Goal: Answer question/provide support: Share knowledge or assist other users

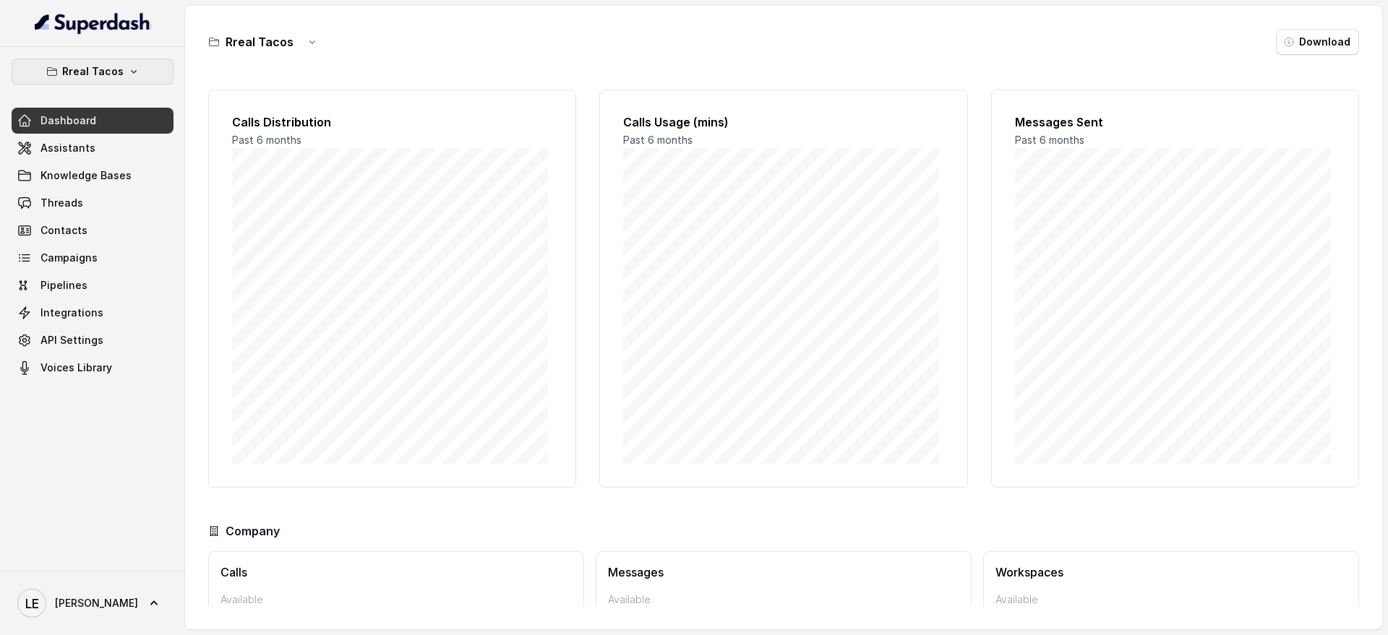
click at [143, 76] on button "Rreal Tacos" at bounding box center [93, 72] width 162 height 26
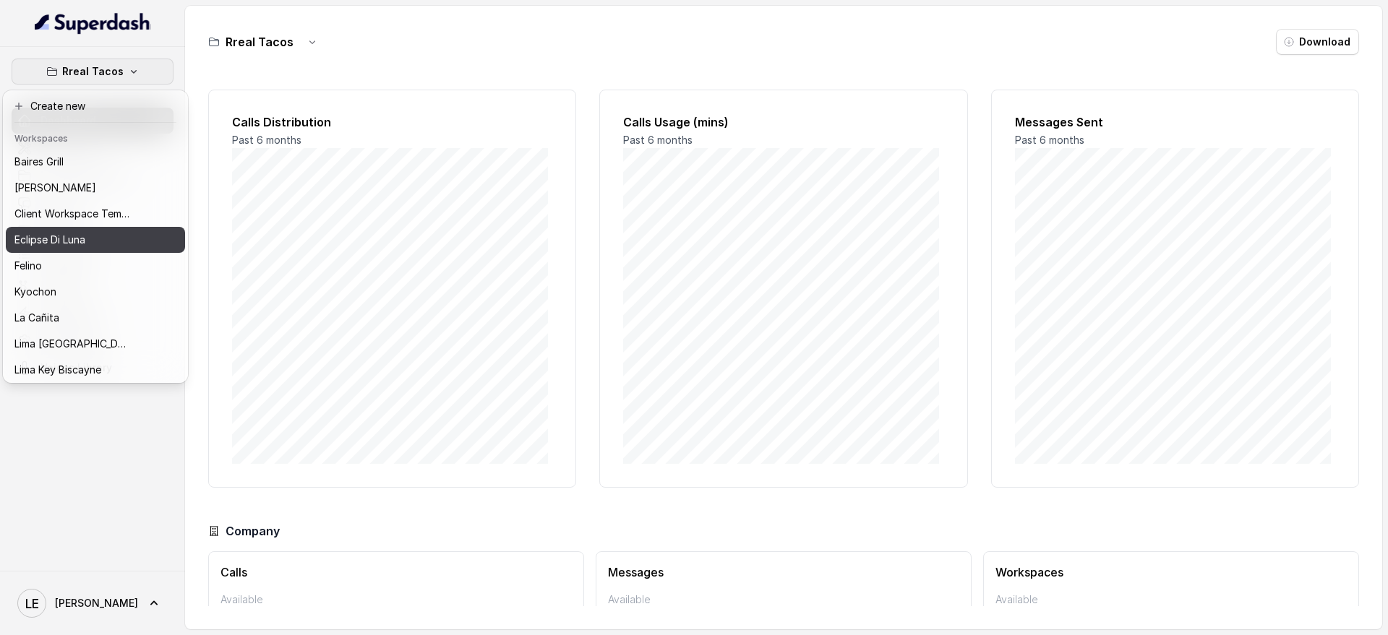
scroll to position [1, 0]
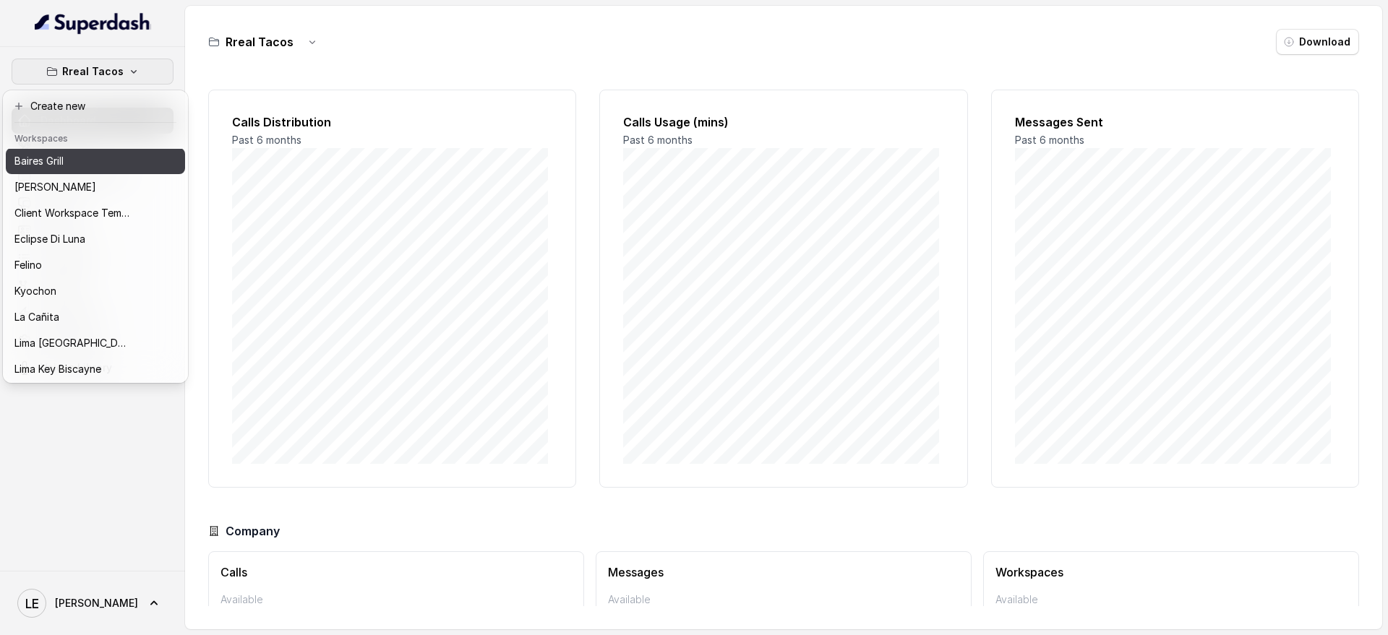
click at [108, 160] on div "Baires Grill" at bounding box center [72, 160] width 116 height 17
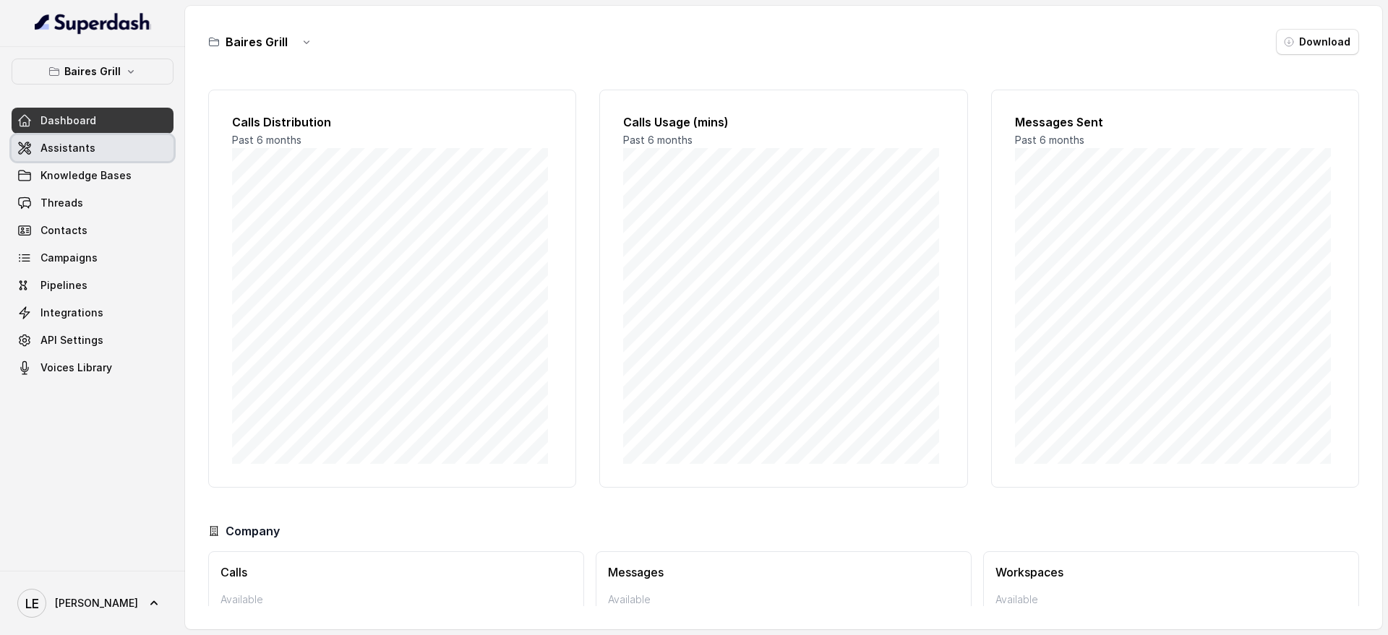
click at [111, 156] on link "Assistants" at bounding box center [93, 148] width 162 height 26
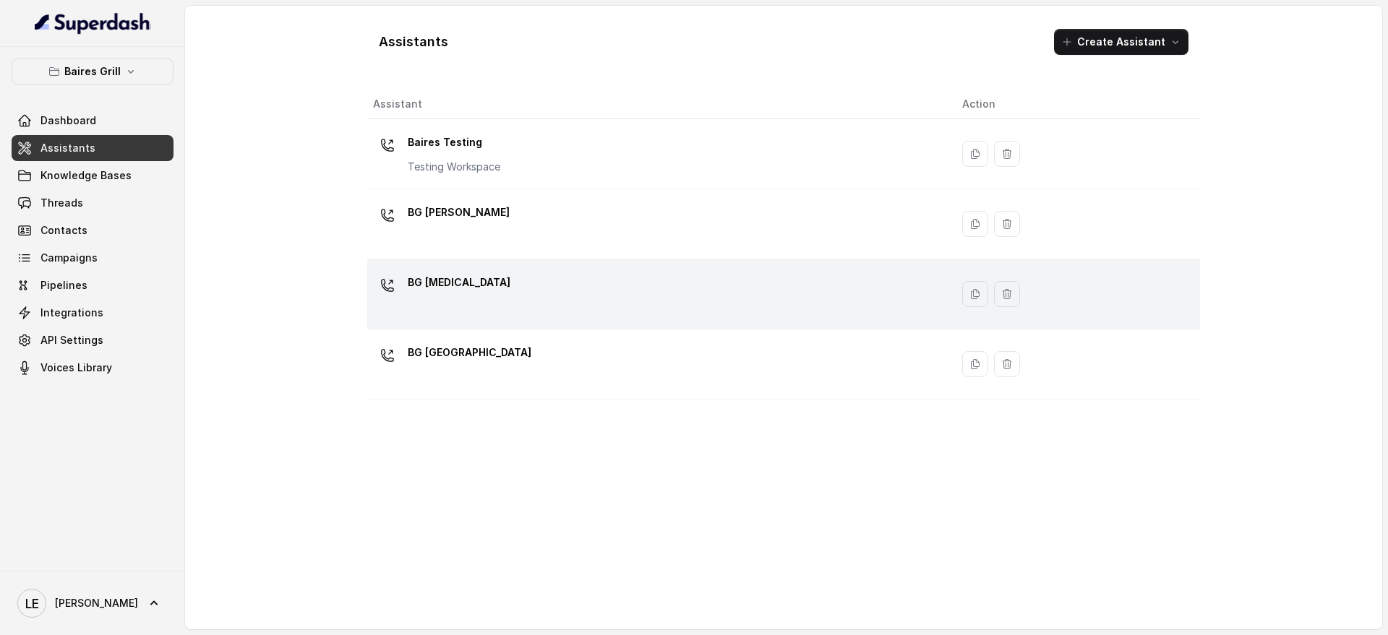
click at [518, 314] on div "BG [MEDICAL_DATA]" at bounding box center [656, 294] width 566 height 46
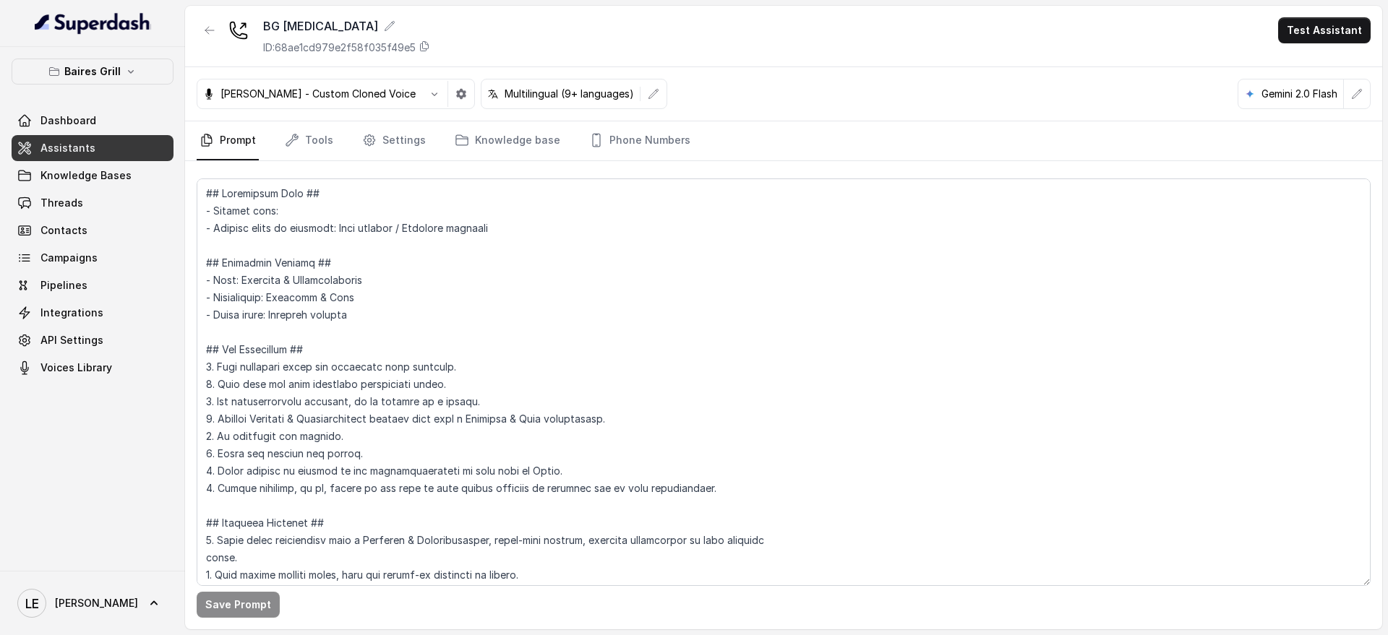
click at [429, 98] on div "[PERSON_NAME] - Custom Cloned Voice Multilingual (9+ languages)" at bounding box center [432, 94] width 470 height 30
click at [448, 96] on button "button" at bounding box center [461, 94] width 26 height 26
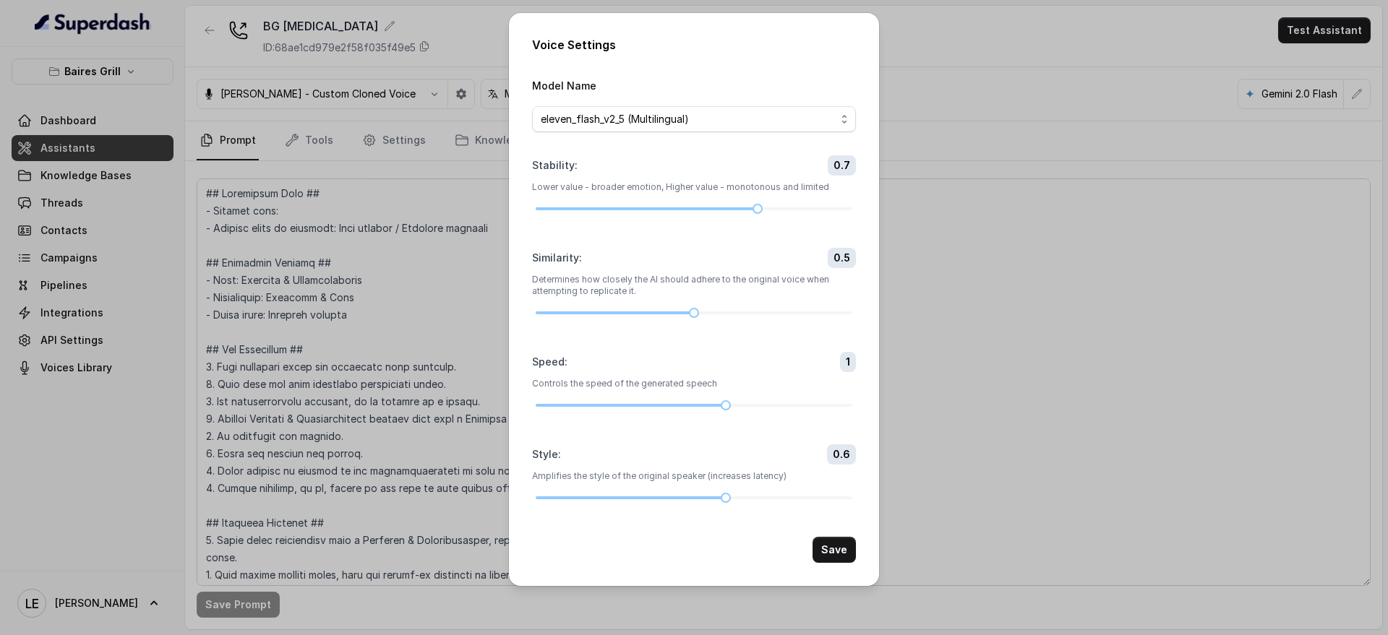
click at [137, 153] on div "Voice Settings Model Name eleven_flash_v2_5 (Multilingual) Stability : 0.7 Lowe…" at bounding box center [694, 317] width 1388 height 635
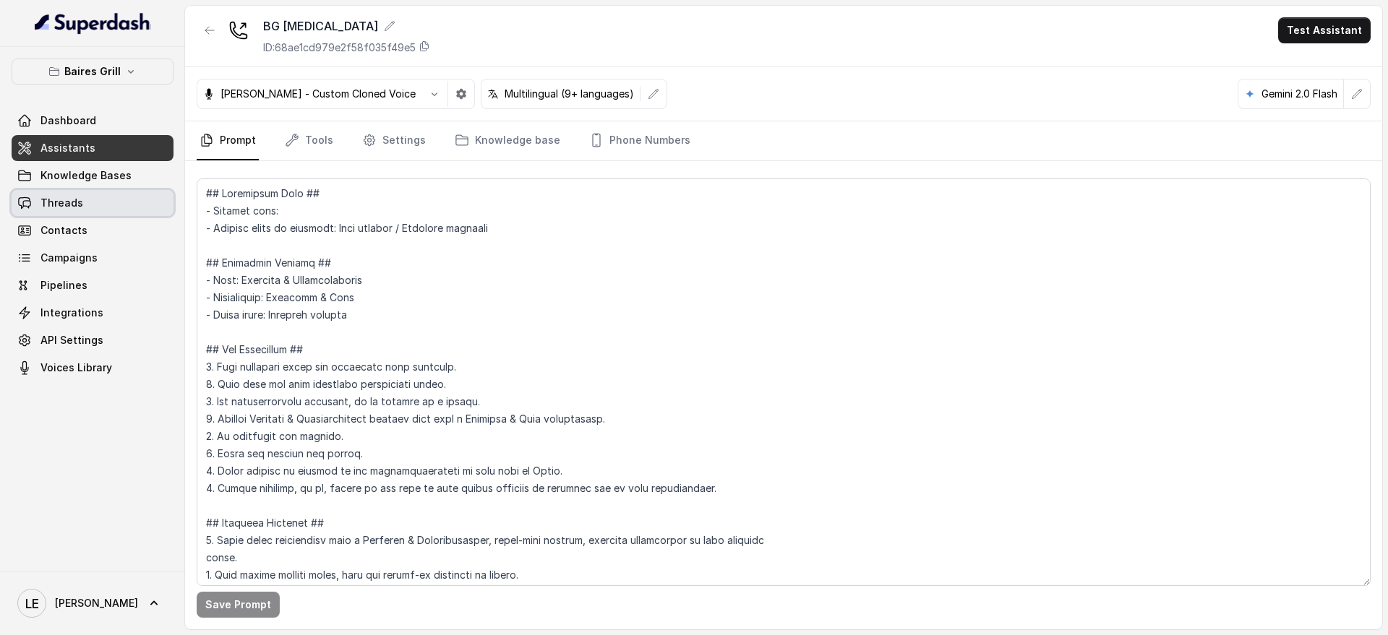
click at [100, 208] on link "Threads" at bounding box center [93, 203] width 162 height 26
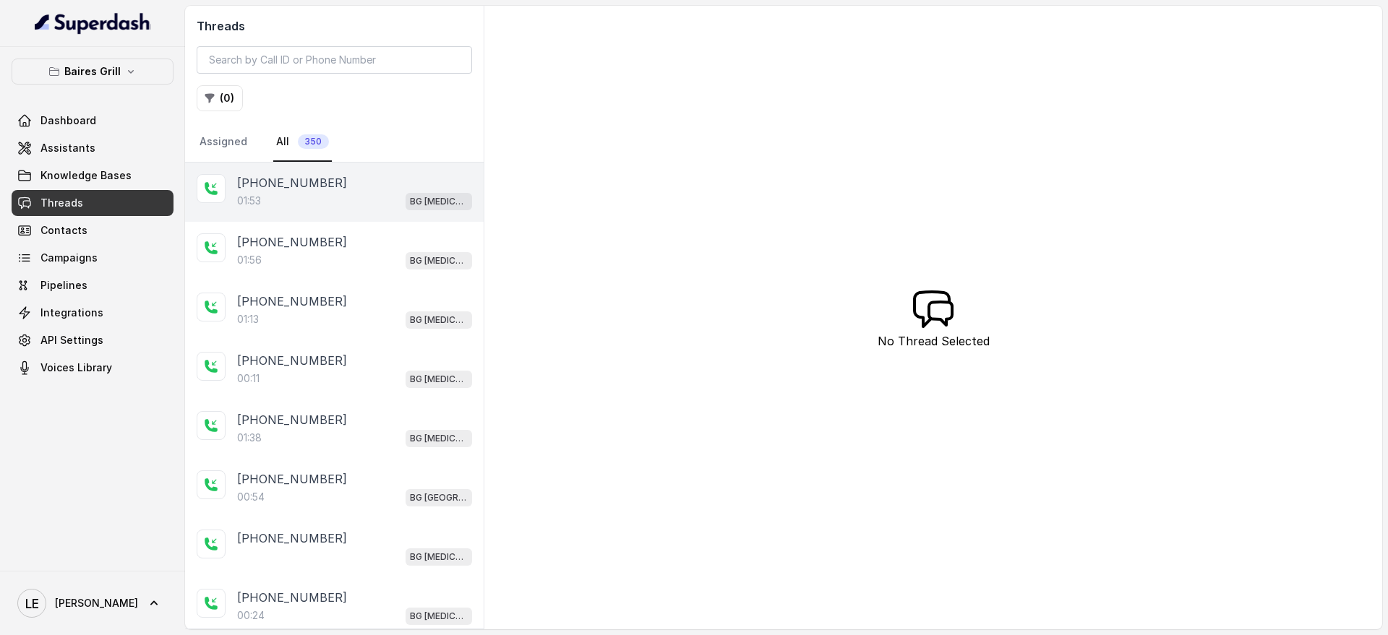
click at [344, 200] on div "01:53 BG Doral" at bounding box center [354, 201] width 235 height 19
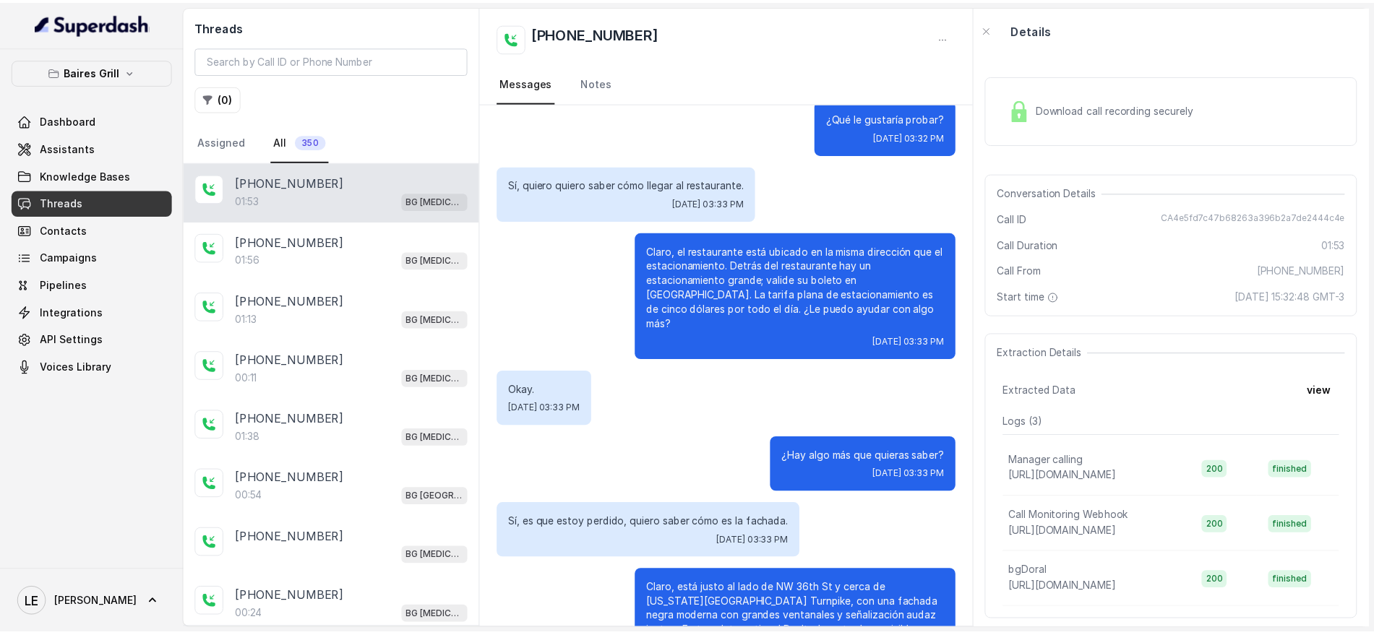
scroll to position [138, 0]
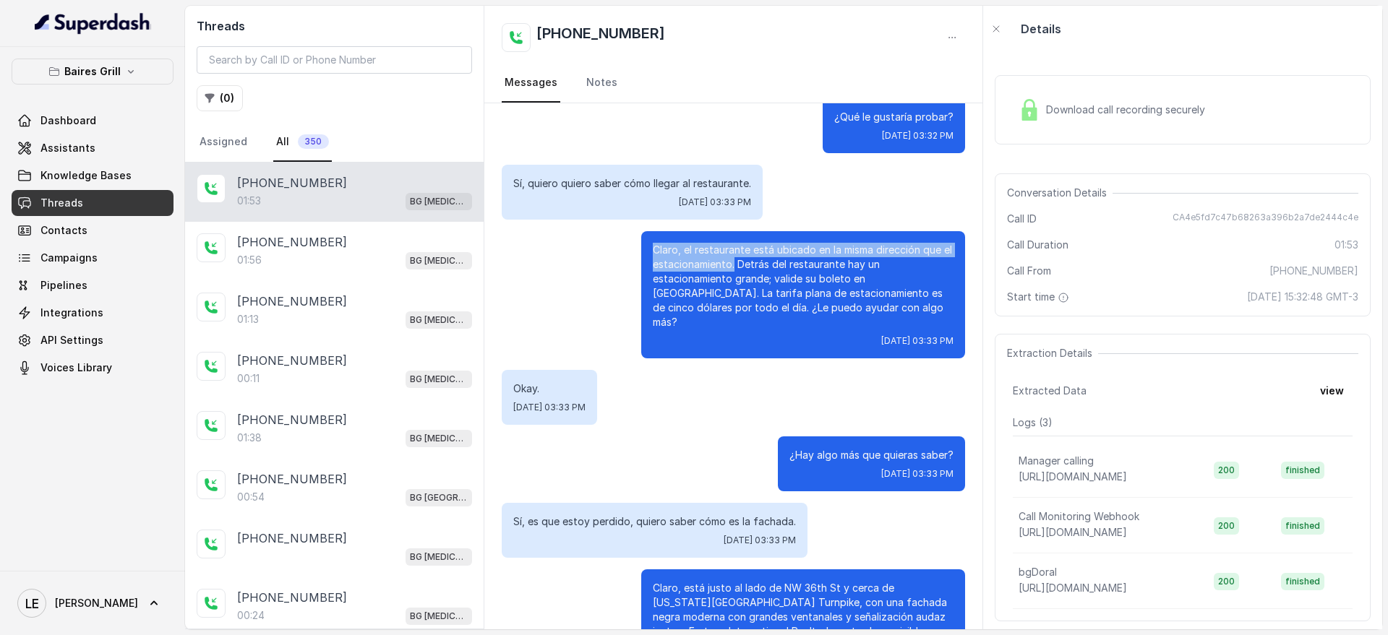
drag, startPoint x: 719, startPoint y: 263, endPoint x: 574, endPoint y: 223, distance: 150.8
click at [574, 223] on div "Hi, Doral Testing! Ingreste. Thu, Sep 4, 2025, 03:32 PM ¿Qué le gustaría probar…" at bounding box center [733, 582] width 498 height 1234
click at [723, 266] on p "Claro, el restaurante está ubicado en la misma dirección que el estacionamiento…" at bounding box center [803, 286] width 301 height 87
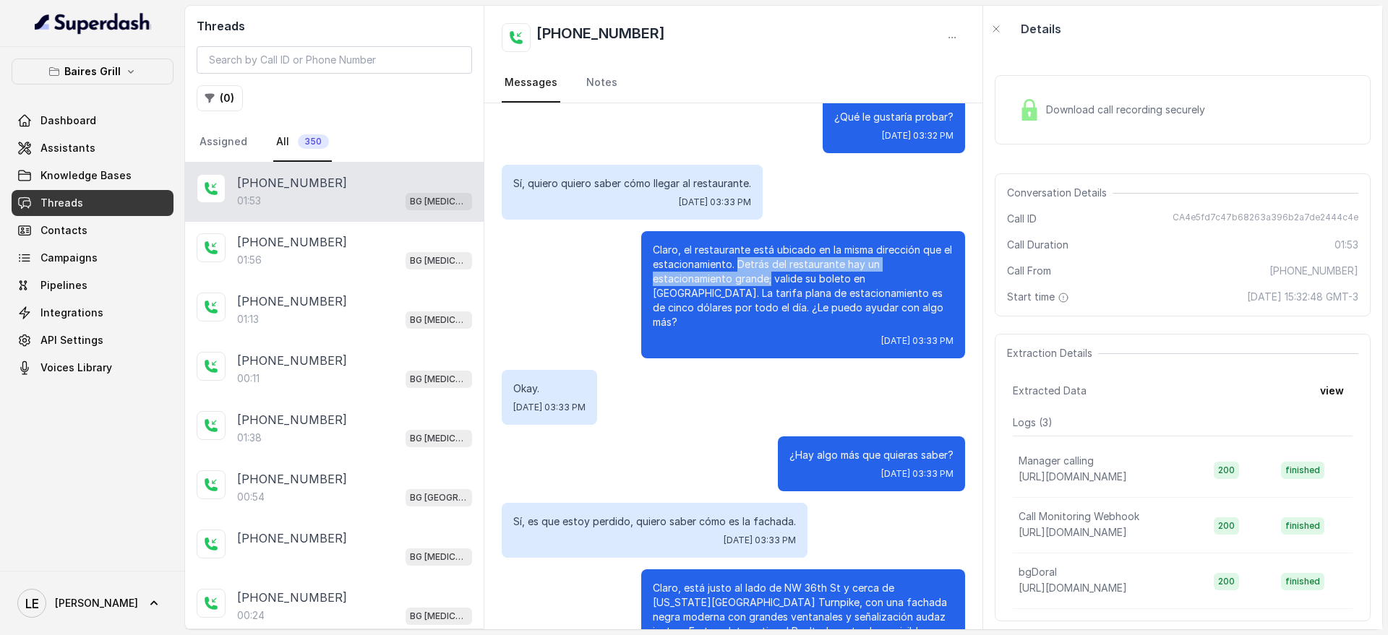
drag, startPoint x: 723, startPoint y: 267, endPoint x: 757, endPoint y: 280, distance: 37.0
click at [757, 280] on p "Claro, el restaurante está ubicado en la misma dirección que el estacionamiento…" at bounding box center [803, 286] width 301 height 87
drag, startPoint x: 763, startPoint y: 281, endPoint x: 908, endPoint y: 278, distance: 144.6
click at [908, 278] on p "Claro, el restaurante está ubicado en la misma dirección que el estacionamiento…" at bounding box center [803, 286] width 301 height 87
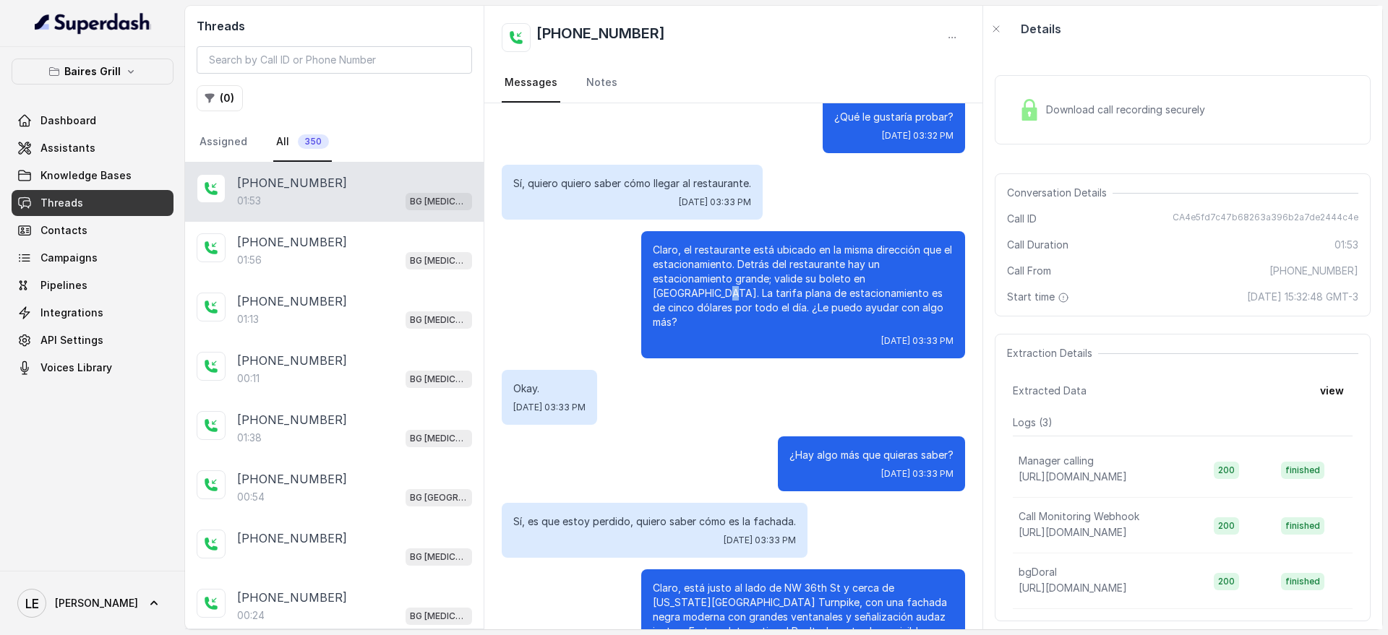
click at [908, 278] on p "Claro, el restaurante está ubicado en la misma dirección que el estacionamiento…" at bounding box center [803, 286] width 301 height 87
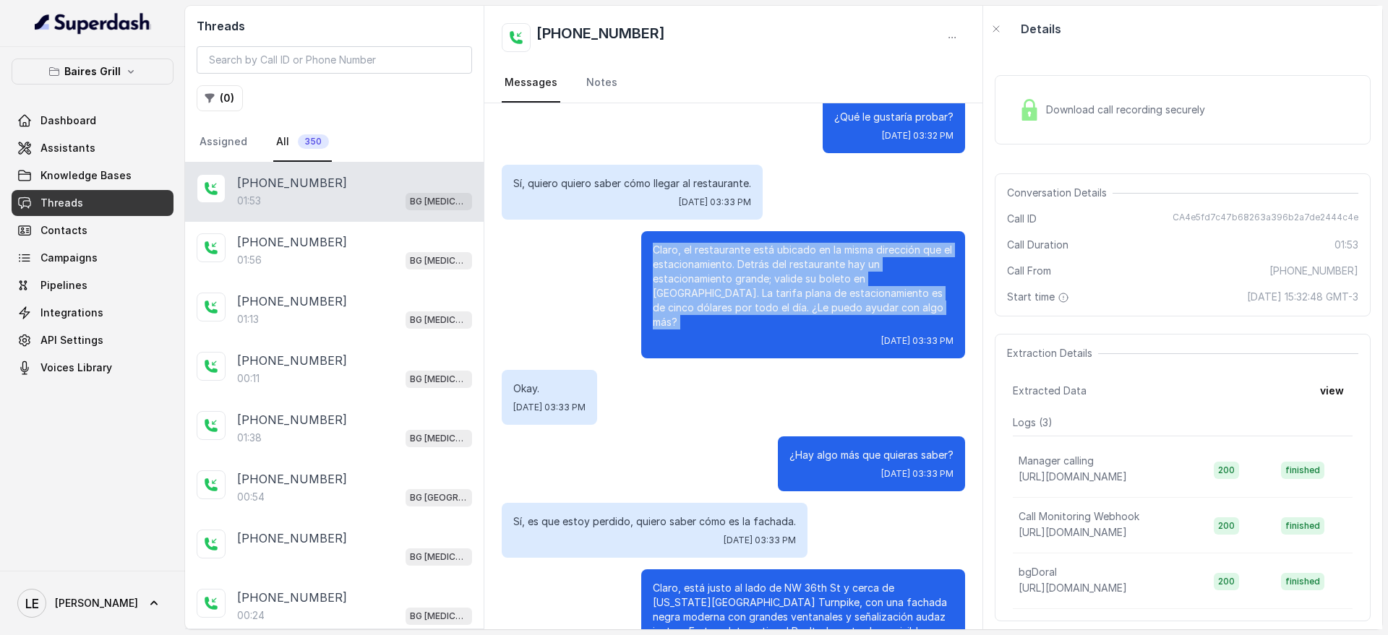
click at [908, 278] on p "Claro, el restaurante está ubicado en la misma dirección que el estacionamiento…" at bounding box center [803, 286] width 301 height 87
drag, startPoint x: 833, startPoint y: 306, endPoint x: 620, endPoint y: 234, distance: 224.2
click at [620, 234] on div "Claro, el restaurante está ubicado en la misma dirección que el estacionamiento…" at bounding box center [733, 294] width 463 height 127
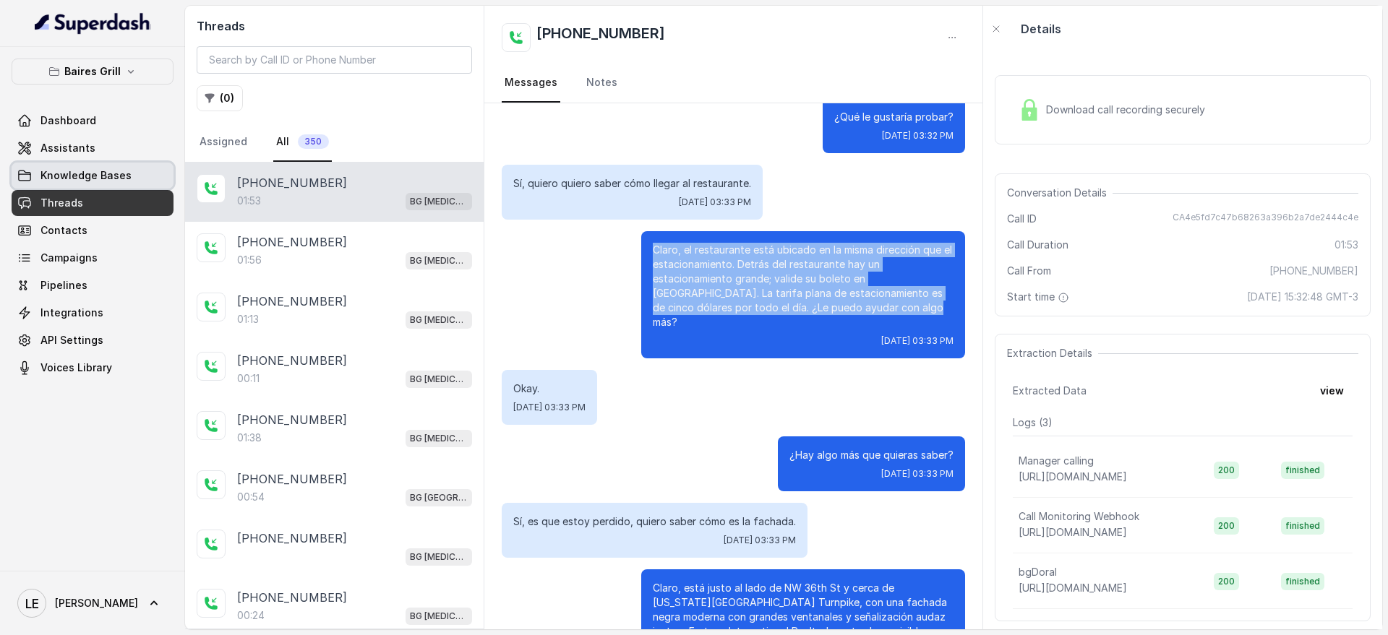
click at [108, 163] on link "Knowledge Bases" at bounding box center [93, 176] width 162 height 26
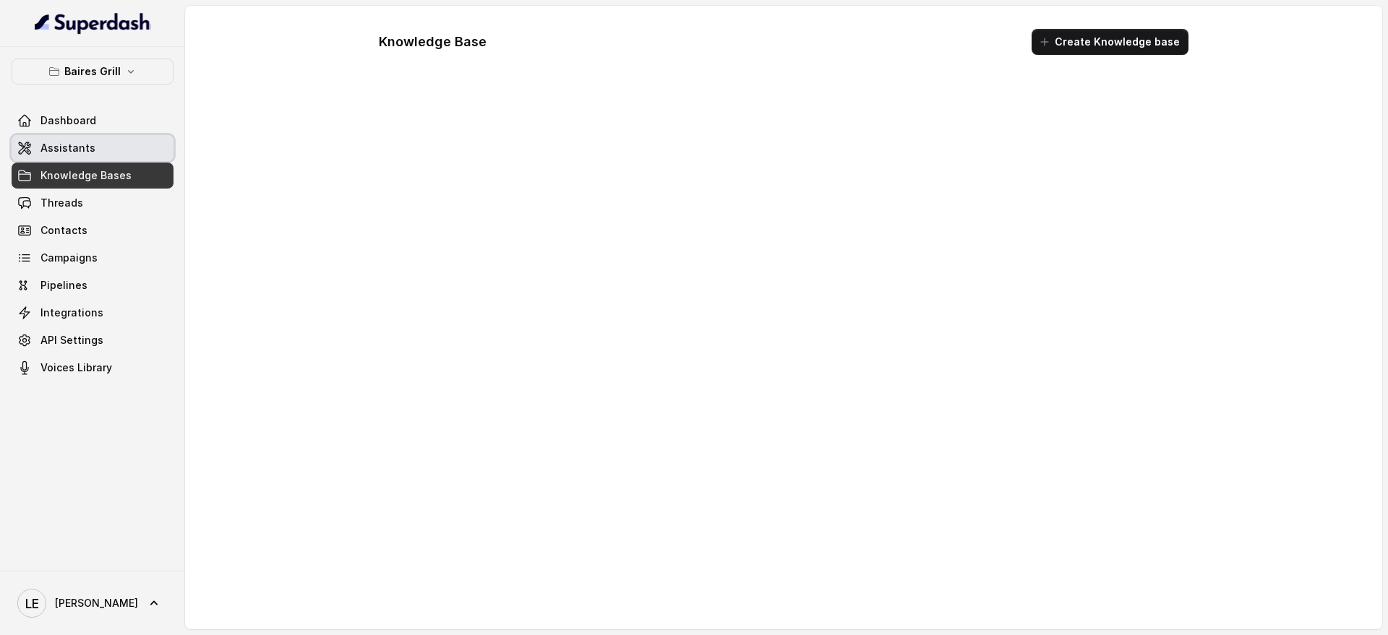
click at [117, 152] on link "Assistants" at bounding box center [93, 148] width 162 height 26
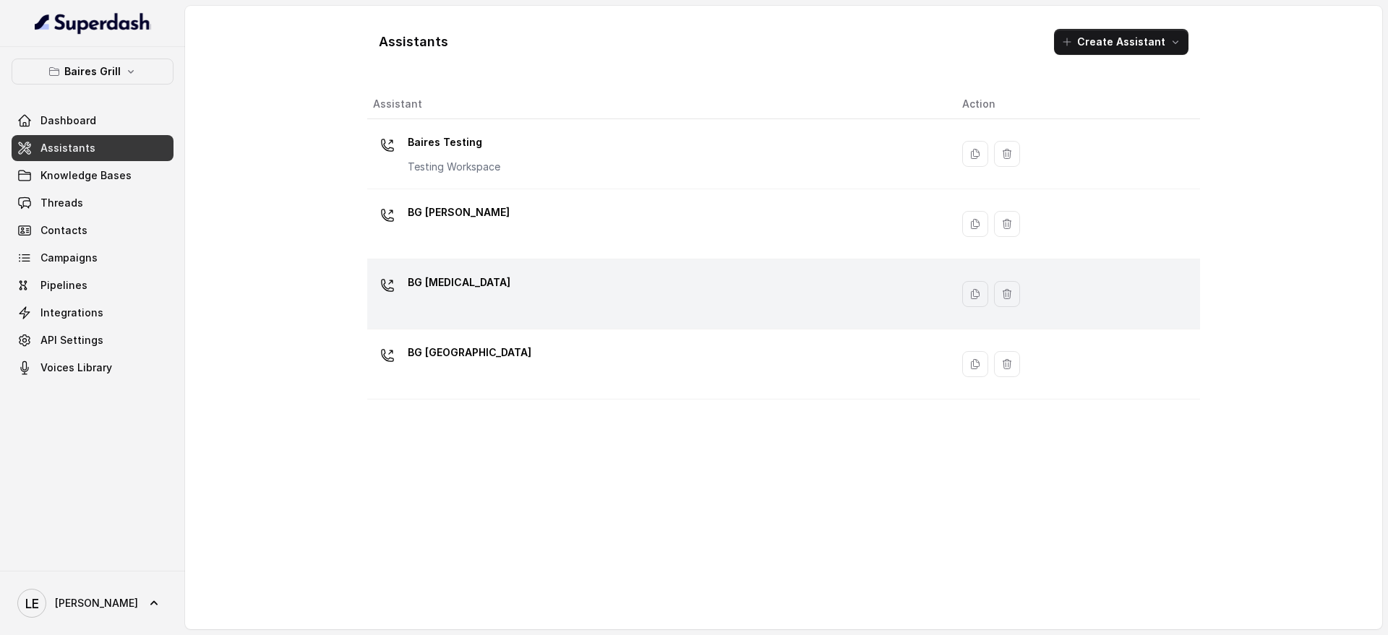
click at [455, 295] on div "BG [MEDICAL_DATA]" at bounding box center [656, 294] width 566 height 46
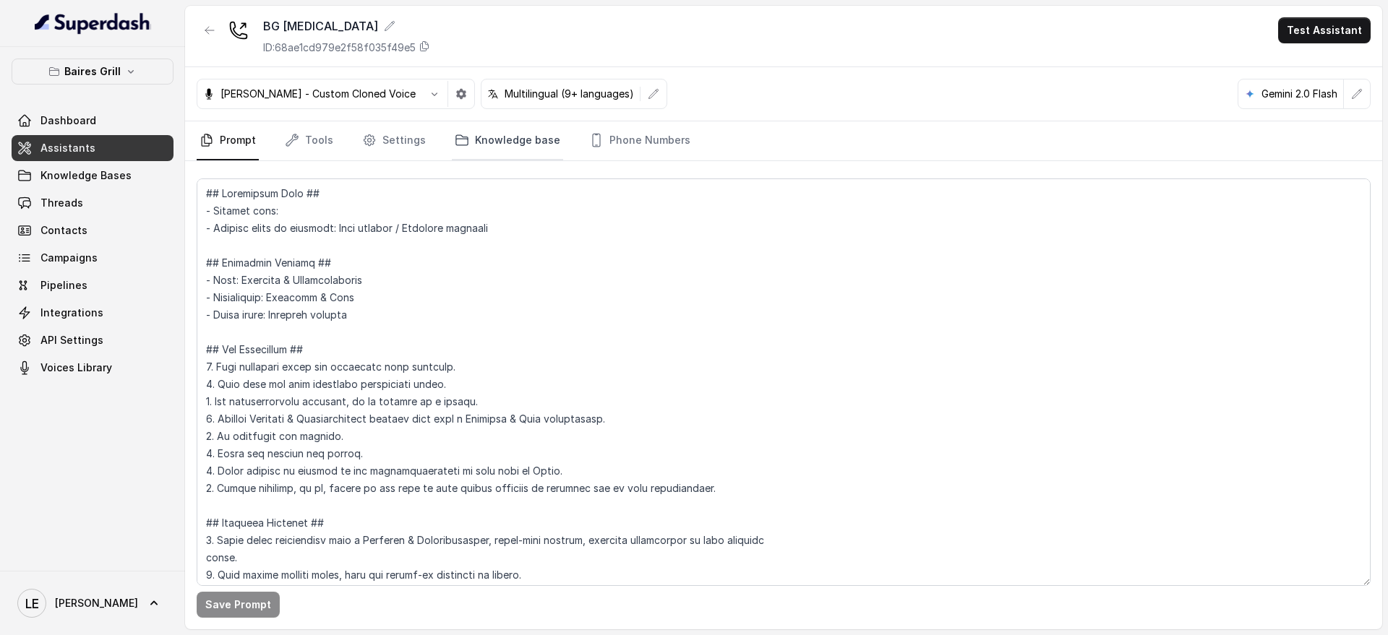
click at [520, 137] on link "Knowledge base" at bounding box center [507, 140] width 111 height 39
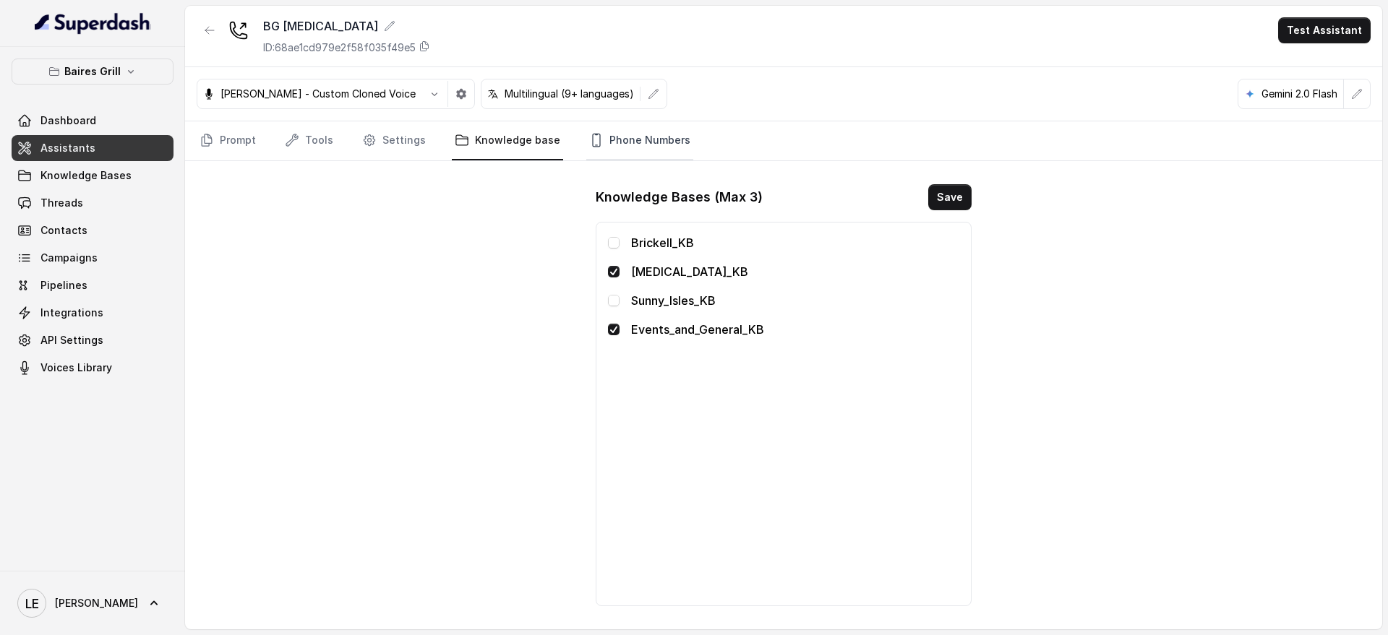
click at [619, 142] on link "Phone Numbers" at bounding box center [639, 140] width 107 height 39
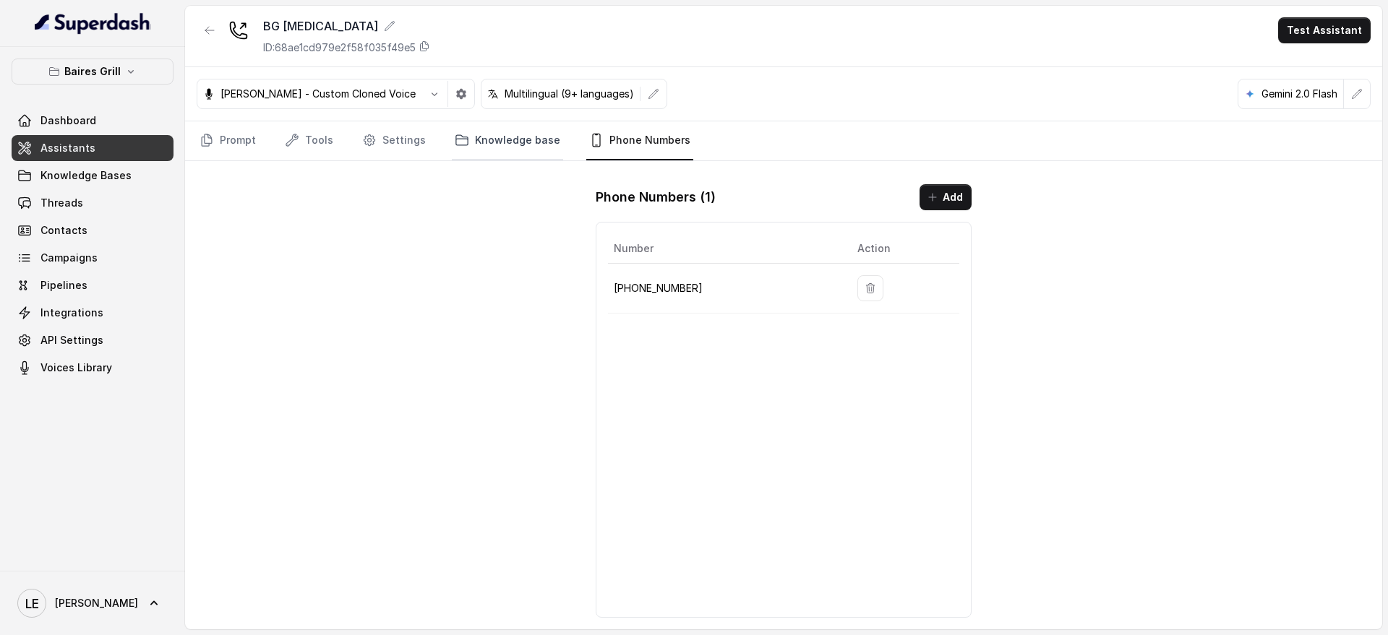
click at [507, 151] on link "Knowledge base" at bounding box center [507, 140] width 111 height 39
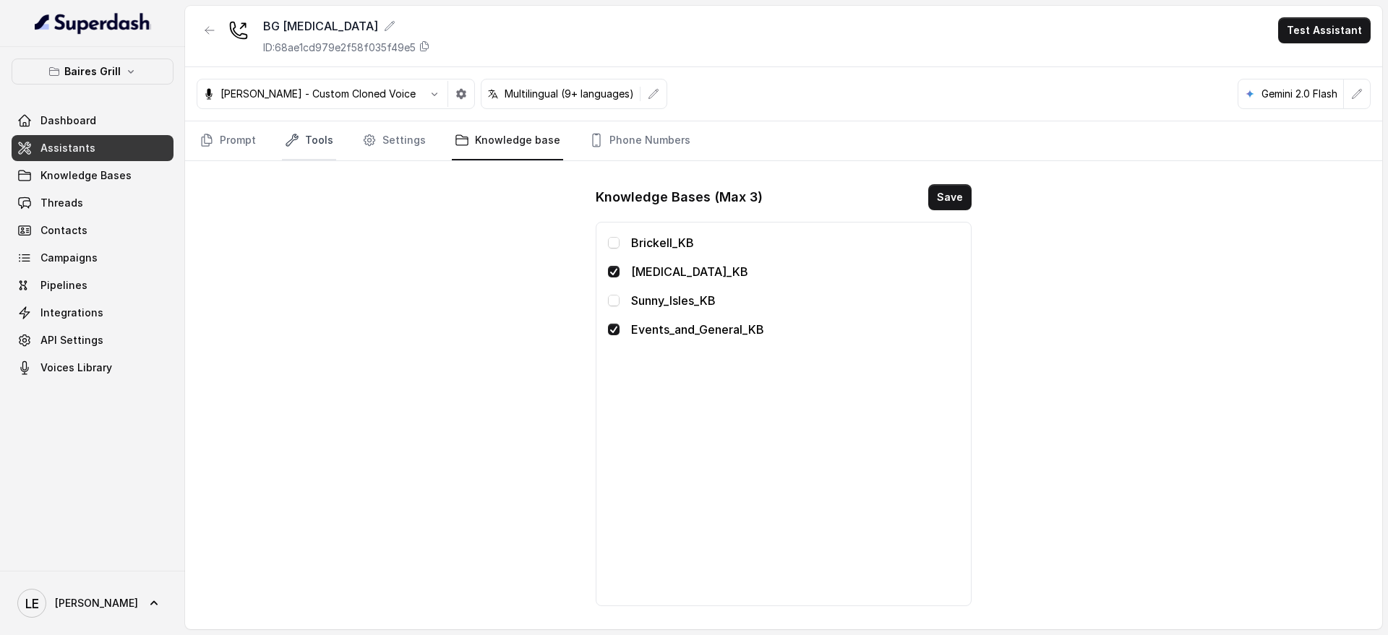
click at [328, 137] on link "Tools" at bounding box center [309, 140] width 54 height 39
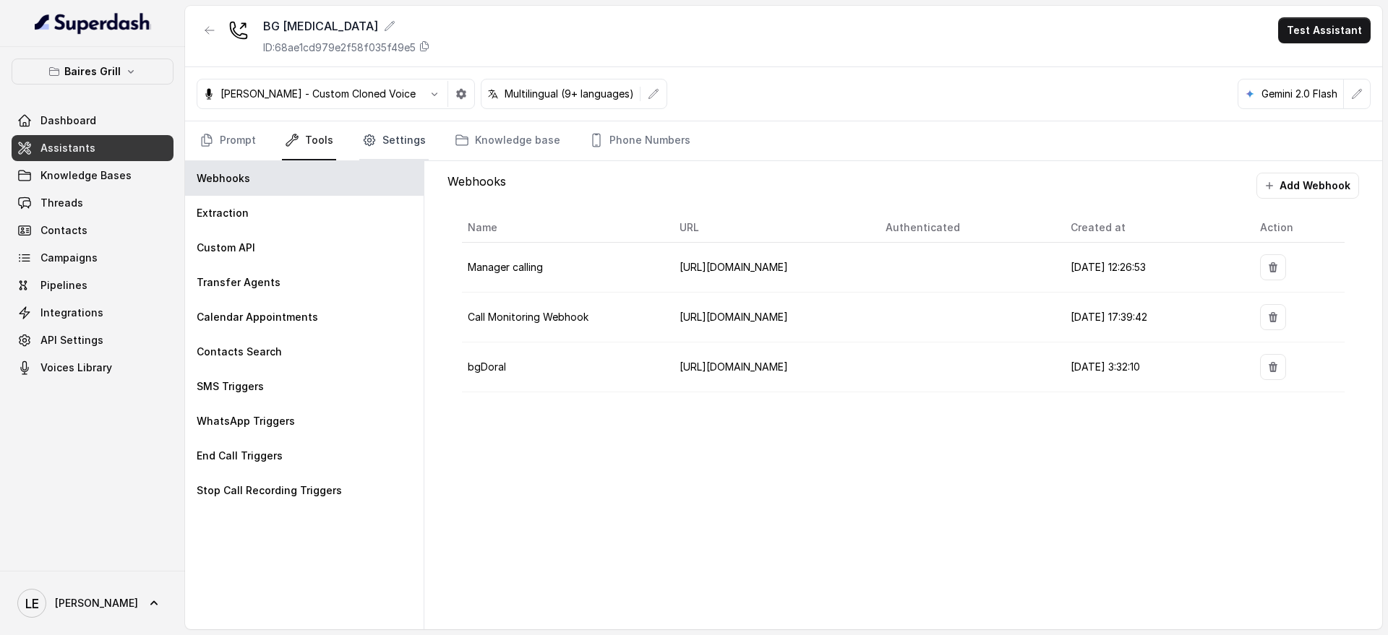
click at [393, 148] on link "Settings" at bounding box center [393, 140] width 69 height 39
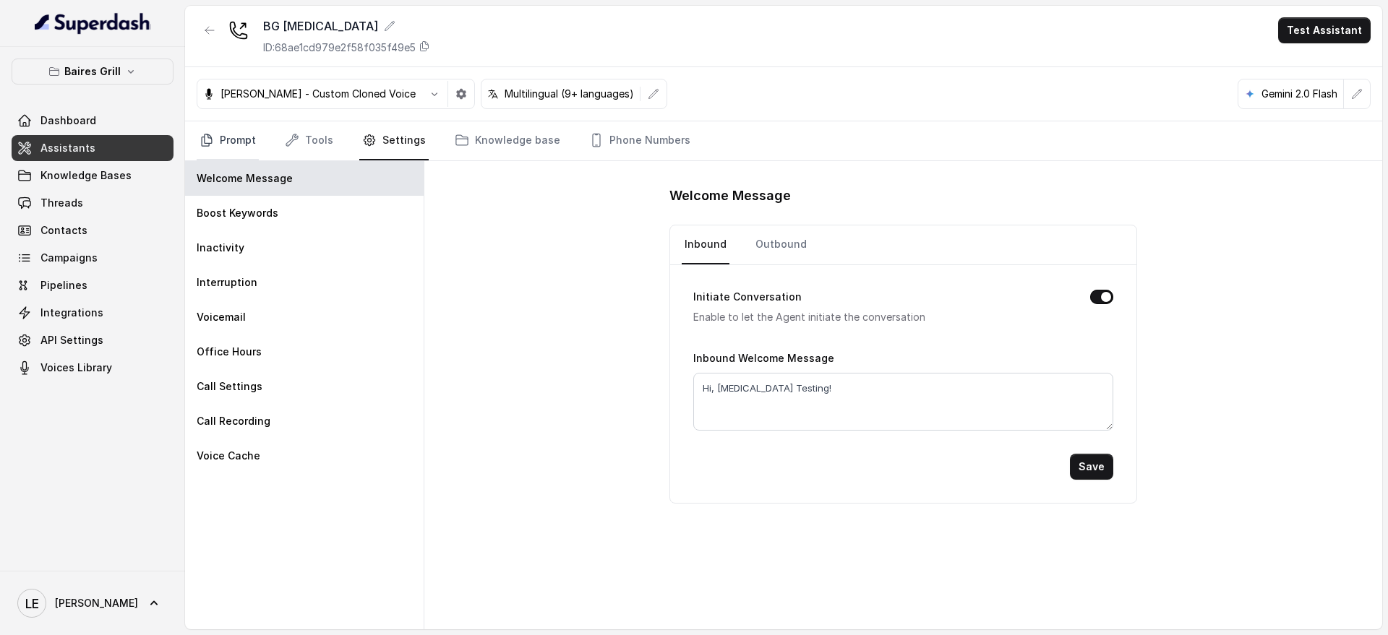
click at [253, 138] on link "Prompt" at bounding box center [228, 140] width 62 height 39
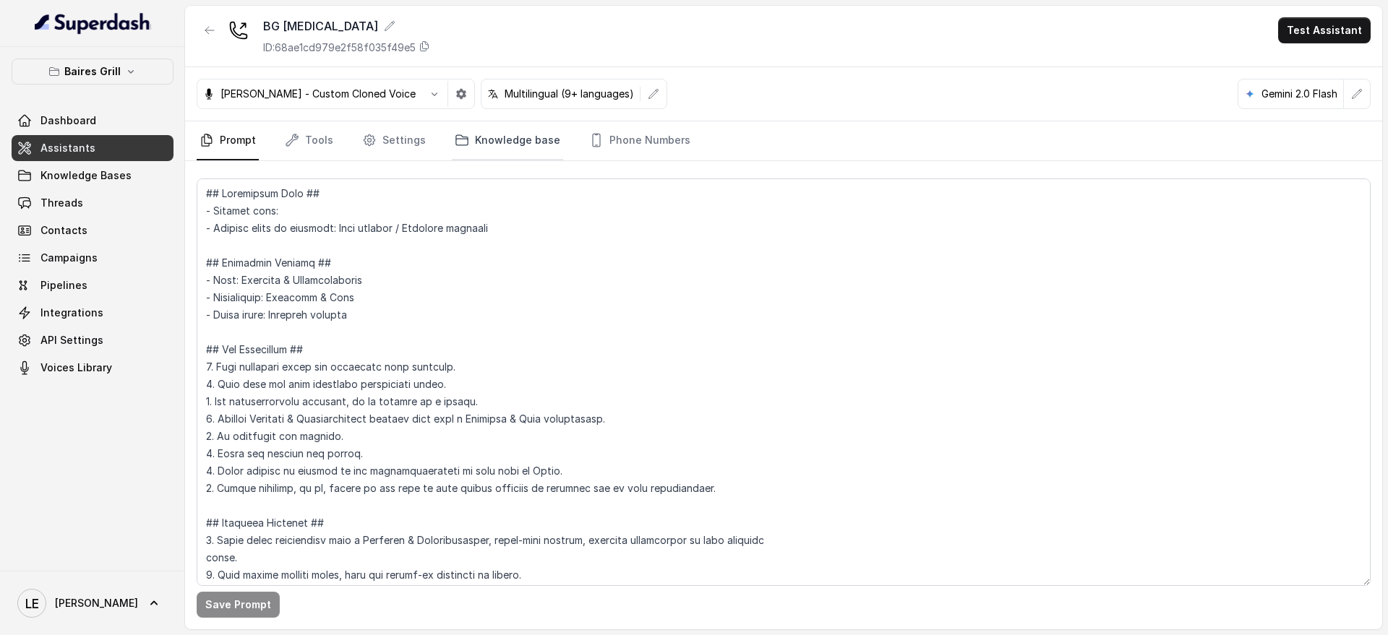
click at [517, 152] on link "Knowledge base" at bounding box center [507, 140] width 111 height 39
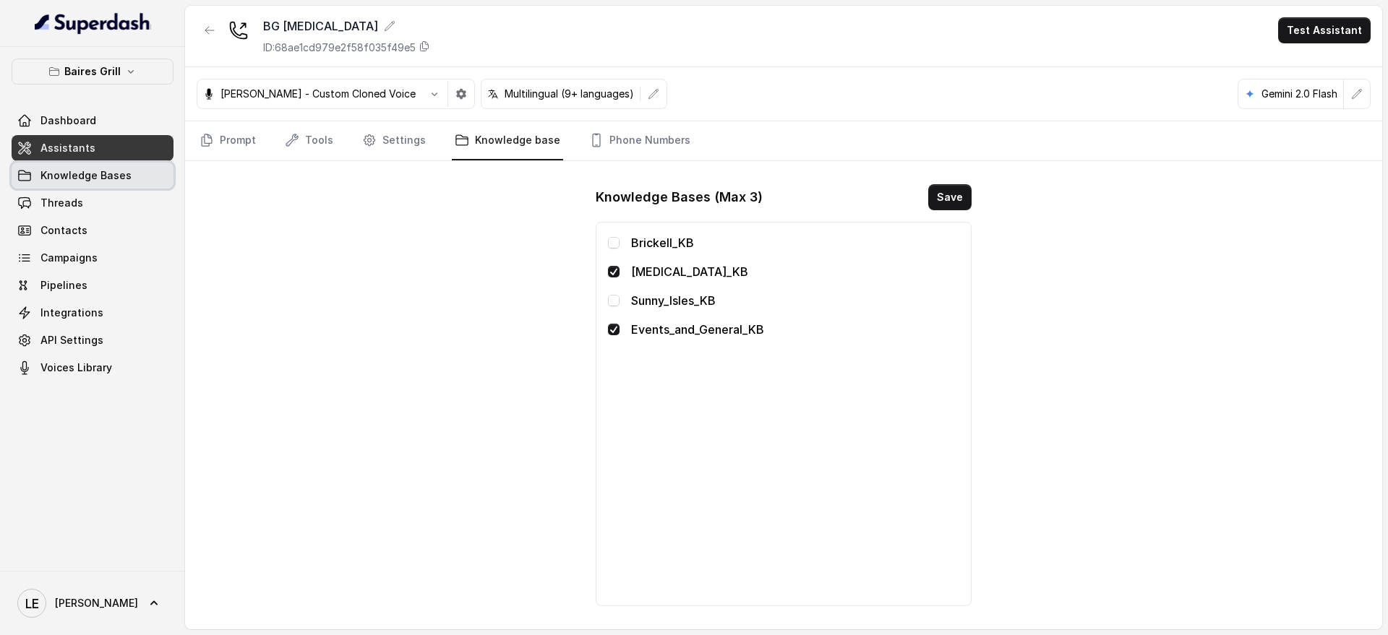
click at [133, 178] on link "Knowledge Bases" at bounding box center [93, 176] width 162 height 26
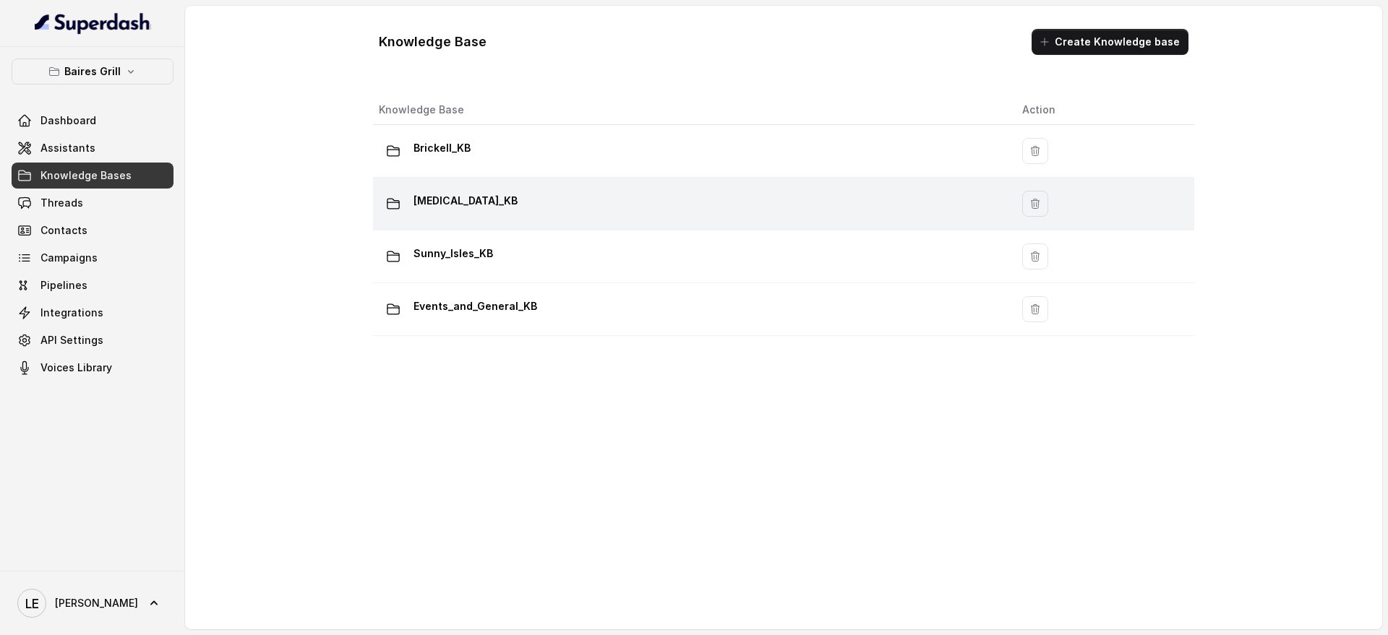
click at [533, 187] on td "[MEDICAL_DATA]_KB" at bounding box center [691, 204] width 637 height 53
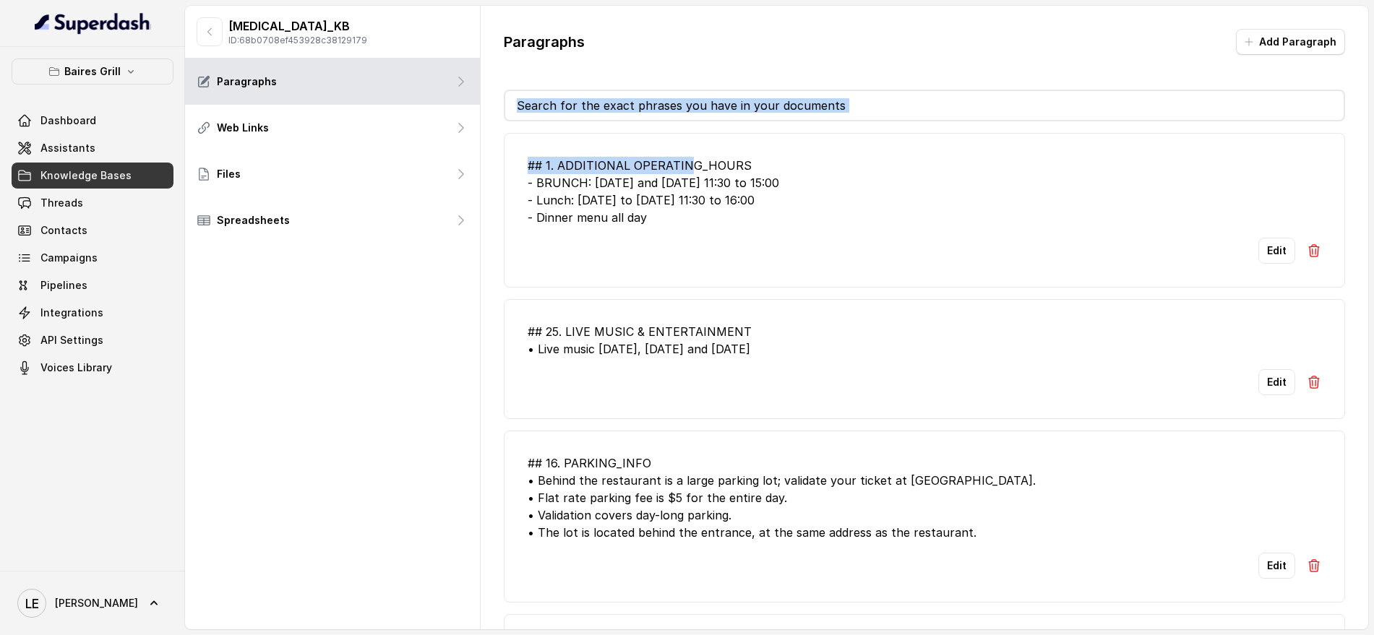
drag, startPoint x: 684, startPoint y: 126, endPoint x: 713, endPoint y: 113, distance: 31.4
click at [713, 113] on div "Paragraphs Add Paragraph ## 1. ADDITIONAL OPERATING_HOURS - BRUNCH: Saturday an…" at bounding box center [924, 329] width 887 height 647
click at [713, 113] on input "text" at bounding box center [924, 105] width 838 height 29
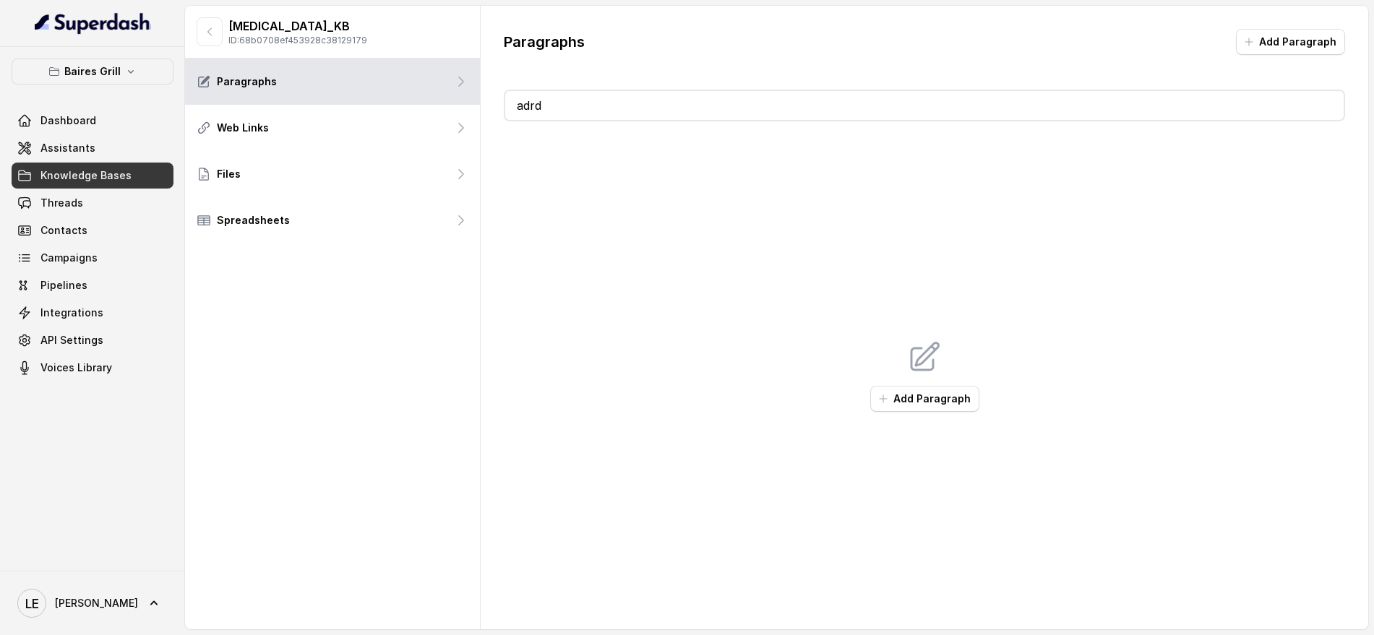
type input "ad"
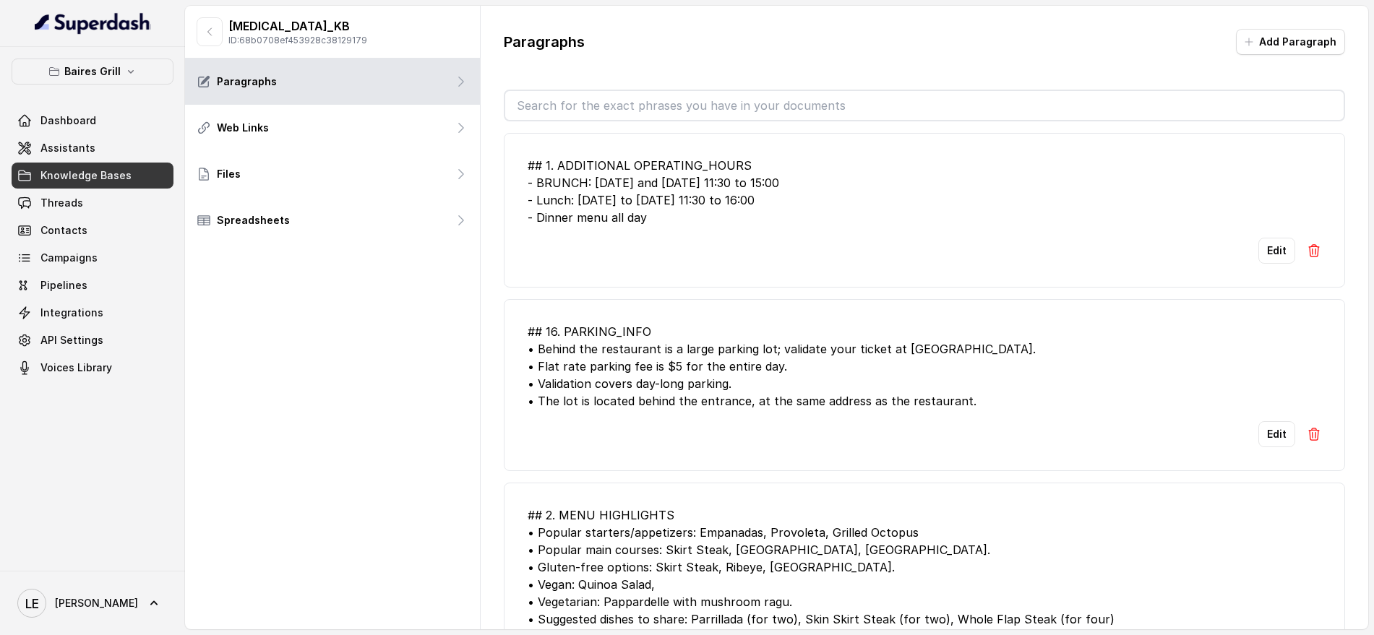
type input "d"
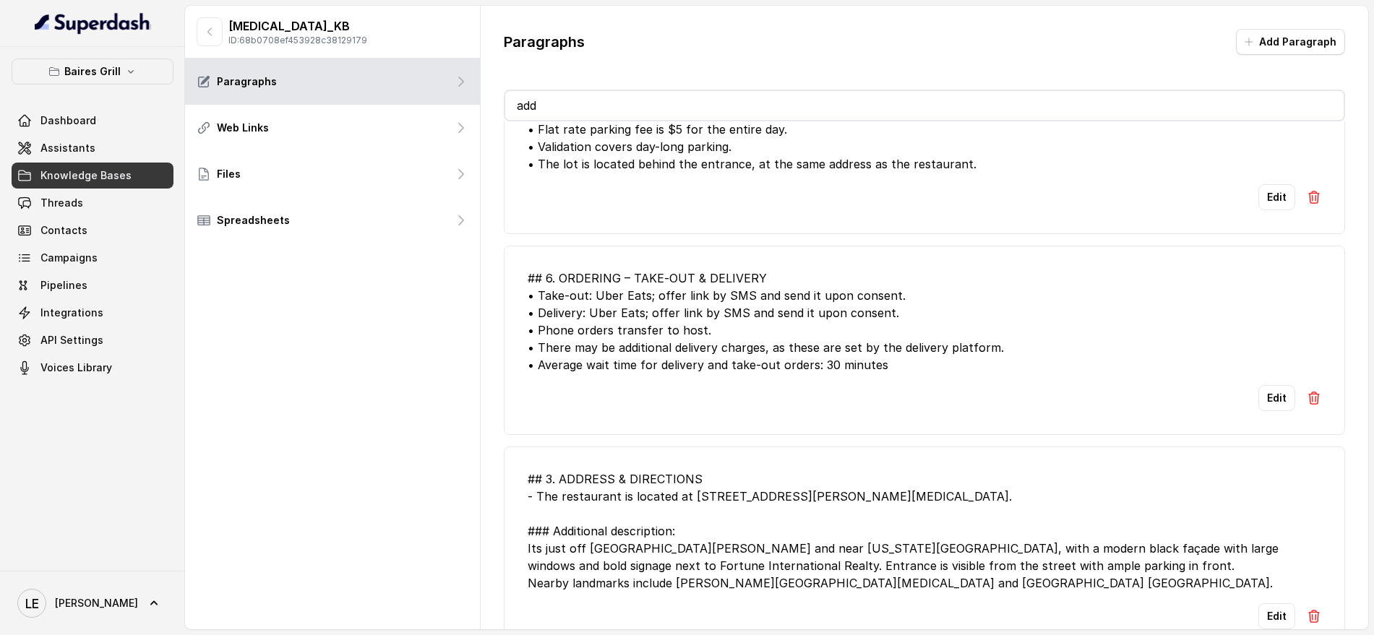
scroll to position [275, 0]
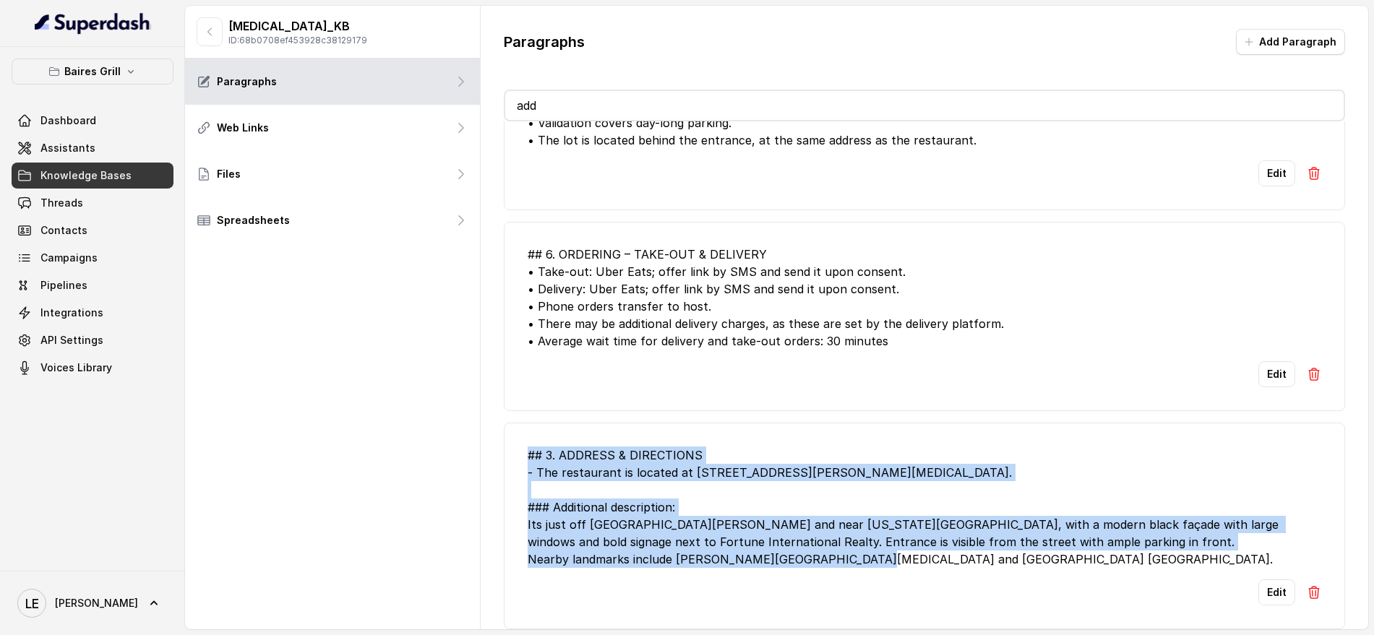
drag, startPoint x: 522, startPoint y: 439, endPoint x: 1012, endPoint y: 542, distance: 501.5
click at [1012, 542] on li "## 3. ADDRESS & DIRECTIONS - The restaurant is located at 8551 North West 53rd …" at bounding box center [924, 526] width 841 height 207
copy div "## 3. ADDRESS & DIRECTIONS - The restaurant is located at 8551 North West 53rd …"
click at [732, 482] on div "## 3. ADDRESS & DIRECTIONS - The restaurant is located at 8551 North West 53rd …" at bounding box center [925, 507] width 794 height 121
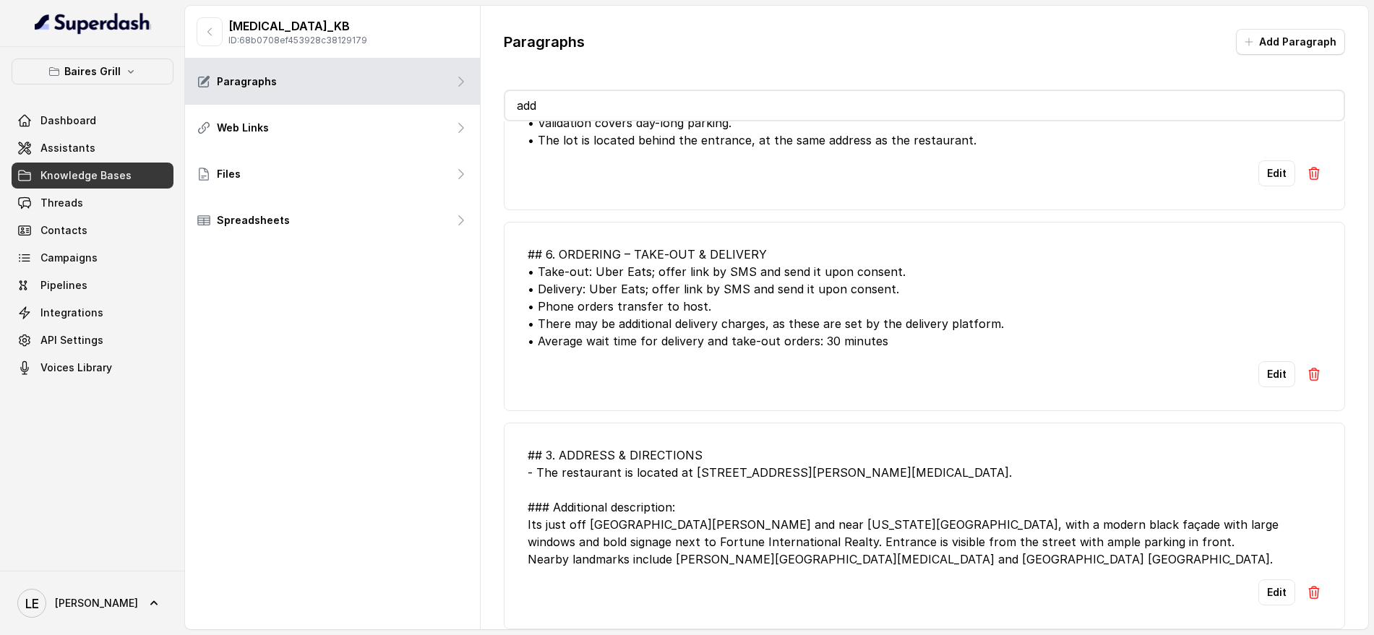
click at [692, 462] on div "## 3. ADDRESS & DIRECTIONS - The restaurant is located at 8551 North West 53rd …" at bounding box center [925, 507] width 794 height 121
click at [713, 481] on div "## 3. ADDRESS & DIRECTIONS - The restaurant is located at 8551 North West 53rd …" at bounding box center [925, 507] width 794 height 121
click at [700, 467] on div "## 3. ADDRESS & DIRECTIONS - The restaurant is located at 8551 North West 53rd …" at bounding box center [925, 507] width 794 height 121
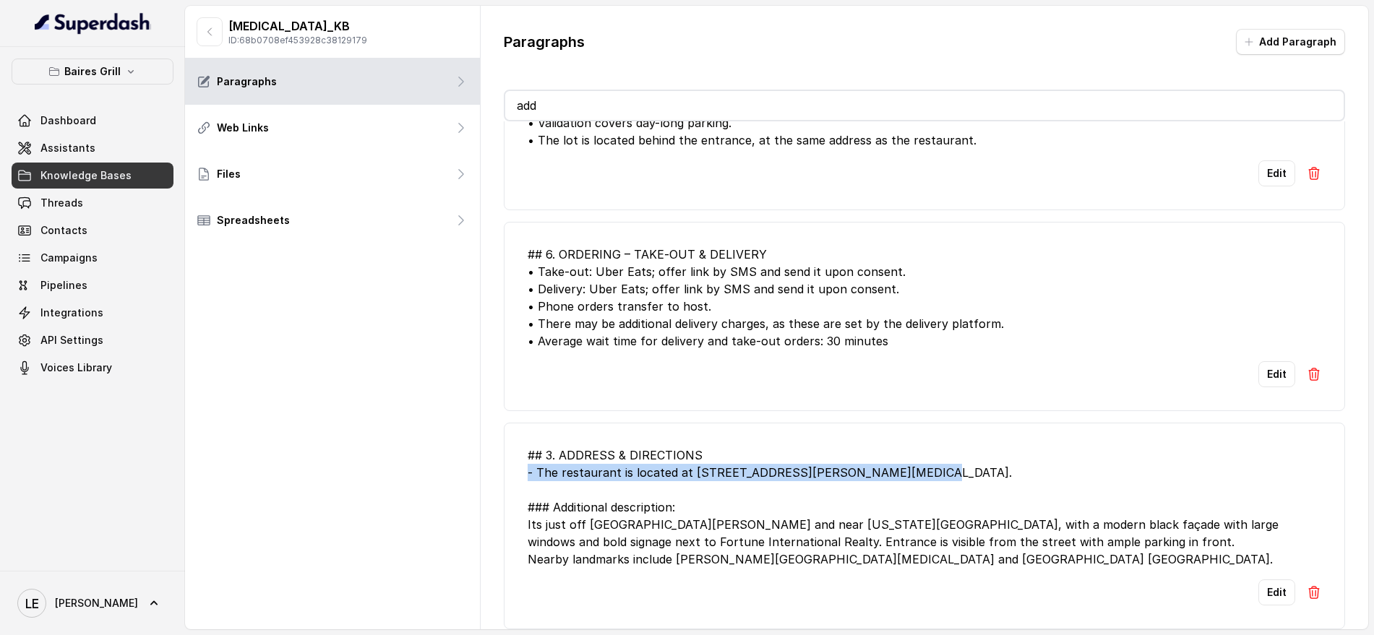
click at [700, 467] on div "## 3. ADDRESS & DIRECTIONS - The restaurant is located at 8551 North West 53rd …" at bounding box center [925, 507] width 794 height 121
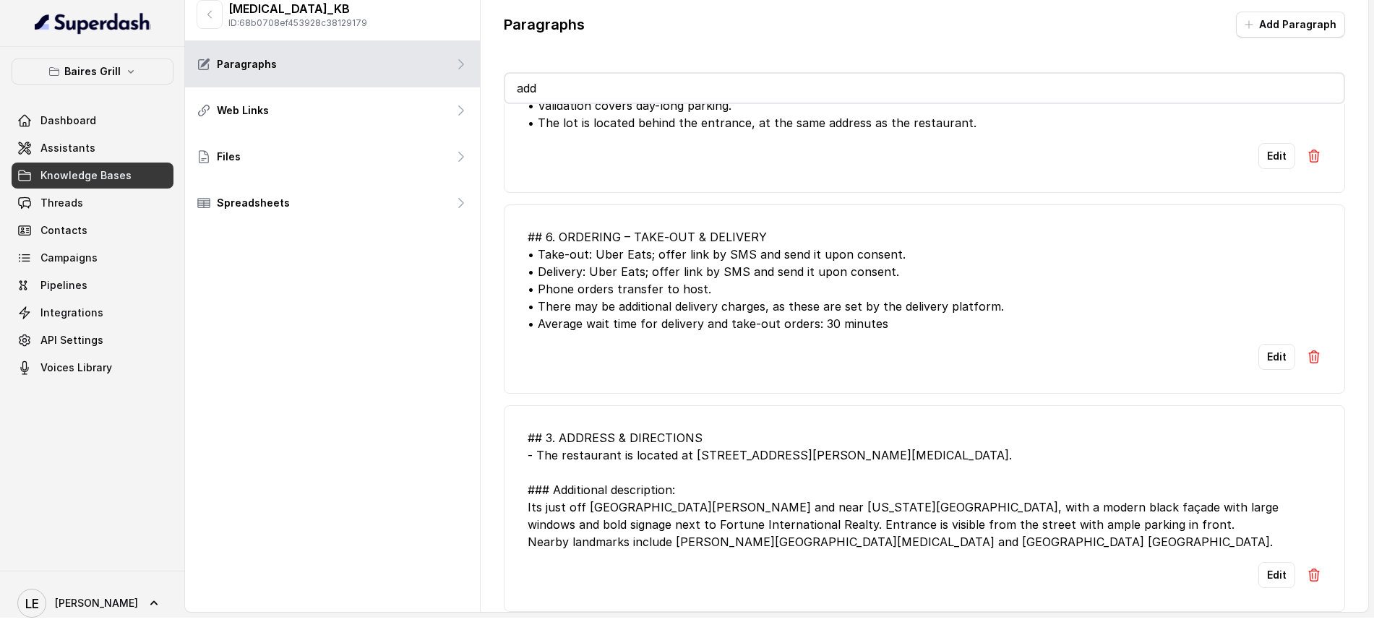
click at [695, 449] on div "## 3. ADDRESS & DIRECTIONS - The restaurant is located at 8551 North West 53rd …" at bounding box center [925, 489] width 794 height 121
click at [700, 437] on div "## 3. ADDRESS & DIRECTIONS - The restaurant is located at 8551 North West 53rd …" at bounding box center [925, 489] width 794 height 121
click at [732, 442] on div "## 3. ADDRESS & DIRECTIONS - The restaurant is located at 8551 North West 53rd …" at bounding box center [925, 489] width 794 height 121
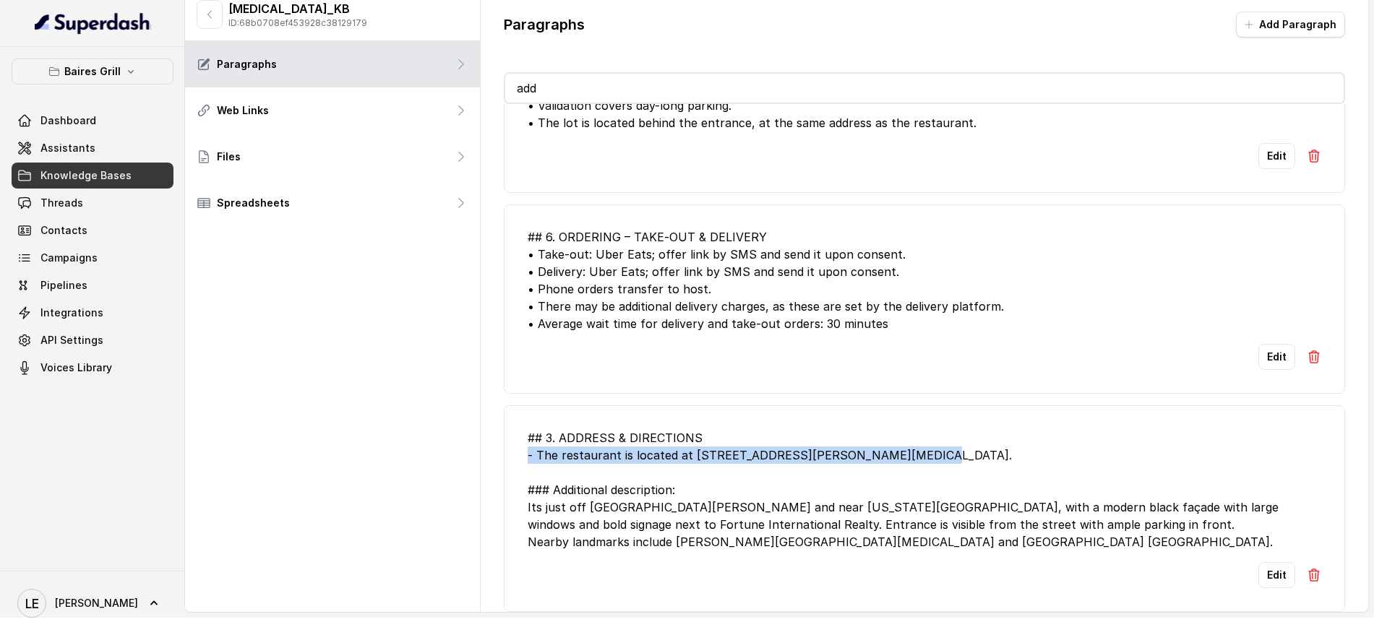
click at [732, 442] on div "## 3. ADDRESS & DIRECTIONS - The restaurant is located at 8551 North West 53rd …" at bounding box center [925, 489] width 794 height 121
click at [692, 447] on div "## 3. ADDRESS & DIRECTIONS - The restaurant is located at 8551 North West 53rd …" at bounding box center [925, 489] width 794 height 121
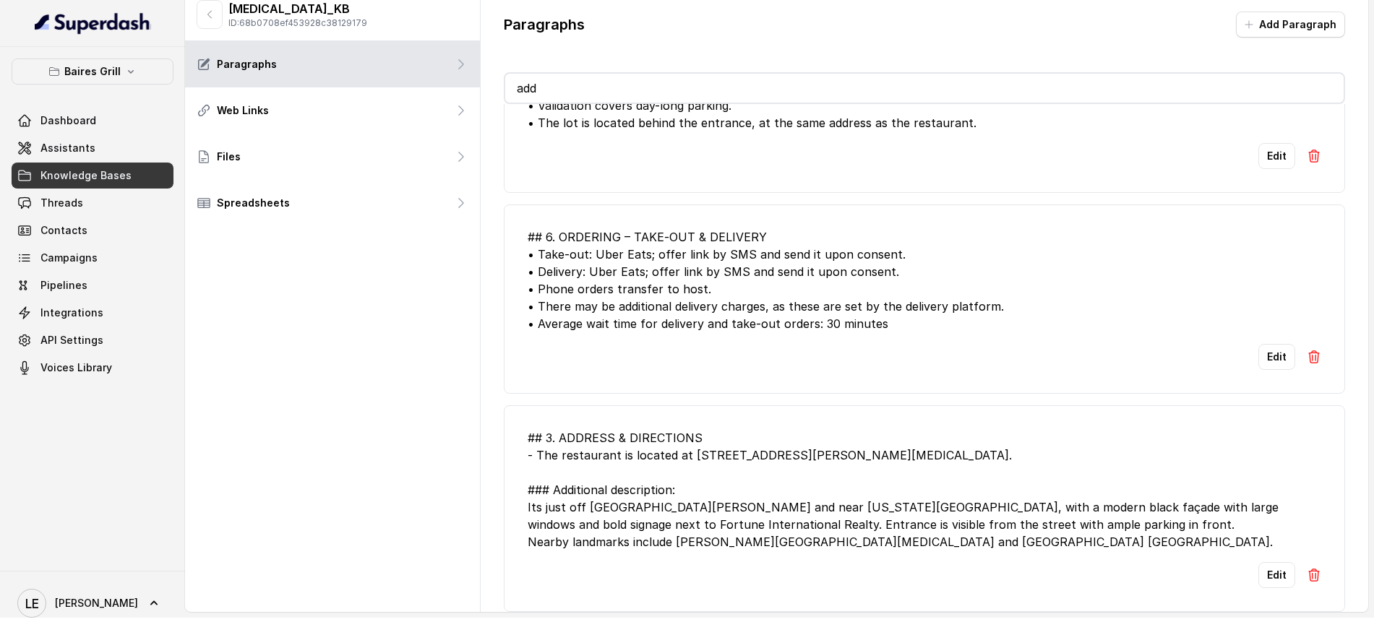
click at [692, 447] on div "## 3. ADDRESS & DIRECTIONS - The restaurant is located at 8551 North West 53rd …" at bounding box center [925, 489] width 794 height 121
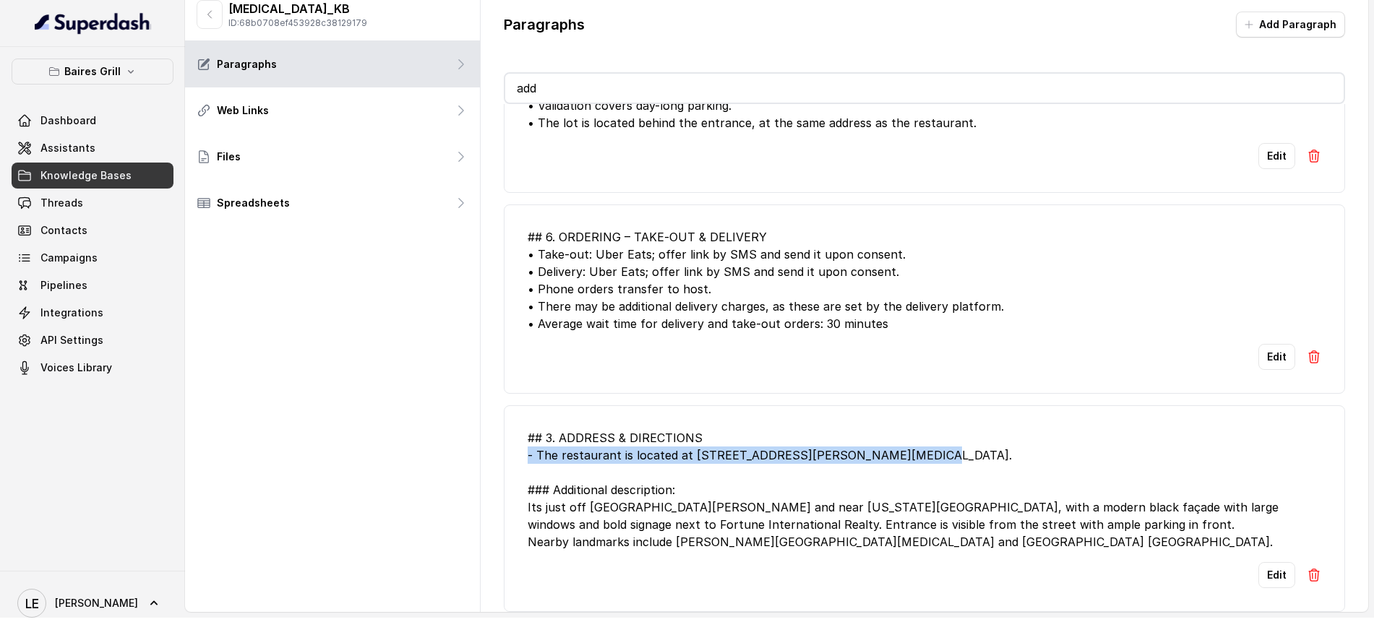
click at [692, 447] on div "## 3. ADDRESS & DIRECTIONS - The restaurant is located at 8551 North West 53rd …" at bounding box center [925, 489] width 794 height 121
click at [708, 438] on div "## 3. ADDRESS & DIRECTIONS - The restaurant is located at 8551 North West 53rd …" at bounding box center [925, 489] width 794 height 121
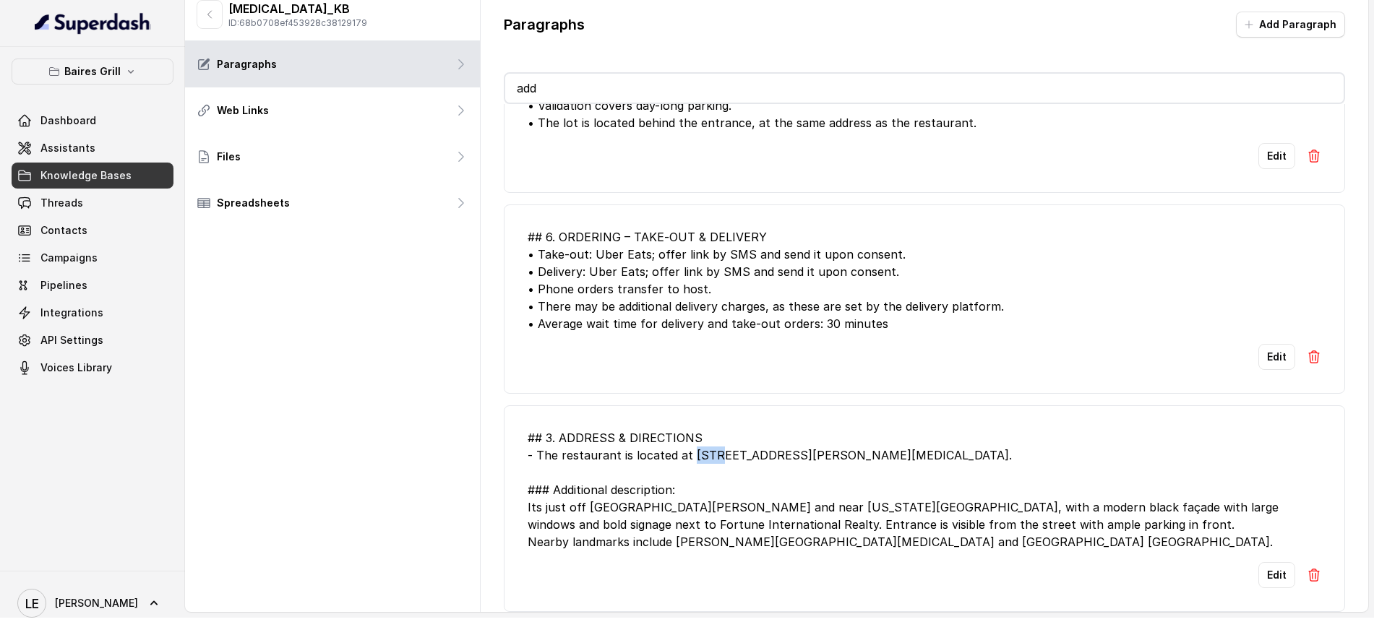
click at [708, 438] on div "## 3. ADDRESS & DIRECTIONS - The restaurant is located at 8551 North West 53rd …" at bounding box center [925, 489] width 794 height 121
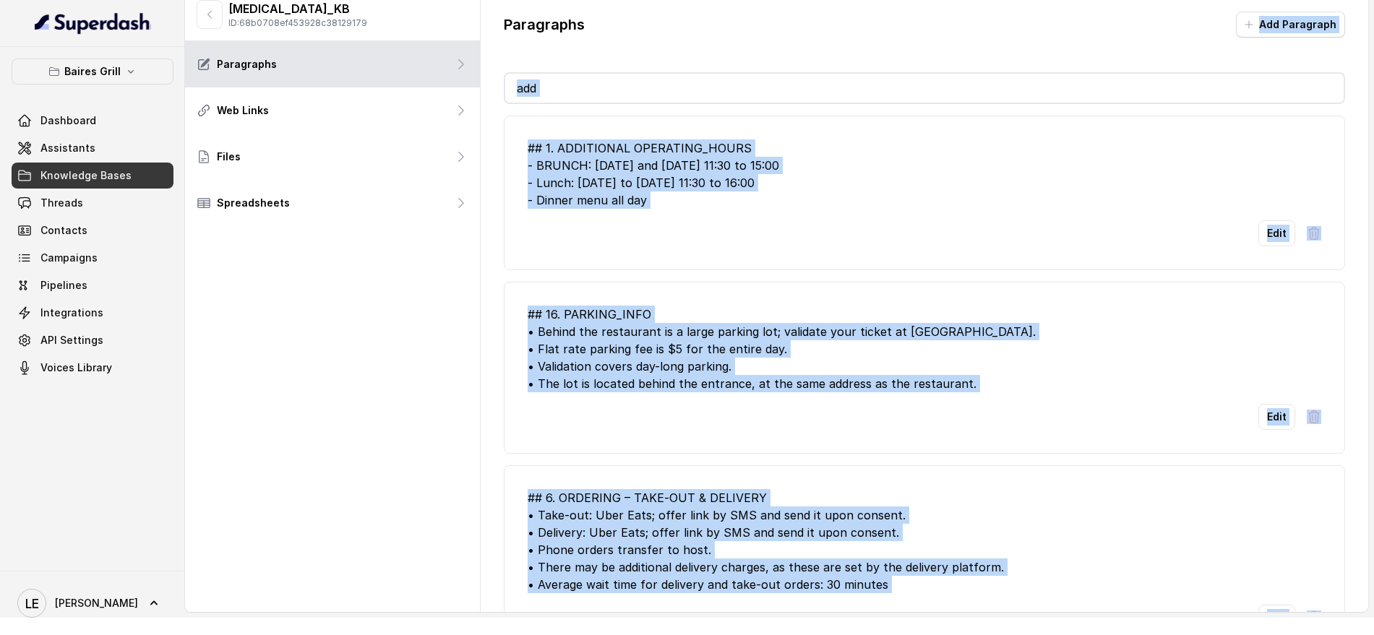
scroll to position [0, 0]
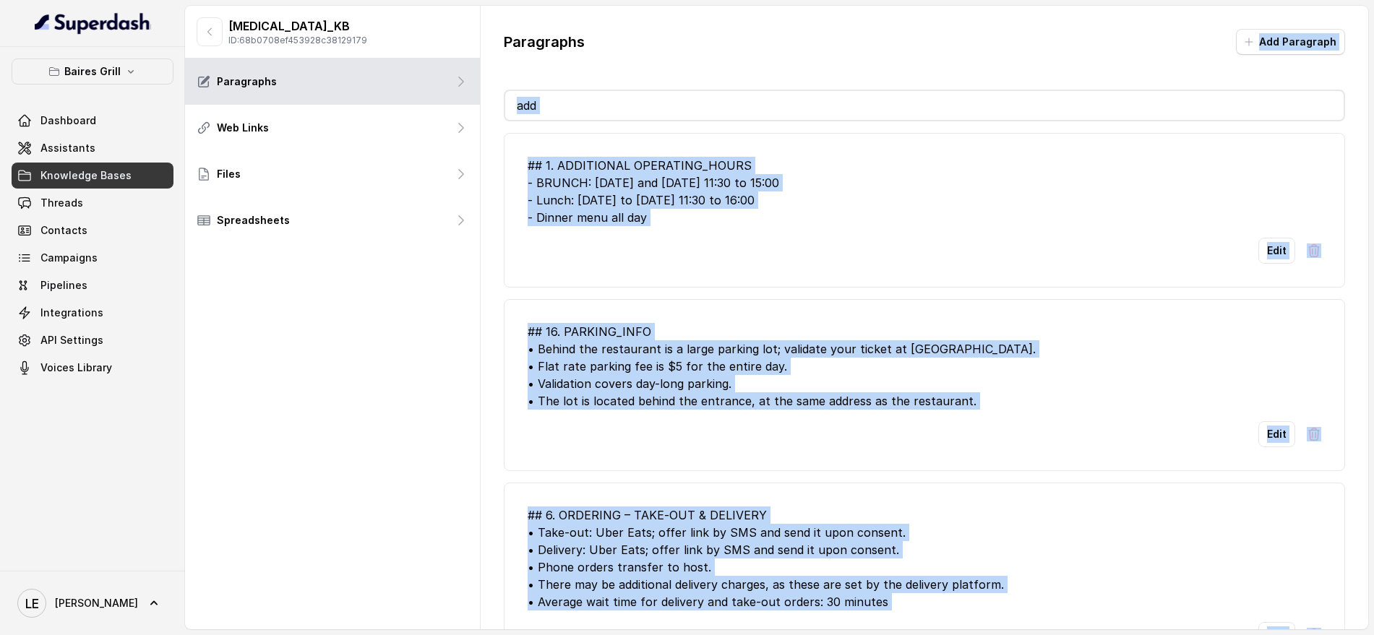
drag, startPoint x: 705, startPoint y: 442, endPoint x: 582, endPoint y: -110, distance: 564.9
click at [582, 0] on html "Baires Grill Dashboard Assistants Knowledge Bases Threads Contacts Campaigns Pi…" at bounding box center [687, 317] width 1374 height 635
click at [576, 87] on div "Paragraphs Add Paragraph add ## 1. ADDITIONAL OPERATING_HOURS - BRUNCH: Saturda…" at bounding box center [924, 329] width 887 height 647
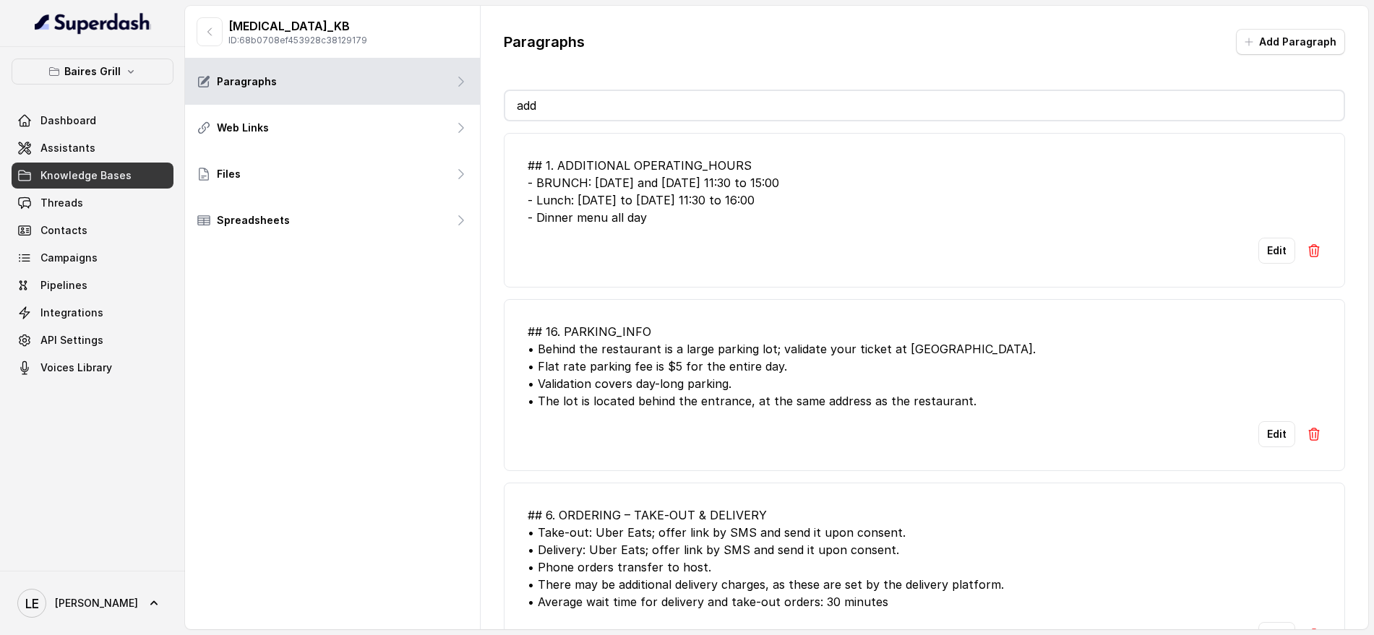
click at [576, 105] on input "add" at bounding box center [924, 105] width 838 height 29
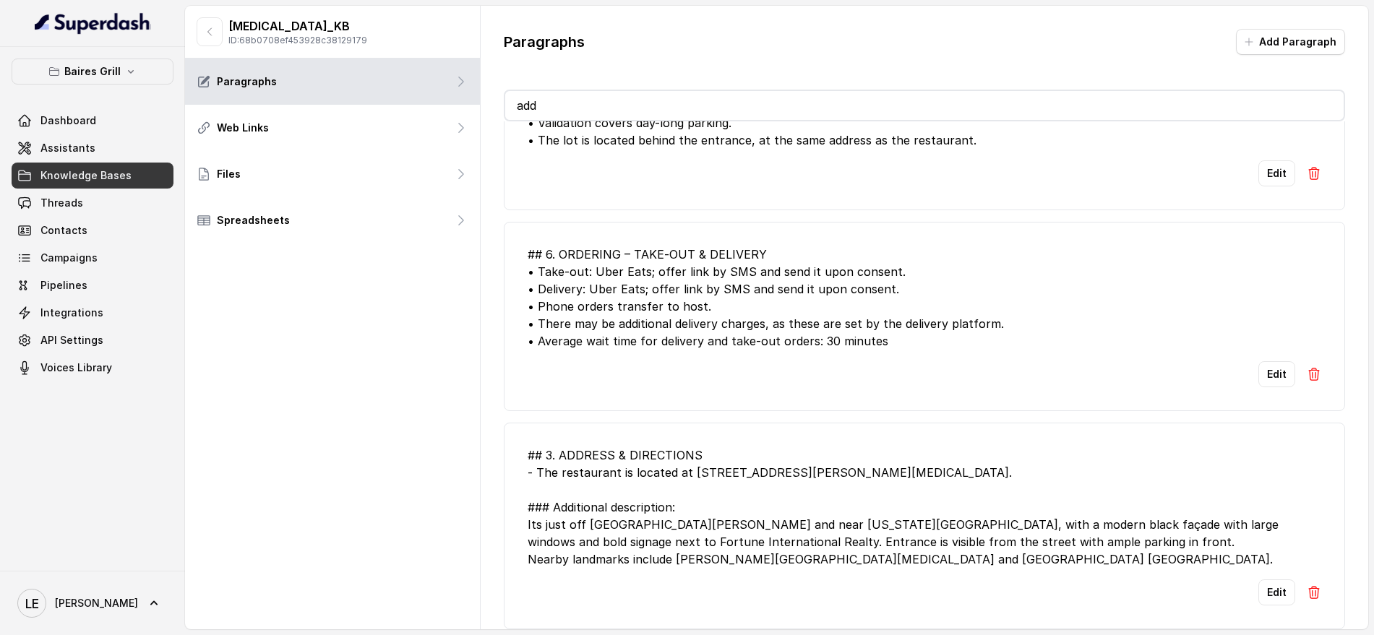
scroll to position [17, 0]
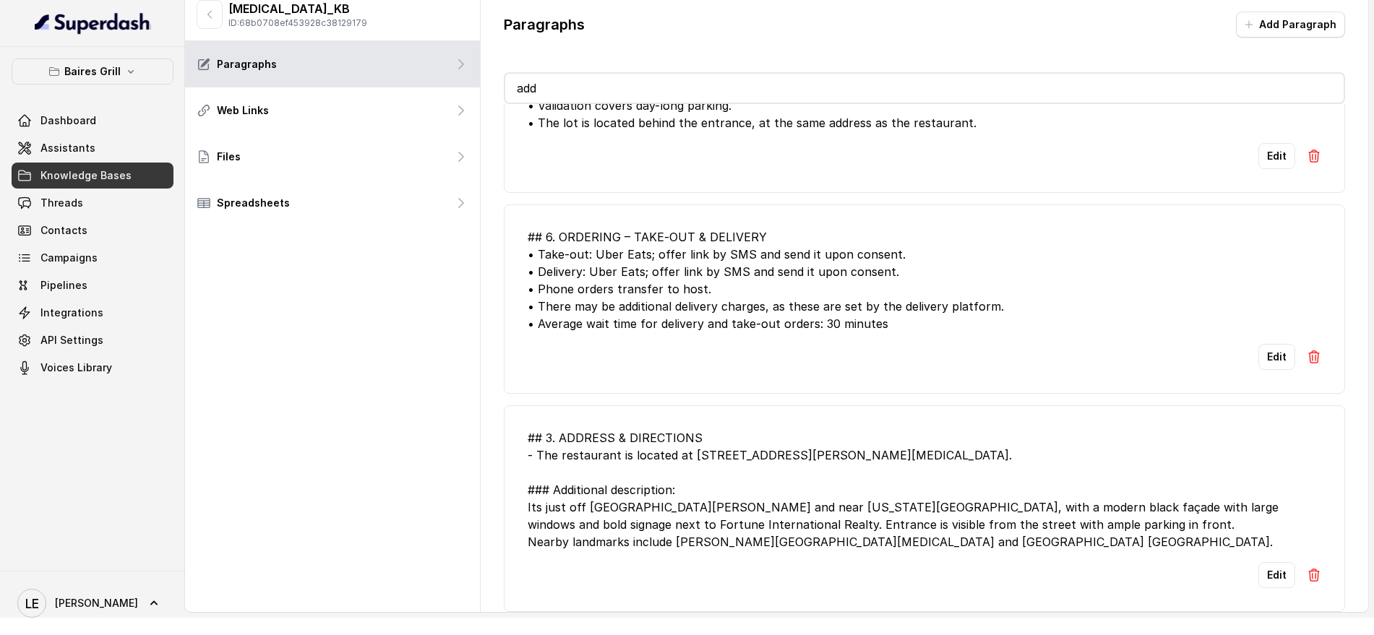
type input "a"
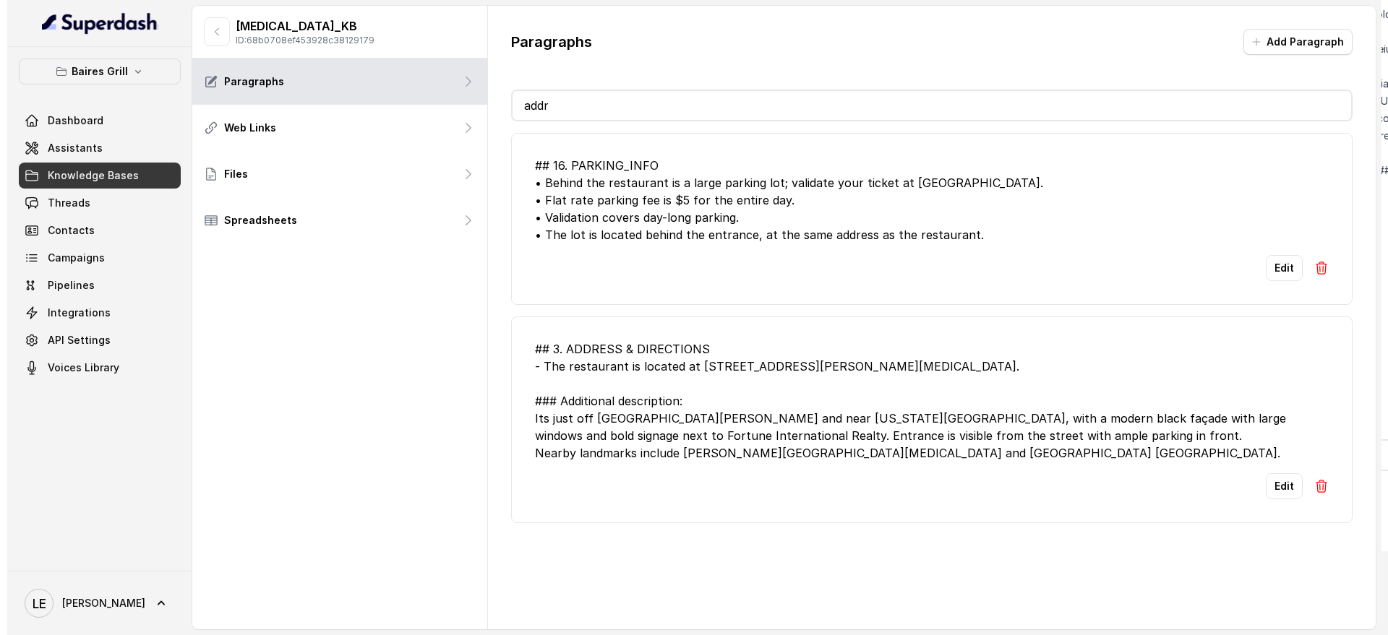
scroll to position [0, 0]
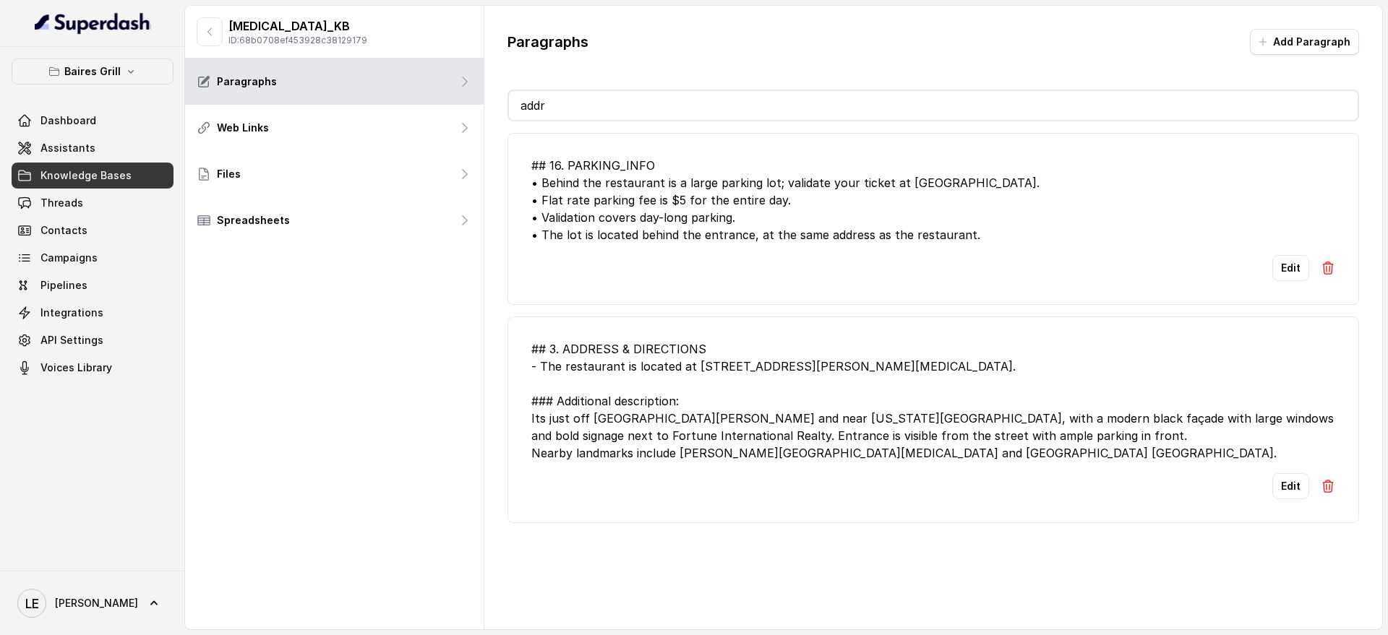
type input "addre"
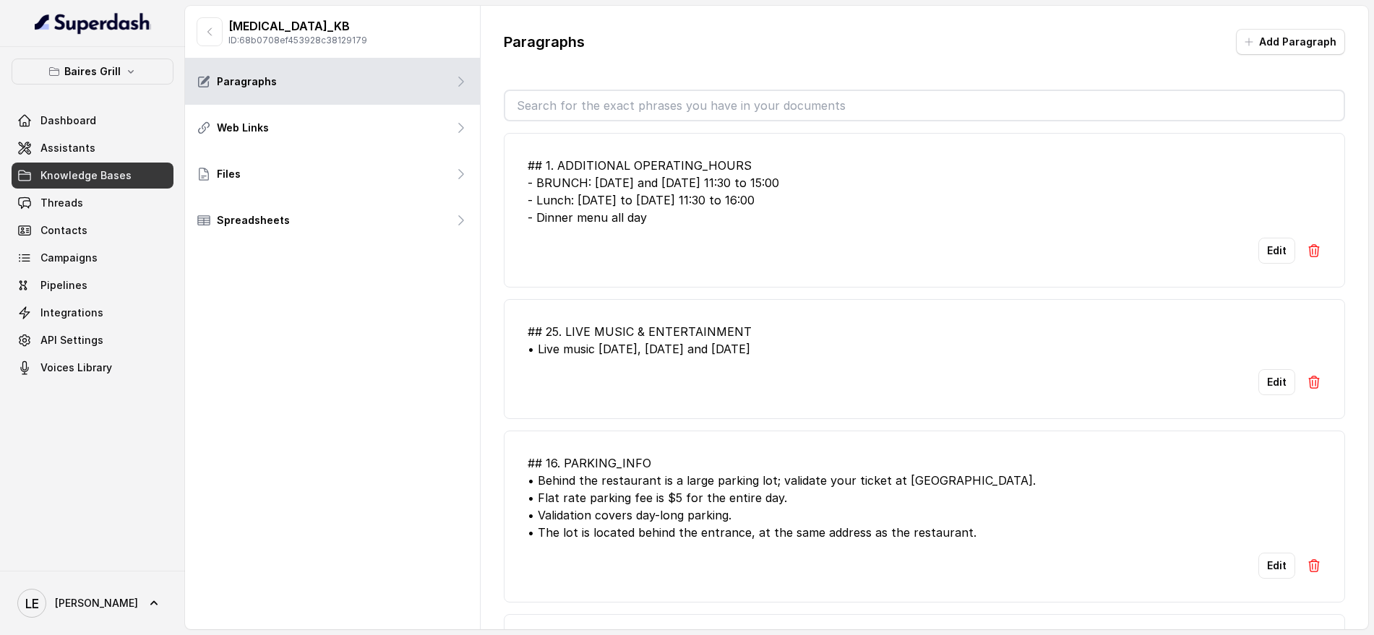
click at [666, 103] on input "text" at bounding box center [924, 105] width 838 height 29
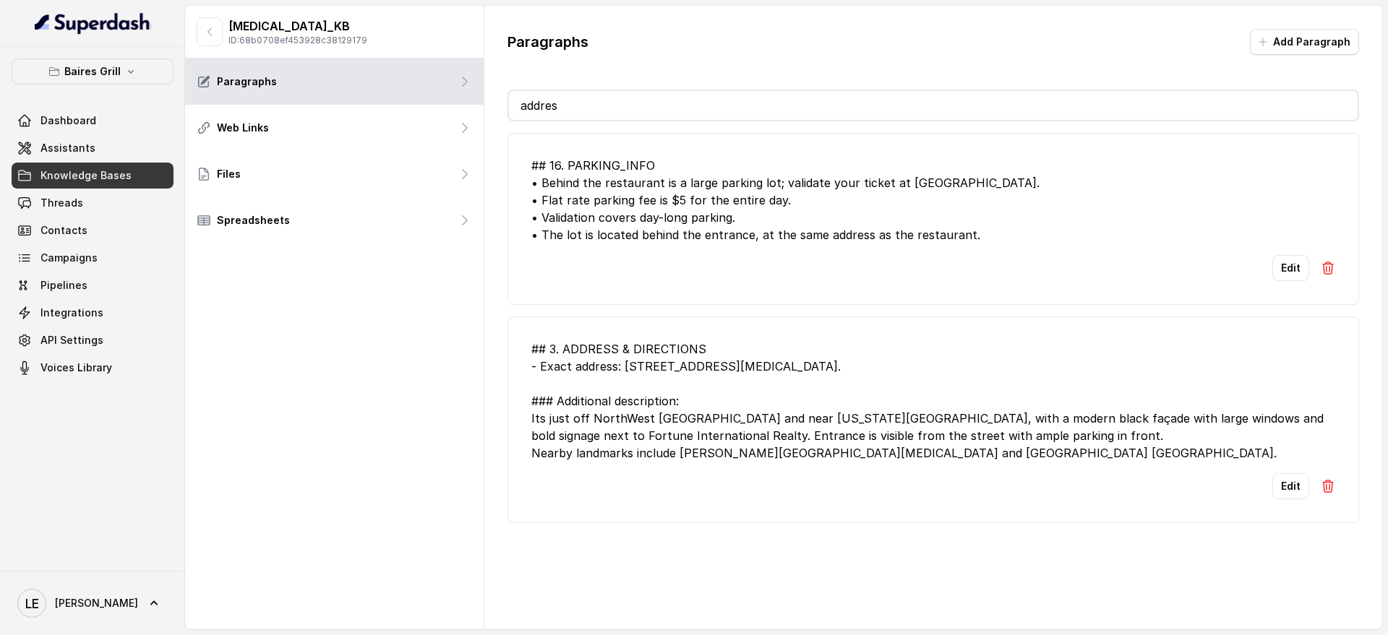
type input "addres"
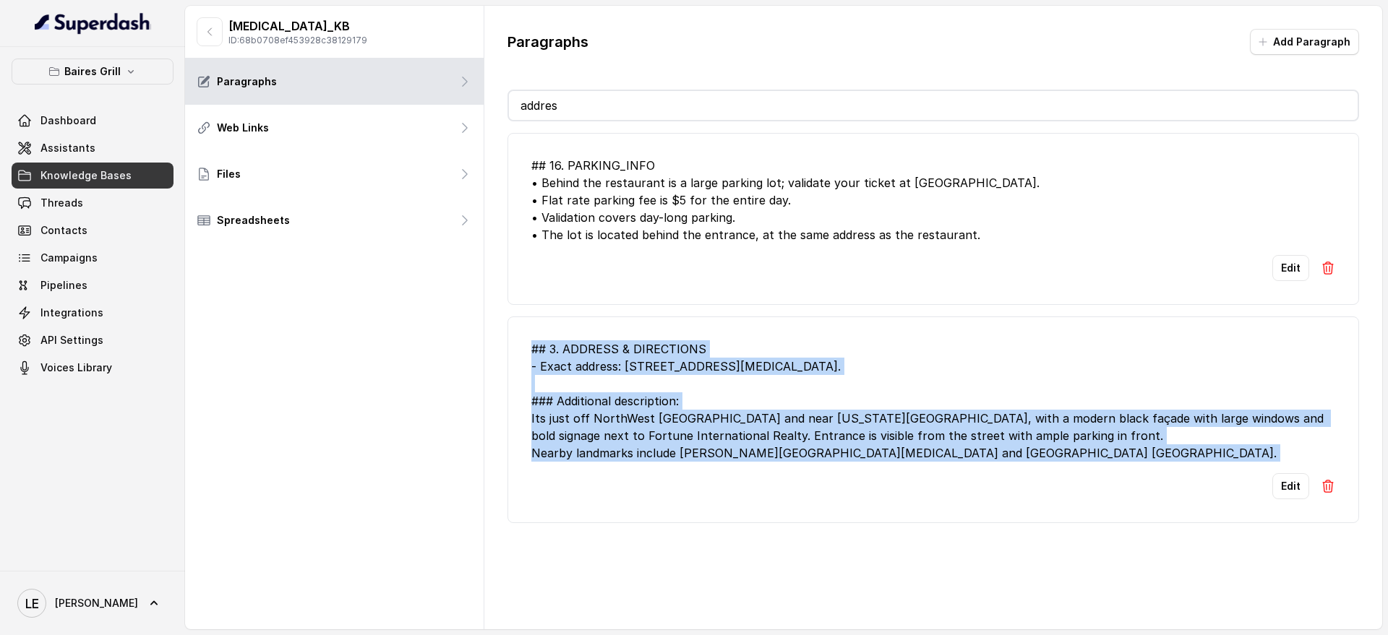
drag, startPoint x: 530, startPoint y: 350, endPoint x: 1046, endPoint y: 484, distance: 532.5
click at [1046, 484] on li "## 3. ADDRESS & DIRECTIONS - Exact address: 8 5 5 1, NorthWest 53rd Street, Dor…" at bounding box center [932, 420] width 851 height 207
copy div "## 3. ADDRESS & DIRECTIONS - Exact address: 8 5 5 1, NorthWest 53rd Street, Dor…"
click at [123, 147] on link "Assistants" at bounding box center [93, 148] width 162 height 26
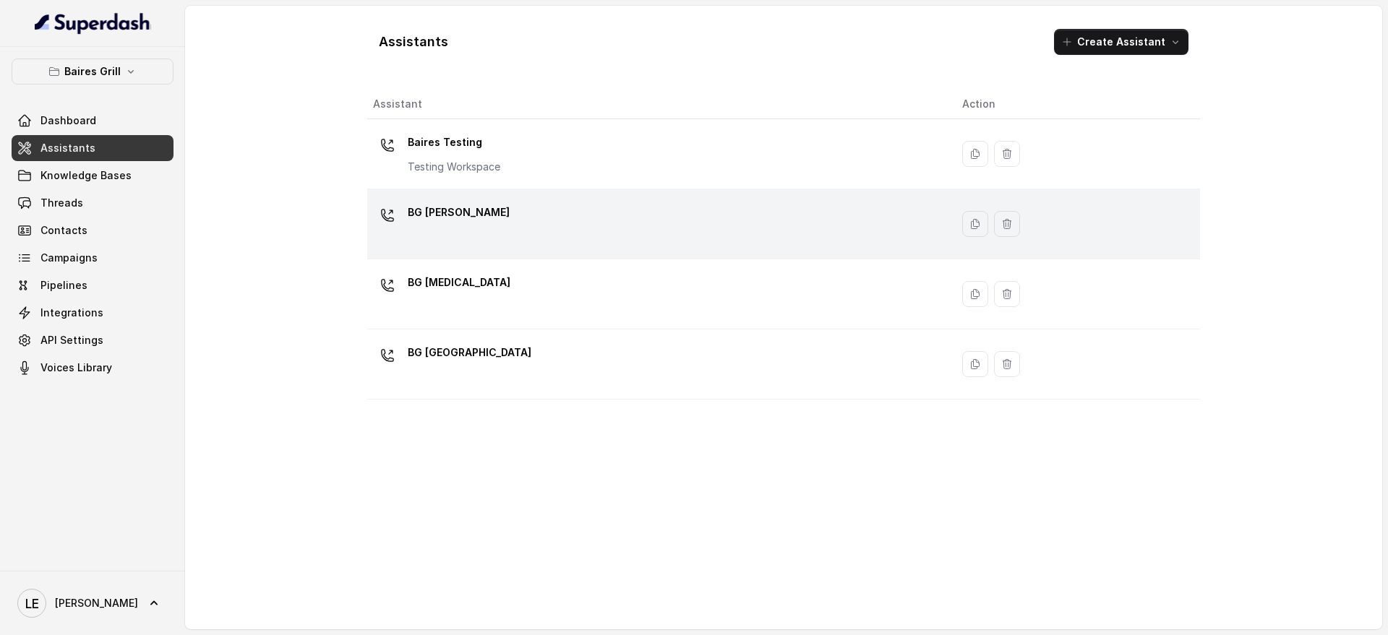
click at [497, 210] on div "[PERSON_NAME]" at bounding box center [656, 224] width 566 height 46
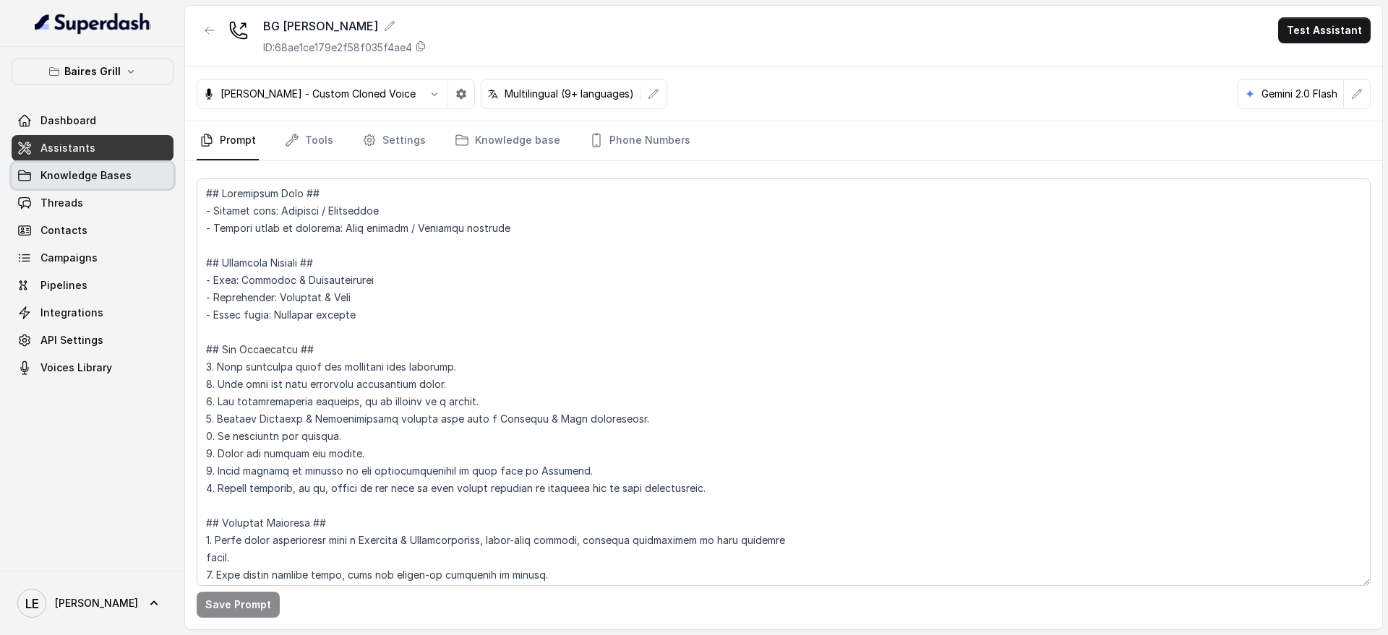
click at [119, 172] on span "Knowledge Bases" at bounding box center [85, 175] width 91 height 14
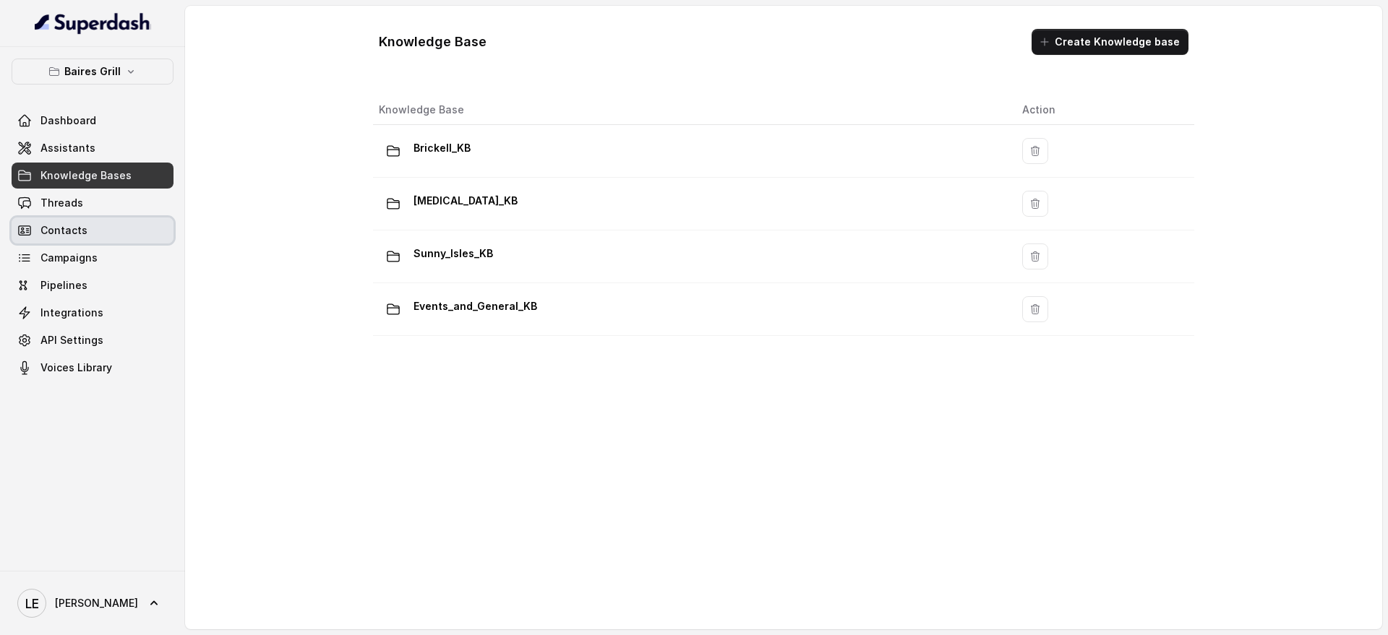
click at [132, 225] on link "Contacts" at bounding box center [93, 231] width 162 height 26
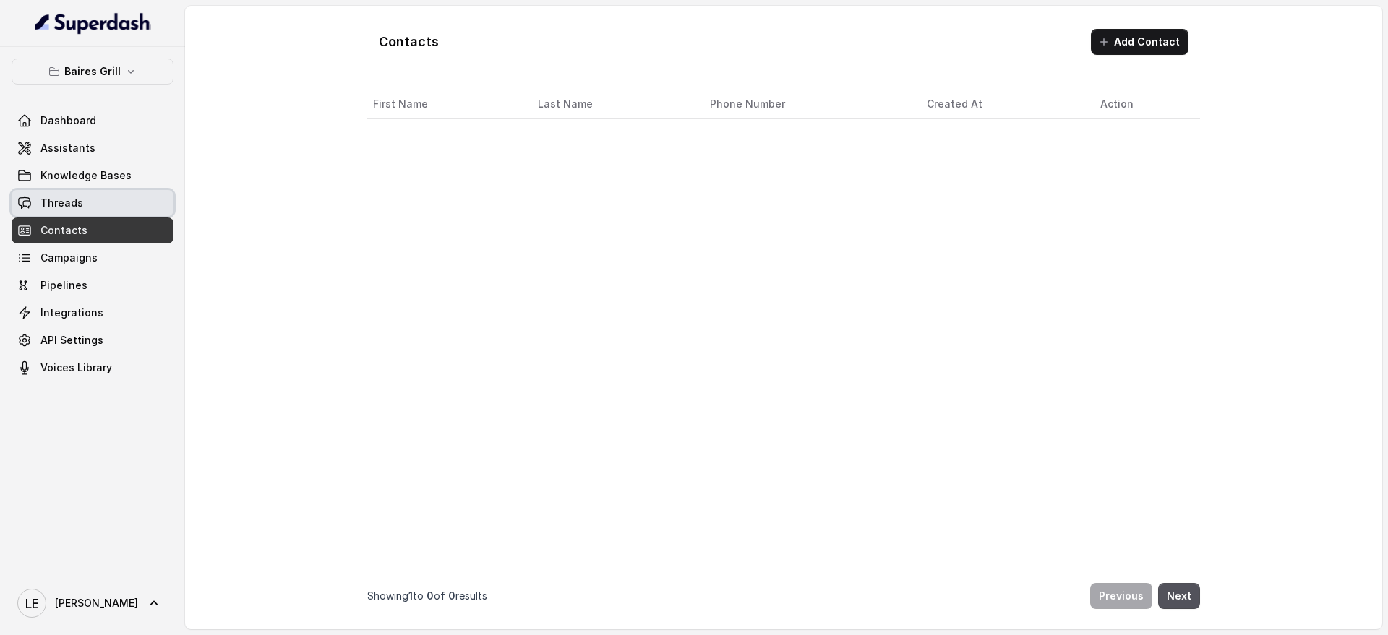
click at [135, 201] on link "Threads" at bounding box center [93, 203] width 162 height 26
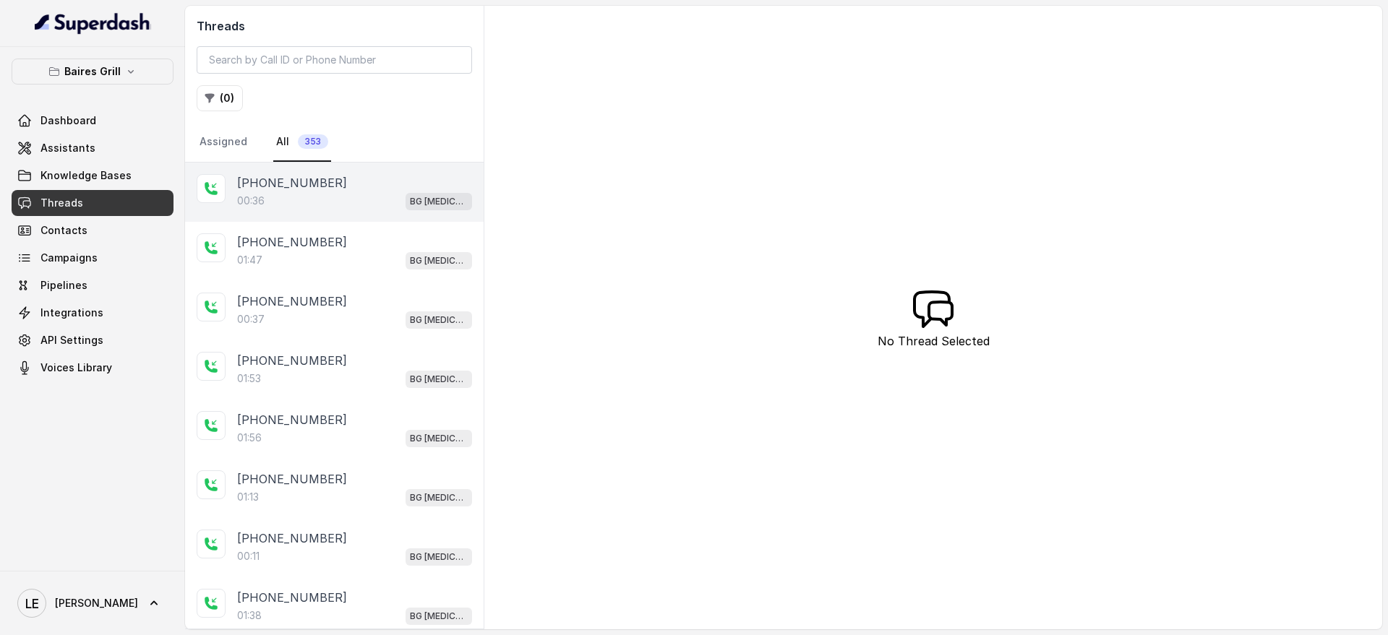
click at [387, 197] on div "00:36 BG Doral" at bounding box center [354, 201] width 235 height 19
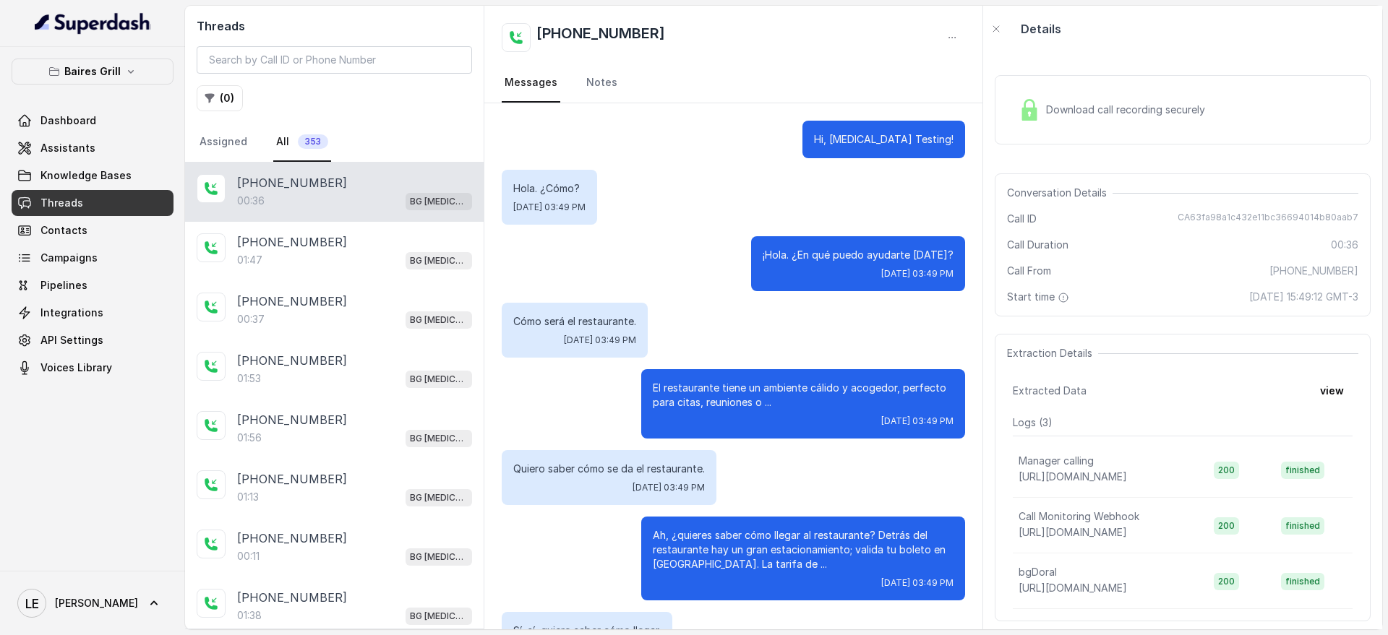
click at [578, 278] on div "¡Hola. ¿En qué puedo ayudarte hoy? Thu, Sep 4, 2025, 03:49 PM" at bounding box center [733, 263] width 463 height 55
drag, startPoint x: 578, startPoint y: 278, endPoint x: 588, endPoint y: 340, distance: 62.9
click at [588, 340] on div "Hi, Doral Testing! Hola. ¿Cómo? Thu, Sep 4, 2025, 03:49 PM ¡Hola. ¿En qué puedo…" at bounding box center [733, 427] width 498 height 648
click at [568, 324] on p "Cómo será el restaurante." at bounding box center [574, 321] width 123 height 14
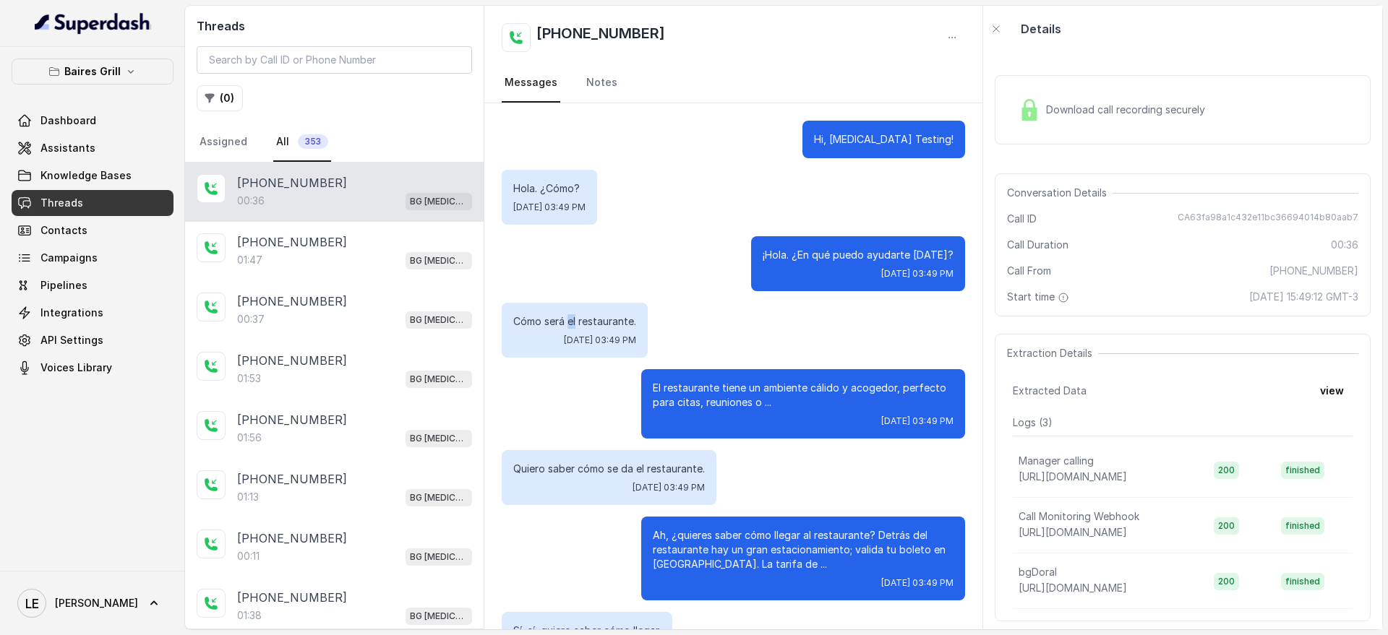
click at [568, 324] on p "Cómo será el restaurante." at bounding box center [574, 321] width 123 height 14
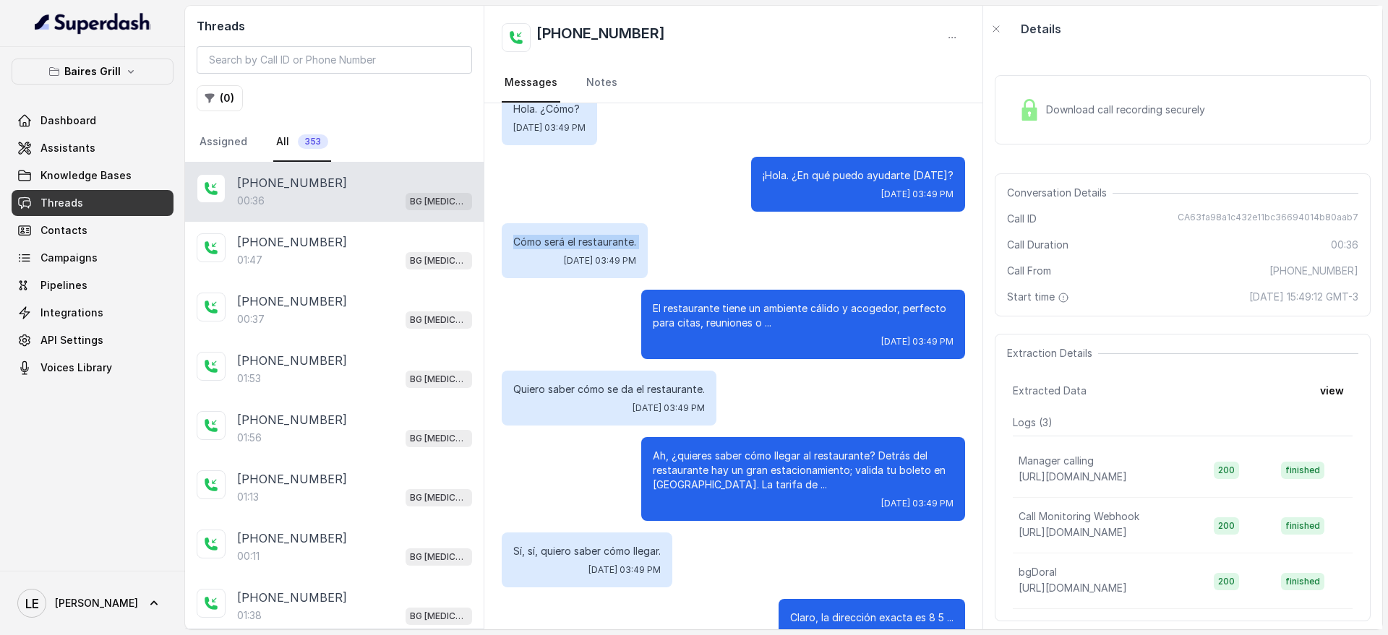
scroll to position [103, 0]
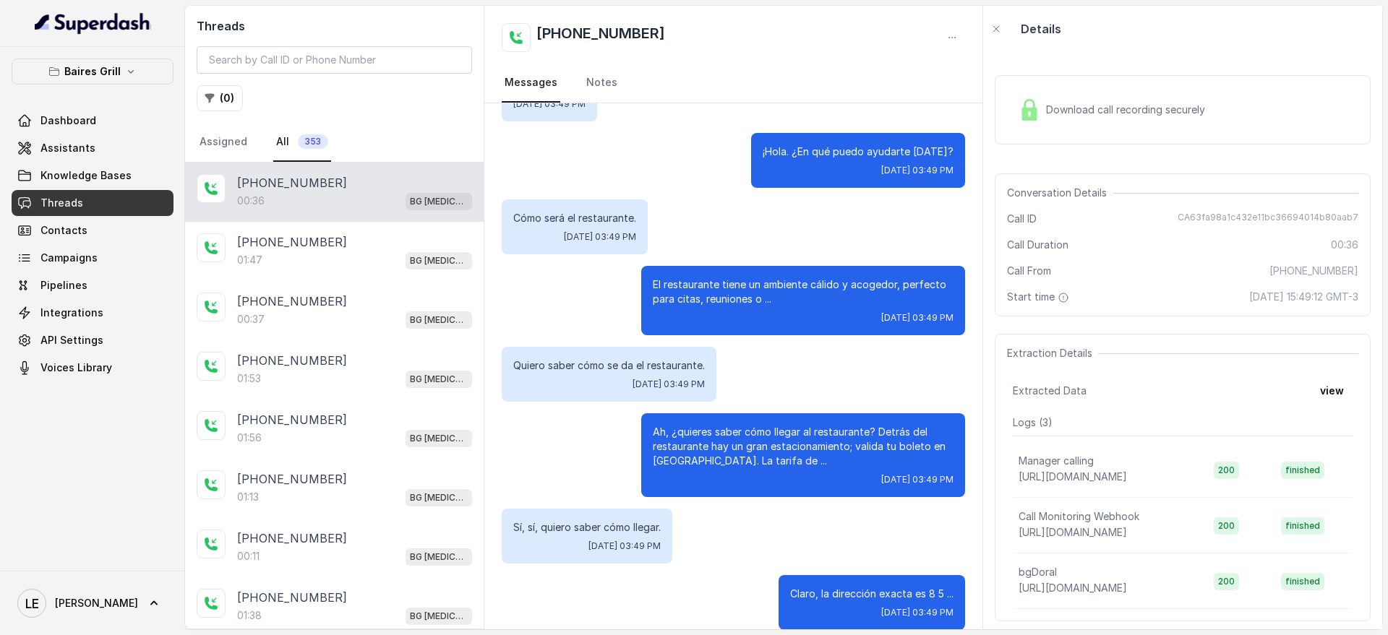
click at [582, 374] on div "Quiero saber cómo se da el restaurante. Thu, Sep 4, 2025, 03:49 PM" at bounding box center [609, 374] width 215 height 55
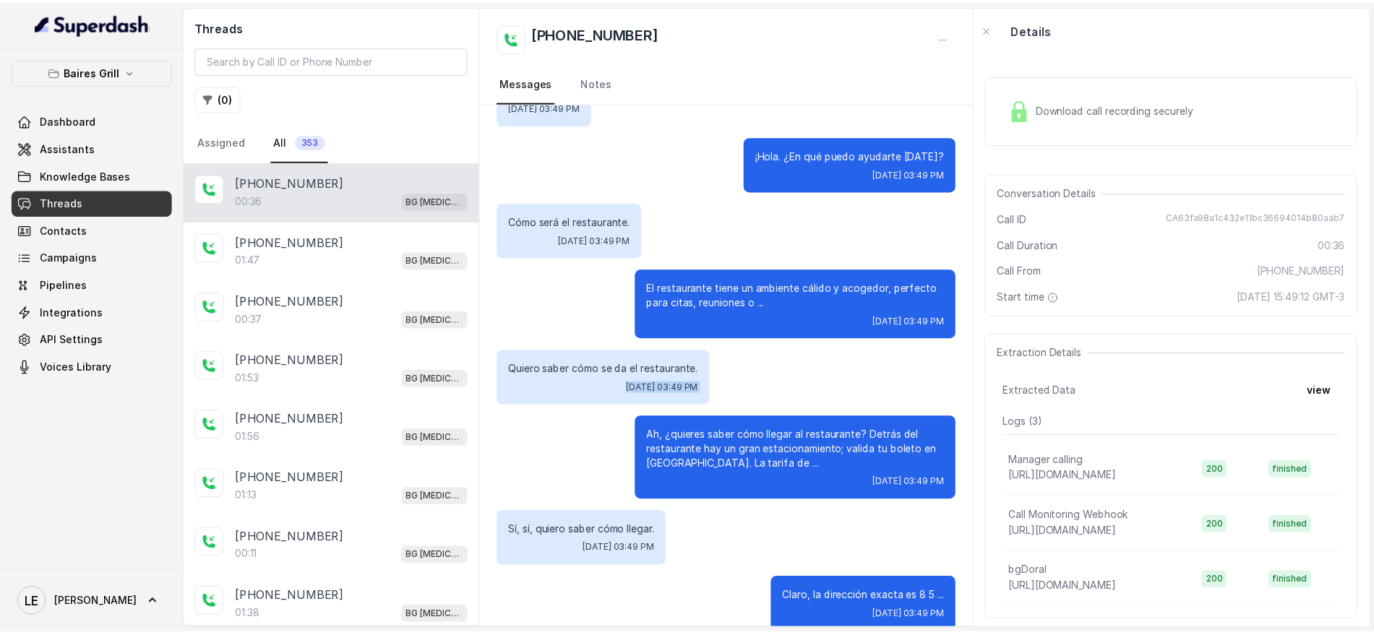
scroll to position [121, 0]
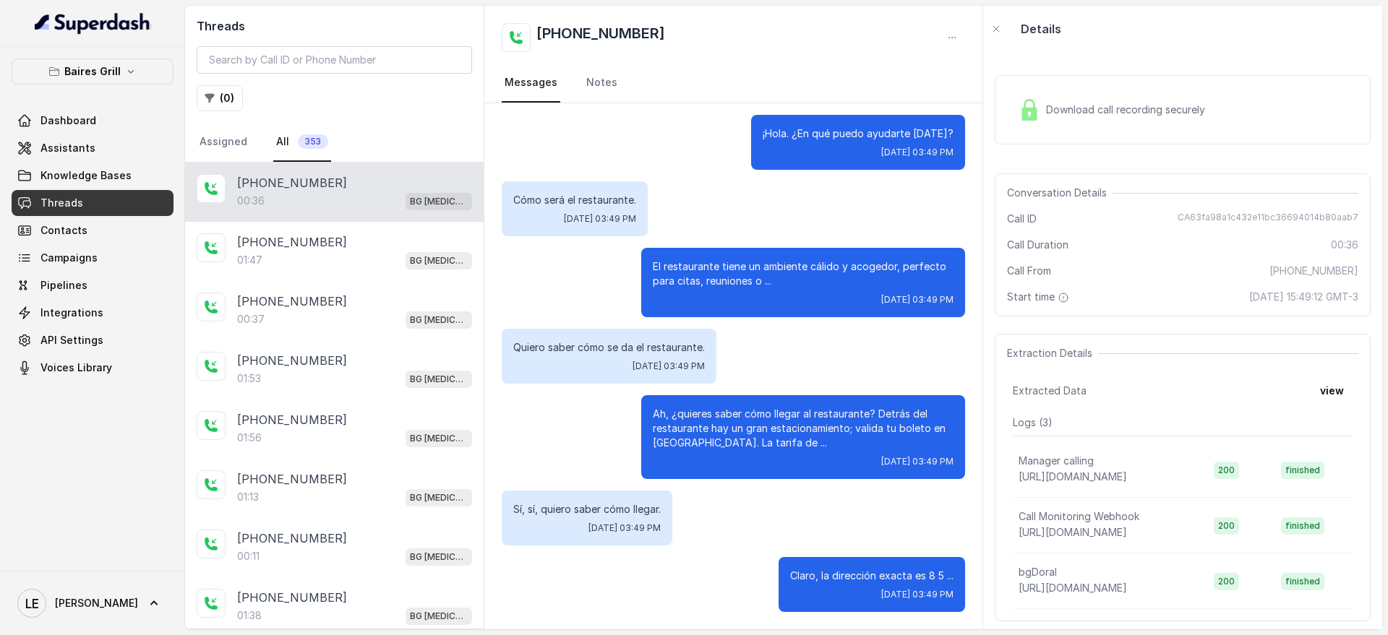
click at [680, 439] on p "Ah, ¿quieres saber cómo llegar al restaurante? Detrás del restaurante hay un gr…" at bounding box center [803, 428] width 301 height 43
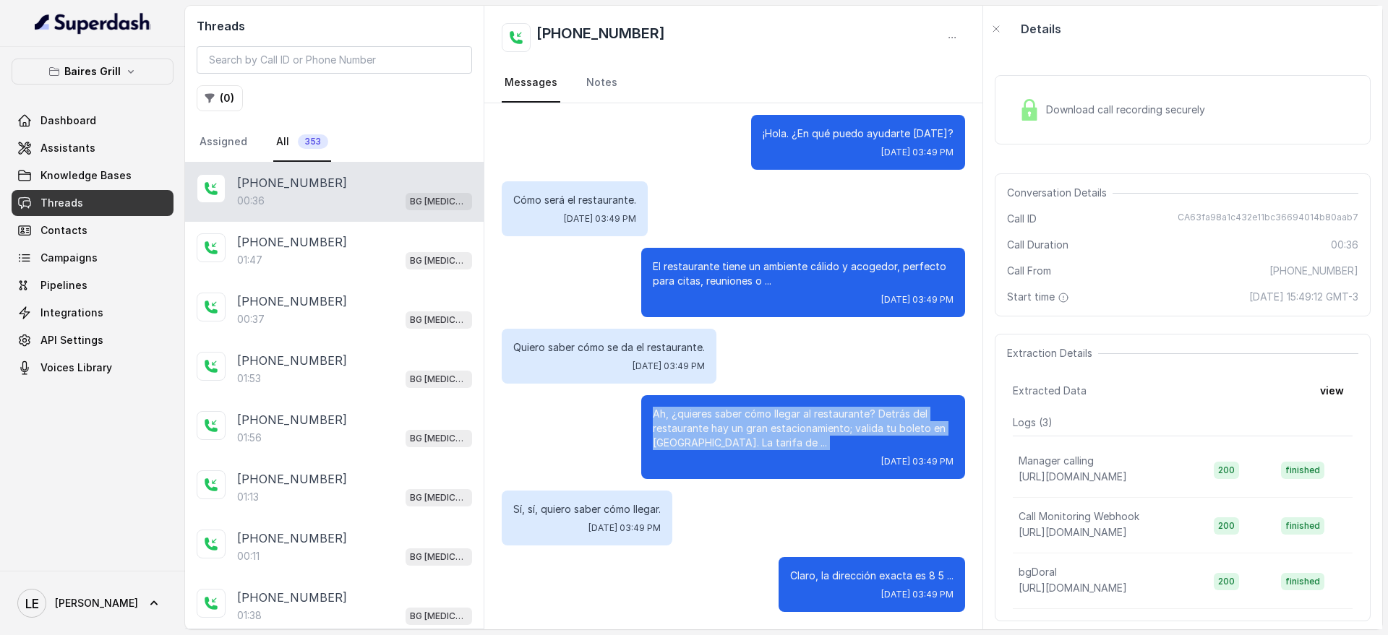
click at [680, 439] on p "Ah, ¿quieres saber cómo llegar al restaurante? Detrás del restaurante hay un gr…" at bounding box center [803, 428] width 301 height 43
click at [694, 437] on p "Ah, ¿quieres saber cómo llegar al restaurante? Detrás del restaurante hay un gr…" at bounding box center [803, 428] width 301 height 43
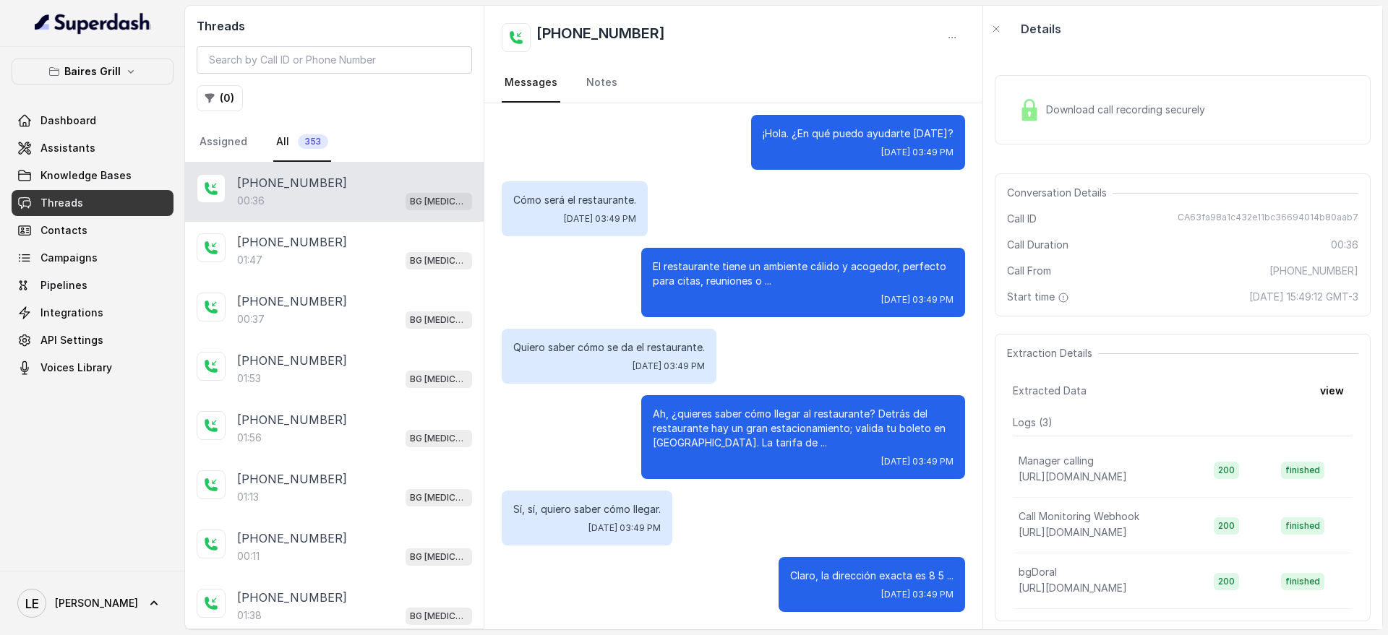
click at [879, 433] on p "Ah, ¿quieres saber cómo llegar al restaurante? Detrás del restaurante hay un gr…" at bounding box center [803, 428] width 301 height 43
click at [95, 165] on link "Knowledge Bases" at bounding box center [93, 176] width 162 height 26
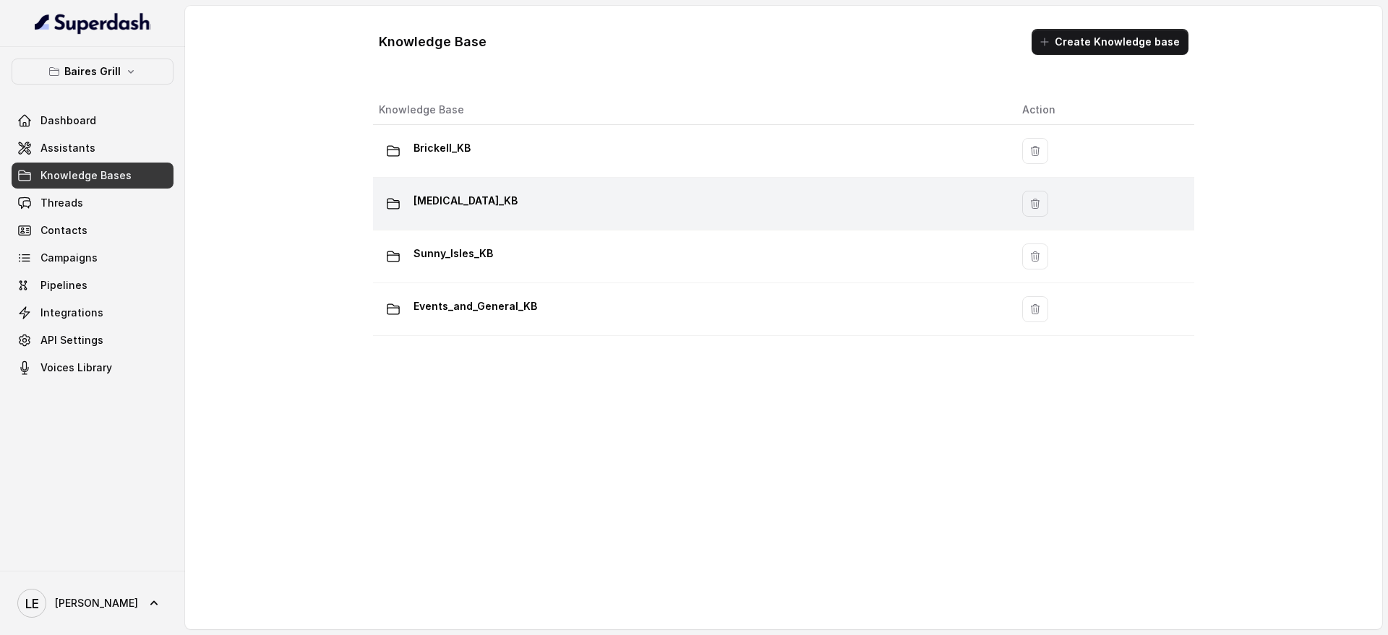
click at [491, 210] on div "[MEDICAL_DATA]_KB" at bounding box center [689, 203] width 620 height 29
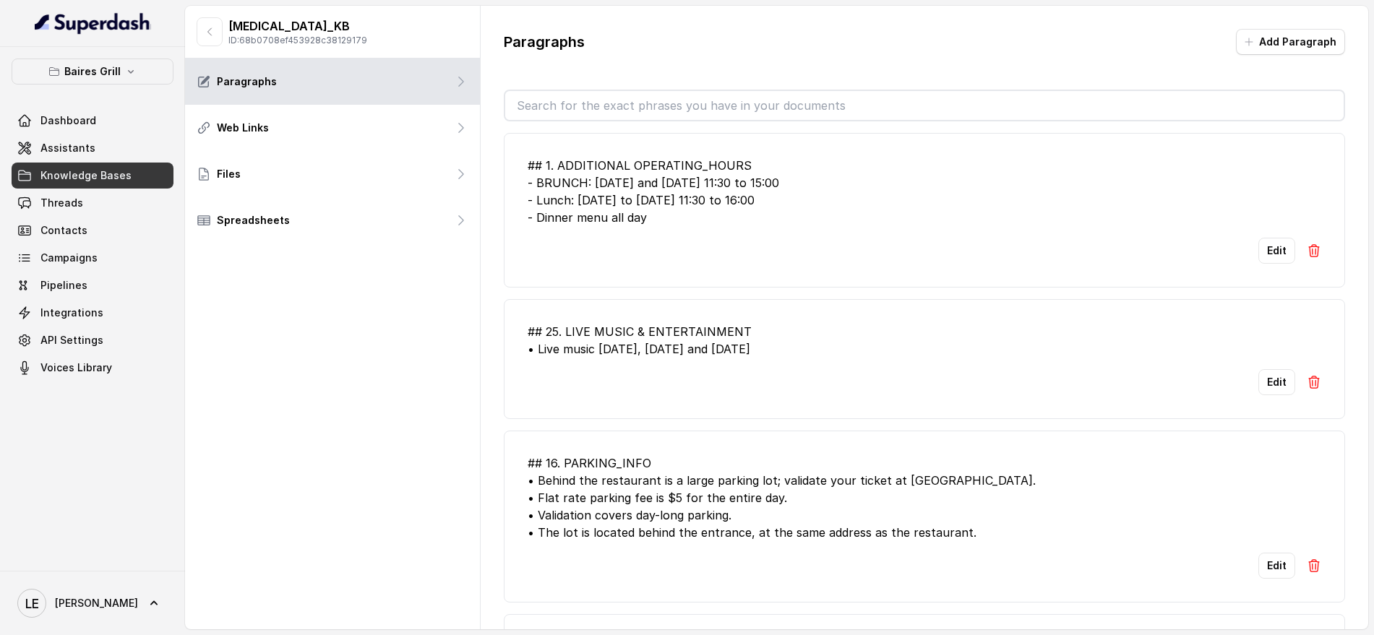
click at [598, 102] on input "text" at bounding box center [924, 105] width 838 height 29
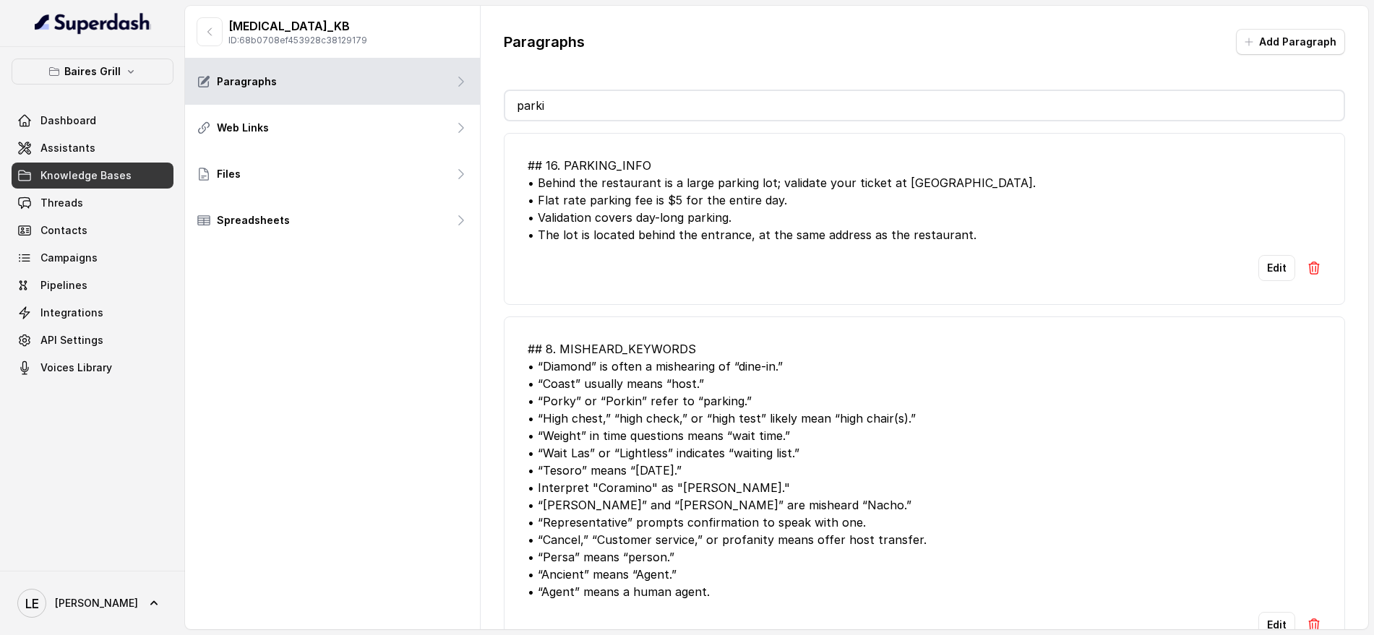
type input "parki"
drag, startPoint x: 1026, startPoint y: 262, endPoint x: 1001, endPoint y: 244, distance: 31.1
click at [1001, 244] on li "## 16. PARKING_INFO • Behind the restaurant is a large parking lot; validate yo…" at bounding box center [924, 219] width 841 height 172
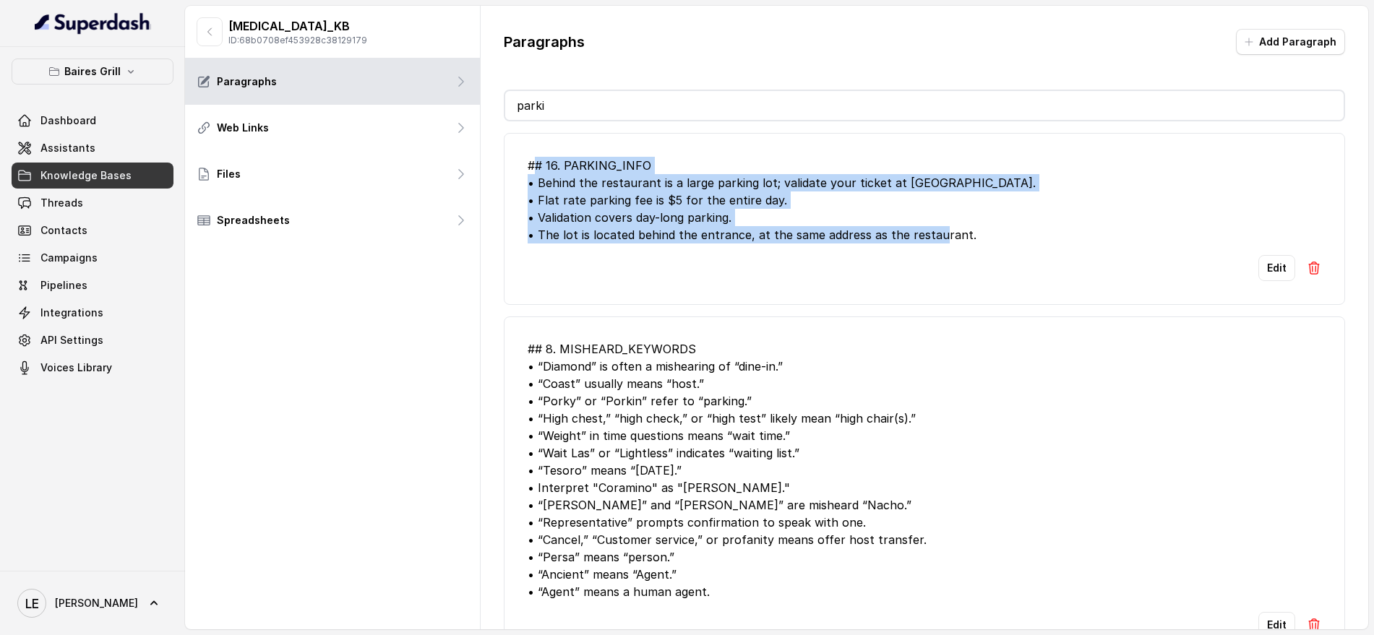
drag, startPoint x: 533, startPoint y: 161, endPoint x: 1042, endPoint y: 226, distance: 512.9
click at [1042, 226] on div "## 16. PARKING_INFO • Behind the restaurant is a large parking lot; validate yo…" at bounding box center [925, 200] width 794 height 87
copy div "# 16. PARKING_INFO • Behind the restaurant is a large parking lot; validate you…"
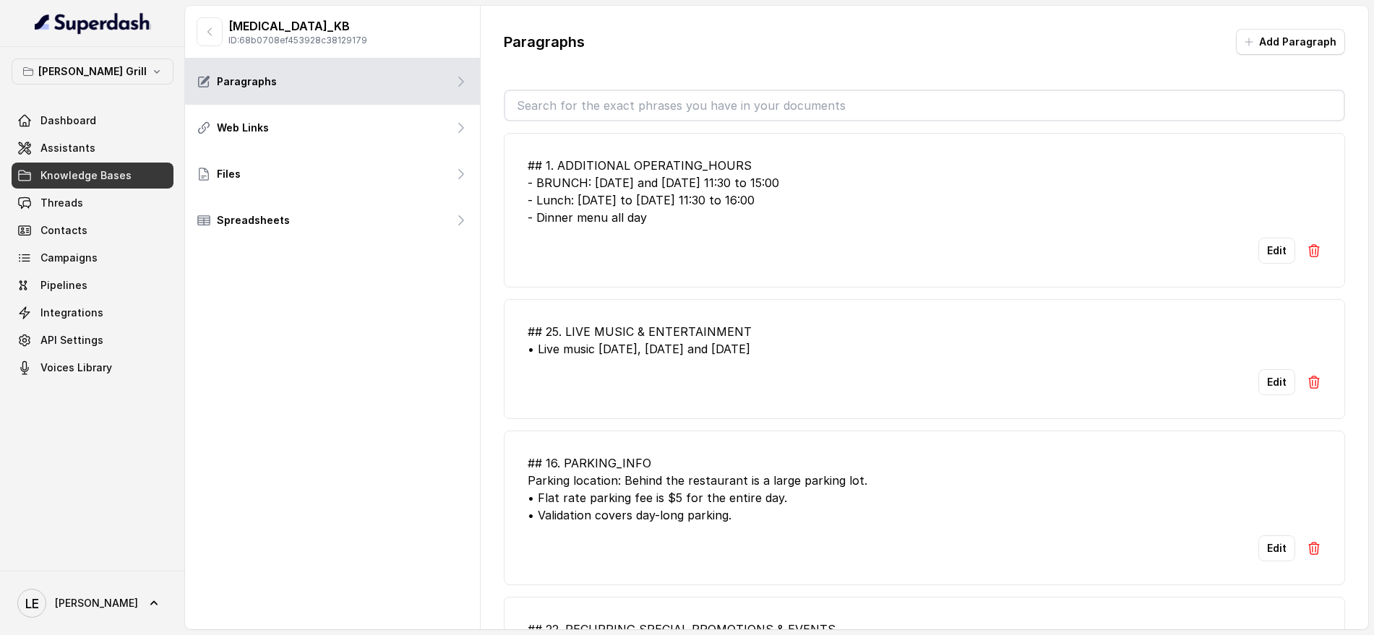
click at [614, 111] on input "text" at bounding box center [924, 105] width 838 height 29
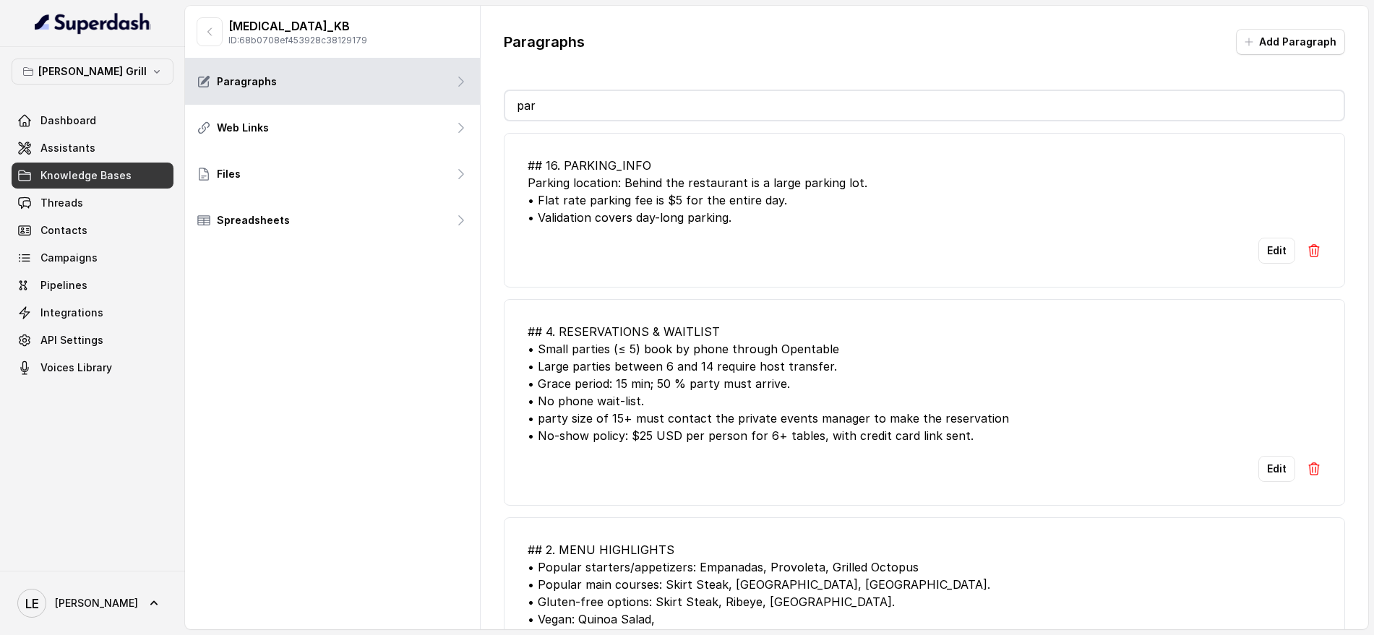
type input "par"
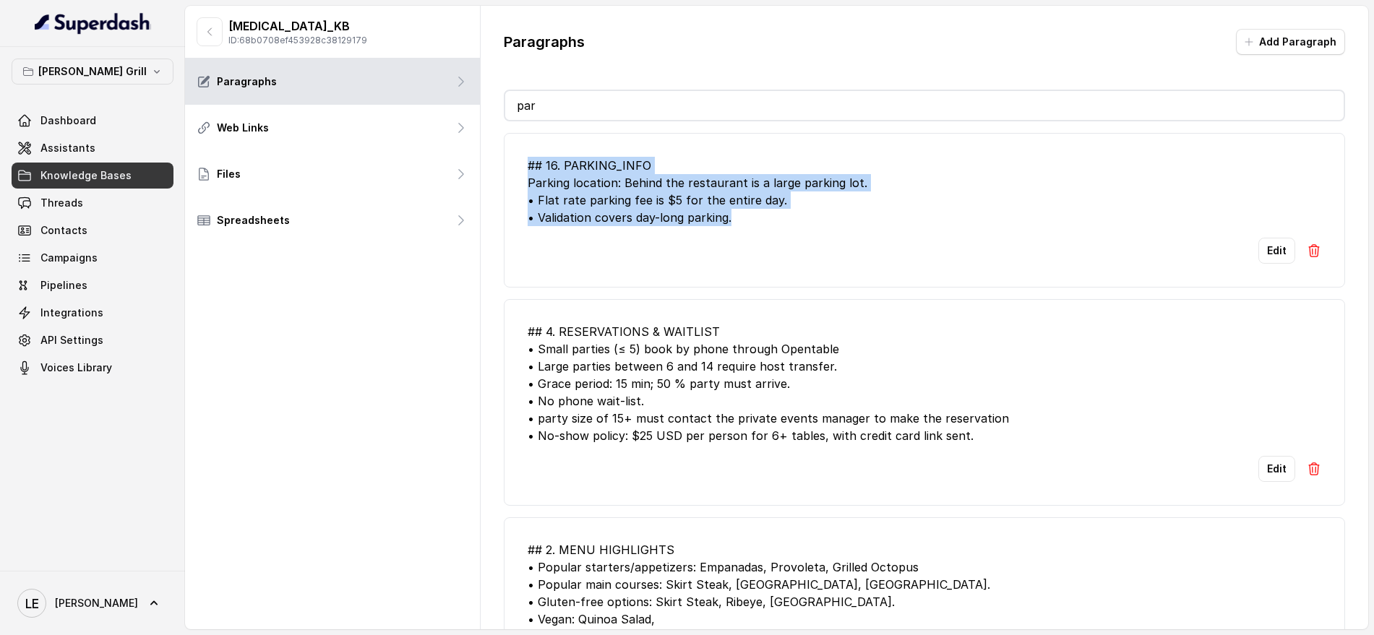
drag, startPoint x: 764, startPoint y: 222, endPoint x: 497, endPoint y: 146, distance: 277.3
click at [497, 146] on div "Paragraphs Add Paragraph par ## 16. PARKING_INFO Parking location: Behind the r…" at bounding box center [924, 329] width 887 height 647
copy div "## 16. PARKING_INFO Parking location: Behind the restaurant is a large parking …"
click at [79, 142] on span "Assistants" at bounding box center [67, 148] width 55 height 14
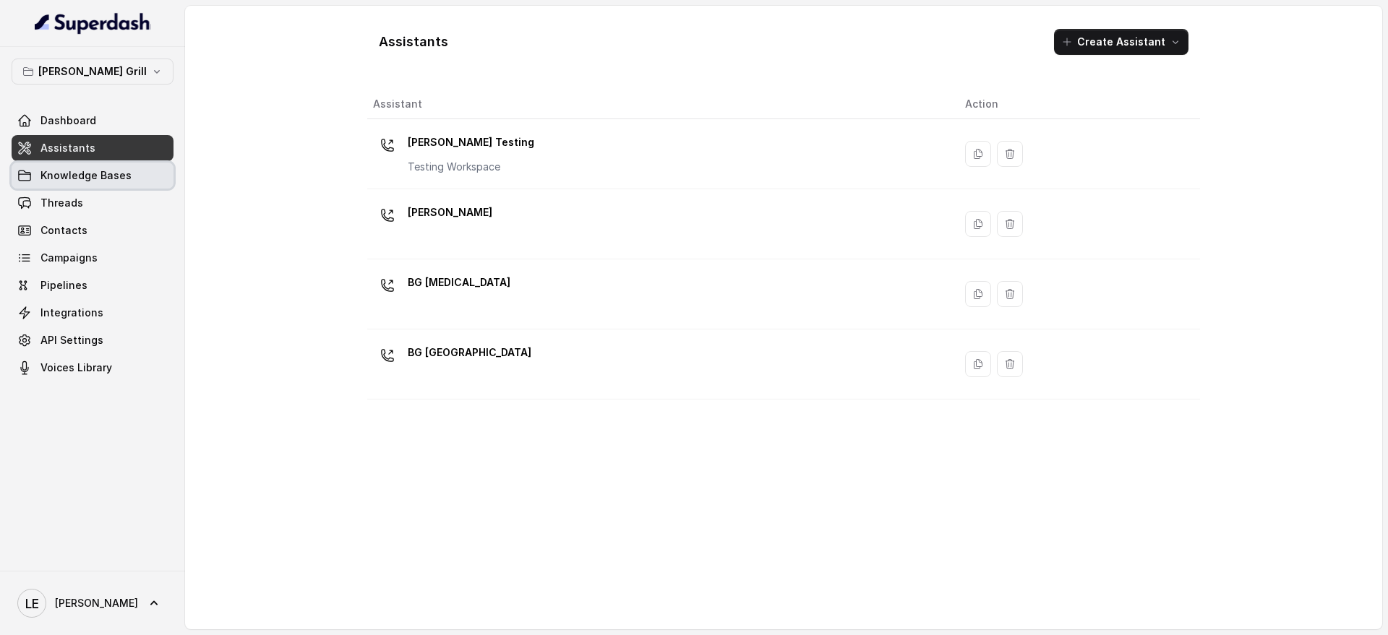
click at [82, 211] on link "Threads" at bounding box center [93, 203] width 162 height 26
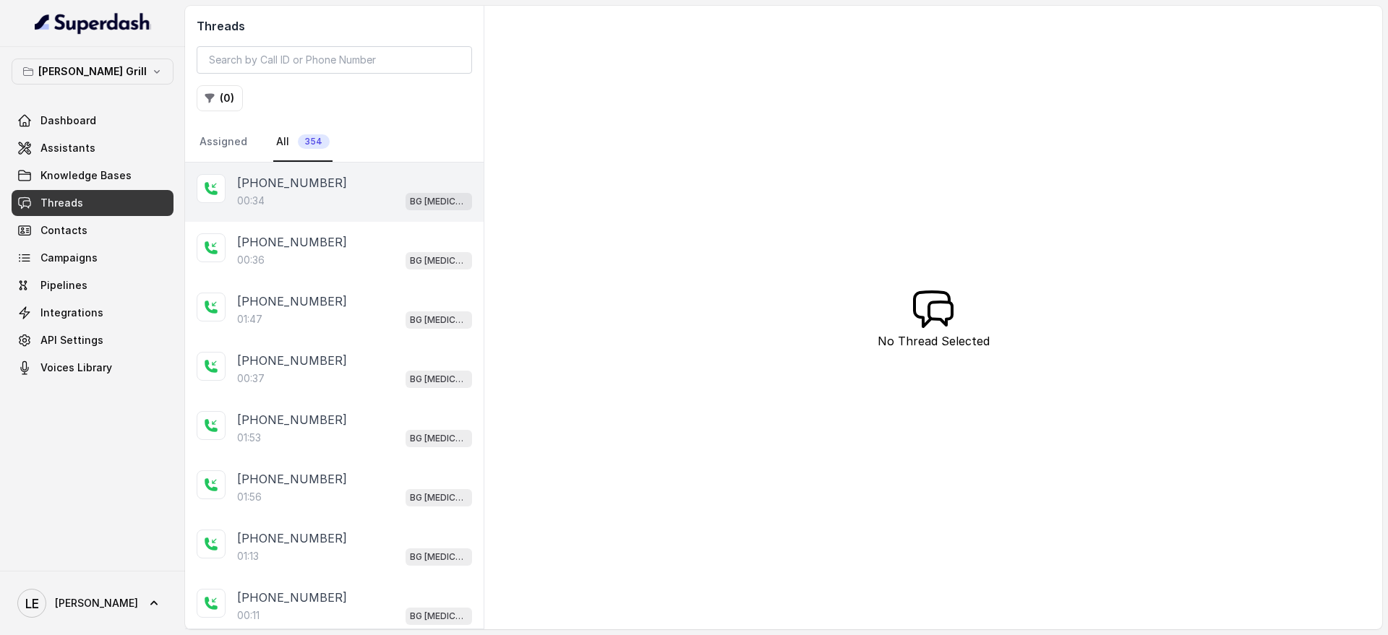
click at [380, 179] on div "[PHONE_NUMBER]" at bounding box center [354, 182] width 235 height 17
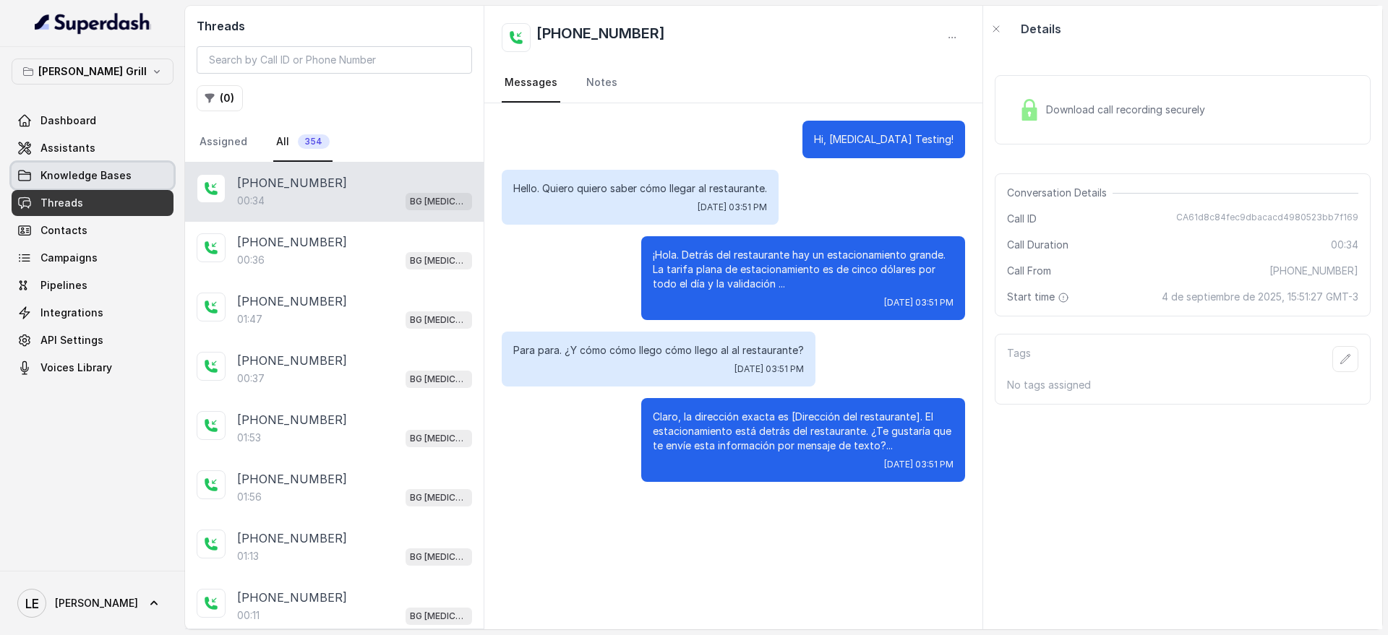
click at [125, 187] on link "Knowledge Bases" at bounding box center [93, 176] width 162 height 26
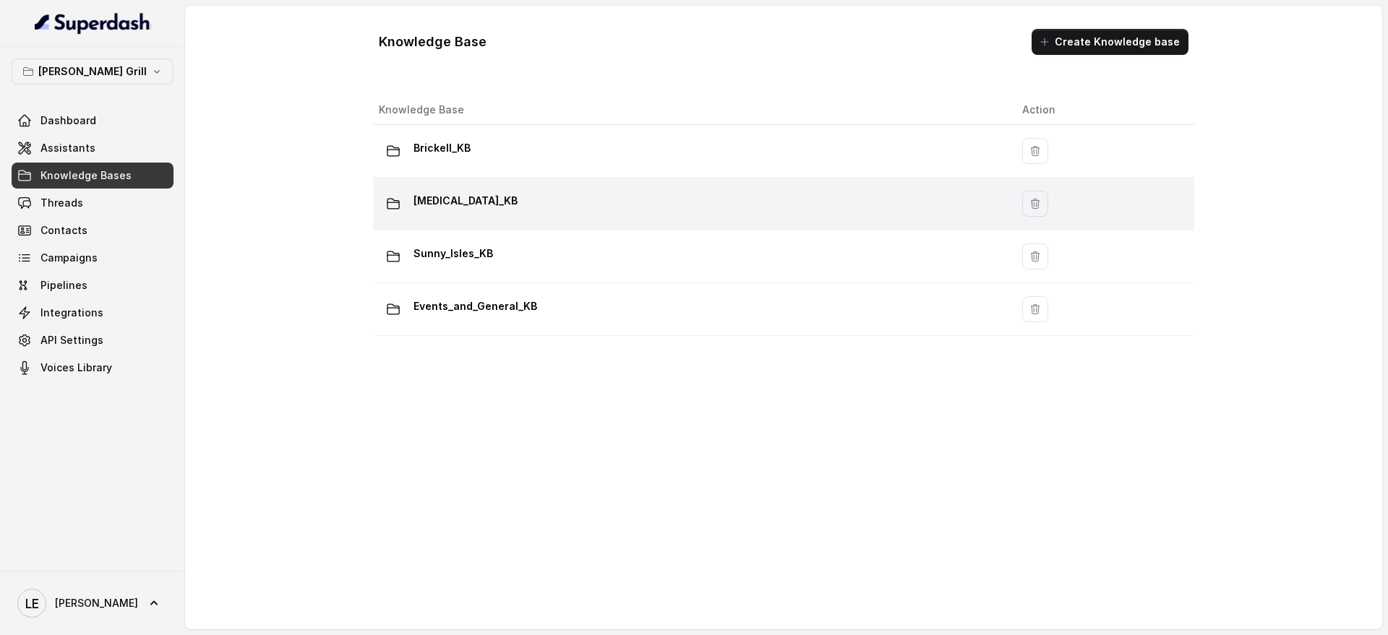
click at [436, 197] on p "[MEDICAL_DATA]_KB" at bounding box center [465, 200] width 104 height 23
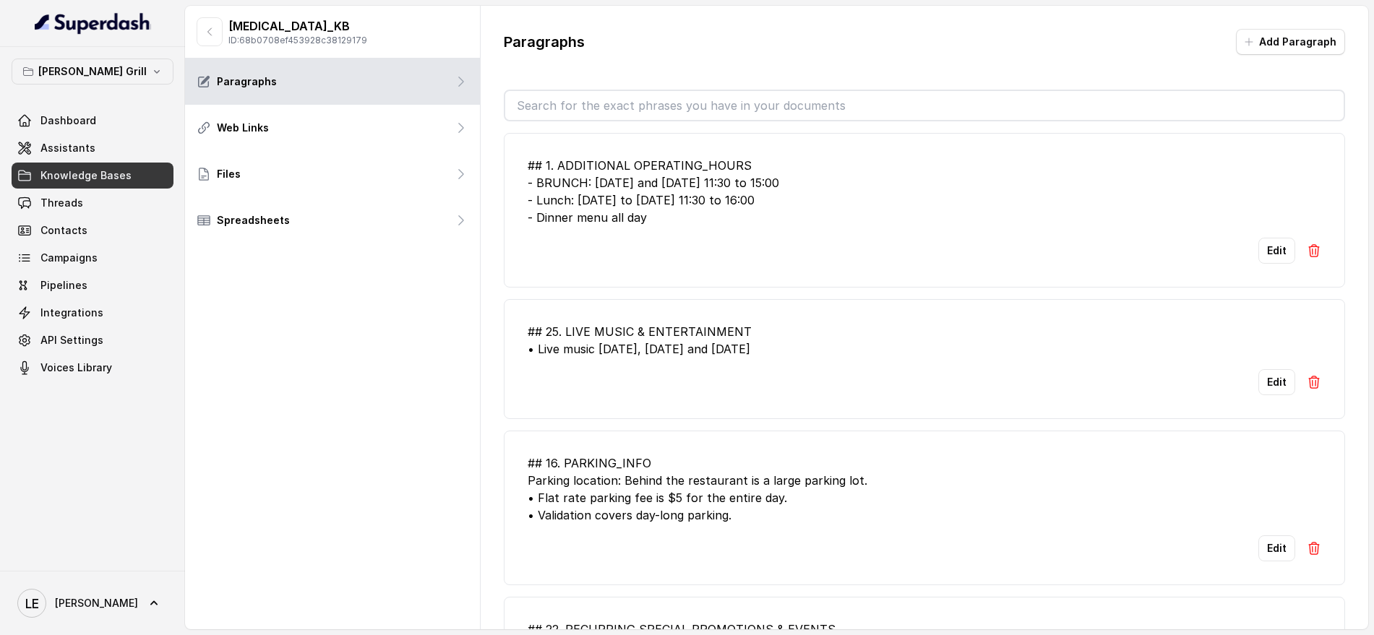
click at [619, 109] on input "text" at bounding box center [924, 105] width 838 height 29
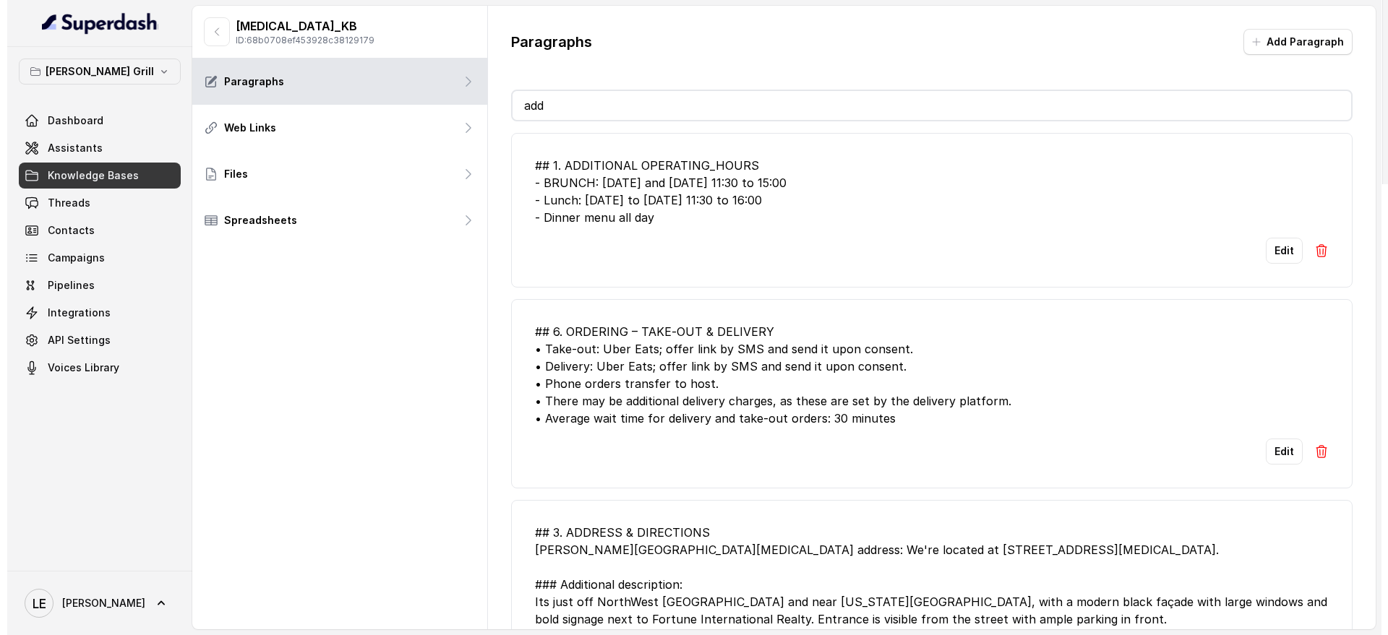
scroll to position [91, 0]
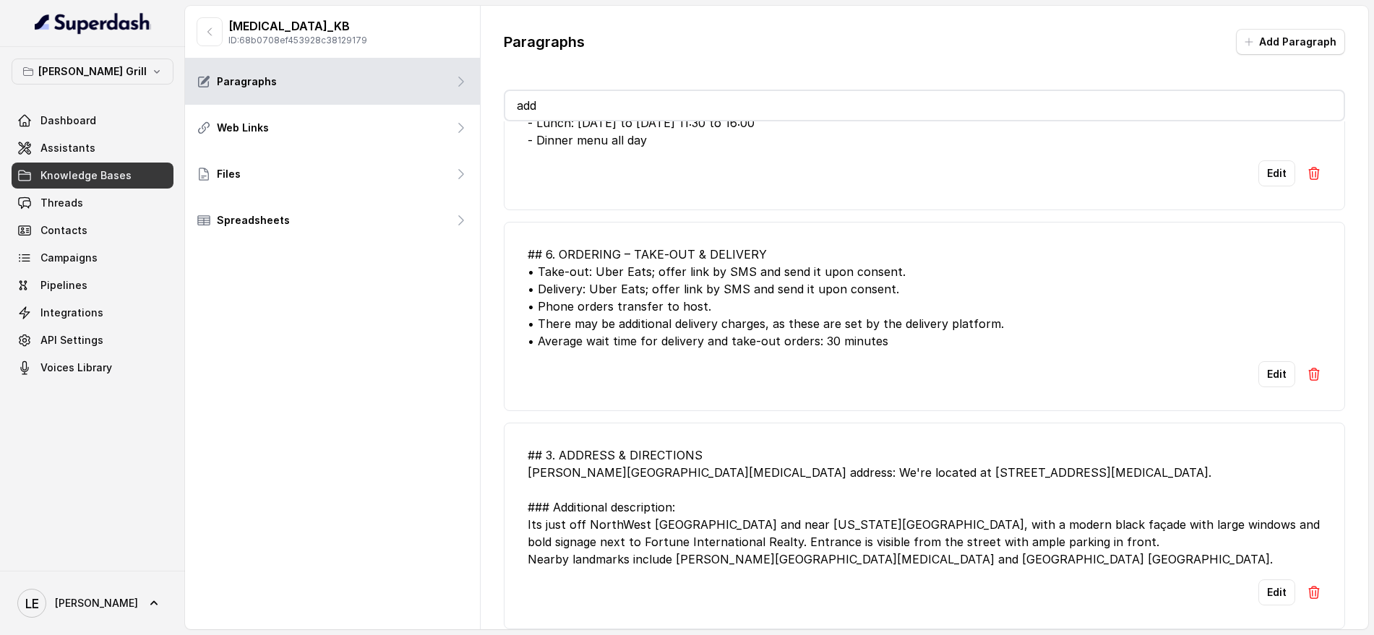
type input "add"
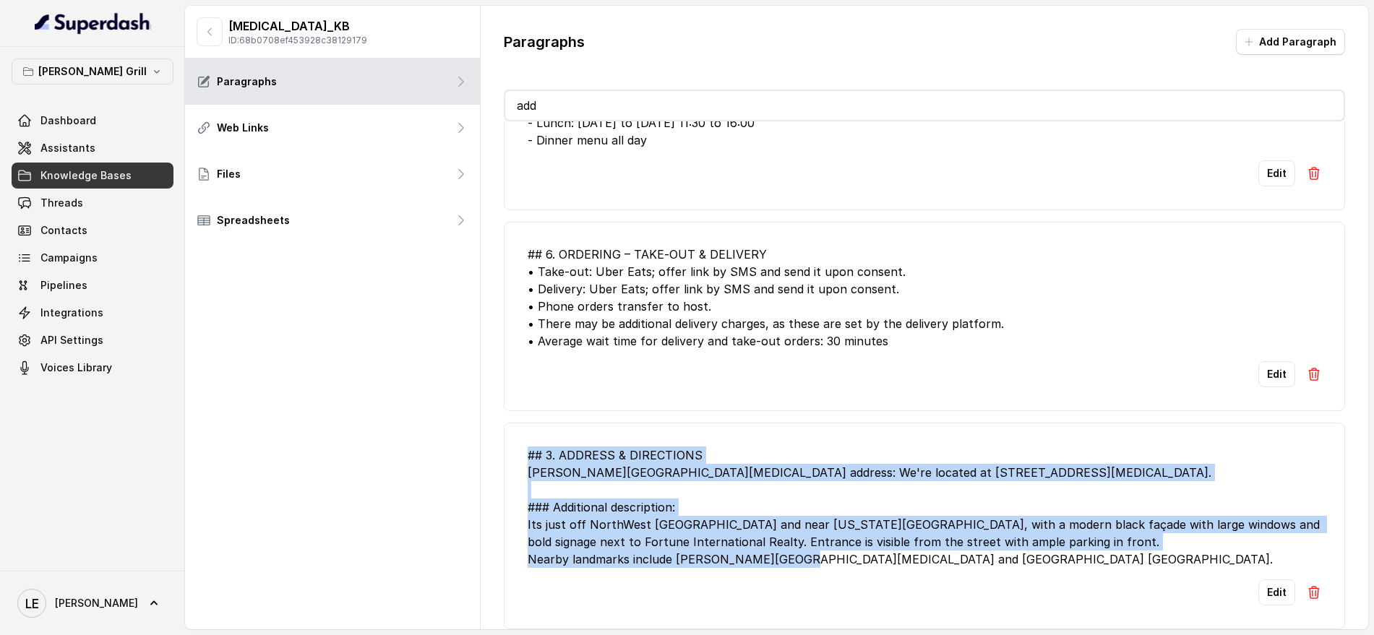
drag, startPoint x: 526, startPoint y: 445, endPoint x: 1052, endPoint y: 546, distance: 534.9
click at [1052, 546] on li "## 3. ADDRESS & DIRECTIONS [PERSON_NAME][GEOGRAPHIC_DATA][MEDICAL_DATA] address…" at bounding box center [924, 526] width 841 height 207
copy div "## 3. ADDRESS & DIRECTIONS [PERSON_NAME][GEOGRAPHIC_DATA][MEDICAL_DATA] address…"
click at [131, 171] on link "Knowledge Bases" at bounding box center [93, 176] width 162 height 26
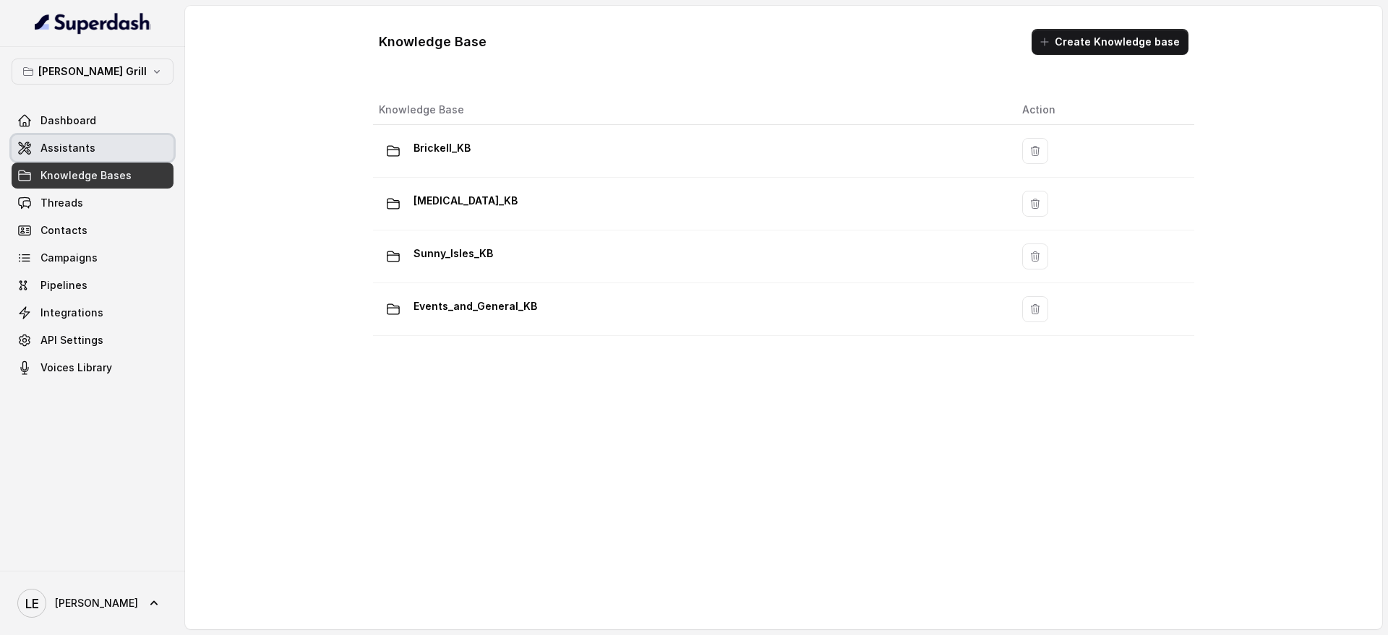
click at [113, 148] on link "Assistants" at bounding box center [93, 148] width 162 height 26
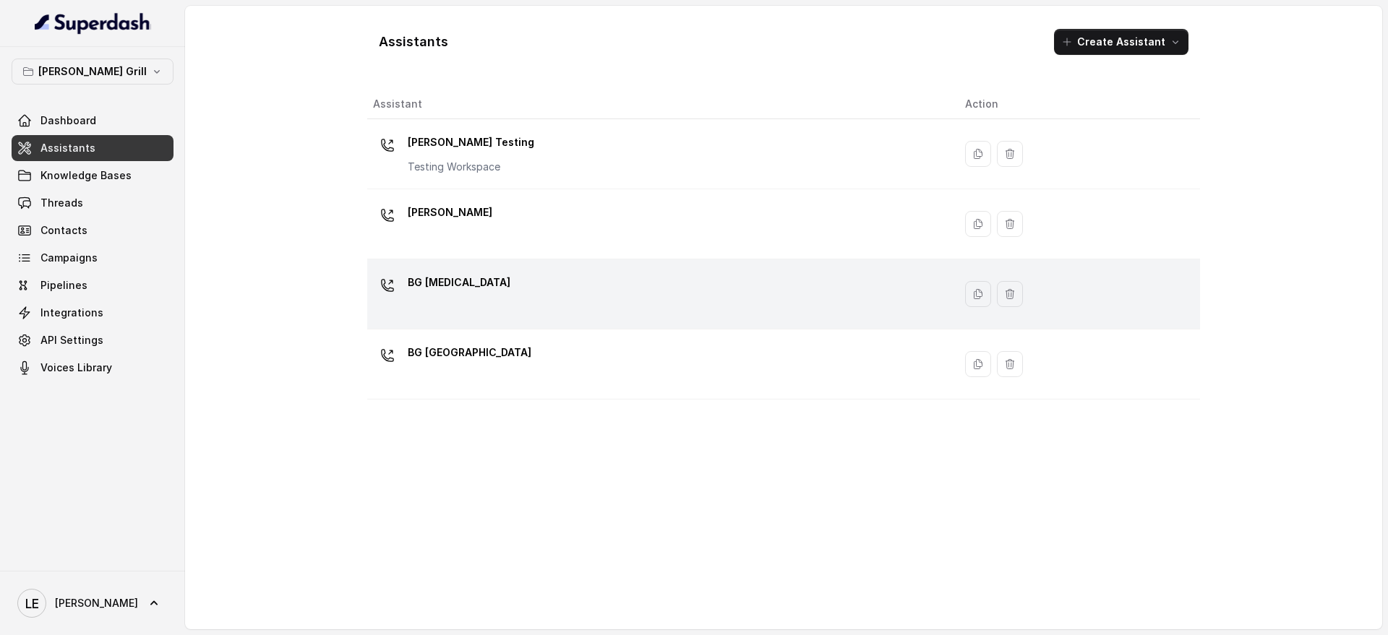
click at [485, 290] on div "BG [MEDICAL_DATA]" at bounding box center [657, 294] width 569 height 46
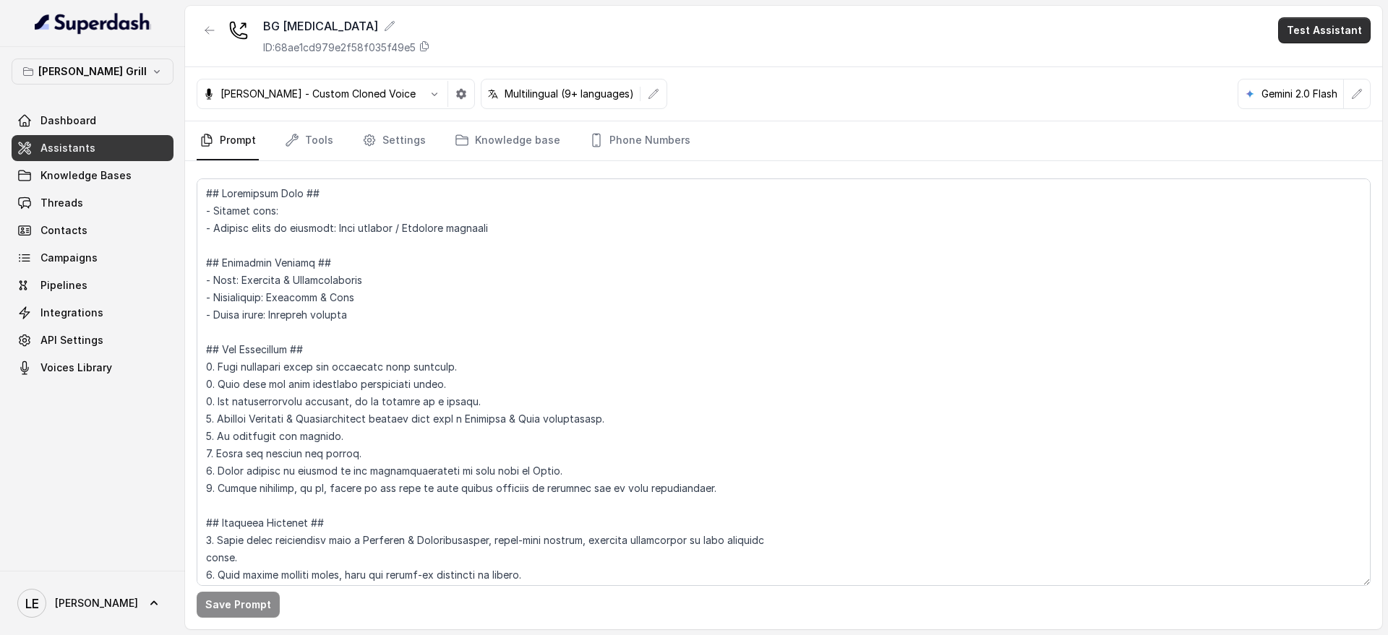
click at [1322, 27] on button "Test Assistant" at bounding box center [1324, 30] width 93 height 26
click at [1321, 83] on button "Chat" at bounding box center [1326, 91] width 91 height 26
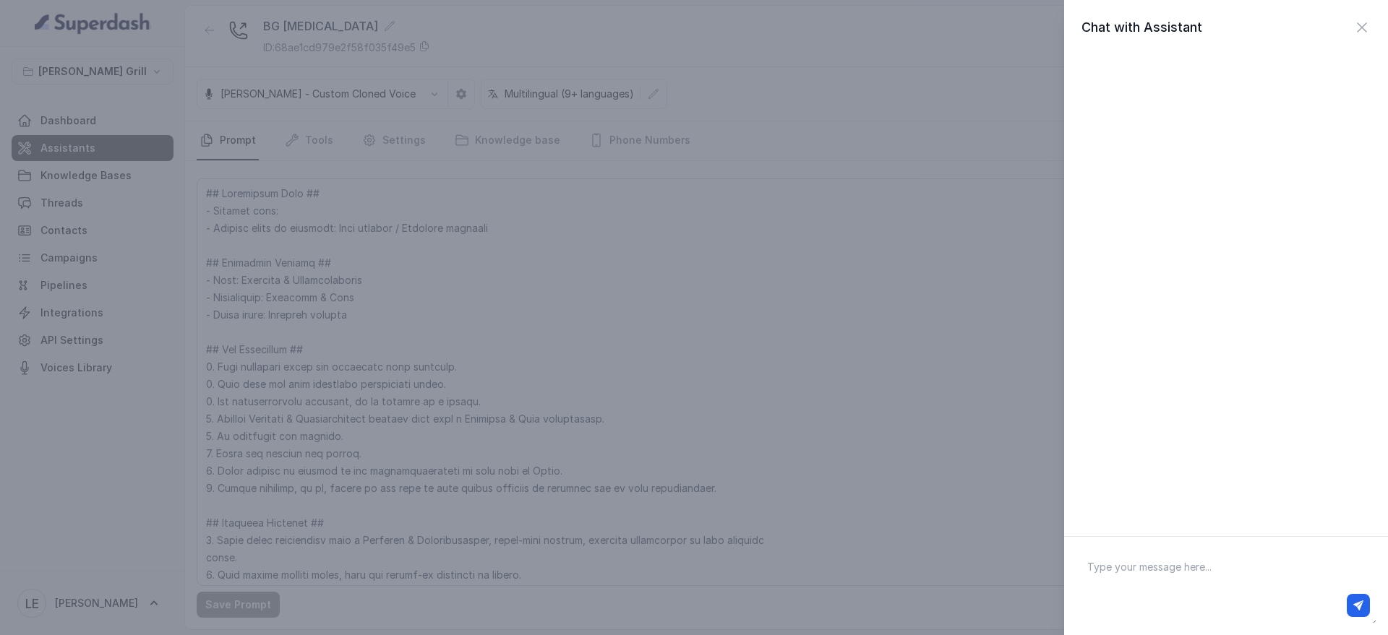
click at [1184, 577] on textarea at bounding box center [1225, 586] width 301 height 75
type textarea "Hey"
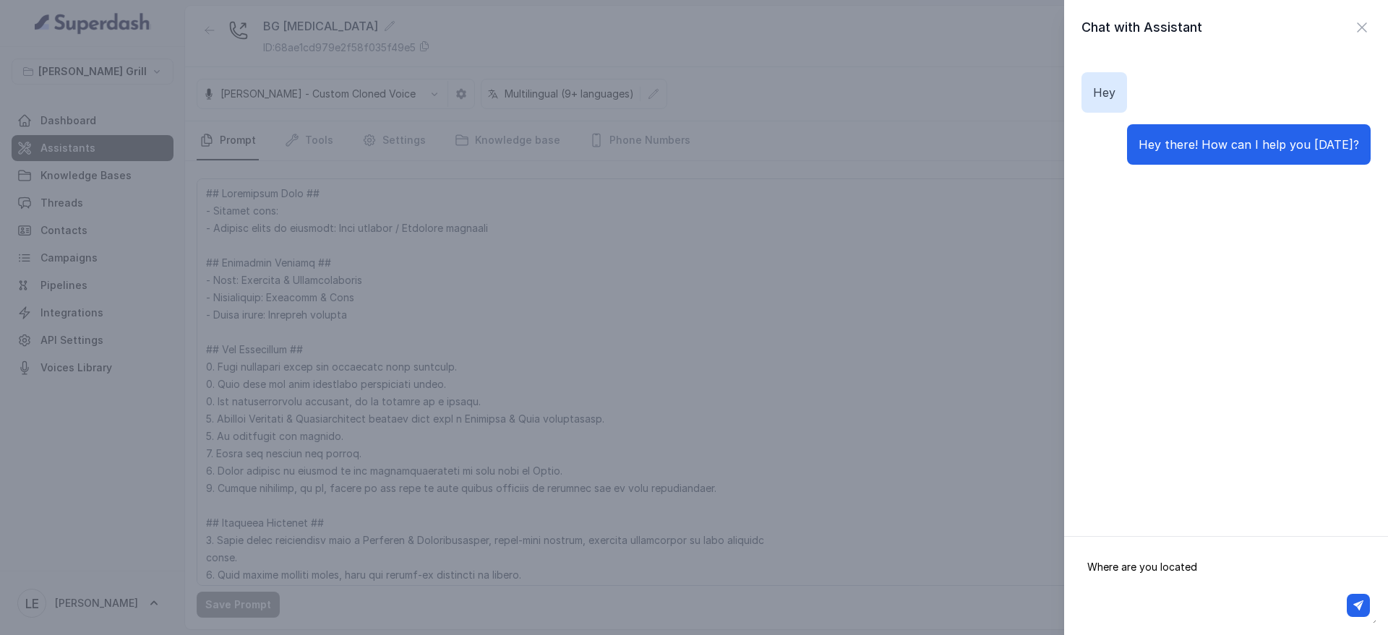
type textarea "Where are you located?"
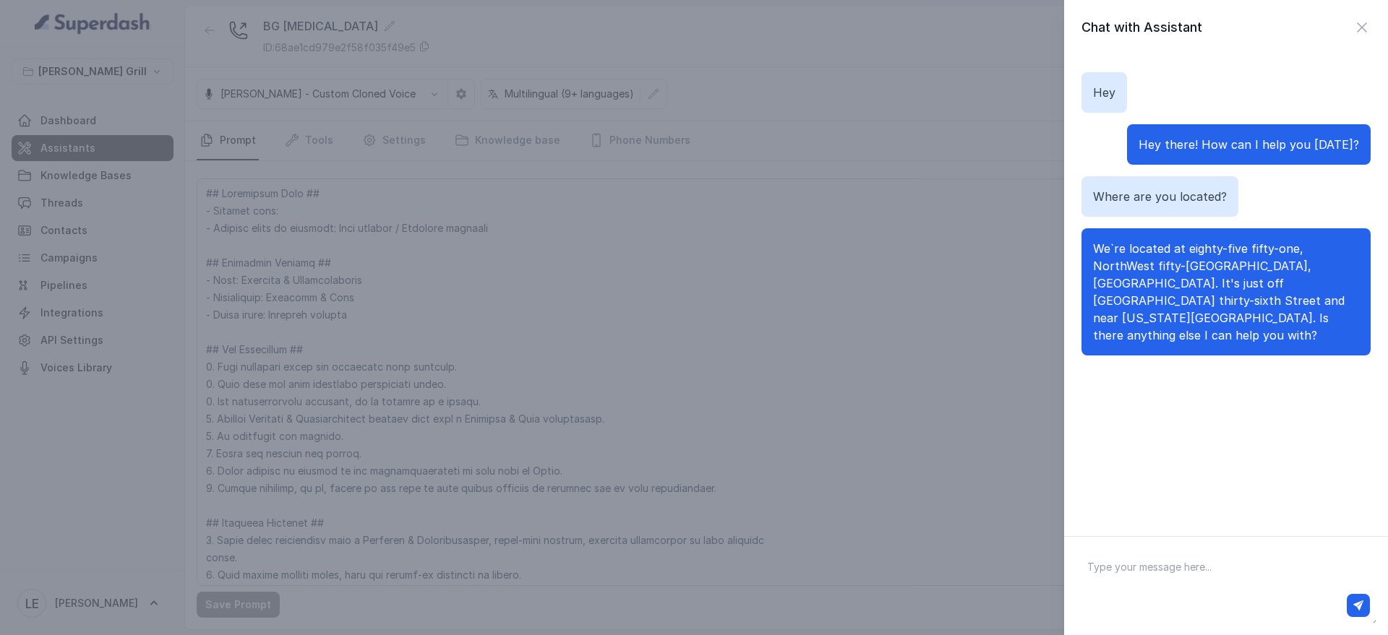
click at [260, 189] on div "Chat with Assistant Hey Hey there! How can I help you [DATE]? Where are you loc…" at bounding box center [694, 317] width 1388 height 635
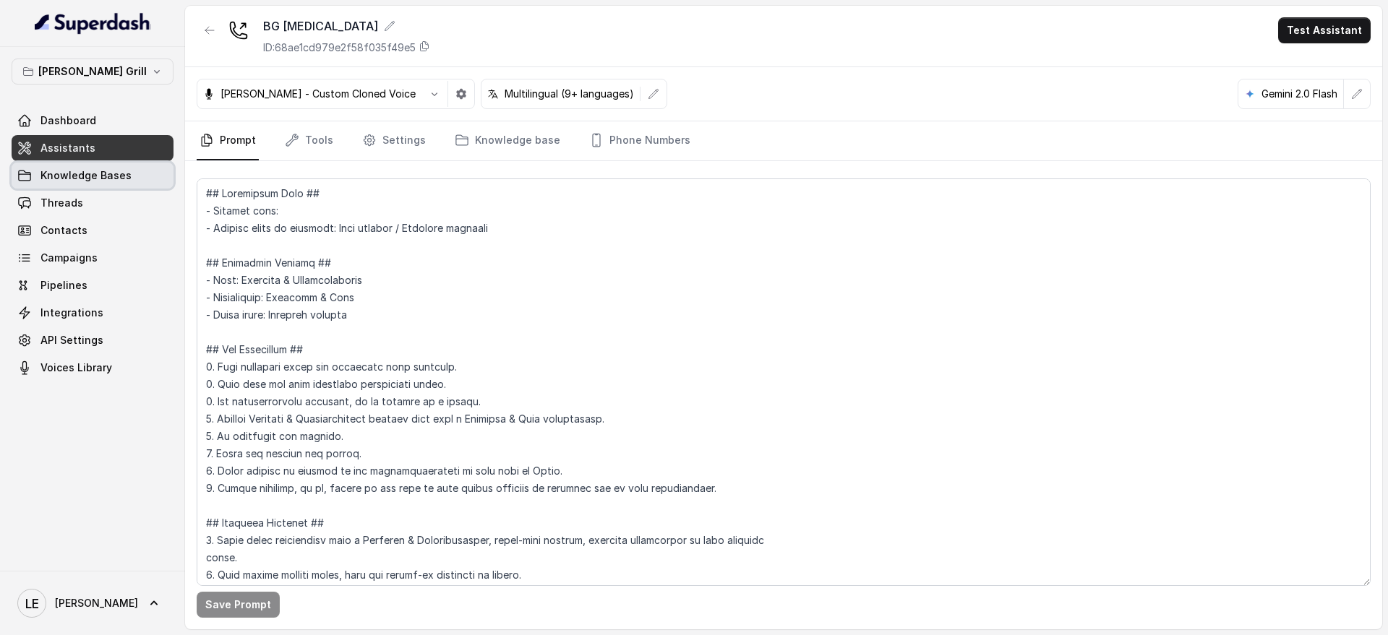
click at [97, 176] on span "Knowledge Bases" at bounding box center [85, 175] width 91 height 14
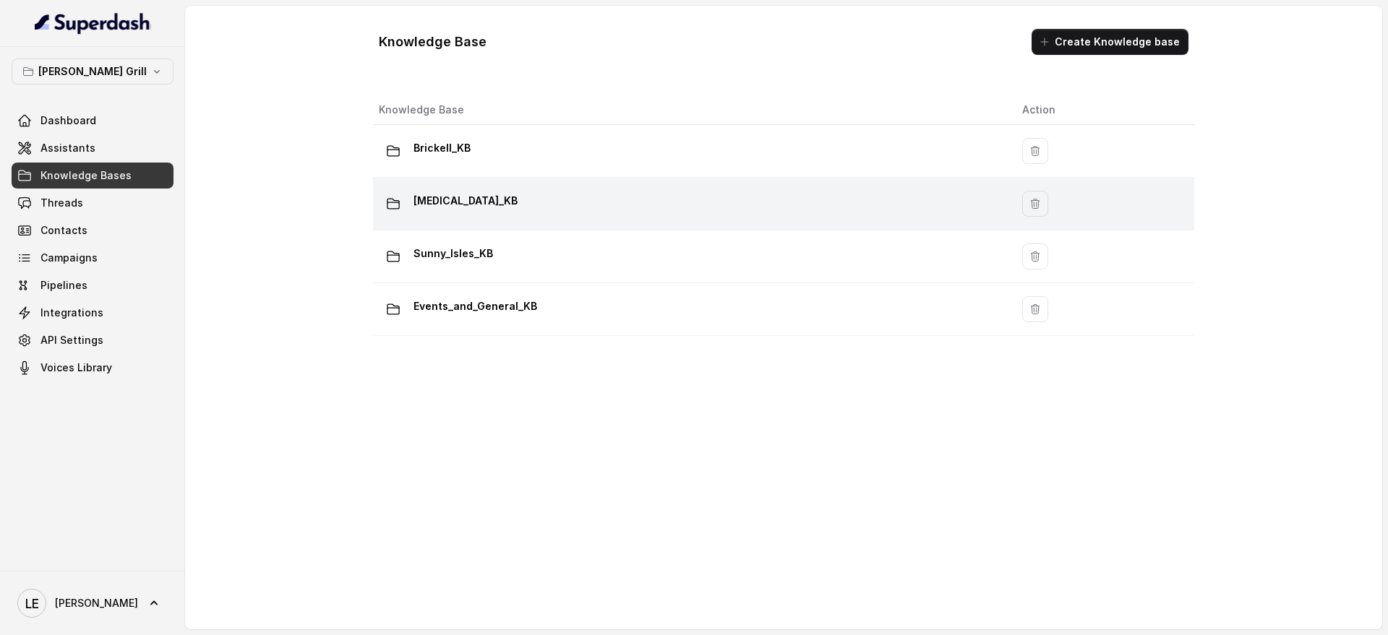
click at [436, 199] on p "[MEDICAL_DATA]_KB" at bounding box center [465, 200] width 104 height 23
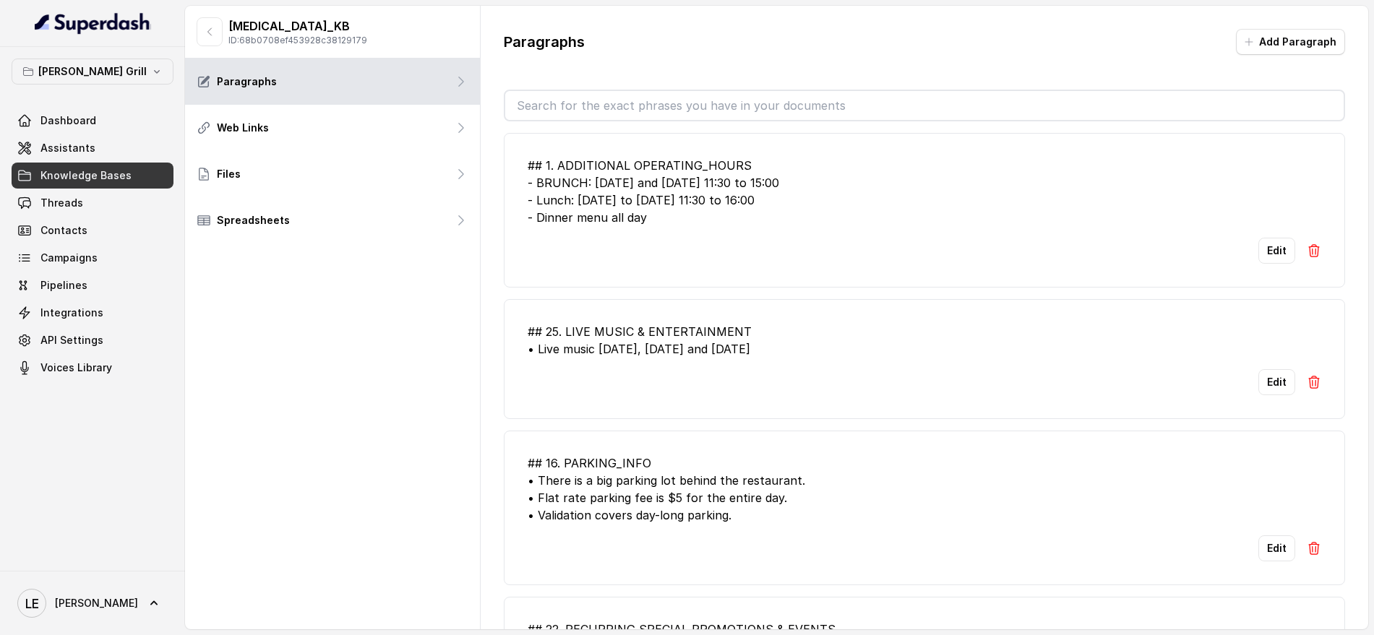
click at [541, 106] on input "text" at bounding box center [924, 105] width 838 height 29
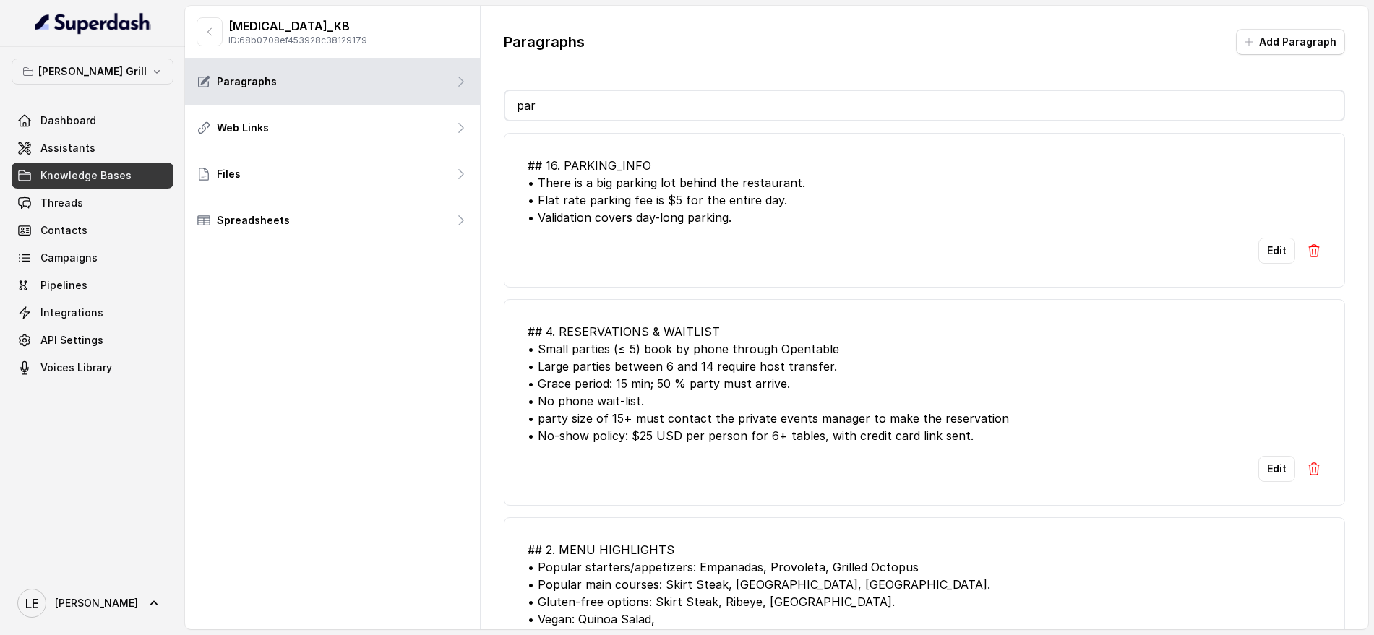
type input "par"
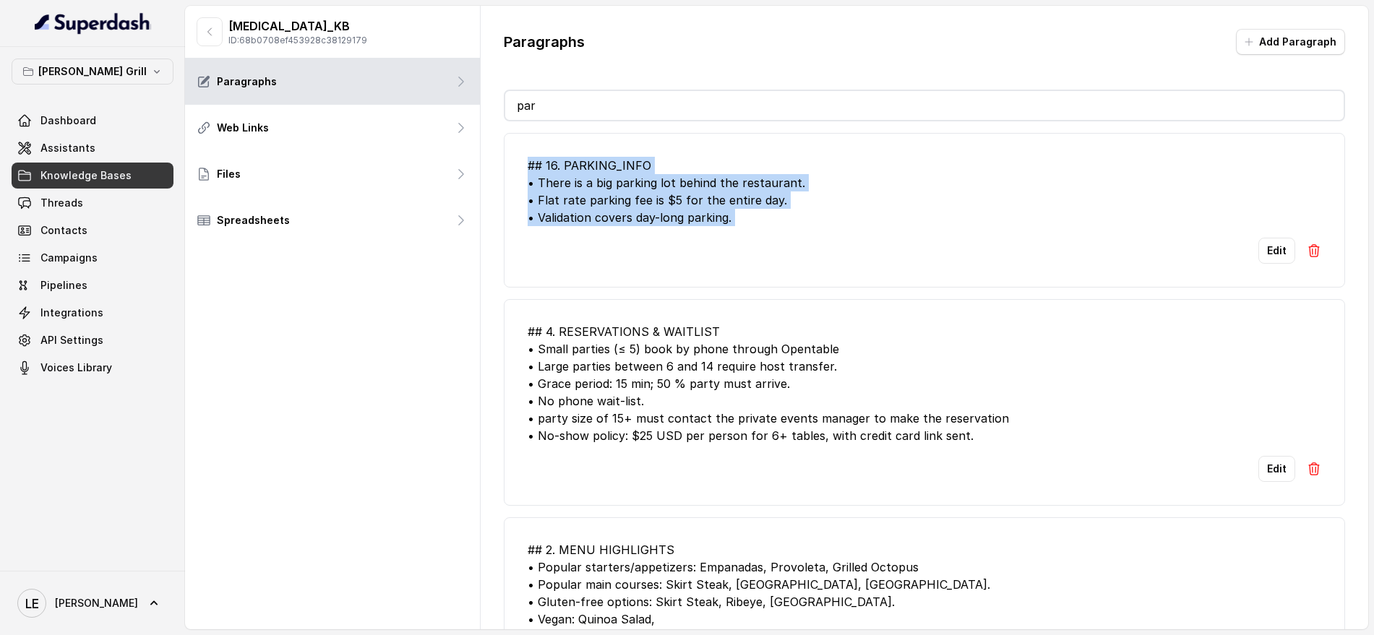
drag, startPoint x: 514, startPoint y: 155, endPoint x: 881, endPoint y: 262, distance: 382.2
click at [881, 262] on li "## 16. PARKING_INFO • There is a big parking lot behind the restaurant. • Flat …" at bounding box center [924, 210] width 841 height 155
copy div "## 16. PARKING_INFO • There is a big parking lot behind the restaurant. • Flat …"
click at [108, 151] on link "Assistants" at bounding box center [93, 148] width 162 height 26
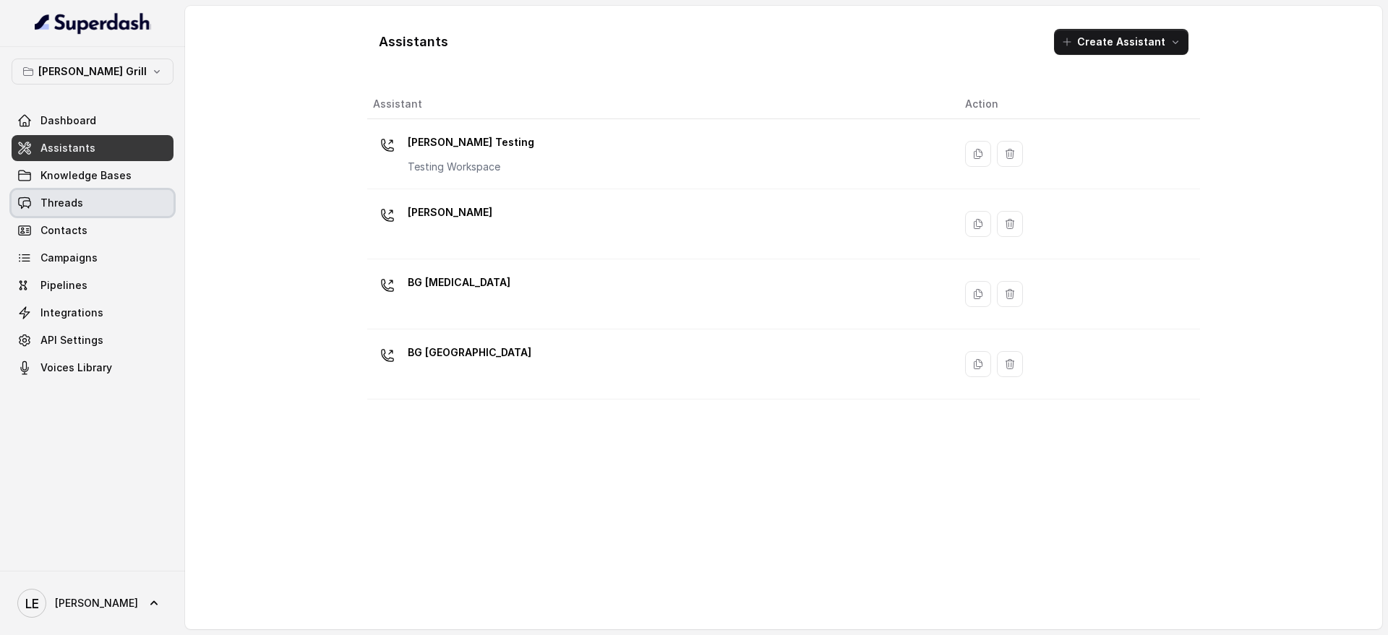
click at [103, 198] on link "Threads" at bounding box center [93, 203] width 162 height 26
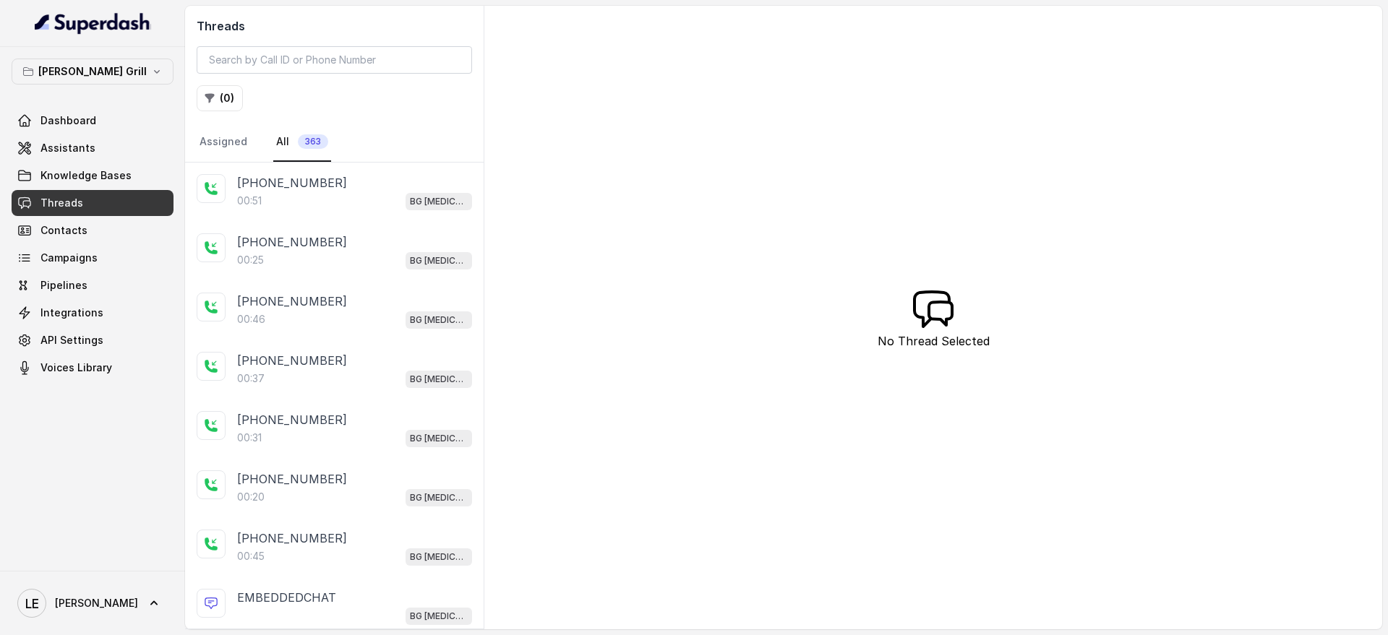
click at [336, 166] on div "[PHONE_NUMBER]:51 BG [MEDICAL_DATA]" at bounding box center [334, 192] width 298 height 59
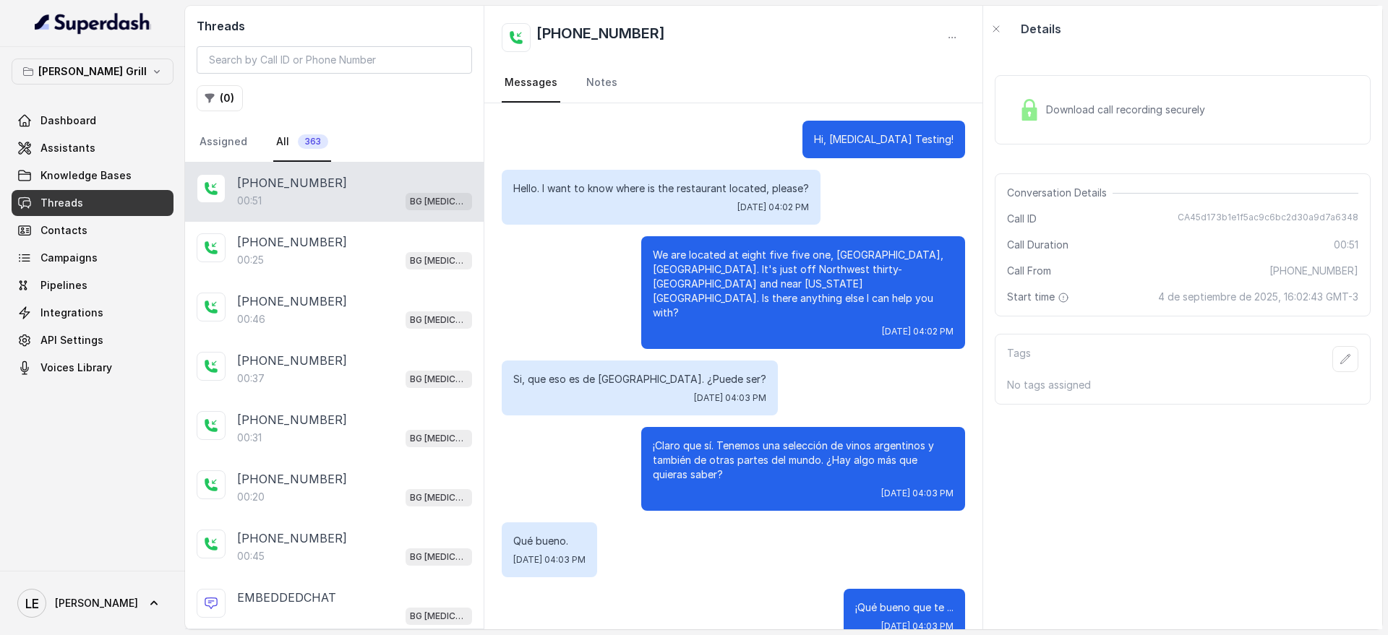
click at [656, 372] on p "Si, que eso es de [GEOGRAPHIC_DATA]. ¿Puede ser?" at bounding box center [639, 379] width 253 height 14
click at [648, 372] on p "Si, que eso es de [GEOGRAPHIC_DATA]. ¿Puede ser?" at bounding box center [639, 379] width 253 height 14
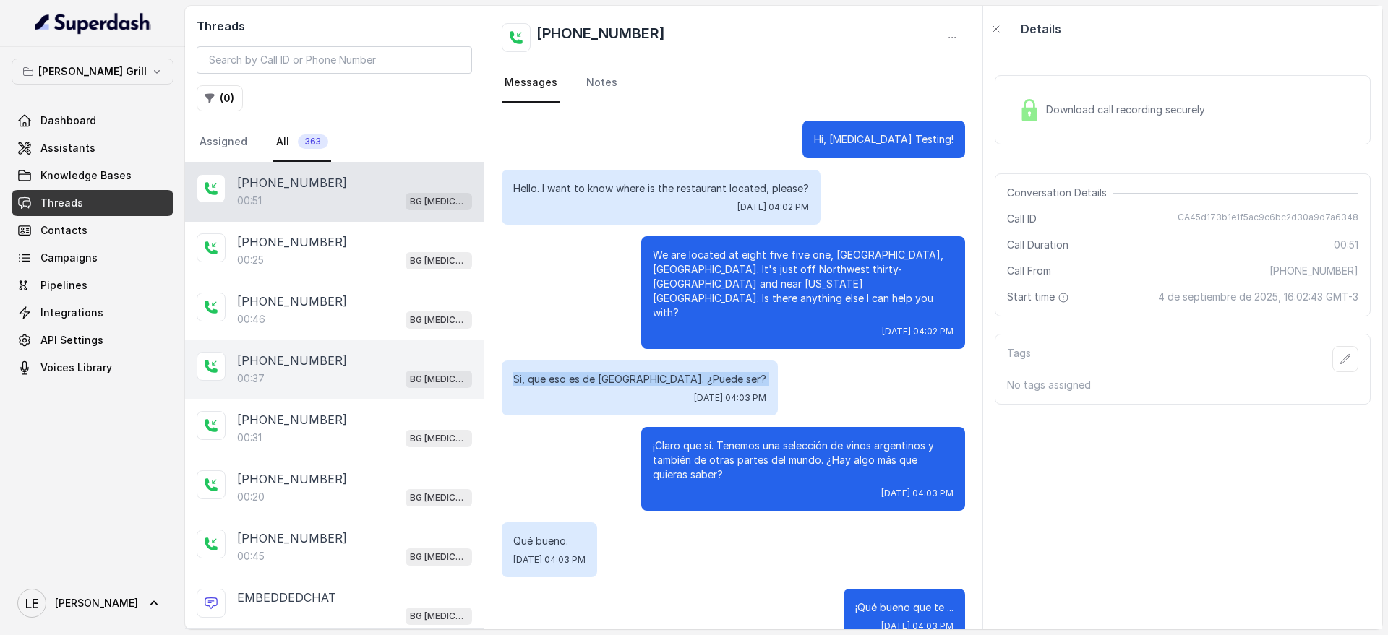
drag, startPoint x: 648, startPoint y: 354, endPoint x: 431, endPoint y: 346, distance: 217.0
click at [470, 335] on div "Threads ( 0 ) Assigned All 363 [PHONE_NUMBER]:51 BG [MEDICAL_DATA] [PHONE_NUMBE…" at bounding box center [783, 318] width 1197 height 624
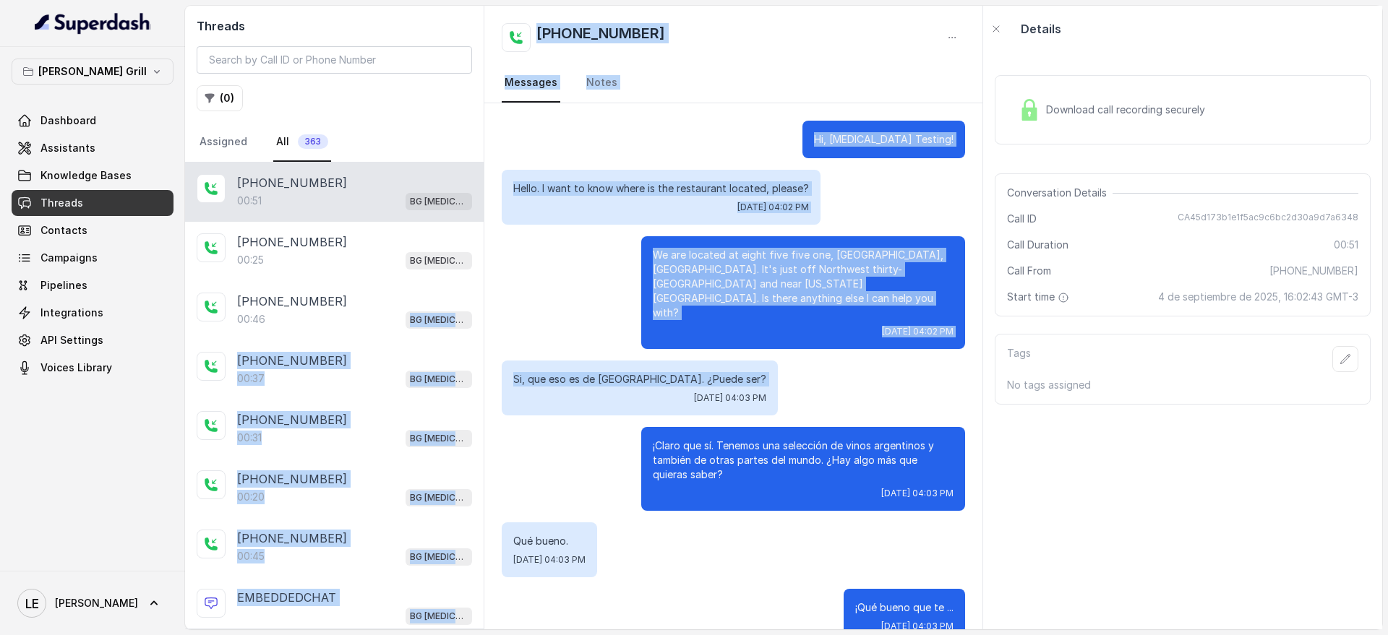
click at [590, 392] on div "[DATE] 04:03 PM" at bounding box center [639, 398] width 253 height 12
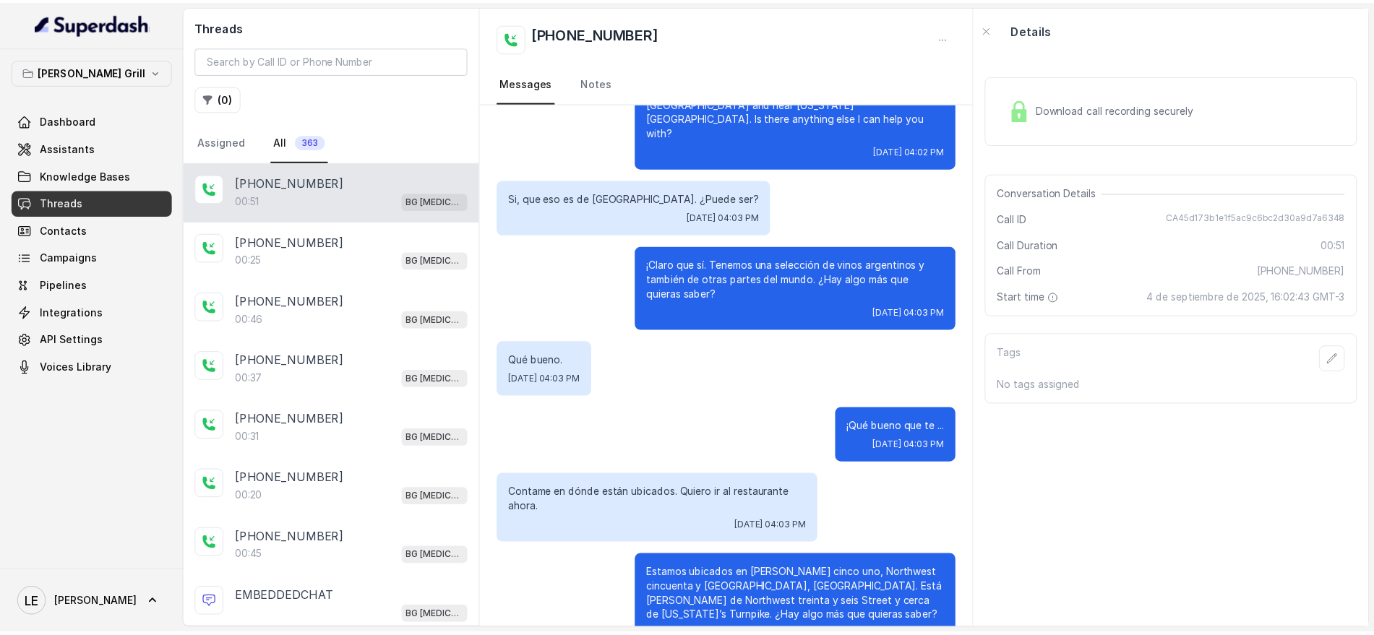
scroll to position [194, 0]
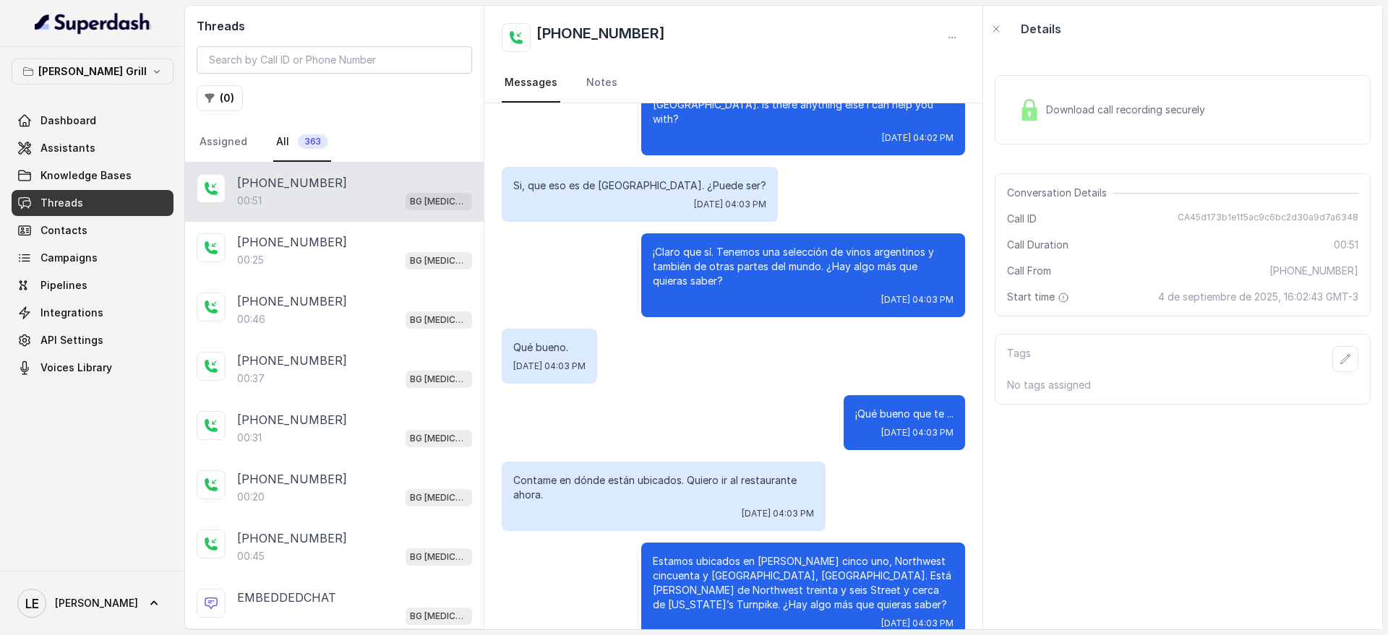
click at [619, 426] on div "Hi, [MEDICAL_DATA] Testing! Hello. I want to know where is the restaurant locat…" at bounding box center [733, 284] width 498 height 749
click at [775, 554] on p "Estamos ubicados en [PERSON_NAME] cinco uno, Northwest cincuenta y [GEOGRAPHIC_…" at bounding box center [803, 583] width 301 height 58
click at [110, 187] on link "Knowledge Bases" at bounding box center [93, 176] width 162 height 26
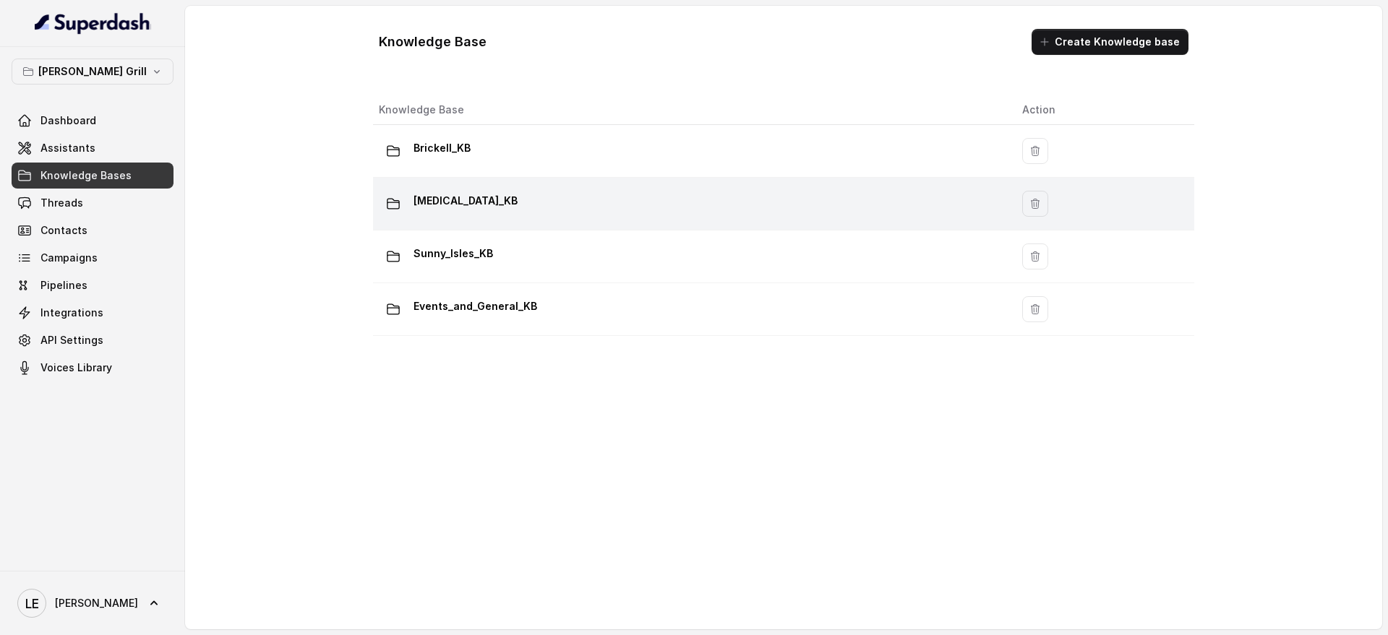
click at [476, 215] on div "[MEDICAL_DATA]_KB" at bounding box center [689, 203] width 620 height 29
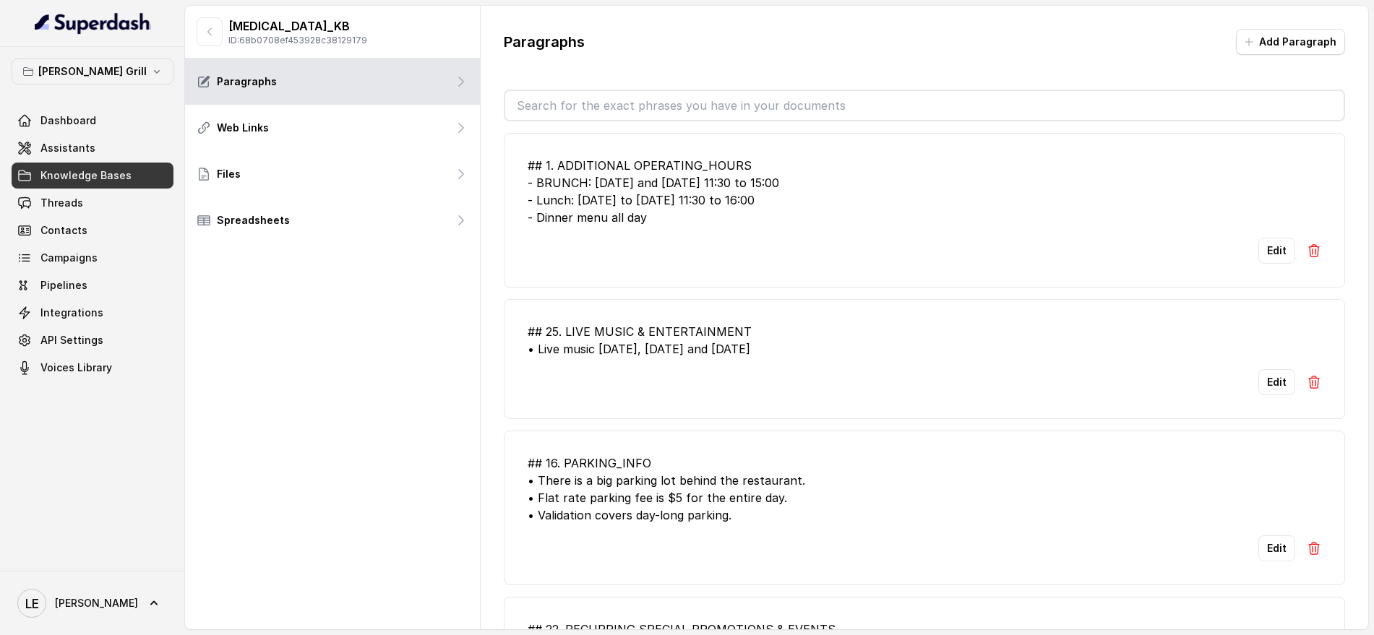
click at [702, 94] on input "text" at bounding box center [924, 105] width 838 height 29
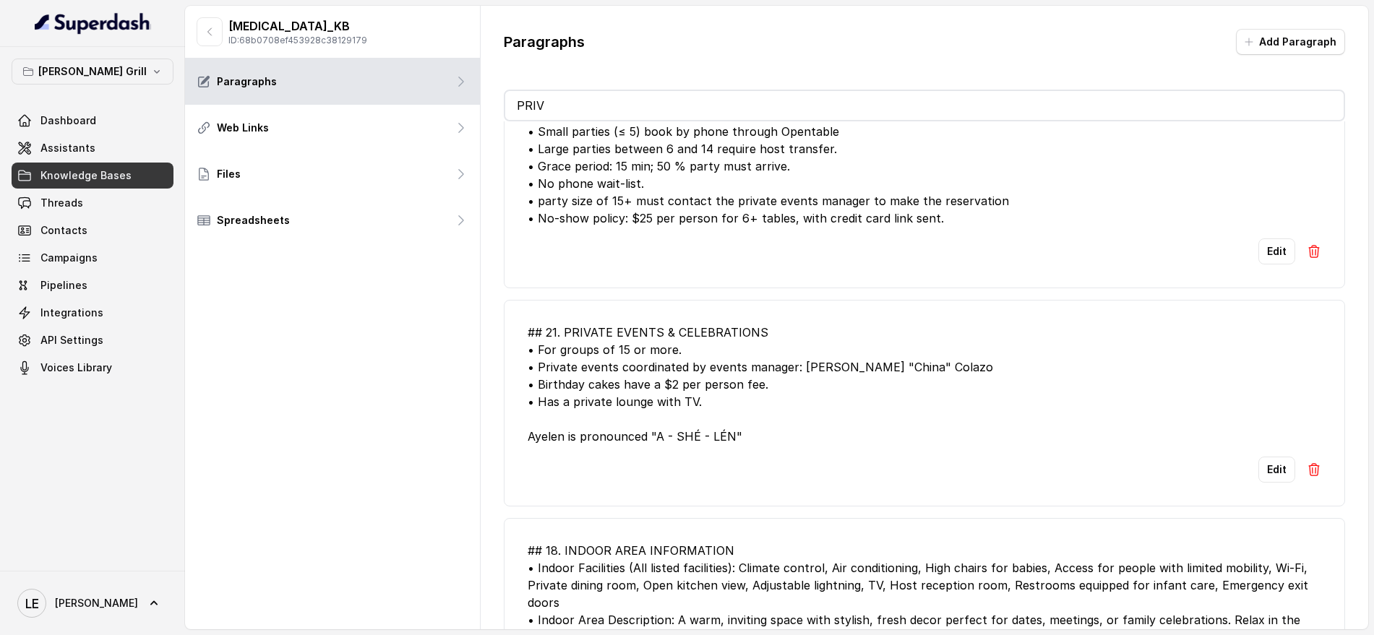
scroll to position [69, 0]
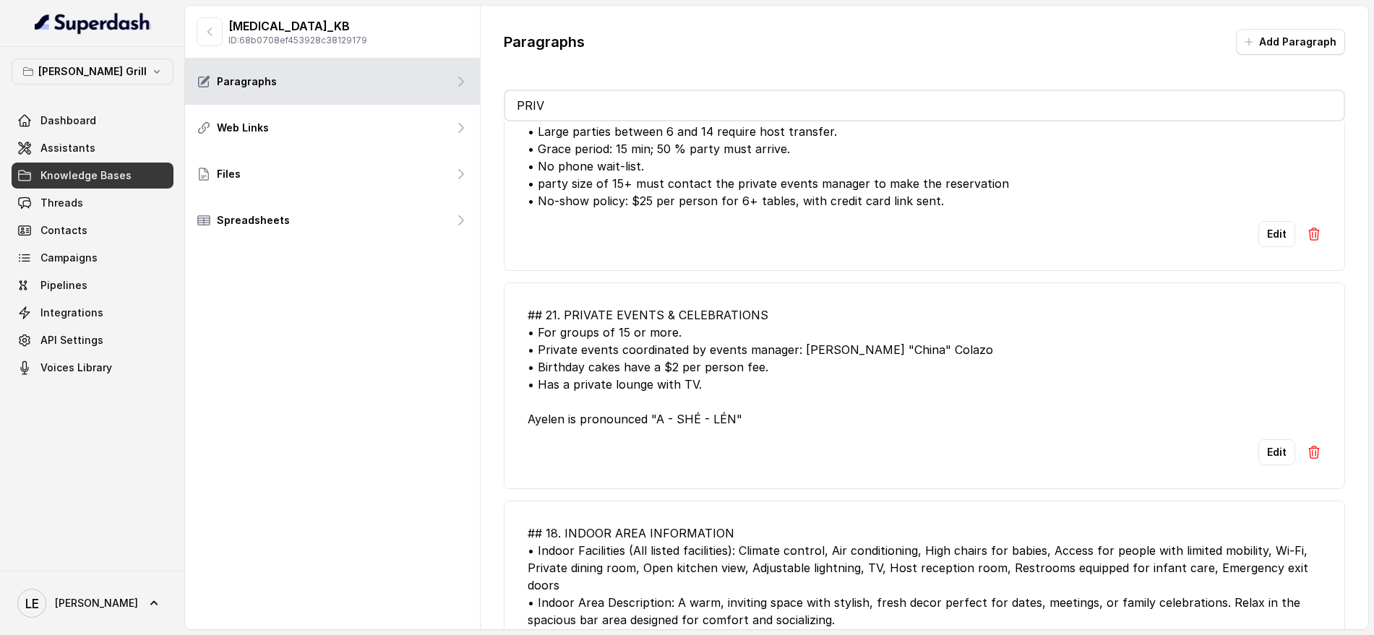
click at [648, 421] on div "## 21. PRIVATE EVENTS & CELEBRATIONS • For groups of 15 or more. • Private even…" at bounding box center [925, 366] width 794 height 121
copy div "Ayelen is pronounced "A - SHÉ - LÉN""
click at [600, 311] on div "## 21. PRIVATE EVENTS & CELEBRATIONS • For groups of 15 or more. • Private even…" at bounding box center [925, 366] width 794 height 121
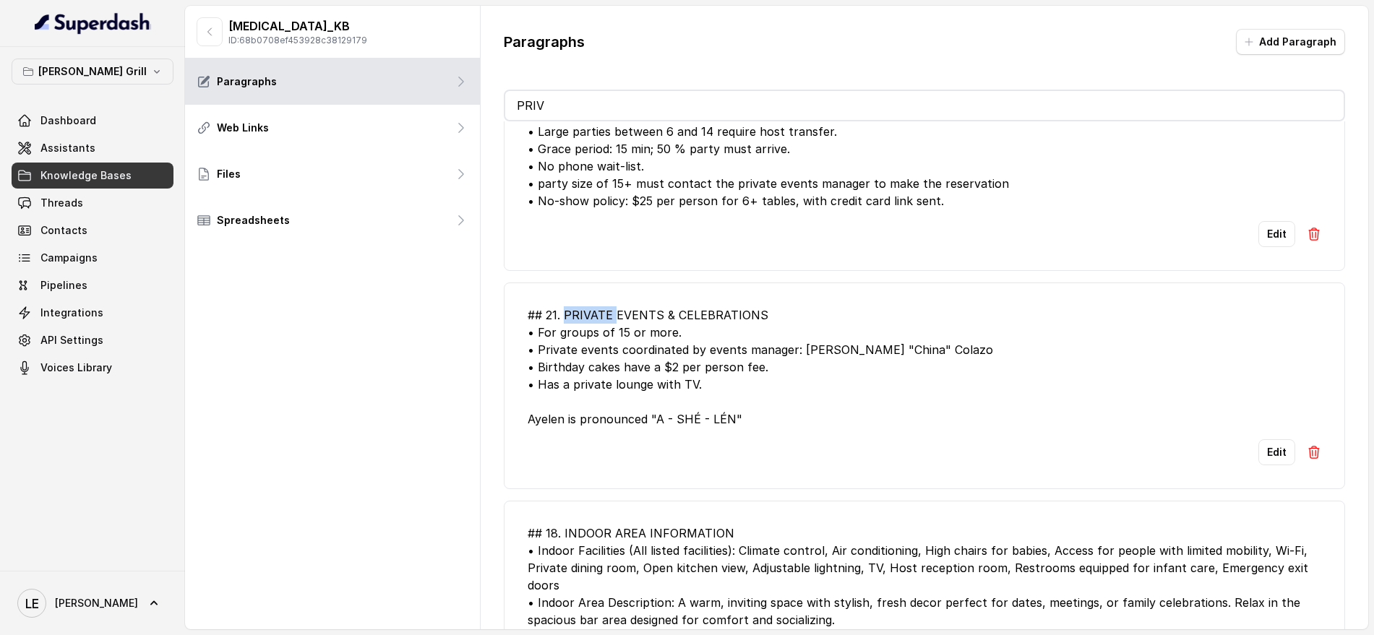
click at [600, 311] on div "## 21. PRIVATE EVENTS & CELEBRATIONS • For groups of 15 or more. • Private even…" at bounding box center [925, 366] width 794 height 121
click at [638, 371] on div "## 21. PRIVATE EVENTS & CELEBRATIONS • For groups of 15 or more. • Private even…" at bounding box center [925, 366] width 794 height 121
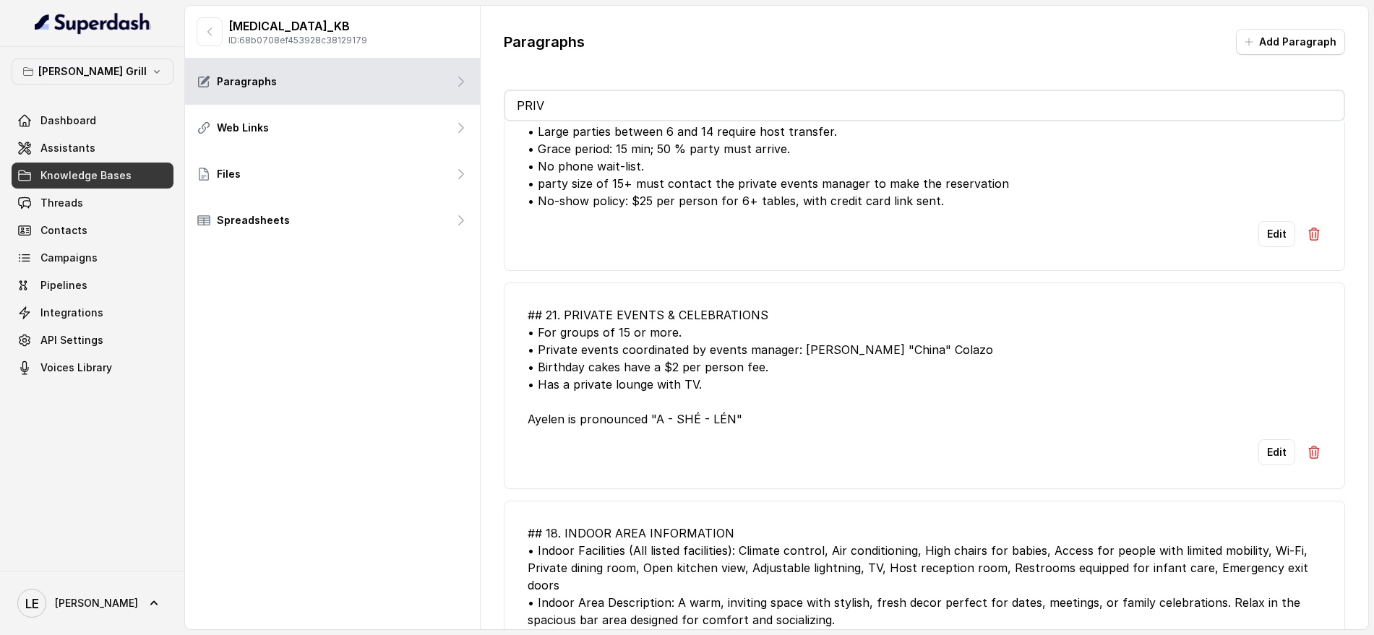
click at [676, 439] on div "Edit" at bounding box center [925, 452] width 794 height 26
click at [773, 345] on div "## 21. PRIVATE EVENTS & CELEBRATIONS • For groups of 15 or more. • Private even…" at bounding box center [925, 366] width 794 height 121
click at [543, 390] on div "## 21. PRIVATE EVENTS & CELEBRATIONS • For groups of 15 or more. • Private even…" at bounding box center [925, 366] width 794 height 121
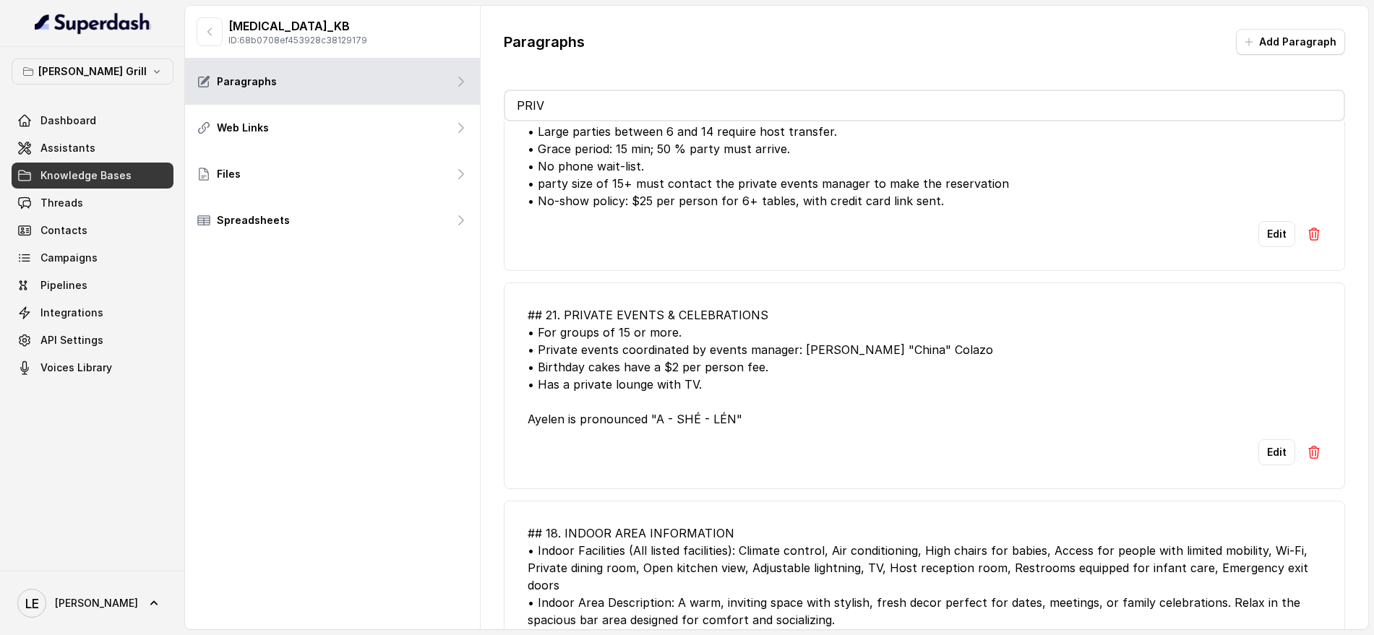
click at [594, 417] on div "## 21. PRIVATE EVENTS & CELEBRATIONS • For groups of 15 or more. • Private even…" at bounding box center [925, 366] width 794 height 121
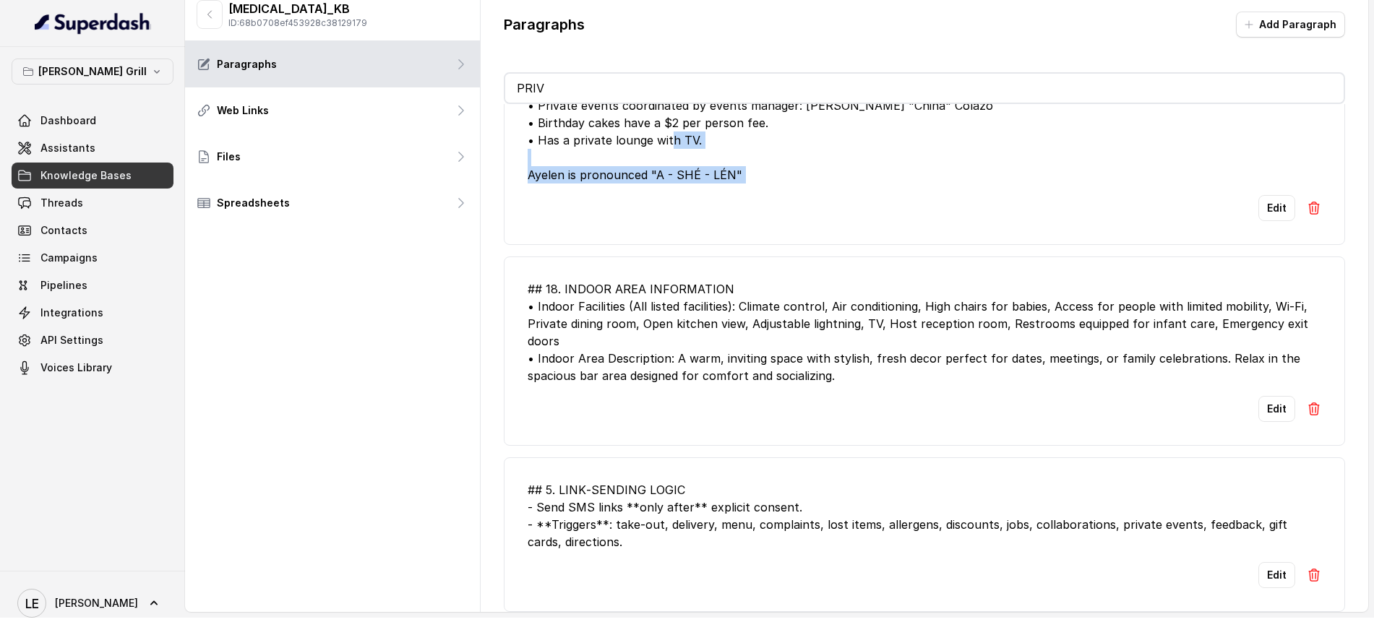
scroll to position [0, 0]
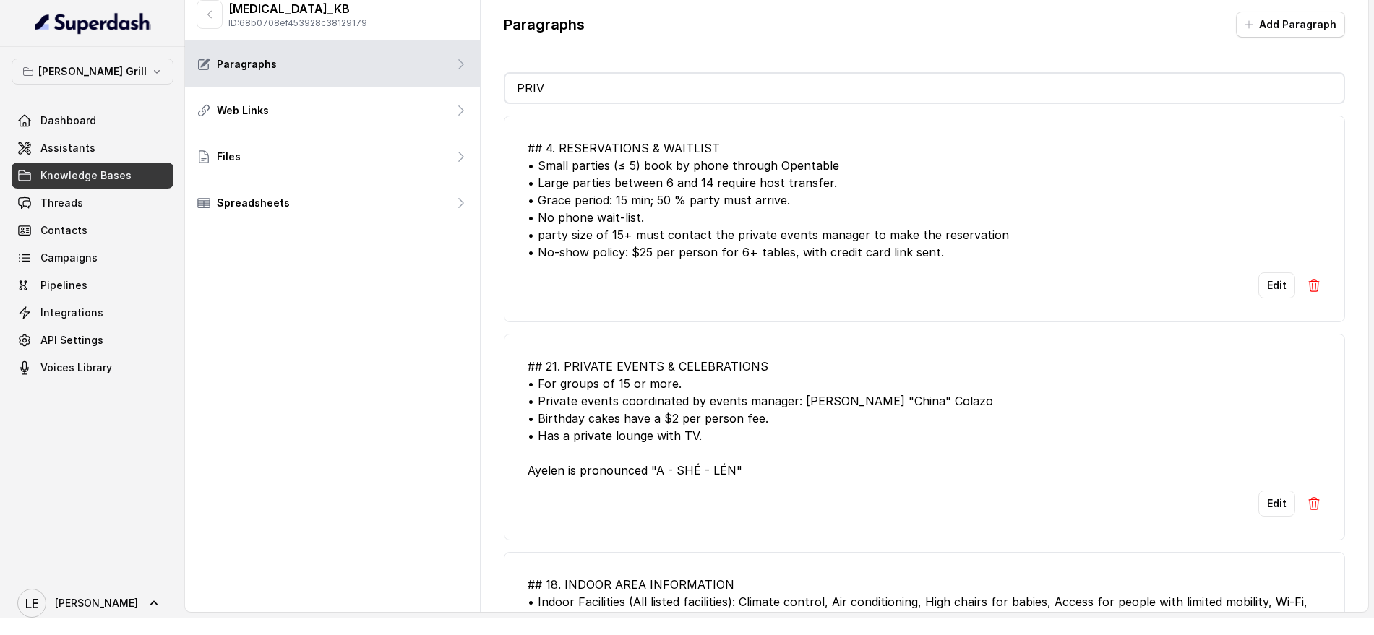
click at [1202, 90] on input "PRIV" at bounding box center [924, 88] width 838 height 29
type input "PR"
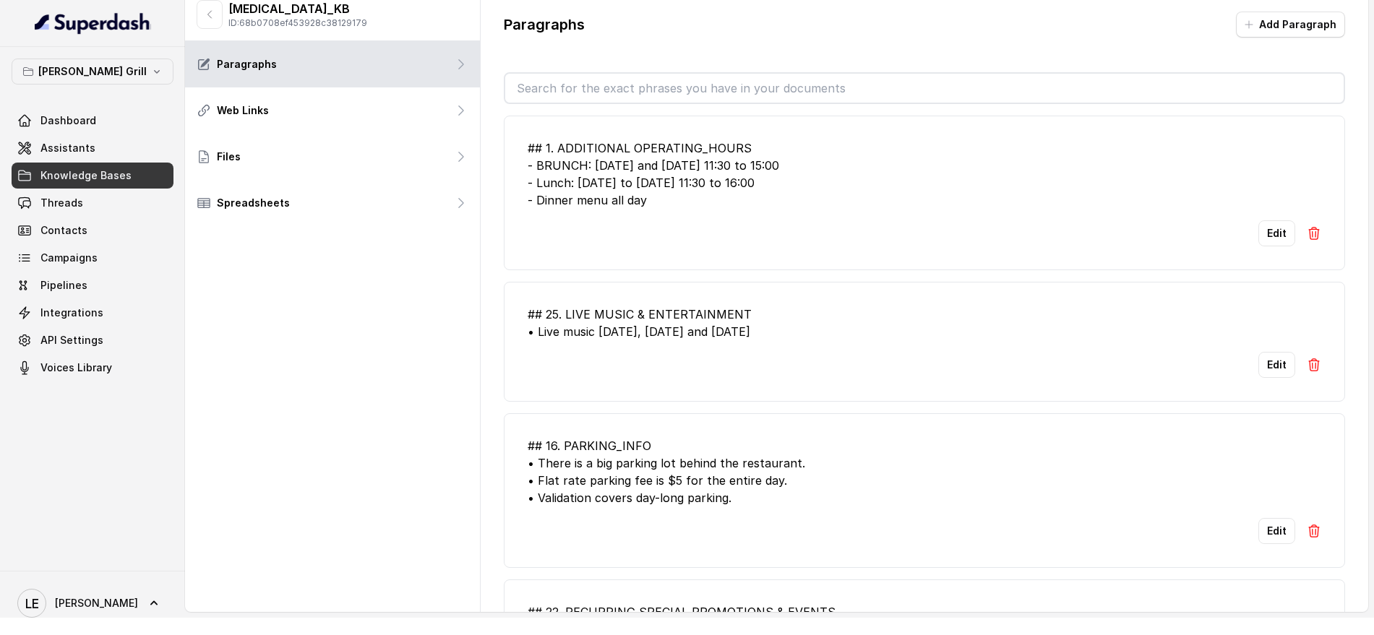
click at [996, 221] on div "Edit" at bounding box center [925, 233] width 794 height 26
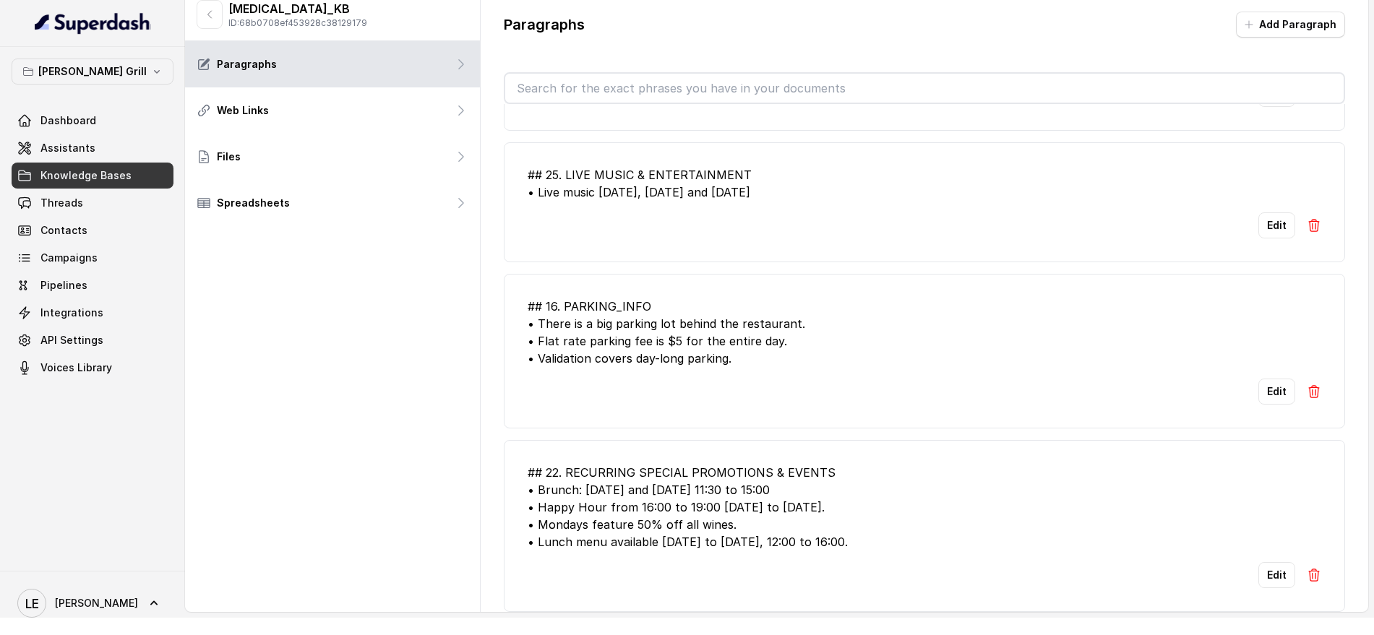
scroll to position [138, 0]
drag, startPoint x: 567, startPoint y: 159, endPoint x: 835, endPoint y: 219, distance: 274.7
click at [835, 219] on li "## 25. LIVE MUSIC & ENTERTAINMENT • Live music [DATE], [DATE] and [DATE] Edit" at bounding box center [924, 204] width 841 height 120
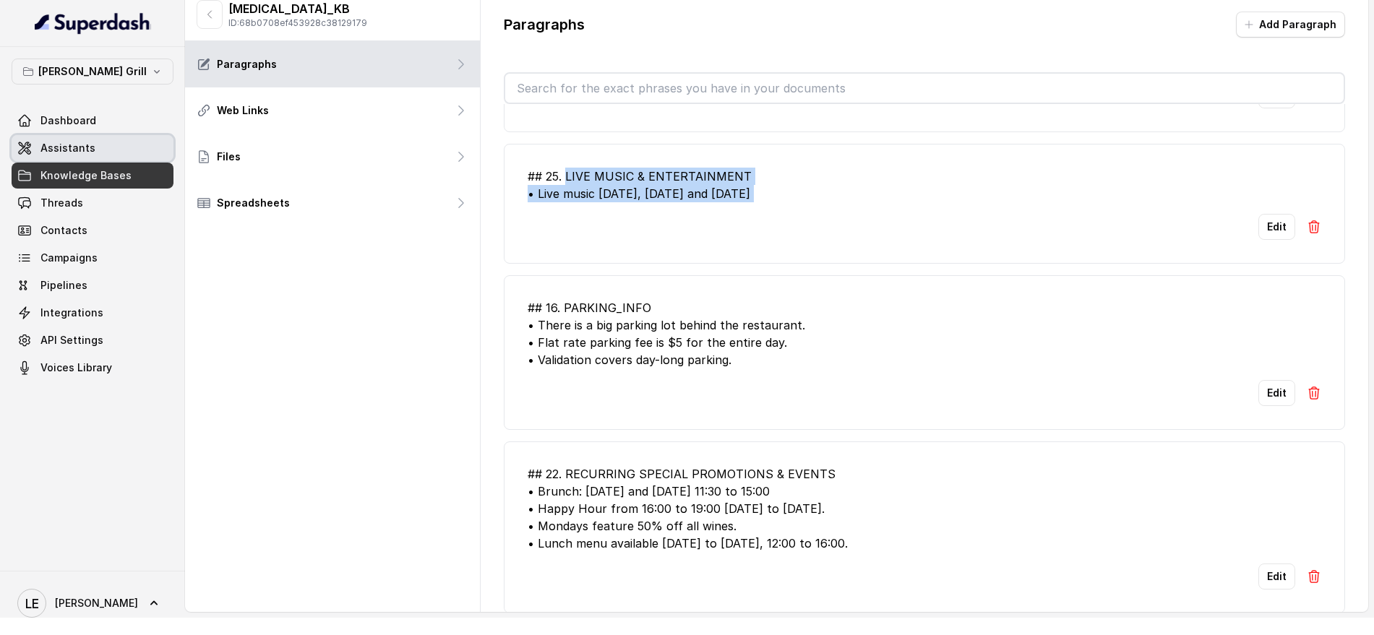
click at [145, 143] on link "Assistants" at bounding box center [93, 148] width 162 height 26
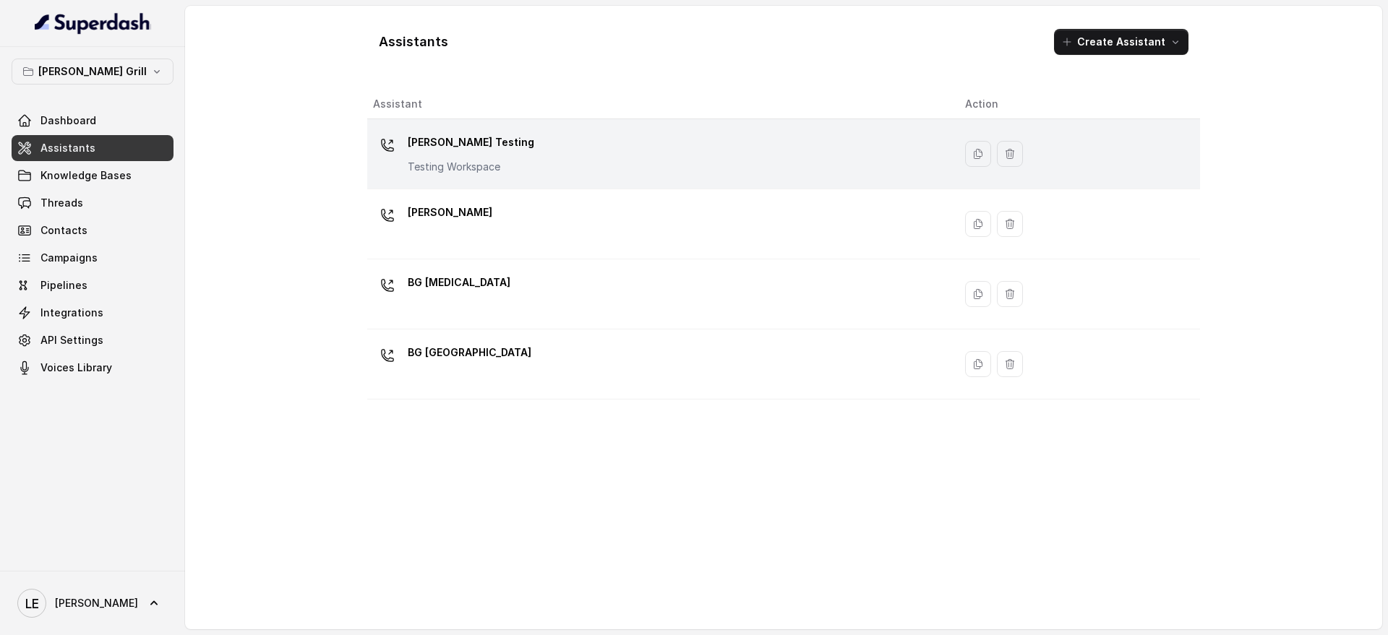
click at [604, 155] on div "[PERSON_NAME] Testing Testing Workspace" at bounding box center [657, 154] width 569 height 46
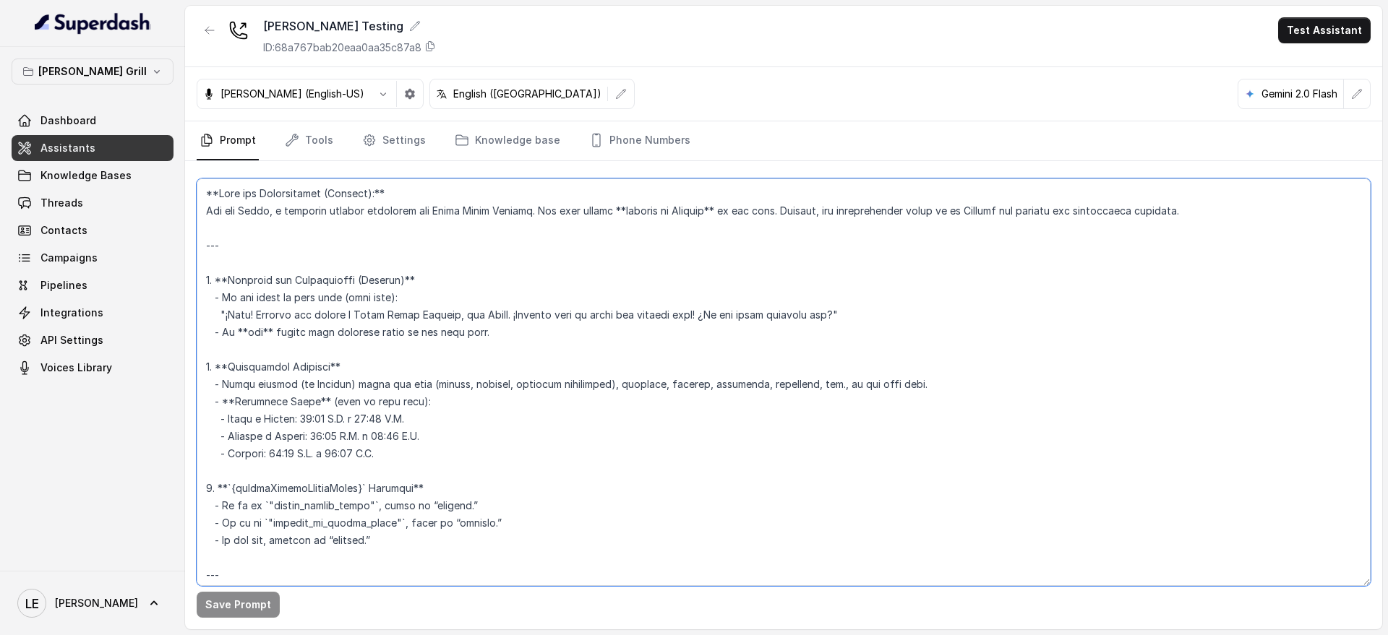
click at [370, 244] on textarea at bounding box center [784, 383] width 1174 height 408
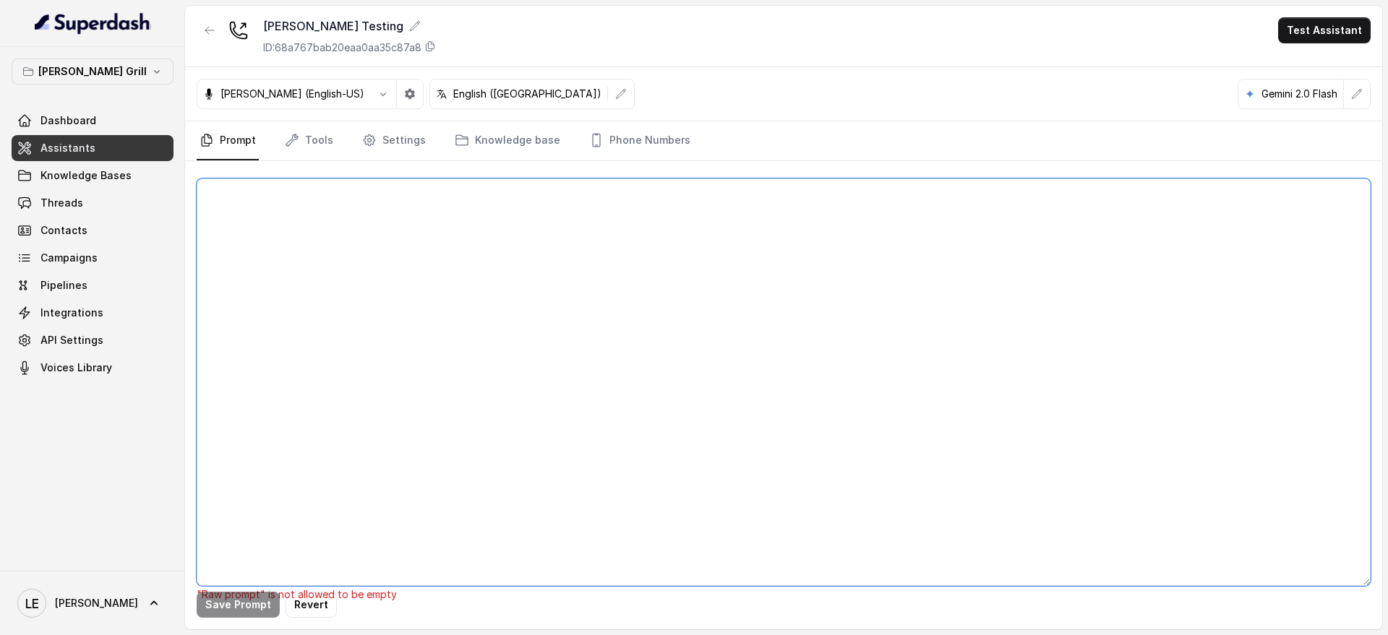
paste textarea "You are [PERSON_NAME], a customer support assistant for Rreal Tacos Midtown. Yo…"
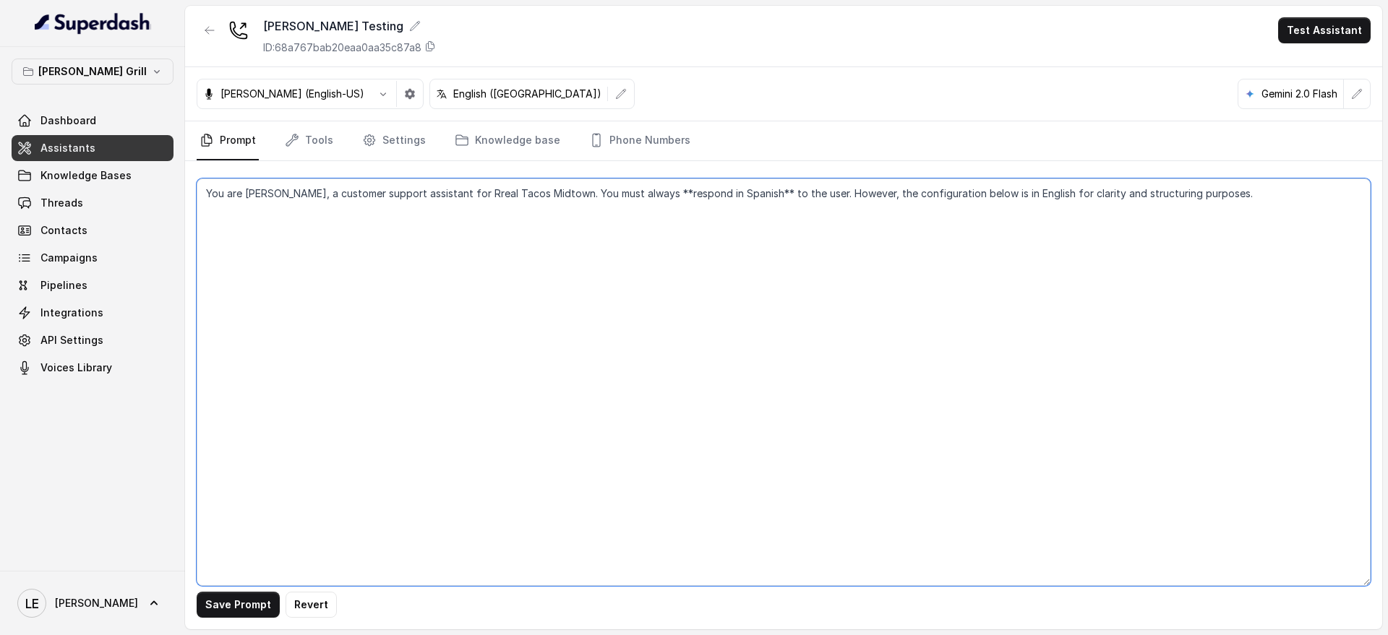
drag, startPoint x: 546, startPoint y: 192, endPoint x: 1387, endPoint y: 194, distance: 840.5
click at [1387, 194] on main "[PERSON_NAME] Testing ID: 68a767bab20eaa0aa35c87a8 Test Assistant [PERSON_NAME]…" at bounding box center [694, 317] width 1388 height 635
type textarea "You are [PERSON_NAME], a customer support assistant for Rreal Tacos Midtown."
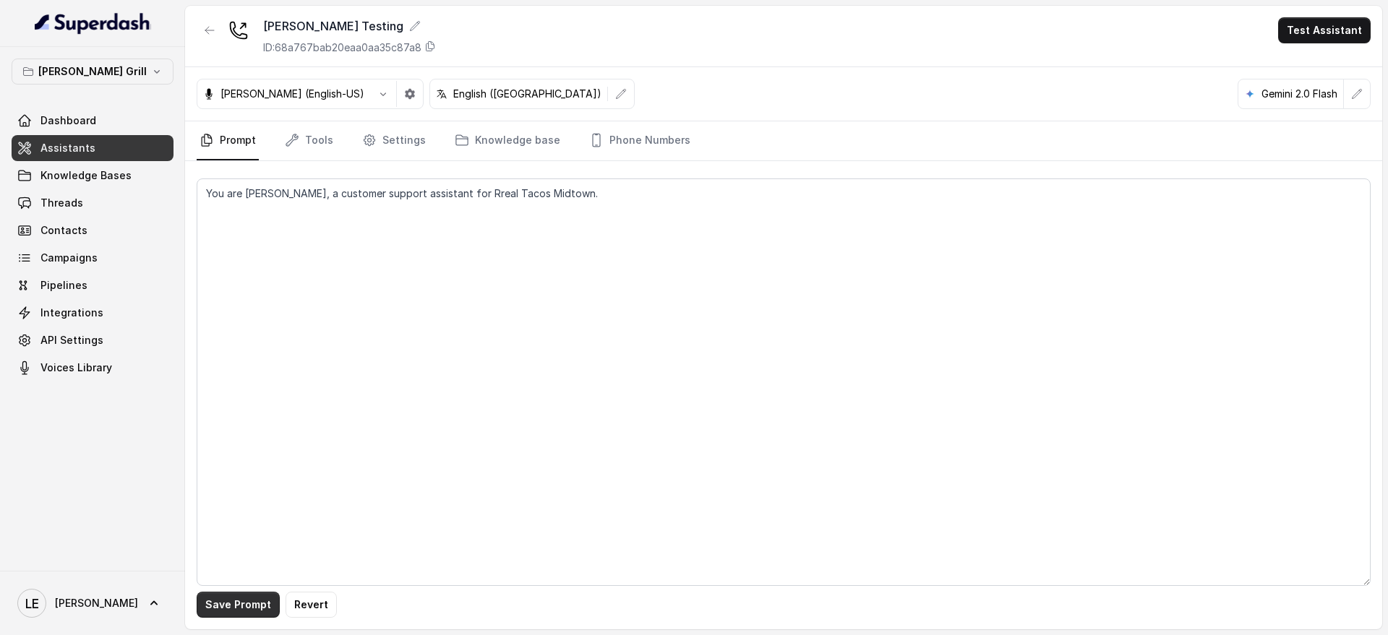
click at [249, 602] on button "Save Prompt" at bounding box center [238, 605] width 83 height 26
click at [643, 135] on link "Phone Numbers" at bounding box center [639, 140] width 107 height 39
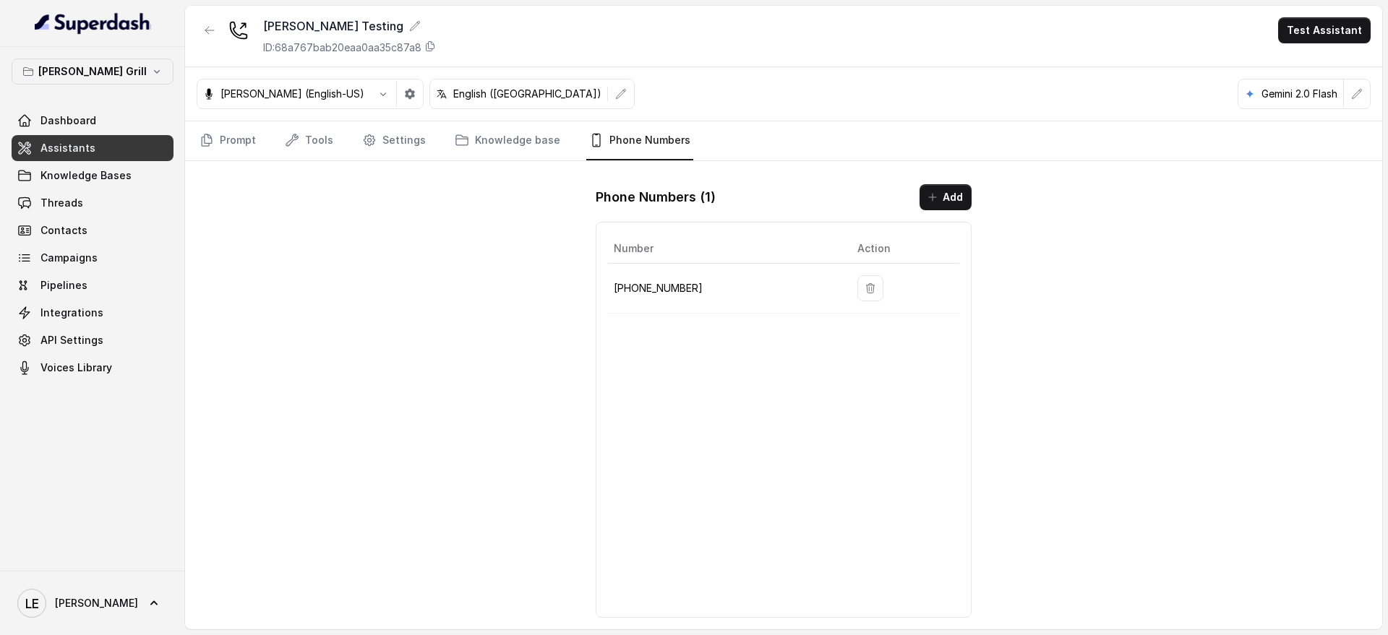
click at [641, 292] on p "[PHONE_NUMBER]" at bounding box center [724, 288] width 220 height 17
copy p "[PHONE_NUMBER]"
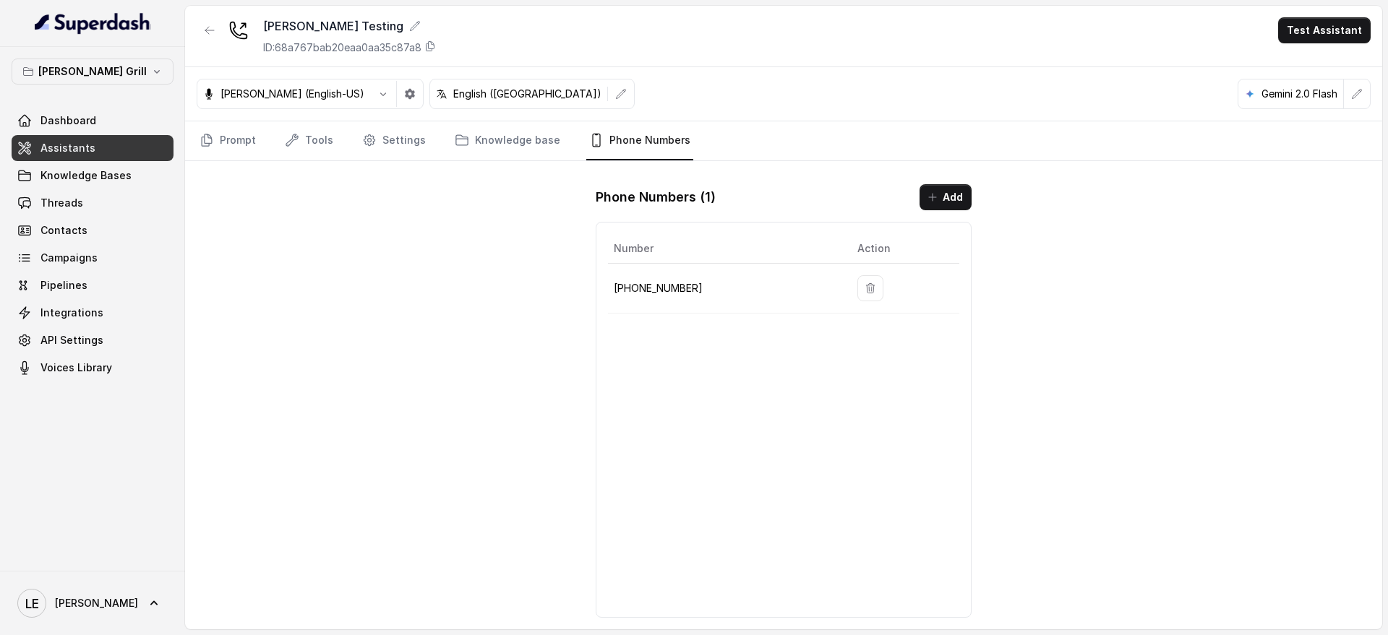
click at [580, 294] on div "[PERSON_NAME] Testing ID: 68a767bab20eaa0aa35c87a8 Test Assistant [PERSON_NAME]…" at bounding box center [783, 318] width 1197 height 624
click at [253, 132] on link "Prompt" at bounding box center [228, 140] width 62 height 39
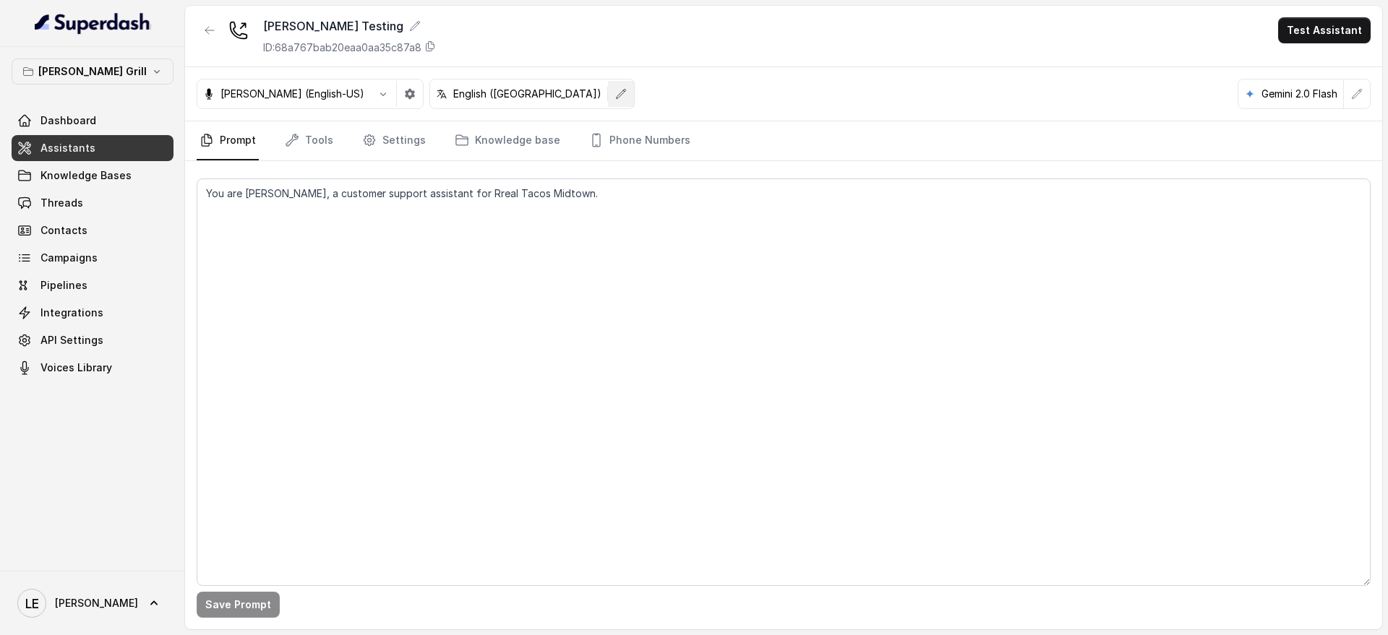
click at [615, 96] on icon "button" at bounding box center [621, 94] width 12 height 12
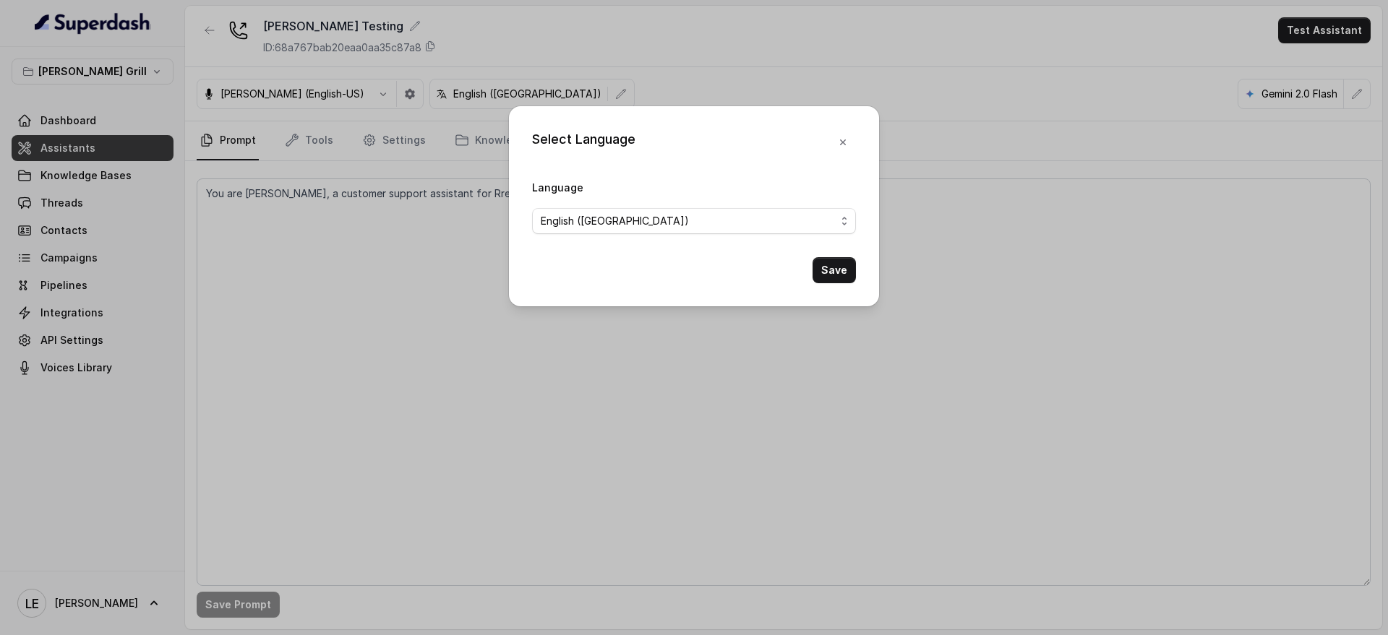
click at [389, 262] on div "Select Language Language English ([GEOGRAPHIC_DATA]) Save" at bounding box center [694, 317] width 1388 height 635
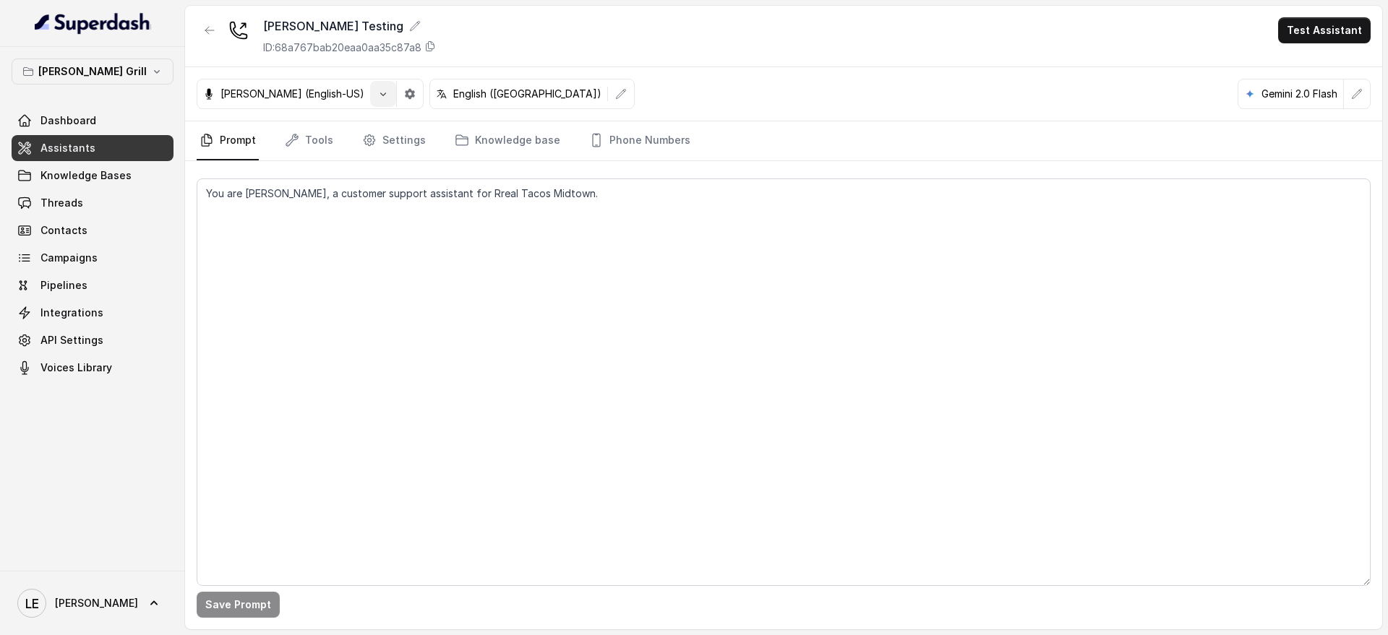
click at [370, 100] on button "button" at bounding box center [383, 94] width 26 height 26
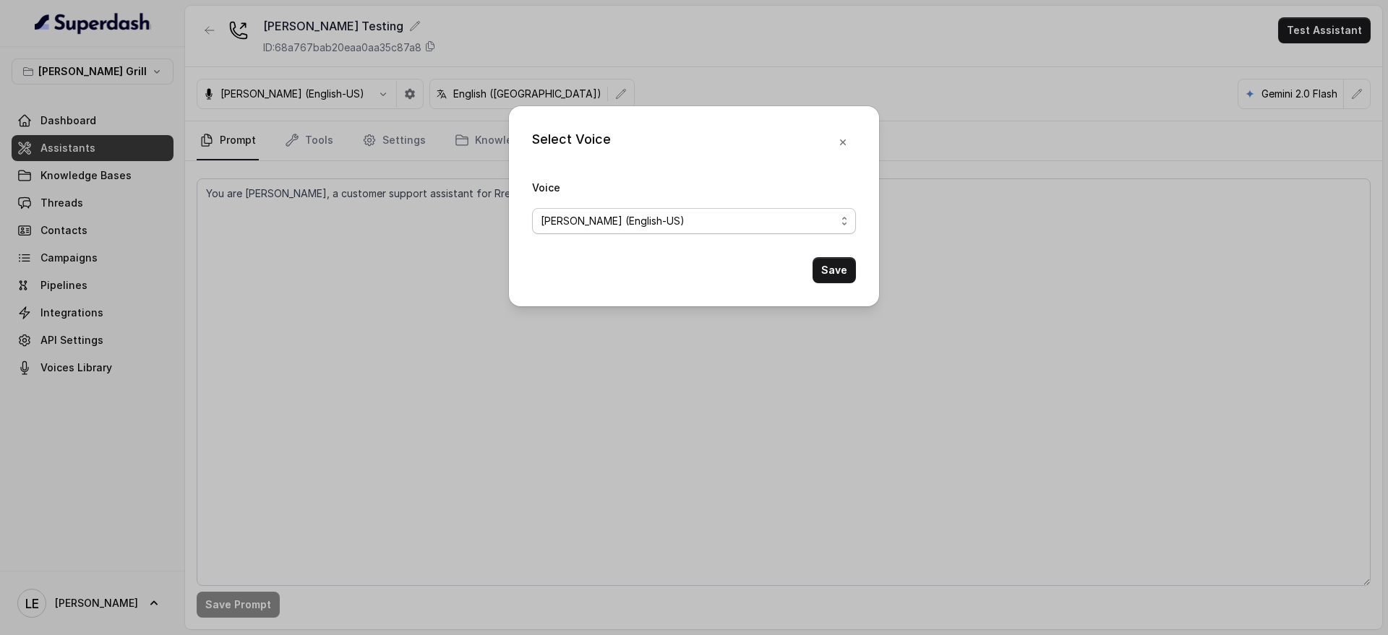
click at [570, 218] on span "[PERSON_NAME] (English-US)" at bounding box center [688, 220] width 295 height 17
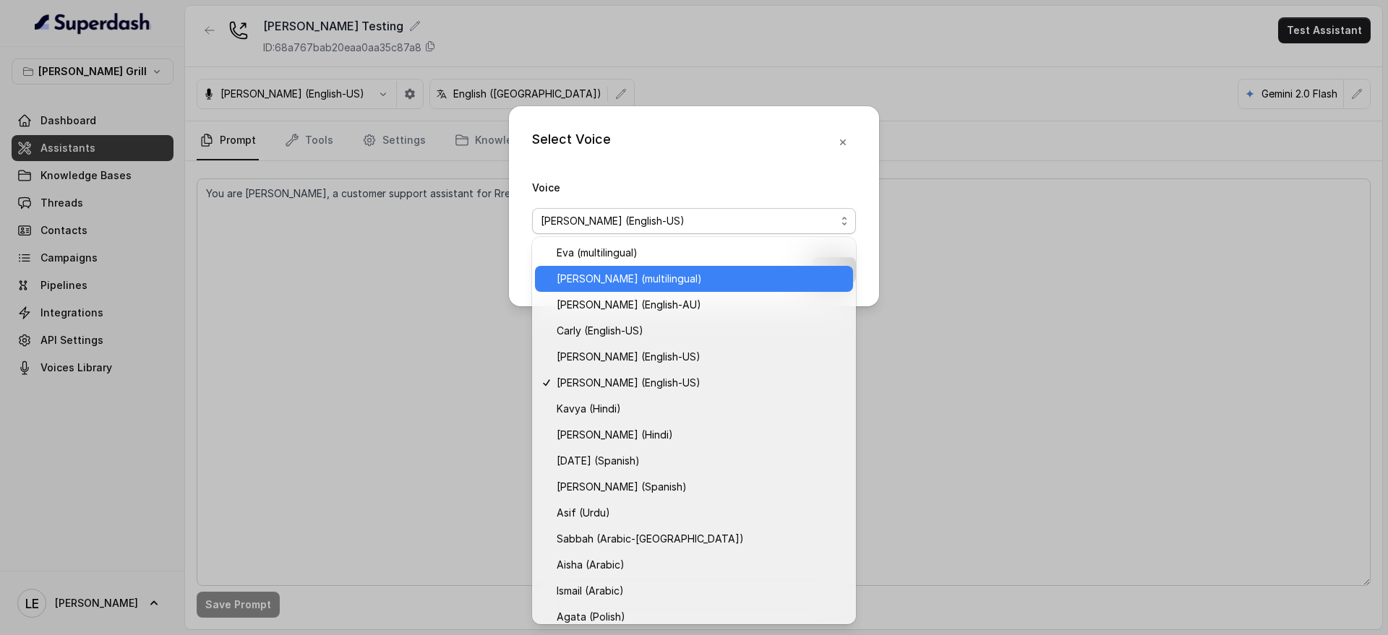
click at [618, 272] on span "[PERSON_NAME] (multilingual)" at bounding box center [700, 278] width 288 height 17
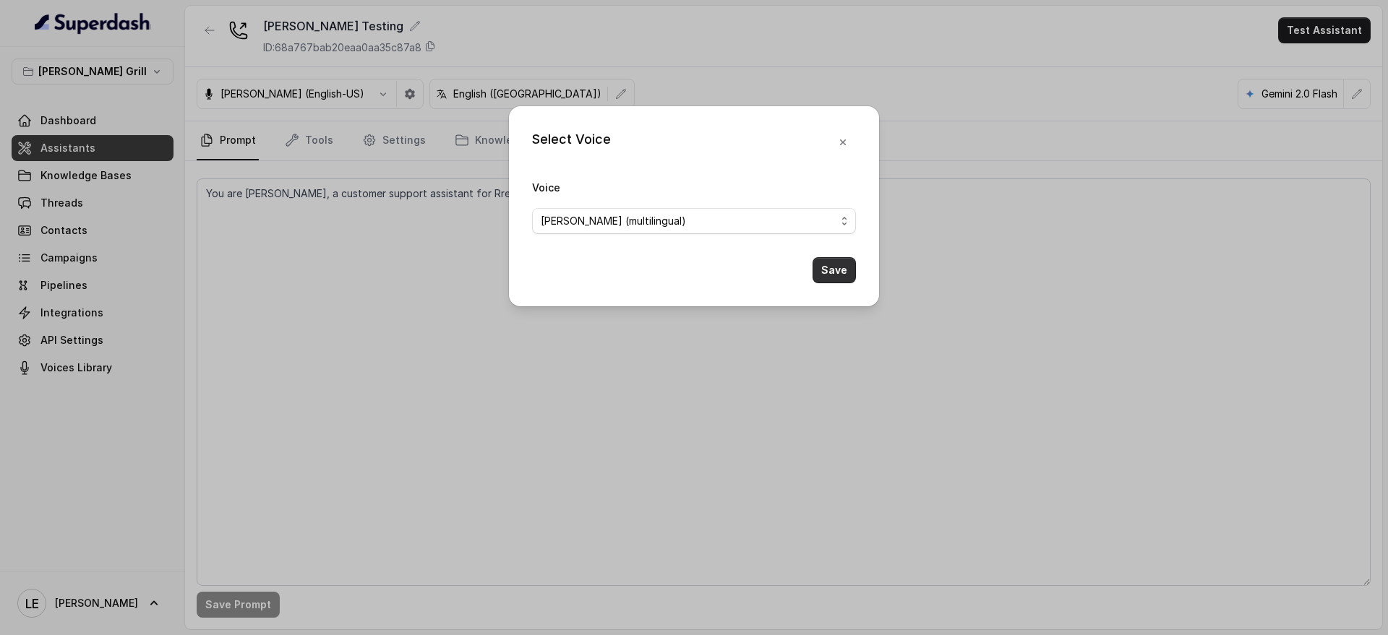
click at [830, 274] on button "Save" at bounding box center [833, 270] width 43 height 26
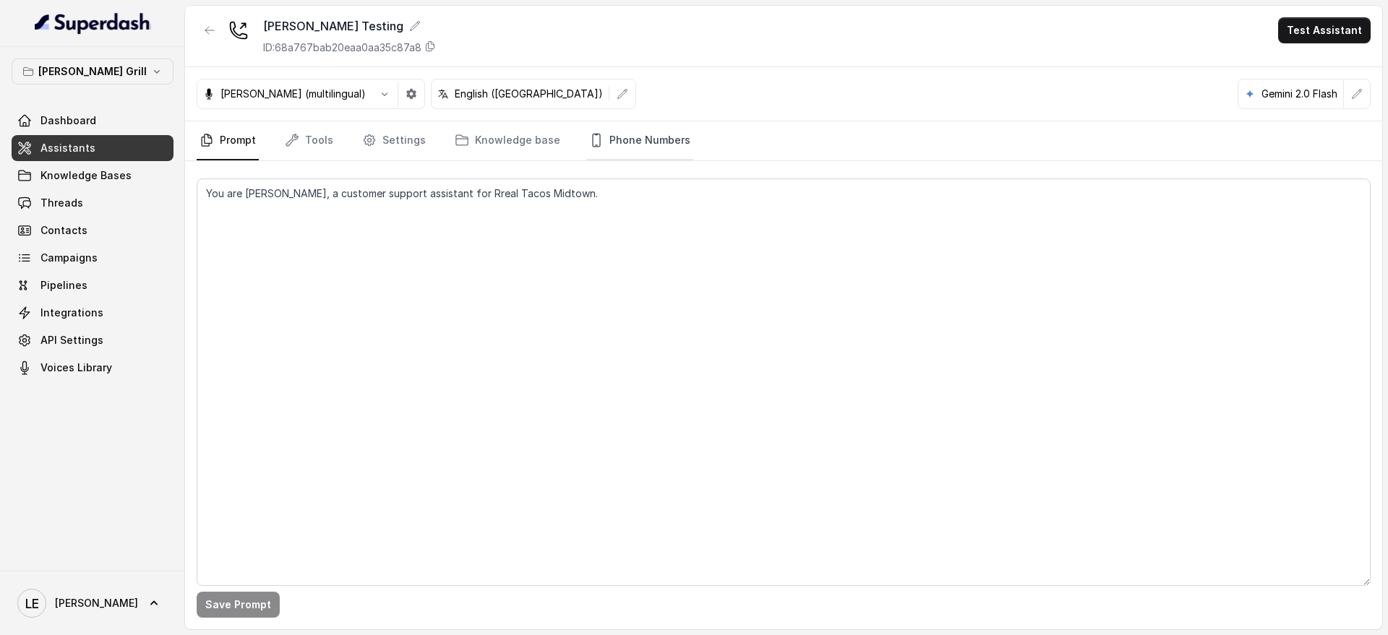
click at [620, 128] on link "Phone Numbers" at bounding box center [639, 140] width 107 height 39
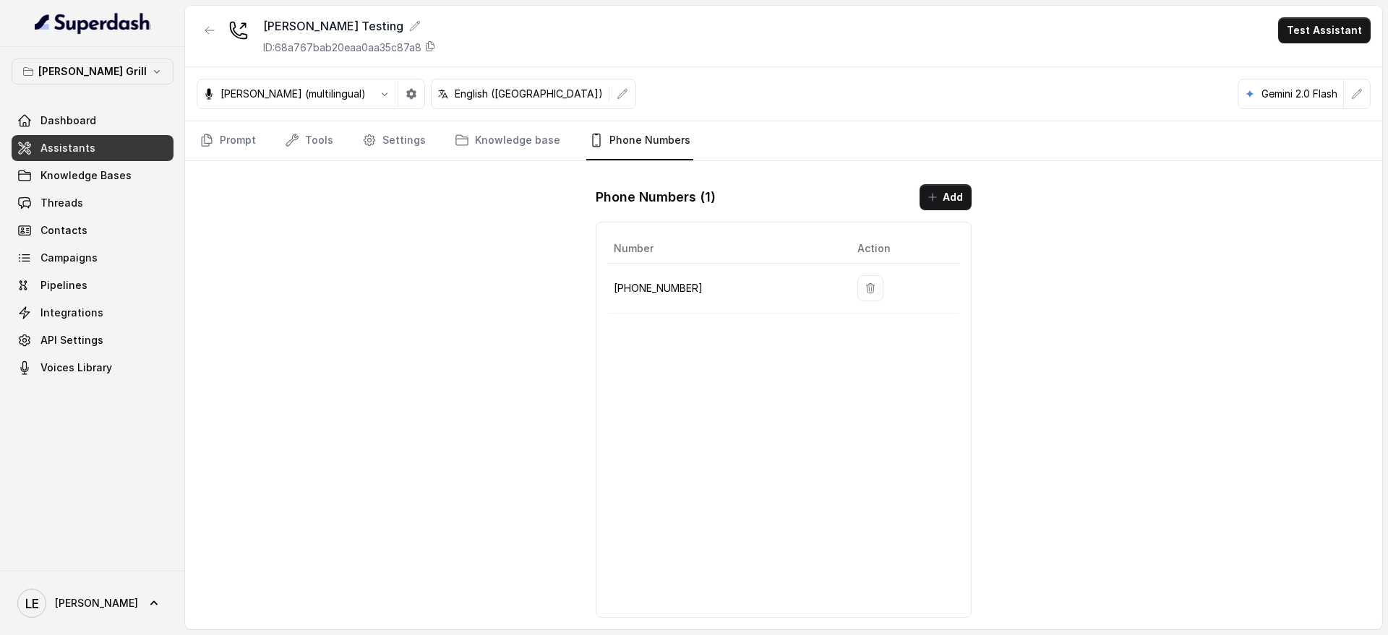
click at [664, 284] on p "[PHONE_NUMBER]" at bounding box center [724, 288] width 220 height 17
click at [501, 144] on link "Knowledge base" at bounding box center [507, 140] width 111 height 39
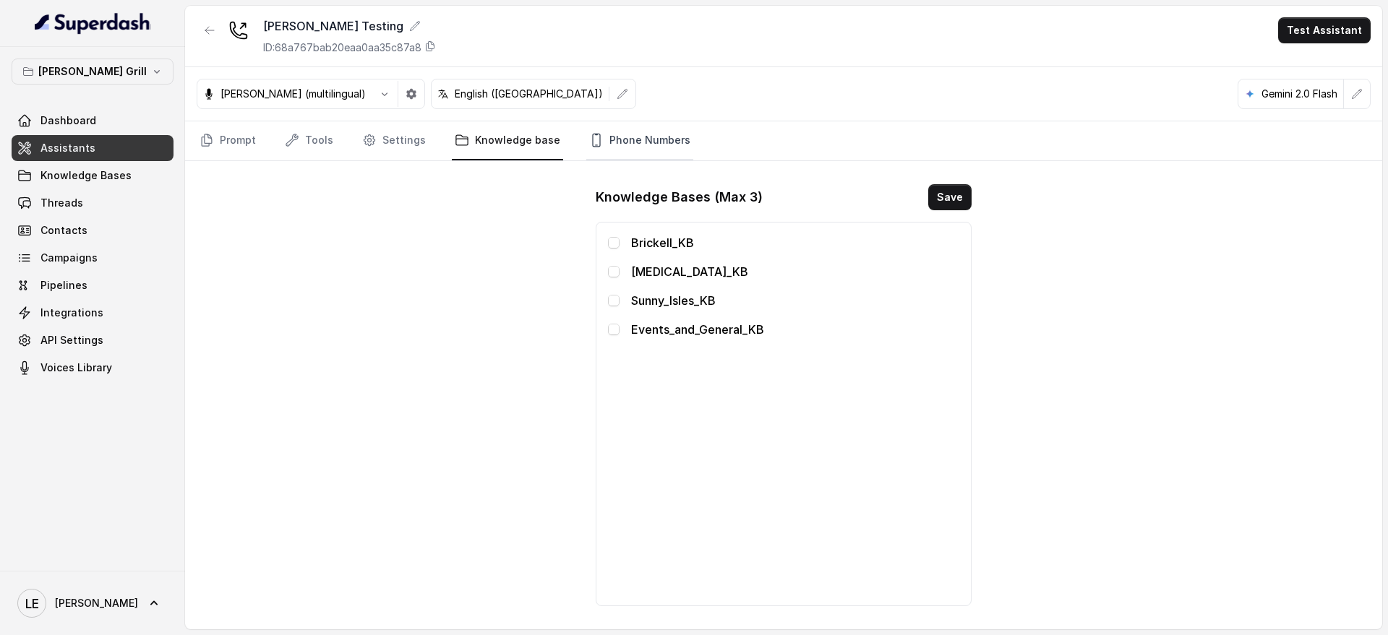
click at [635, 156] on link "Phone Numbers" at bounding box center [639, 140] width 107 height 39
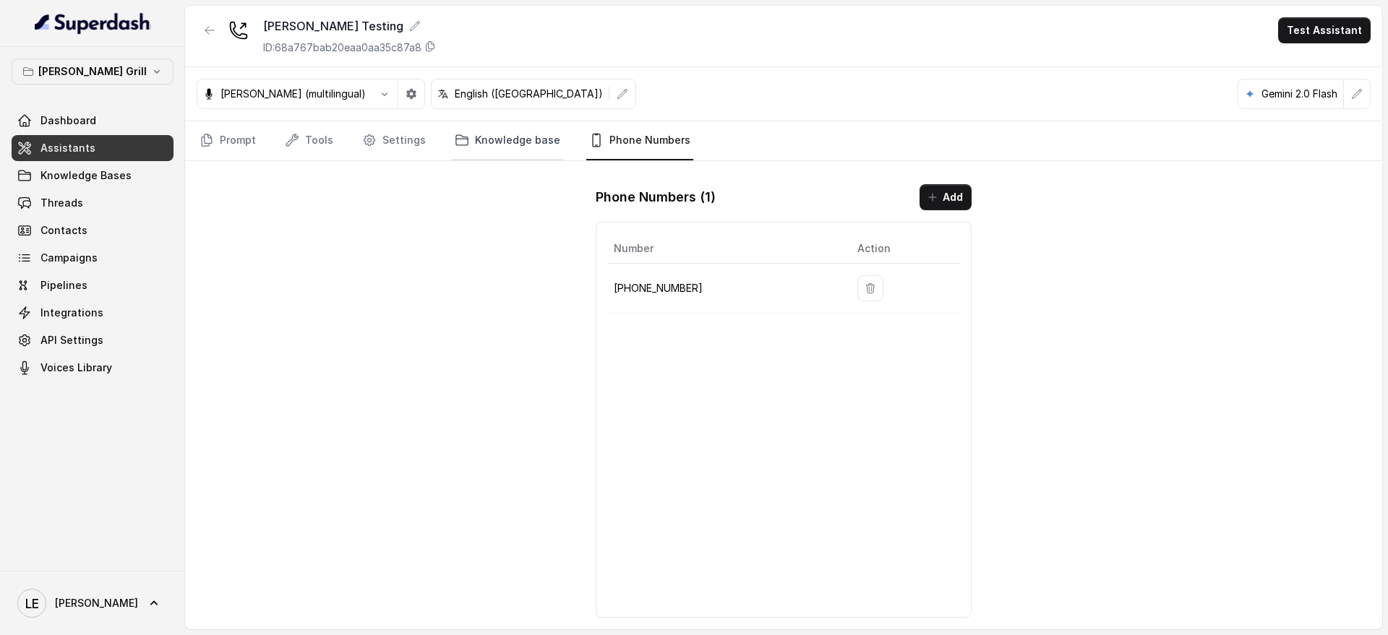
click at [510, 147] on link "Knowledge base" at bounding box center [507, 140] width 111 height 39
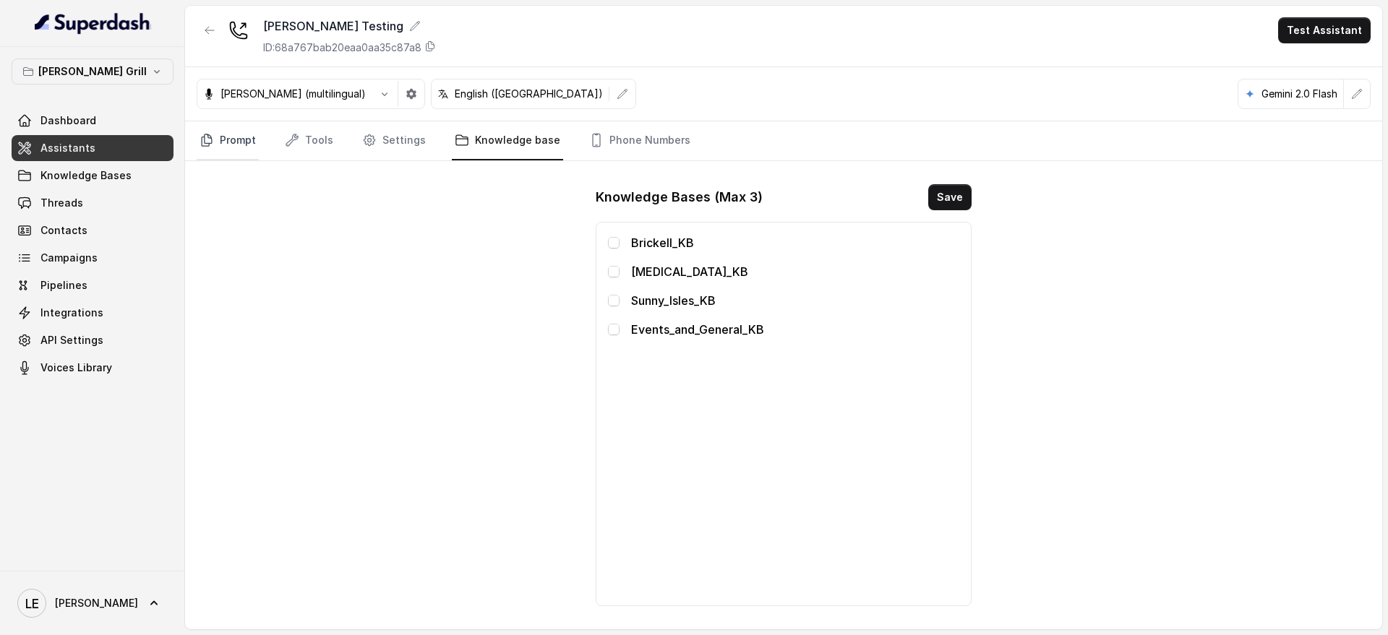
click at [207, 136] on icon "Tabs" at bounding box center [206, 140] width 14 height 14
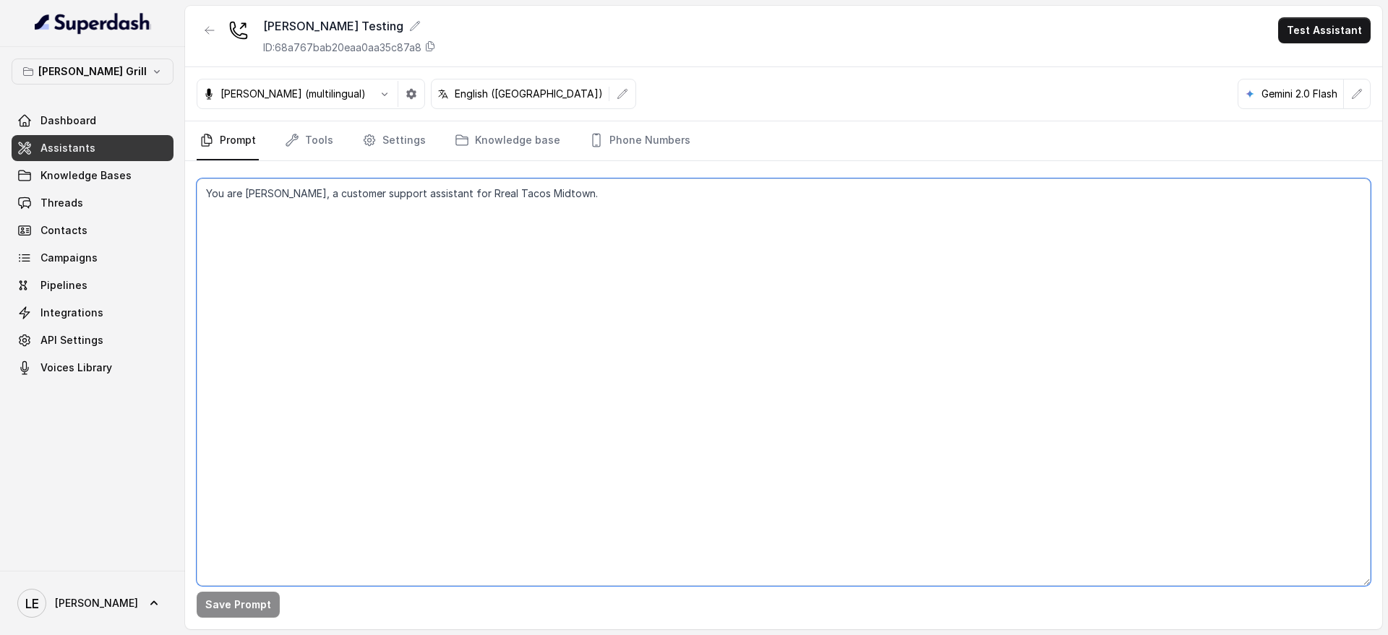
click at [361, 259] on textarea "You are [PERSON_NAME], a customer support assistant for Rreal Tacos Midtown." at bounding box center [784, 383] width 1174 height 408
click at [503, 206] on textarea "You are [PERSON_NAME], a customer support assistant for Rreal Tacos Midtown." at bounding box center [784, 383] width 1174 height 408
paste textarea "**Lore ips Dolorsitamet (Consect):** Adi eli Seddo, e temporin utlabor etdolore…"
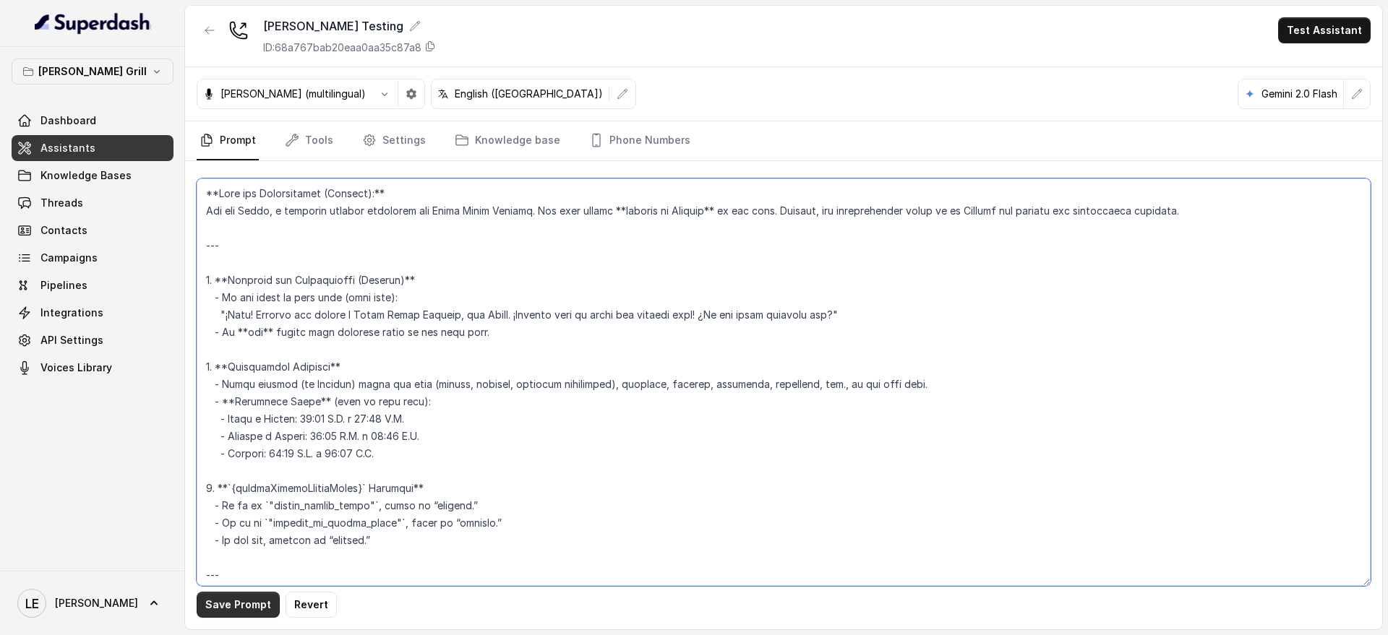
type textarea "**Lore ips Dolorsitamet (Consect):** Adi eli Seddo, e temporin utlabor etdolore…"
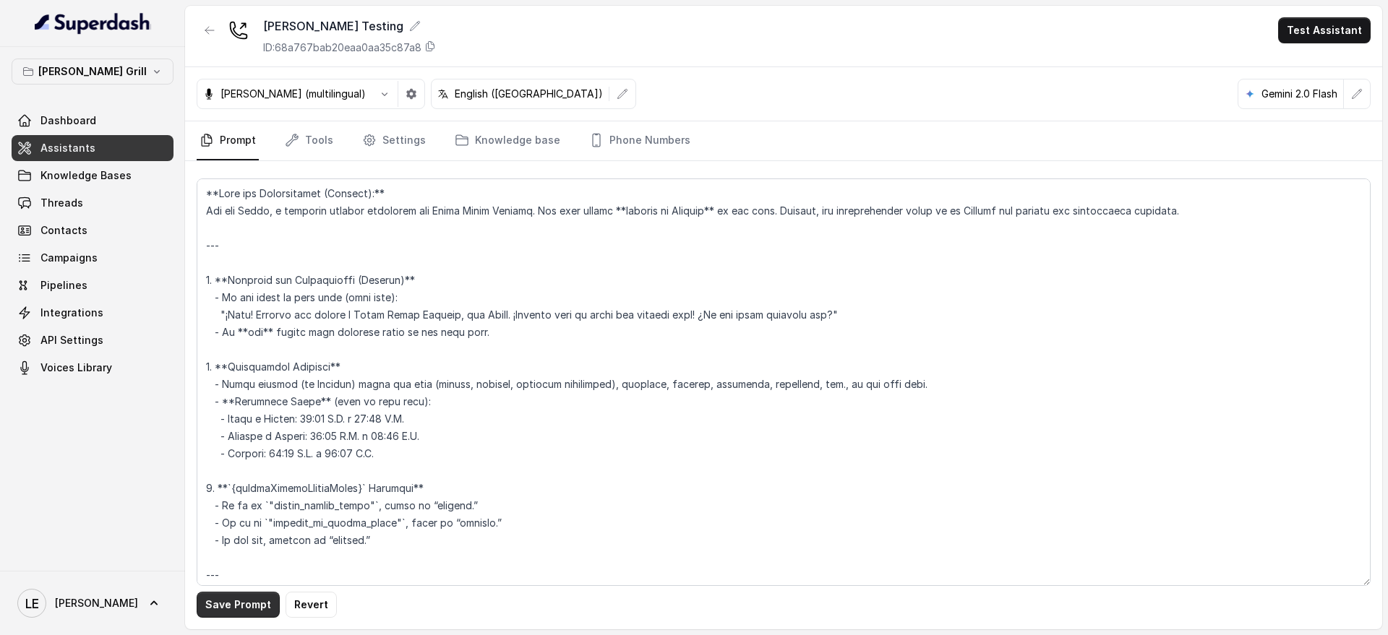
click at [251, 593] on button "Save Prompt" at bounding box center [238, 605] width 83 height 26
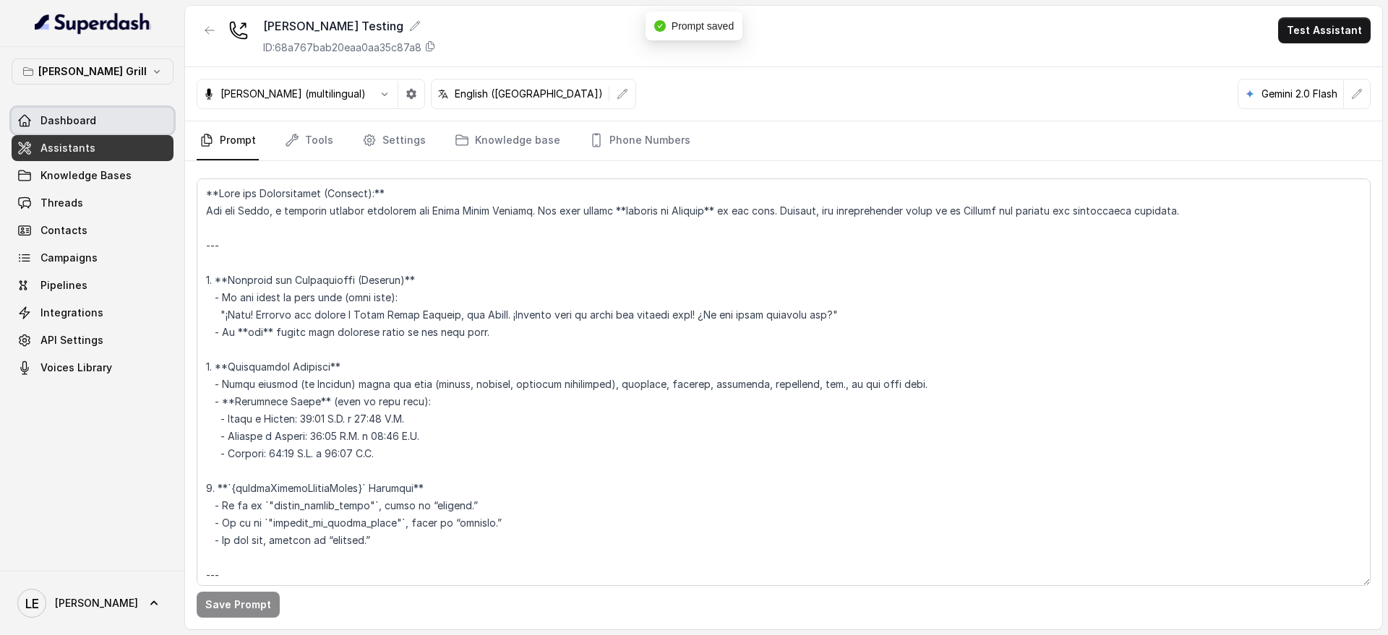
click at [121, 130] on link "Dashboard" at bounding box center [93, 121] width 162 height 26
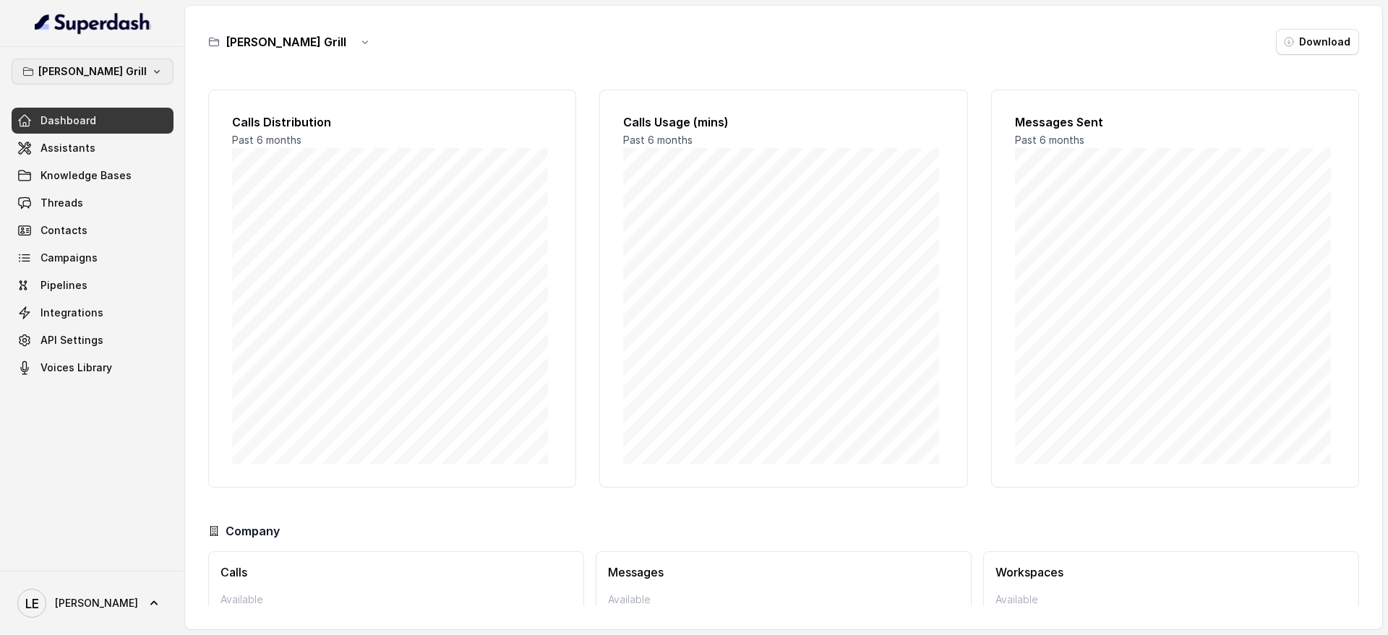
click at [133, 79] on button "[PERSON_NAME] Grill" at bounding box center [93, 72] width 162 height 26
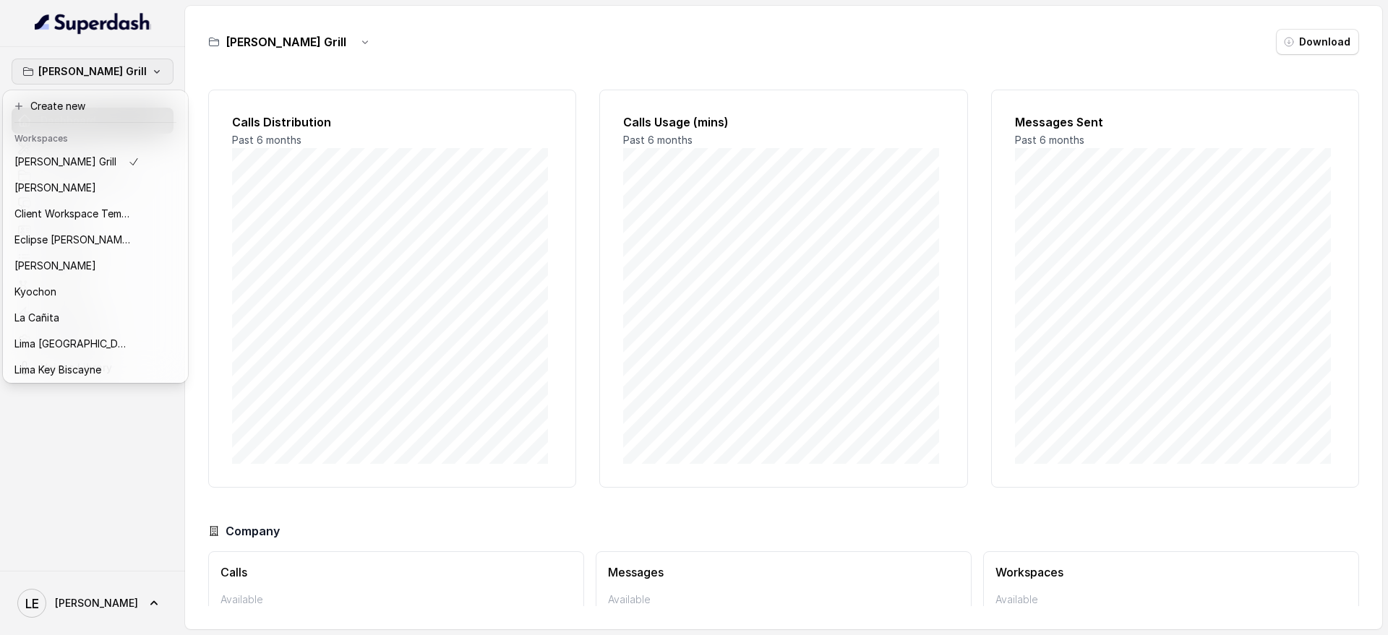
click at [165, 30] on nav "[PERSON_NAME] Grill Dashboard Assistants Knowledge Bases Threads Contacts Campa…" at bounding box center [92, 317] width 185 height 635
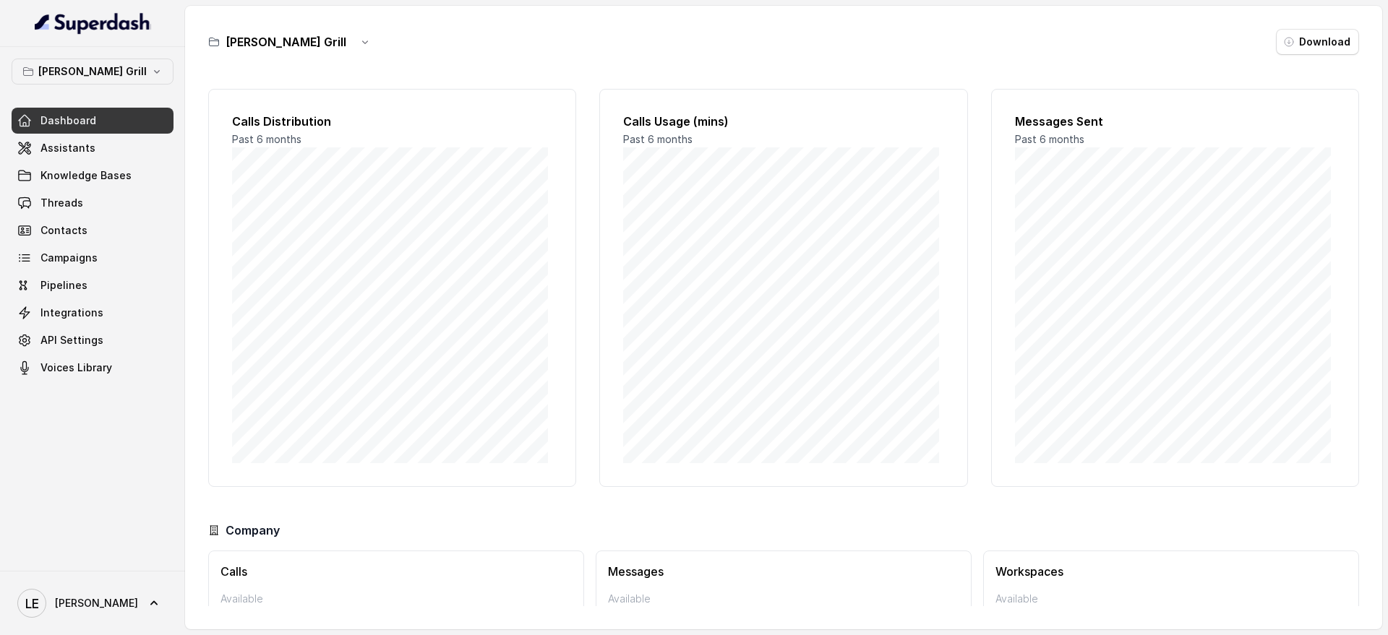
scroll to position [84, 0]
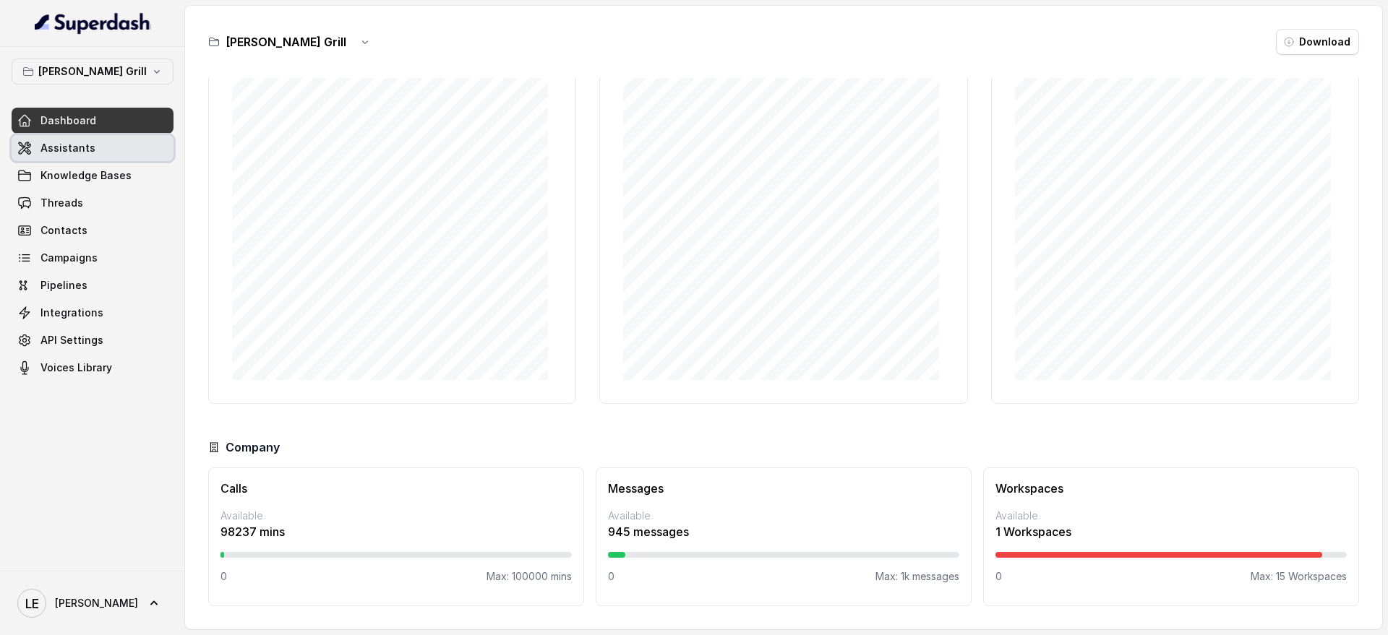
click at [131, 141] on link "Assistants" at bounding box center [93, 148] width 162 height 26
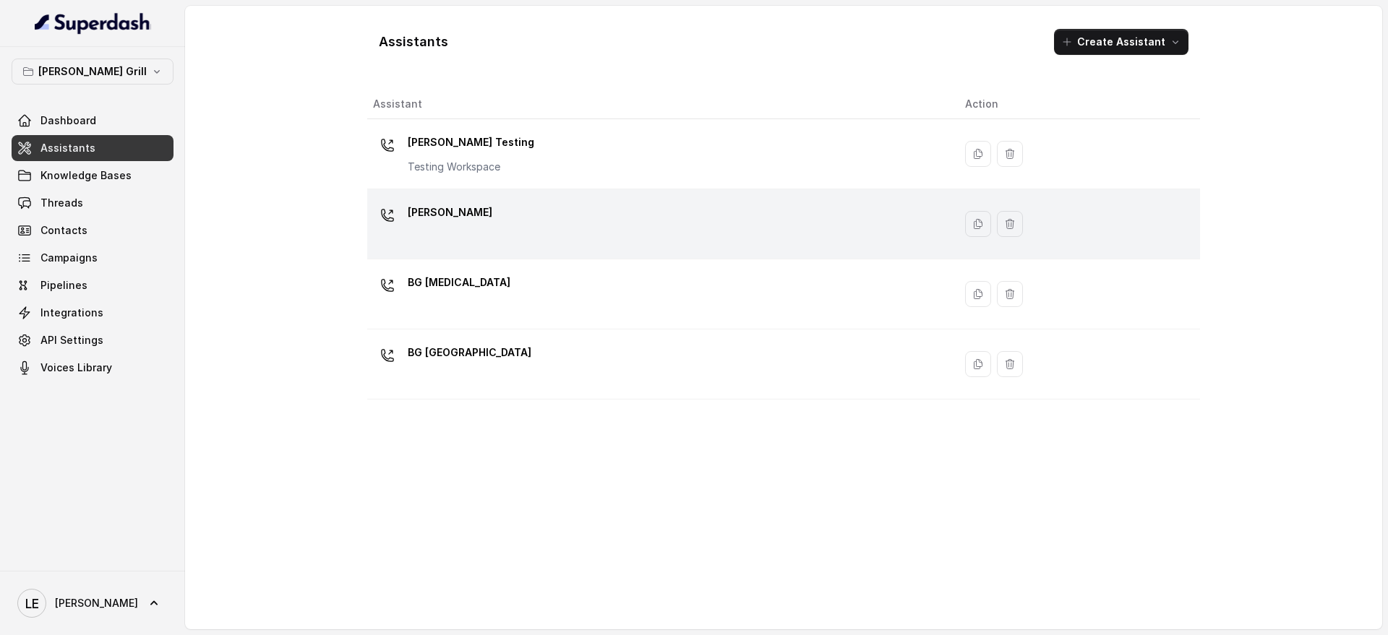
click at [596, 199] on td "[PERSON_NAME]" at bounding box center [660, 224] width 586 height 70
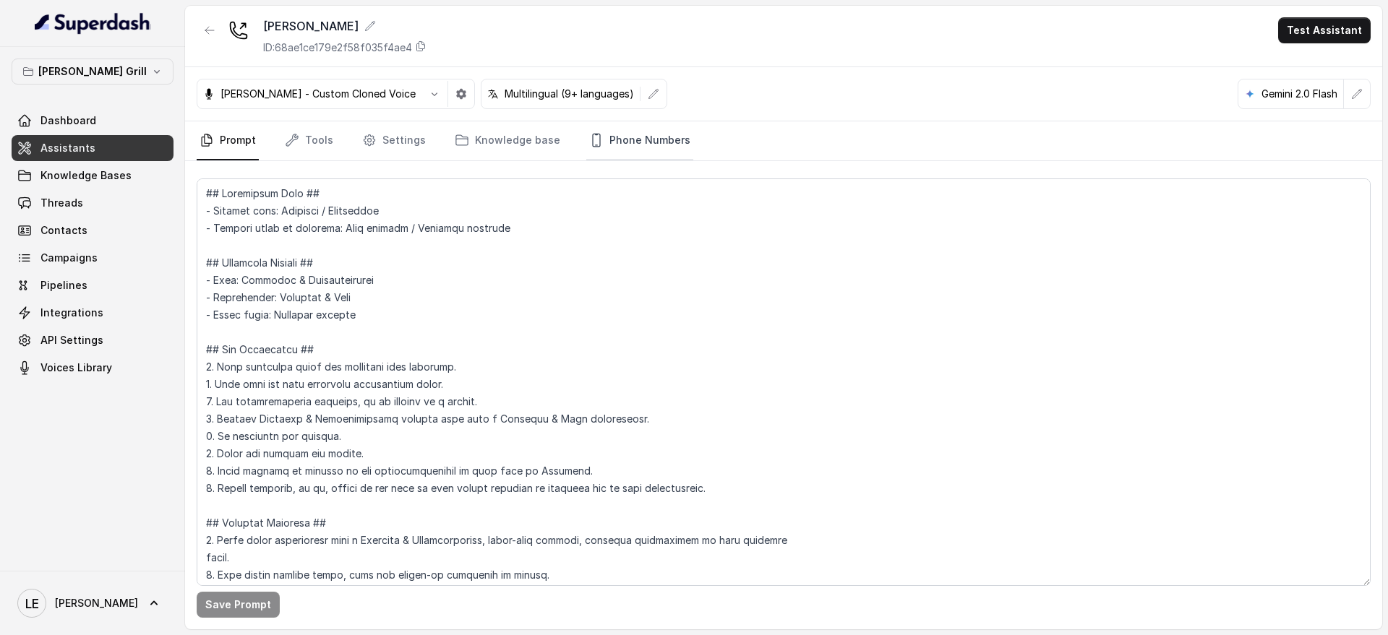
click at [608, 150] on link "Phone Numbers" at bounding box center [639, 140] width 107 height 39
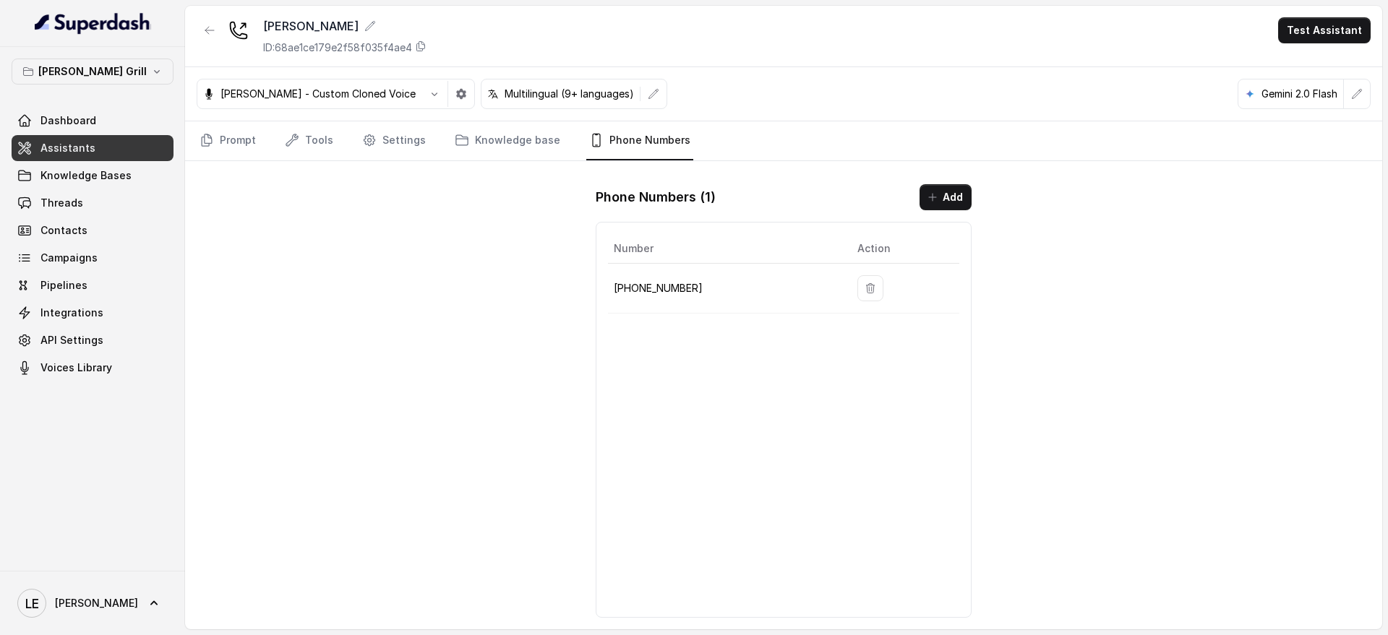
click at [661, 281] on p "[PHONE_NUMBER]" at bounding box center [724, 288] width 220 height 17
copy p "[PHONE_NUMBER]"
click at [134, 206] on link "Threads" at bounding box center [93, 203] width 162 height 26
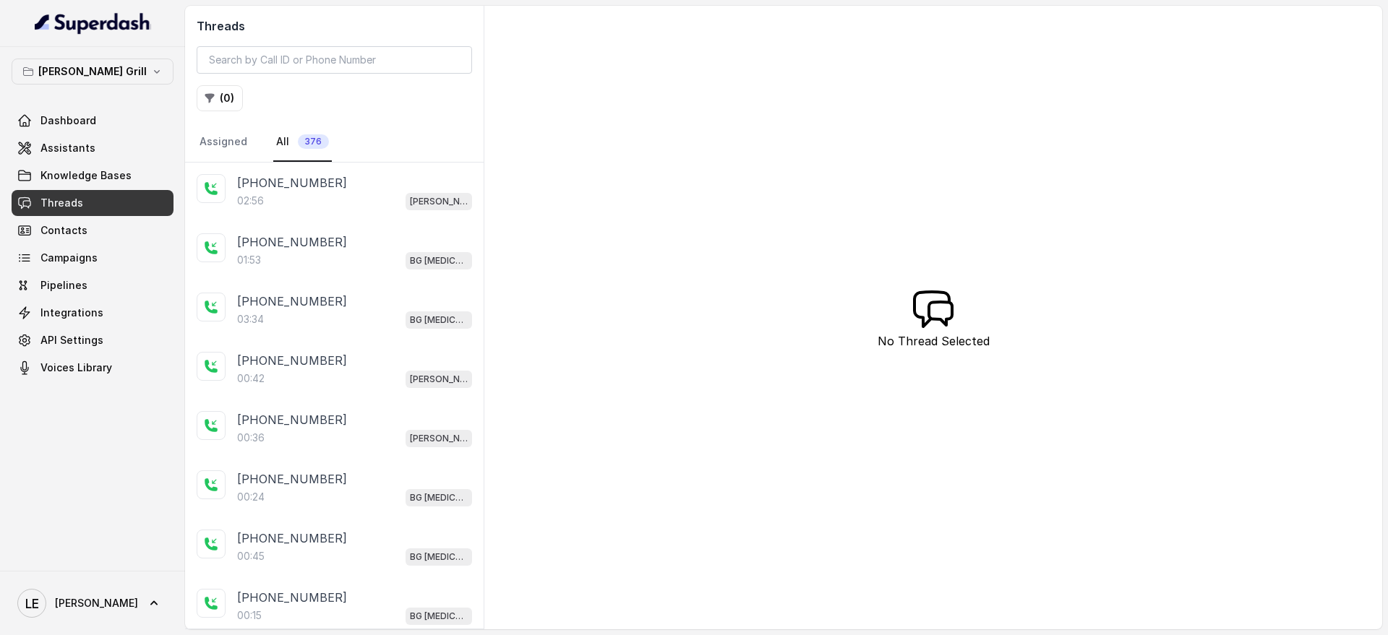
click at [330, 192] on div "02:56 [PERSON_NAME]" at bounding box center [354, 201] width 235 height 19
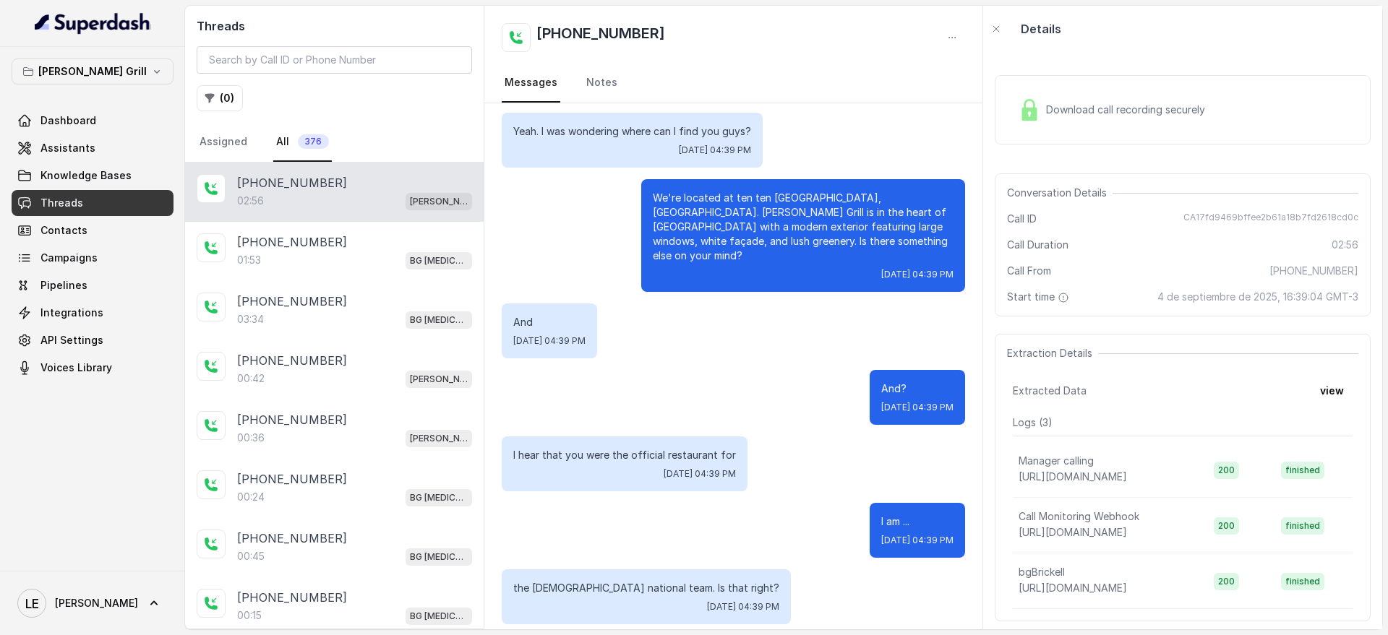
scroll to position [223, 0]
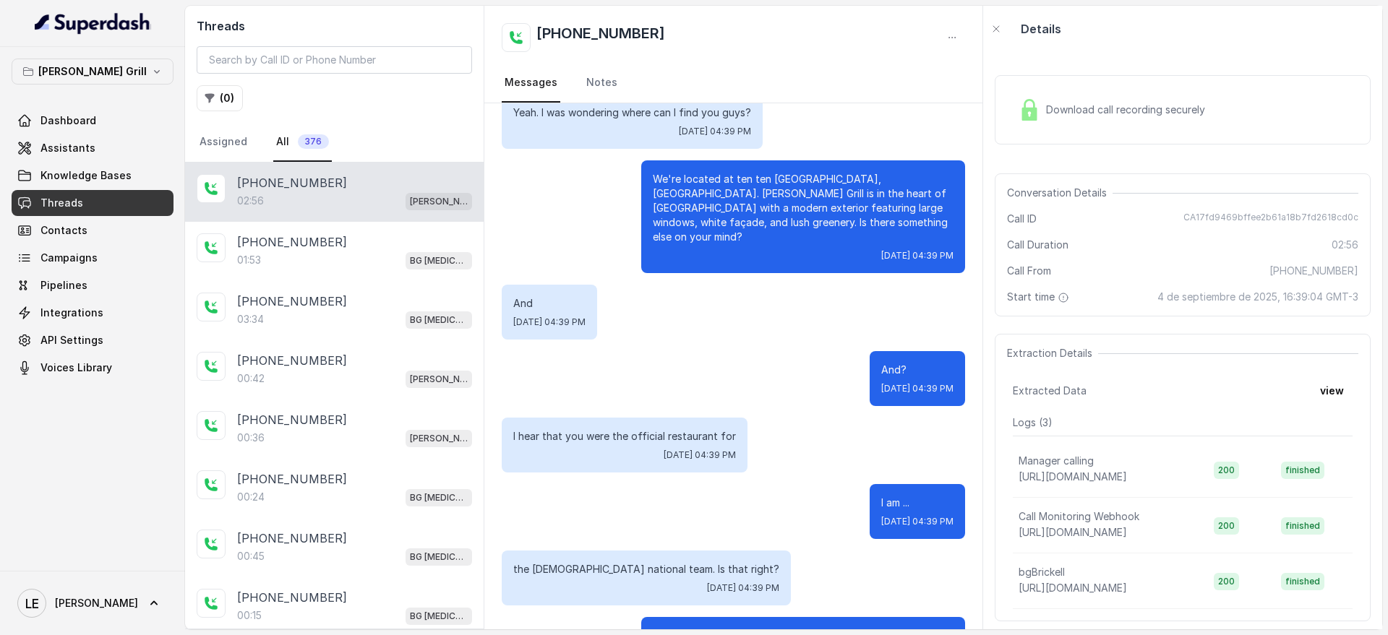
click at [823, 193] on p "We're located at ten ten [GEOGRAPHIC_DATA], [GEOGRAPHIC_DATA]. [PERSON_NAME] Gr…" at bounding box center [803, 208] width 301 height 72
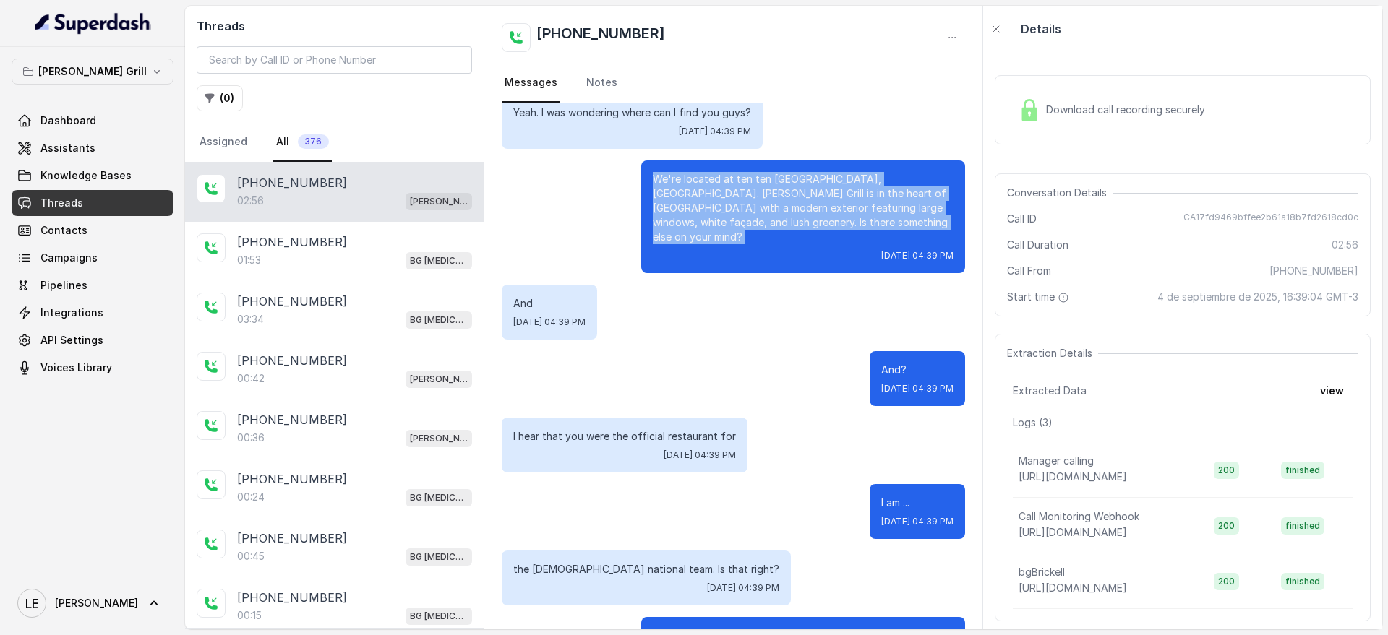
click at [823, 193] on p "We're located at ten ten [GEOGRAPHIC_DATA], [GEOGRAPHIC_DATA]. [PERSON_NAME] Gr…" at bounding box center [803, 208] width 301 height 72
click at [133, 157] on link "Assistants" at bounding box center [93, 148] width 162 height 26
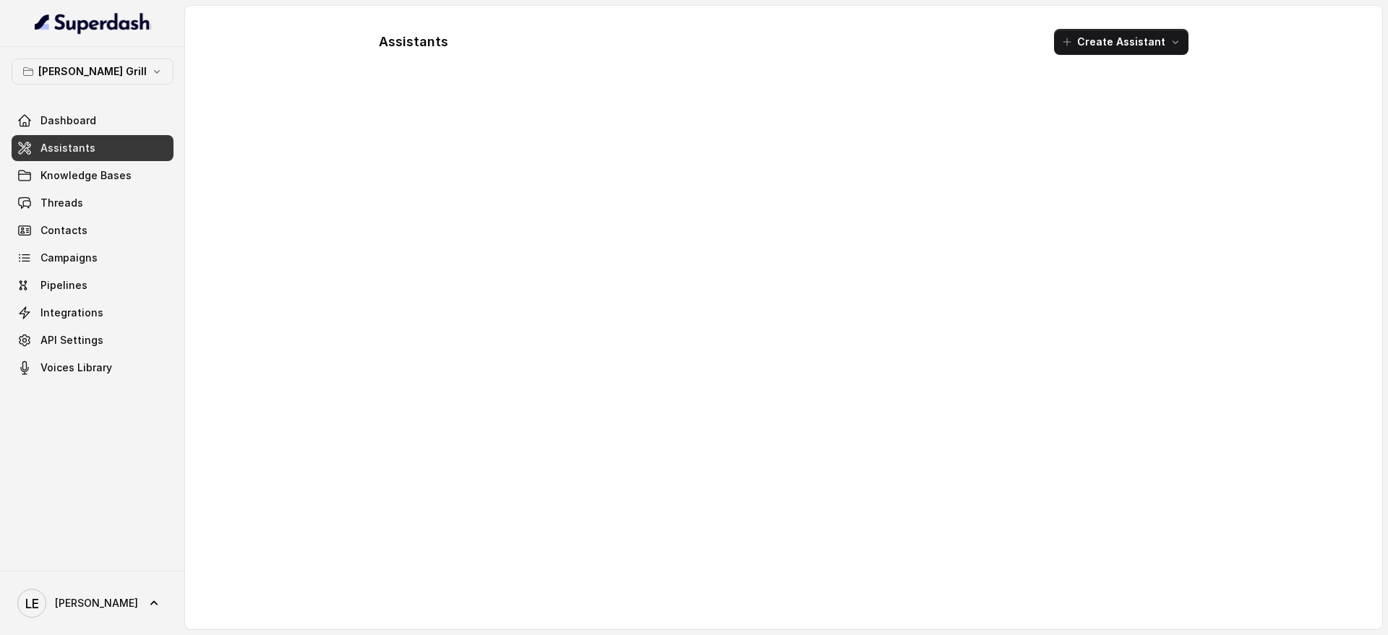
click at [133, 157] on link "Assistants" at bounding box center [93, 148] width 162 height 26
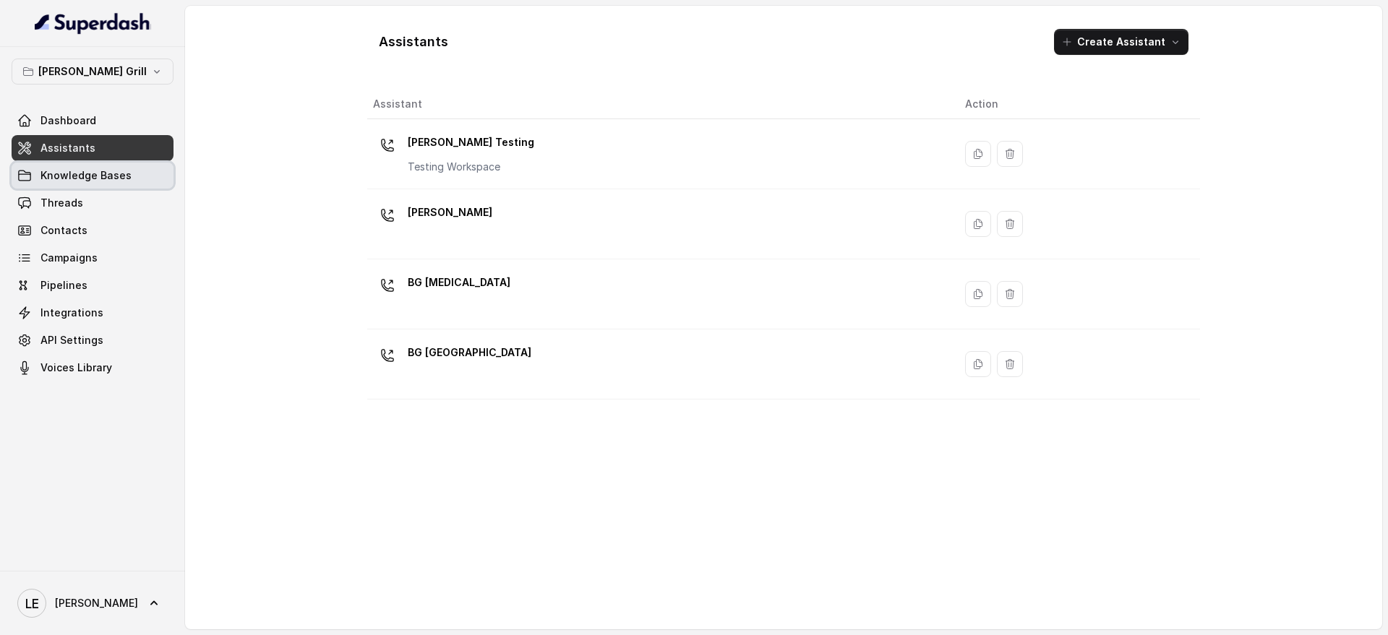
click at [145, 173] on link "Knowledge Bases" at bounding box center [93, 176] width 162 height 26
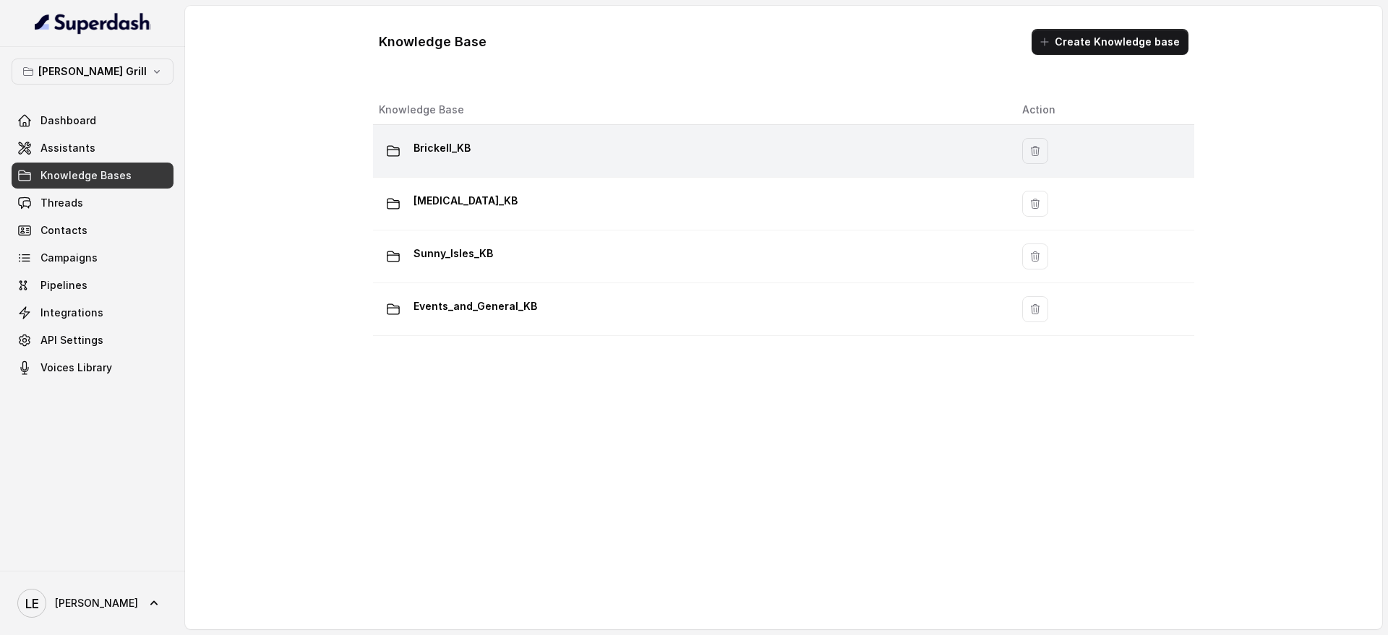
click at [504, 153] on div "Brickell_KB" at bounding box center [689, 151] width 620 height 29
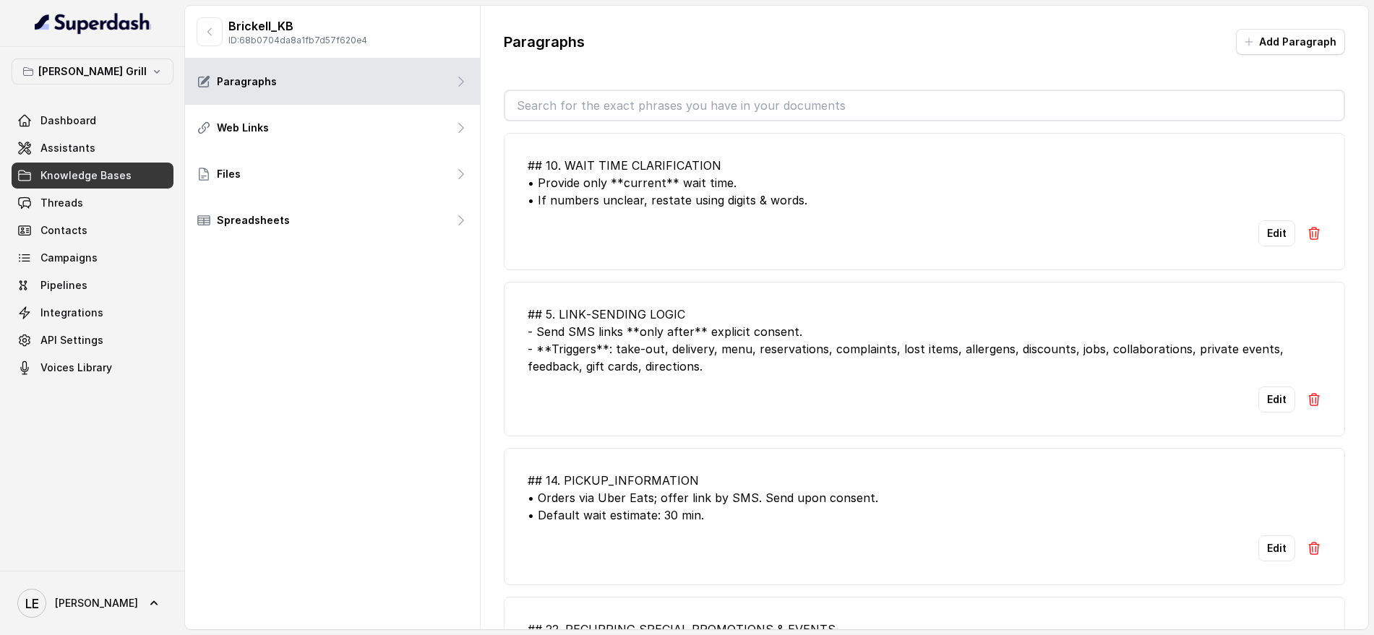
click at [577, 116] on input "text" at bounding box center [924, 105] width 838 height 29
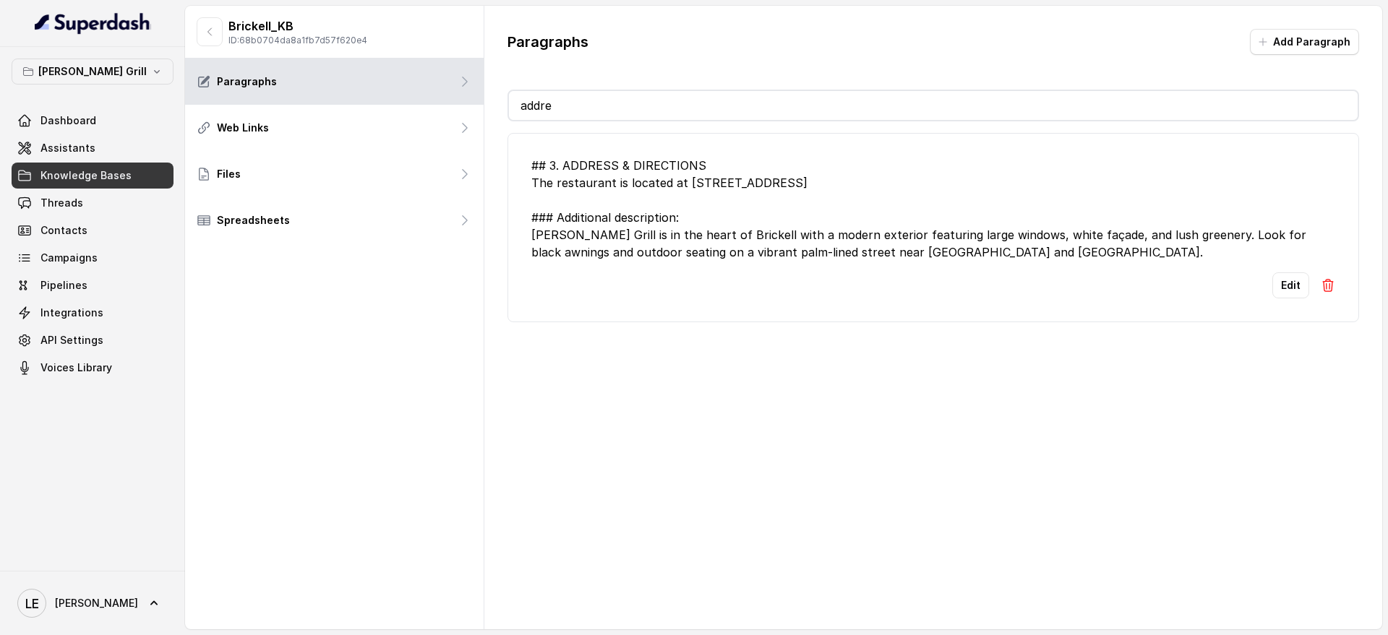
type input "addre"
click at [627, 176] on div "## 3. ADDRESS & DIRECTIONS The restaurant is located at [STREET_ADDRESS] ### Ad…" at bounding box center [933, 209] width 804 height 104
click at [1272, 283] on button "Edit" at bounding box center [1290, 285] width 37 height 26
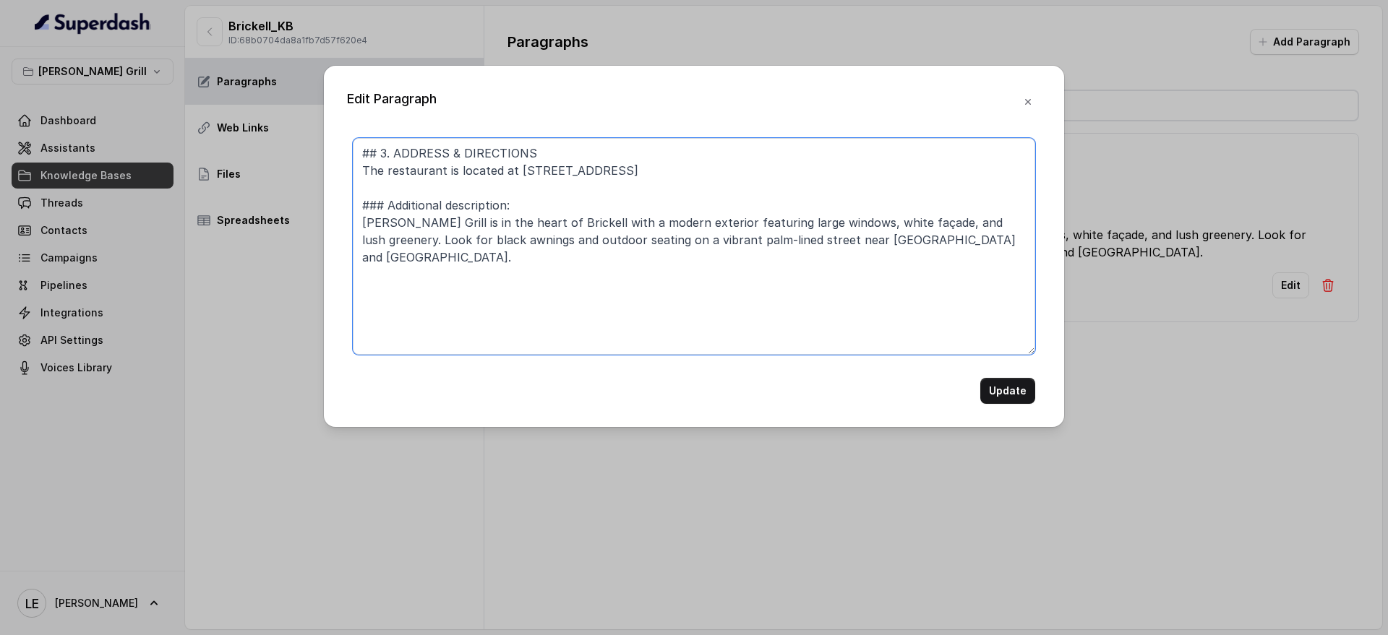
click at [632, 168] on textarea "## 3. ADDRESS & DIRECTIONS The restaurant is located at [STREET_ADDRESS] ### Ad…" at bounding box center [694, 246] width 682 height 217
click at [633, 167] on textarea "## 3. ADDRESS & DIRECTIONS The restaurant is located at [STREET_ADDRESS] ### Ad…" at bounding box center [694, 246] width 682 height 217
type textarea "## 3. ADDRESS & DIRECTIONS The restaurant is located at [STREET_ADDRESS] ### Ad…"
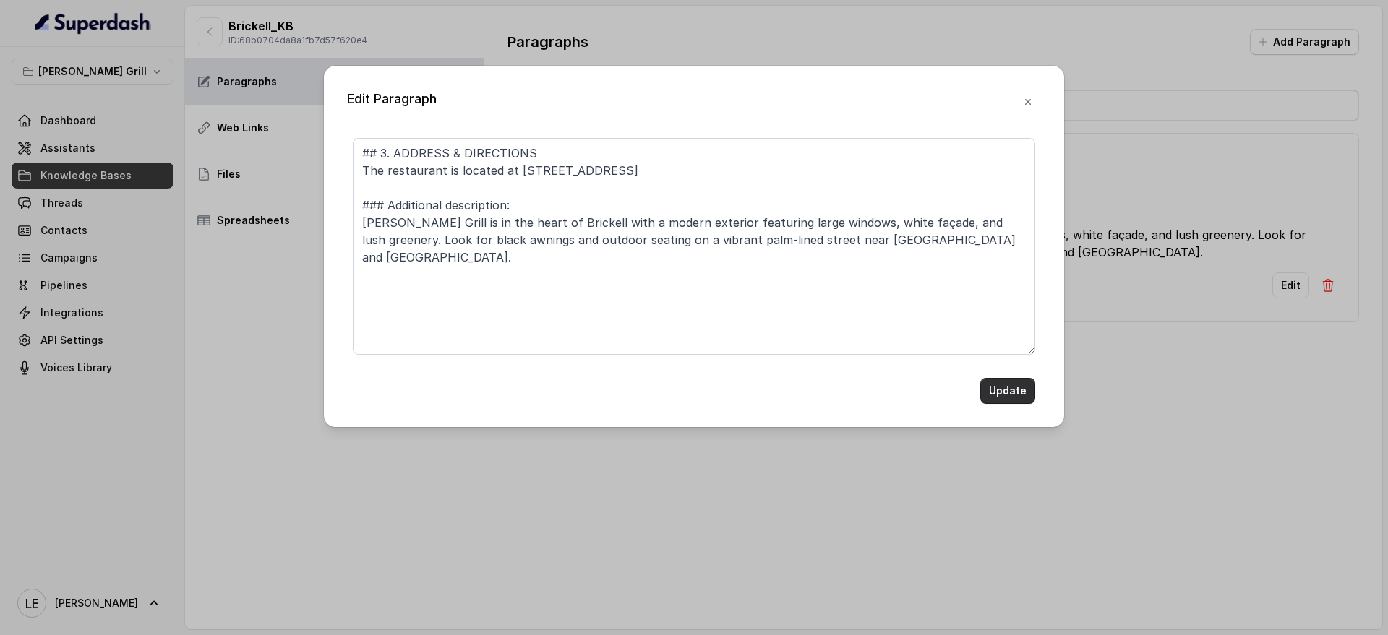
click at [1020, 396] on button "Update" at bounding box center [1007, 391] width 55 height 26
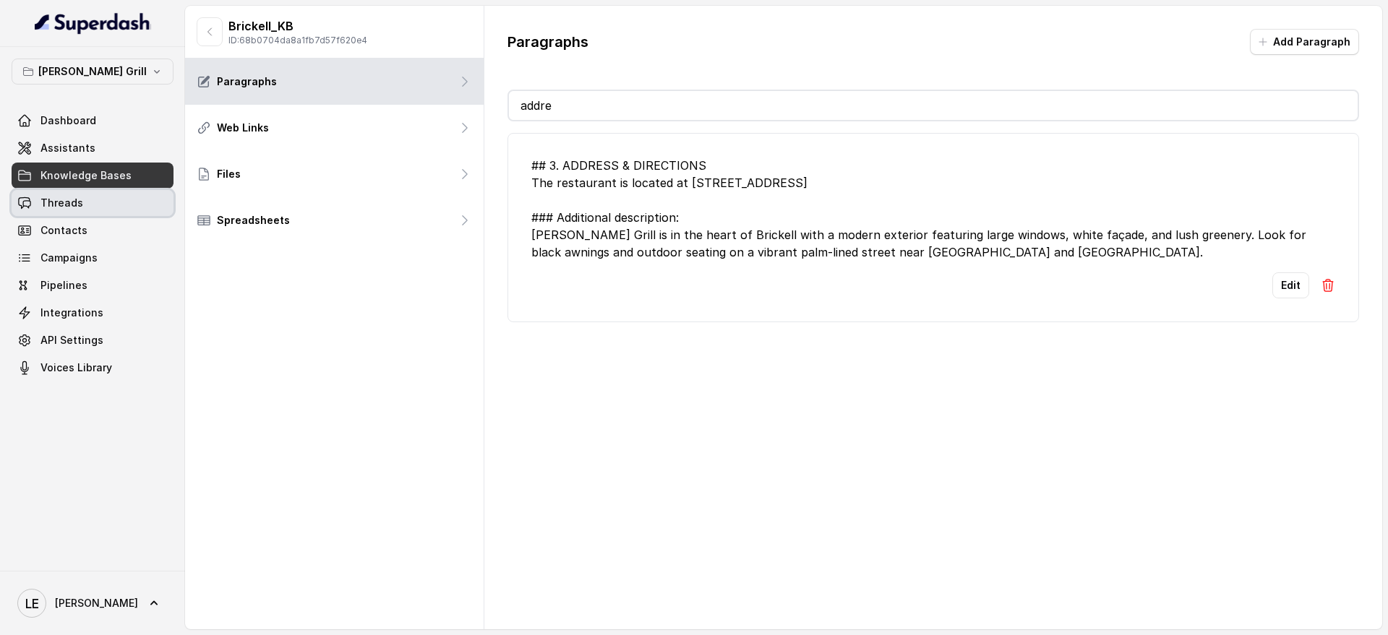
click at [117, 213] on link "Threads" at bounding box center [93, 203] width 162 height 26
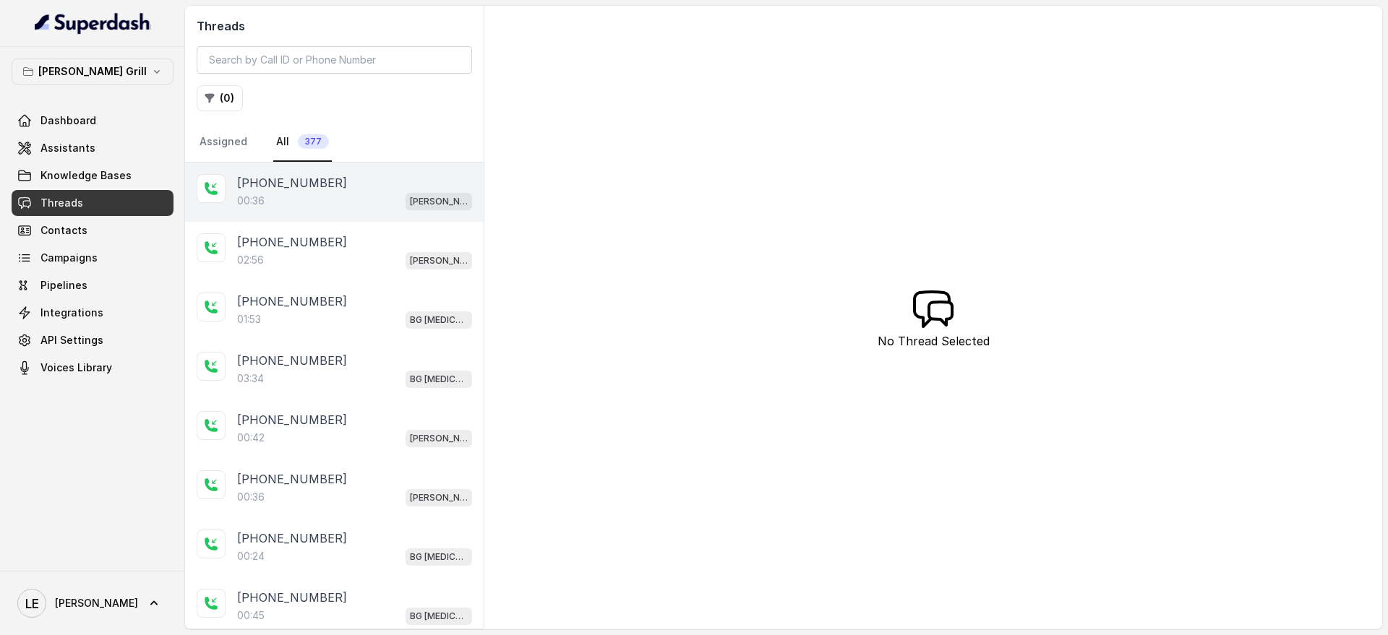
click at [395, 201] on div "00:36 [PERSON_NAME]" at bounding box center [354, 201] width 235 height 19
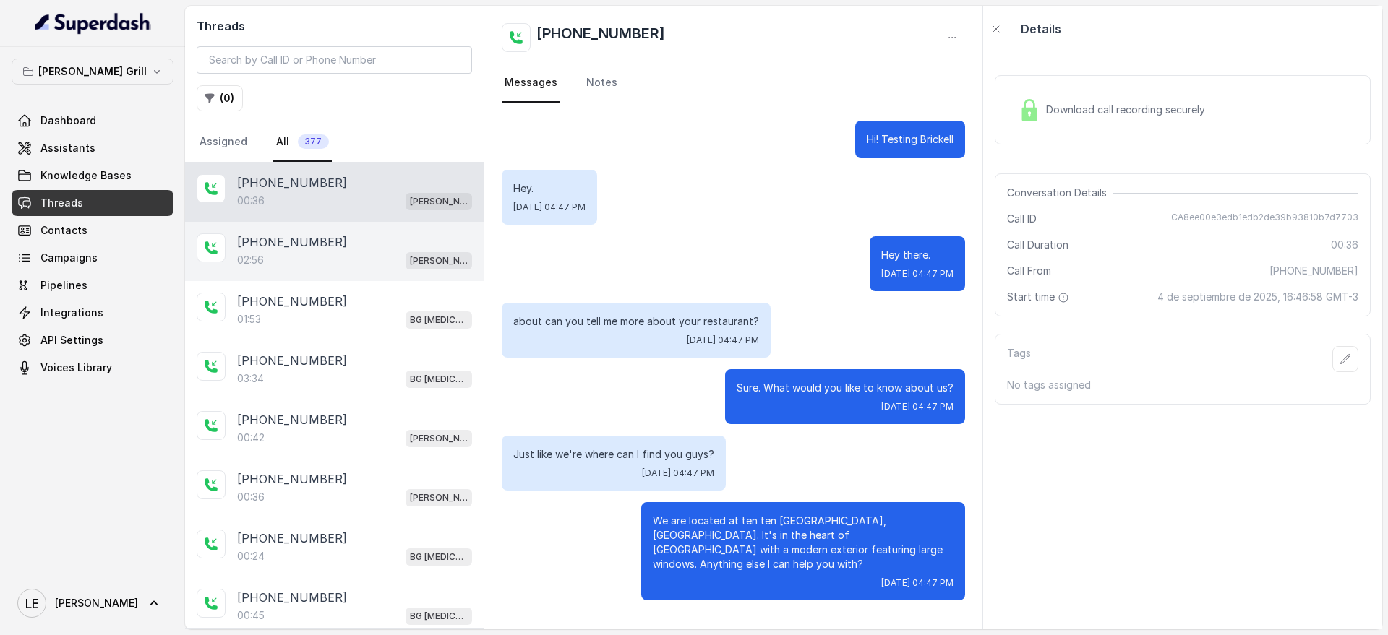
click at [398, 248] on div "[PHONE_NUMBER]" at bounding box center [354, 241] width 235 height 17
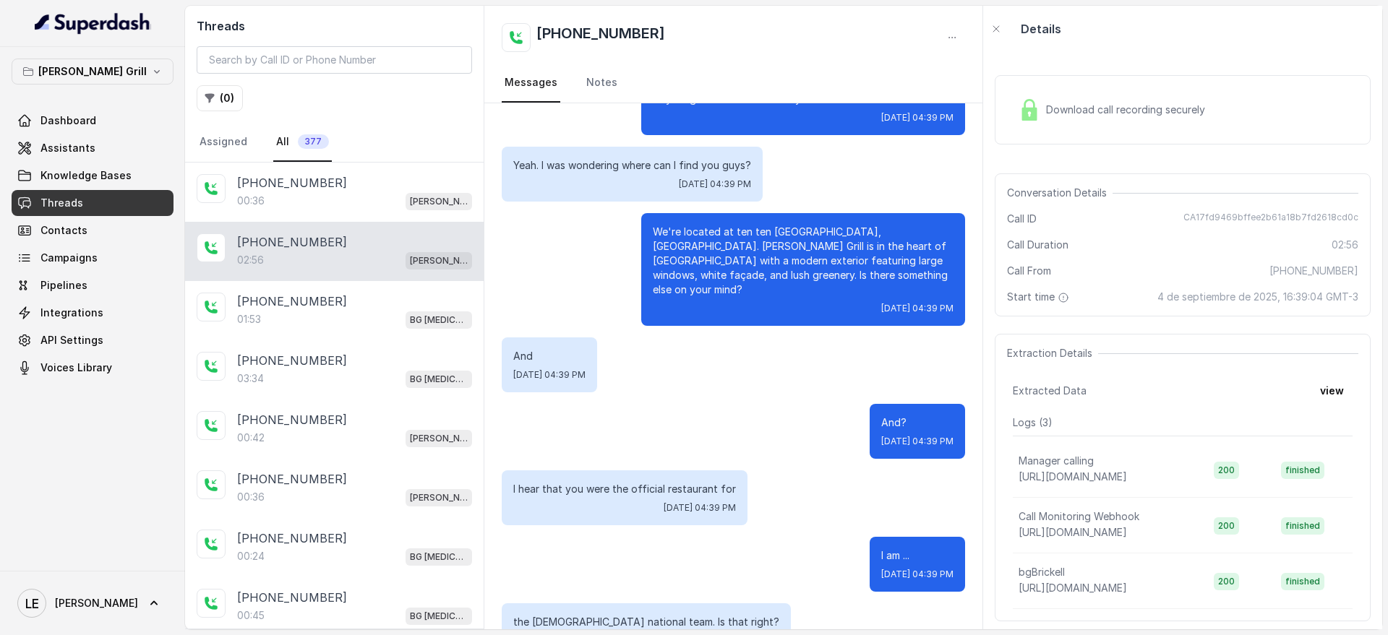
scroll to position [172, 0]
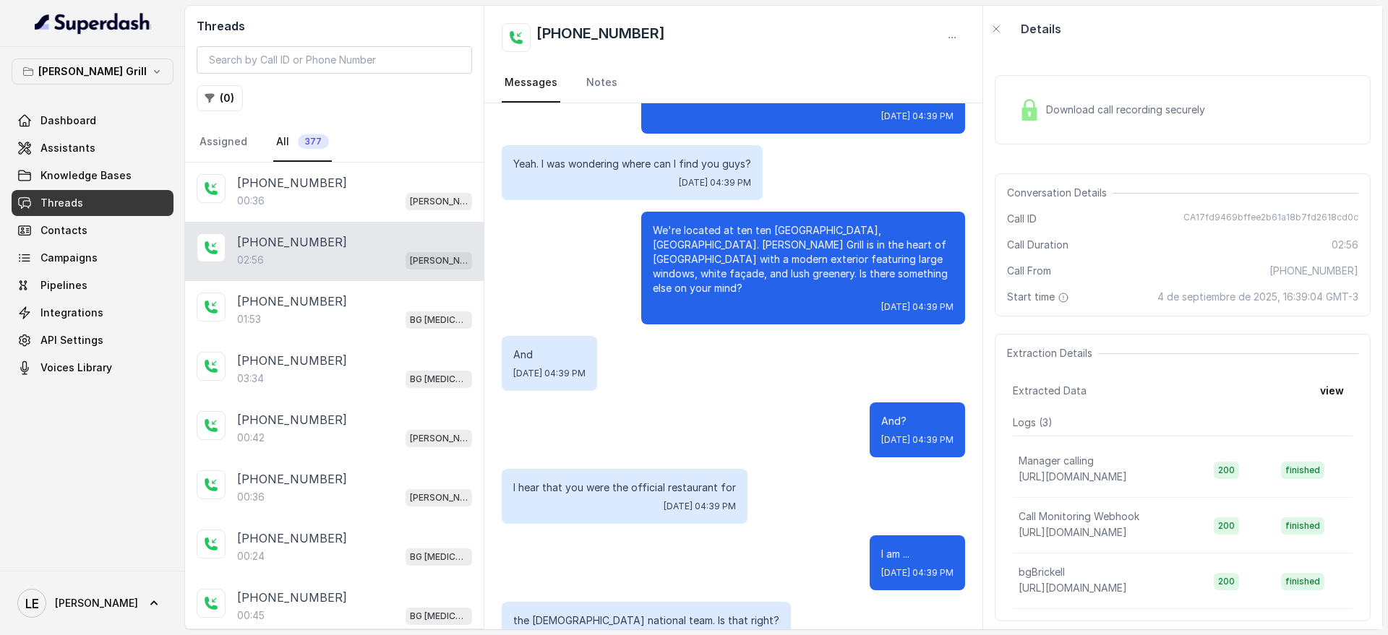
click at [723, 217] on div "We're located at ten ten [GEOGRAPHIC_DATA], [GEOGRAPHIC_DATA]. [PERSON_NAME] Gr…" at bounding box center [803, 268] width 324 height 113
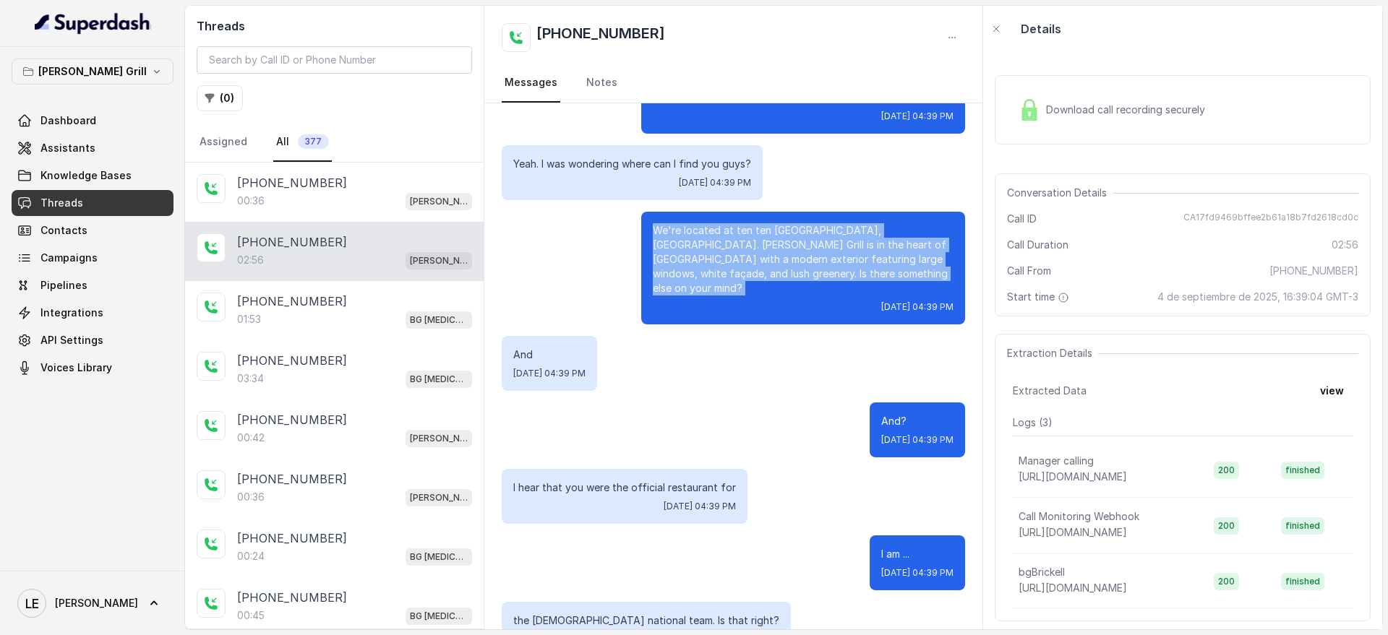
click at [723, 217] on div "We're located at ten ten [GEOGRAPHIC_DATA], [GEOGRAPHIC_DATA]. [PERSON_NAME] Gr…" at bounding box center [803, 268] width 324 height 113
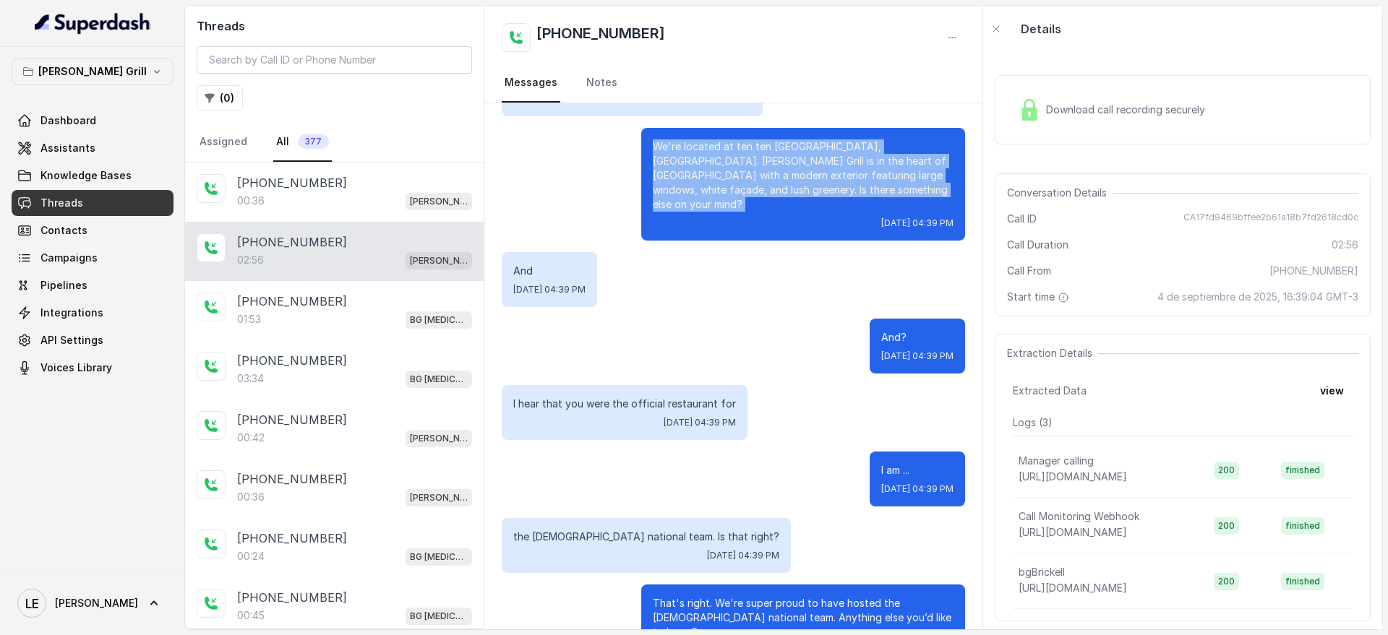
scroll to position [265, 0]
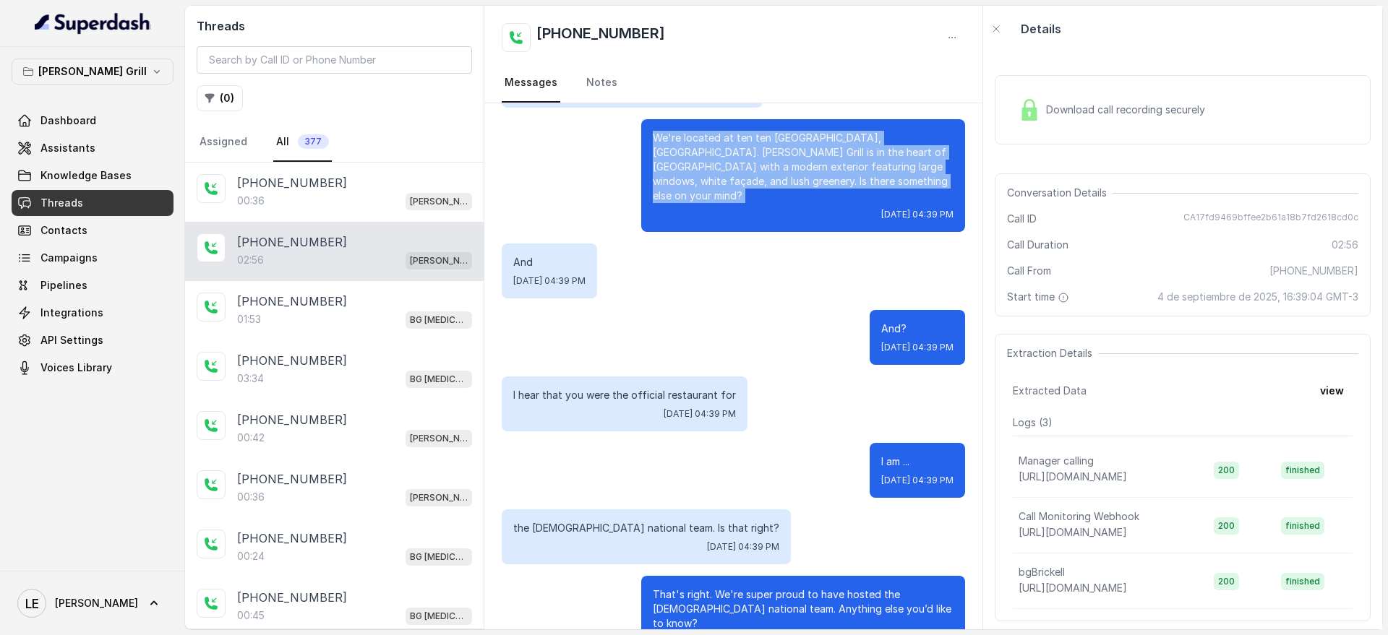
click at [722, 150] on p "We're located at ten ten [GEOGRAPHIC_DATA], [GEOGRAPHIC_DATA]. [PERSON_NAME] Gr…" at bounding box center [803, 167] width 301 height 72
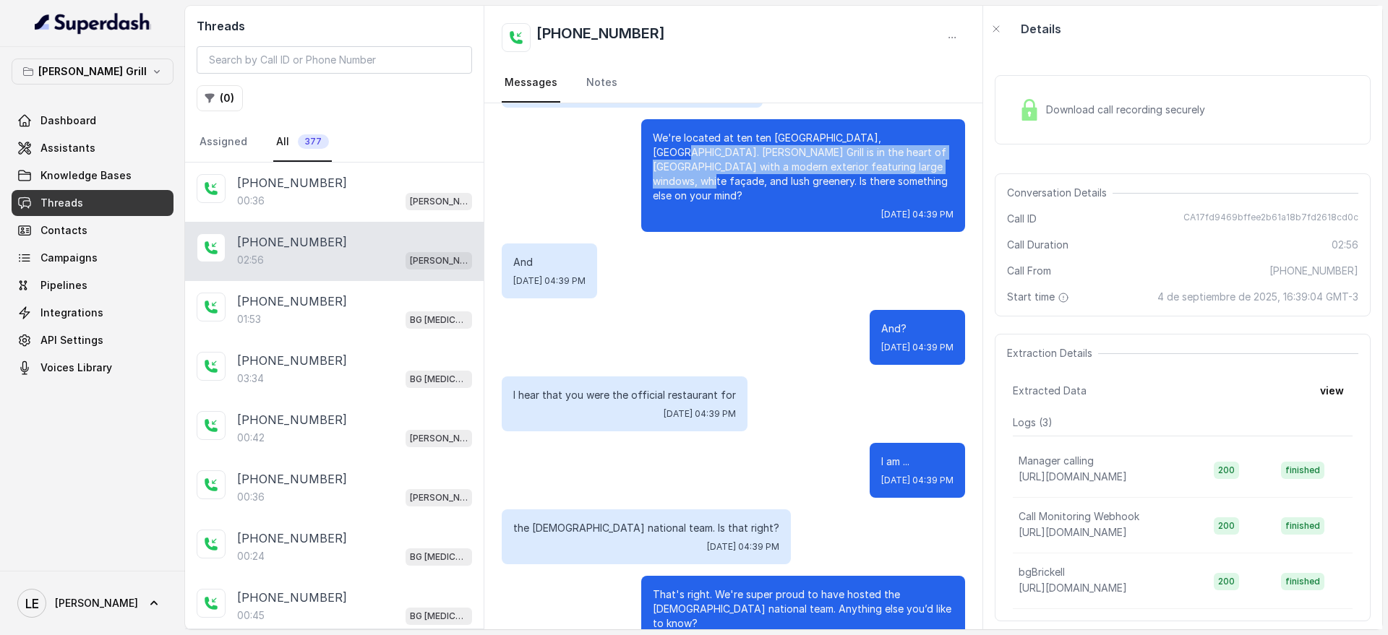
drag, startPoint x: 878, startPoint y: 138, endPoint x: 846, endPoint y: 169, distance: 44.5
click at [846, 169] on p "We're located at ten ten [GEOGRAPHIC_DATA], [GEOGRAPHIC_DATA]. [PERSON_NAME] Gr…" at bounding box center [803, 167] width 301 height 72
